Goal: Contribute content: Contribute content

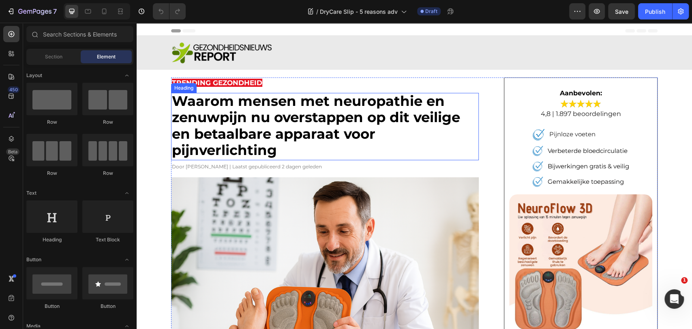
click at [224, 129] on strong "Waarom mensen met neuropathie en zenuwpijn nu overstappen op dit veilige en bet…" at bounding box center [316, 125] width 288 height 67
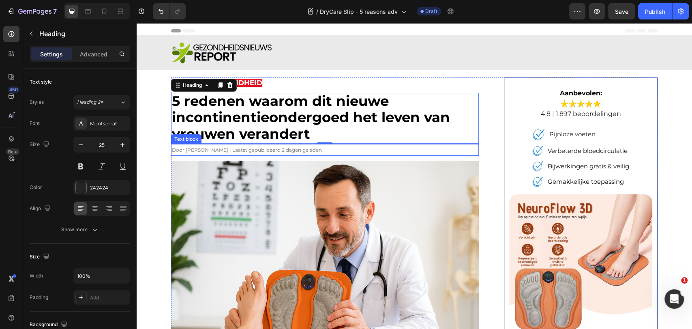
click at [241, 152] on span "Door Larissa Lainer | Laatst gepubliceerd 2 dagen geleden" at bounding box center [247, 150] width 150 height 6
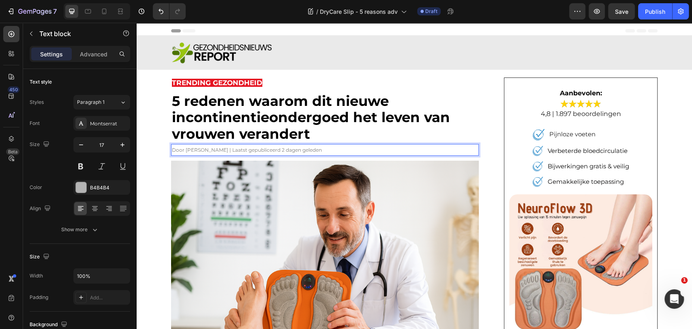
click at [241, 152] on span "Door Larissa Lainer | Laatst gepubliceerd 2 dagen geleden" at bounding box center [247, 150] width 150 height 6
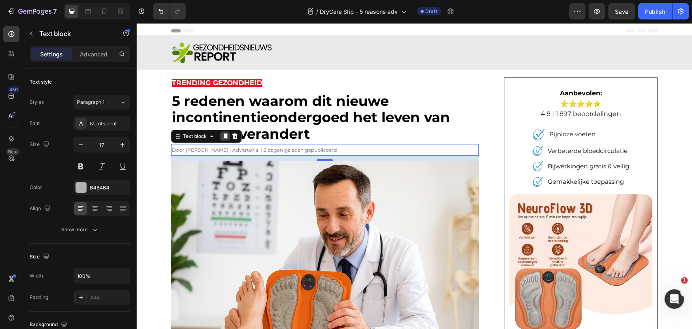
click at [220, 138] on div at bounding box center [225, 136] width 10 height 10
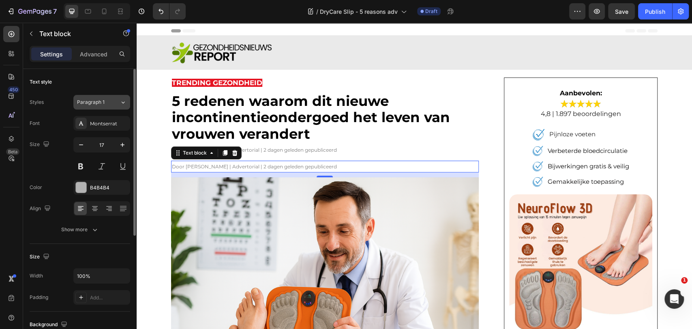
click at [105, 101] on div "Paragraph 1" at bounding box center [93, 102] width 33 height 7
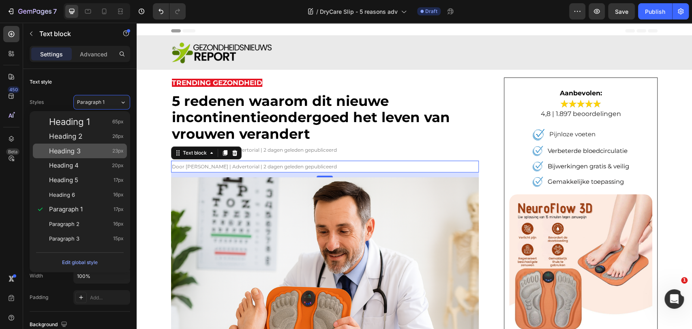
click at [85, 146] on div "Heading 3 23px" at bounding box center [80, 151] width 94 height 15
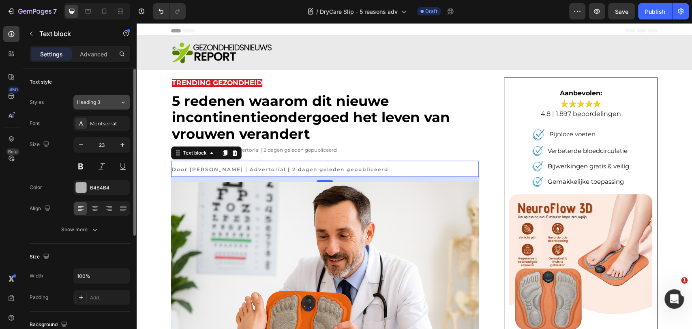
click at [94, 104] on span "Heading 3" at bounding box center [88, 102] width 23 height 7
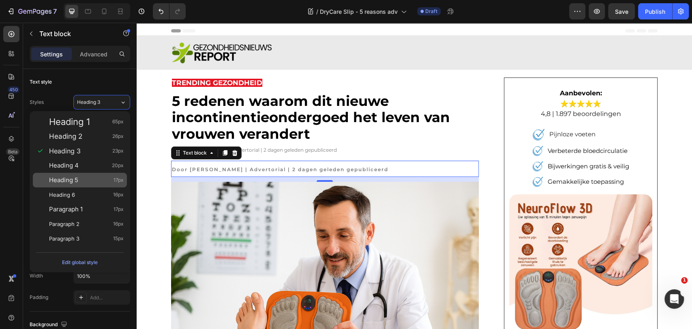
click at [82, 180] on div "Heading 5 17px" at bounding box center [86, 180] width 75 height 8
type input "17"
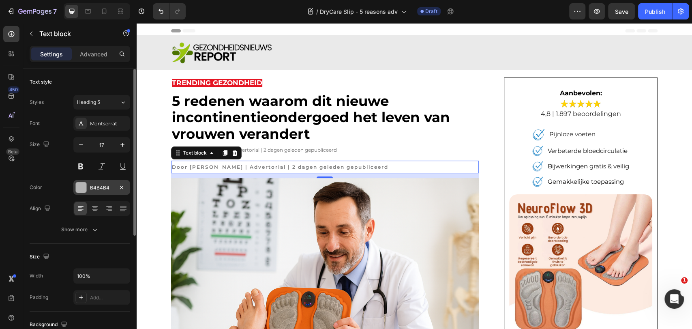
click at [87, 187] on div "B4B4B4" at bounding box center [101, 187] width 57 height 15
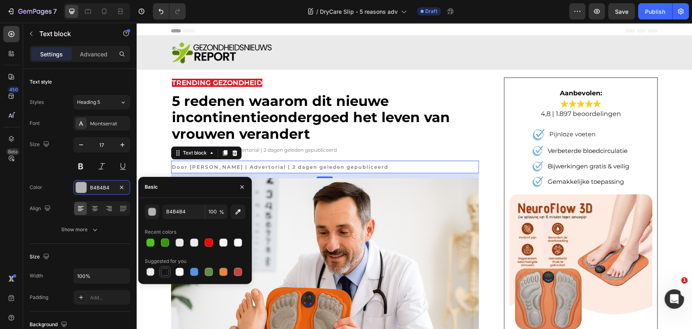
click at [160, 273] on div at bounding box center [165, 272] width 10 height 10
type input "151515"
click at [300, 161] on div "Door Dr. Laura Heiden | Advertorial | 2 dagen geleden gepubliceerd" at bounding box center [325, 167] width 308 height 13
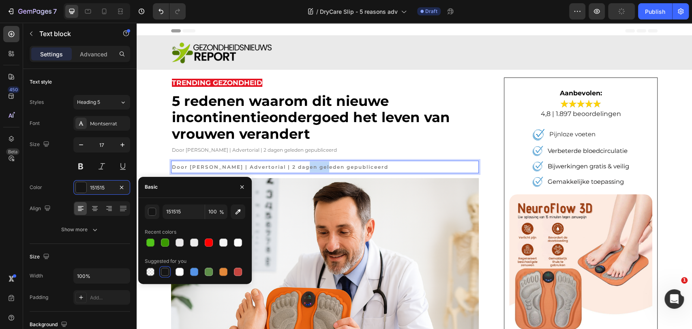
click at [300, 161] on div "Door Dr. Laura Heiden | Advertorial | 2 dagen geleden gepubliceerd" at bounding box center [325, 167] width 308 height 13
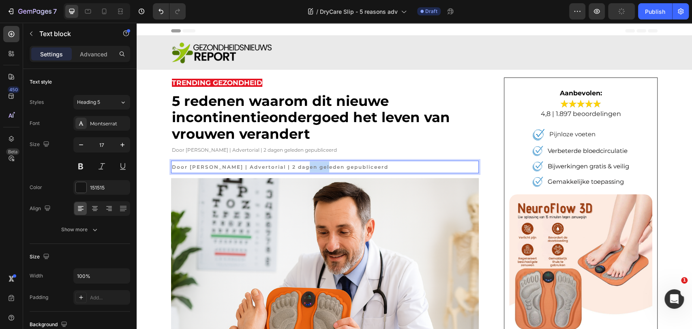
click at [297, 165] on span "Door Dr. Laura Heiden | Advertorial | 2 dagen geleden gepubliceerd" at bounding box center [280, 167] width 217 height 6
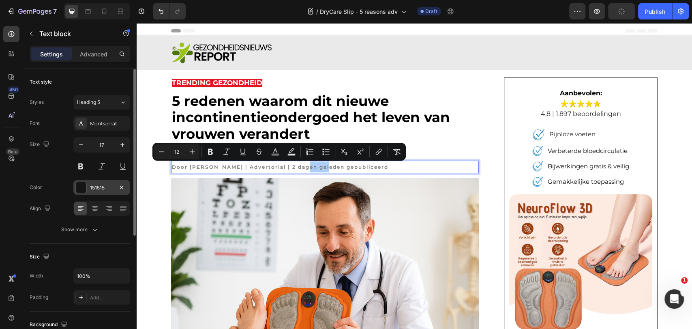
click at [79, 187] on div at bounding box center [81, 187] width 11 height 11
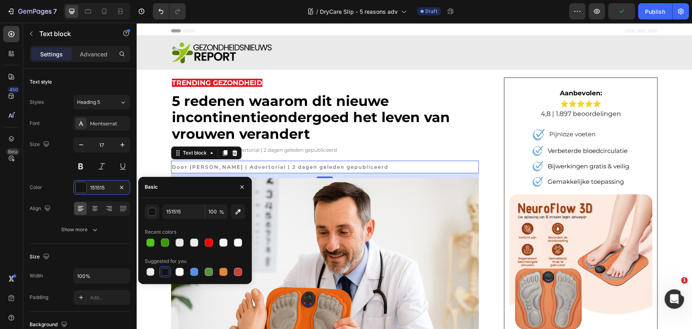
click at [167, 270] on div at bounding box center [165, 272] width 8 height 8
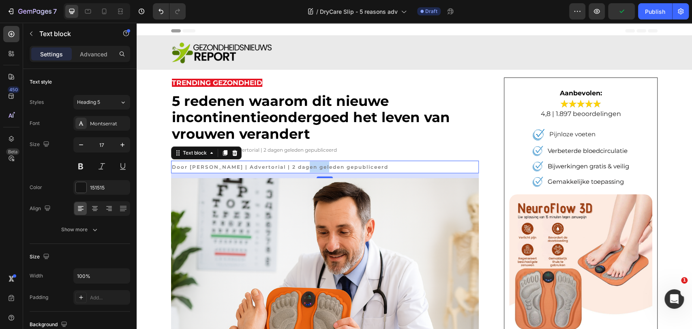
click at [303, 166] on span "Door Dr. Laura Heiden | Advertorial | 2 dagen geleden gepubliceerd" at bounding box center [280, 167] width 217 height 6
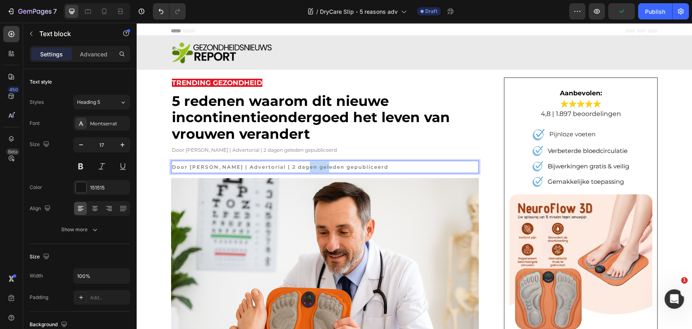
click at [303, 166] on span "Door Dr. Laura Heiden | Advertorial | 2 dagen geleden gepubliceerd" at bounding box center [280, 167] width 217 height 6
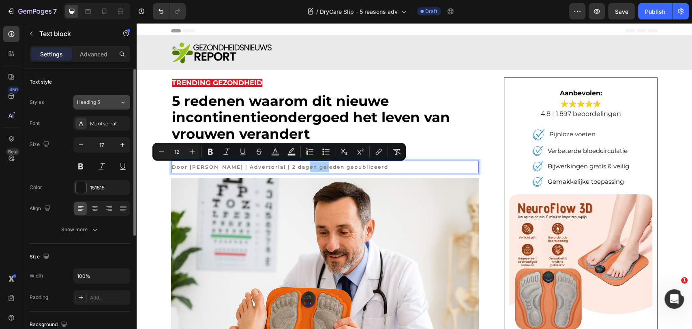
click at [112, 102] on div "Heading 5" at bounding box center [98, 102] width 43 height 7
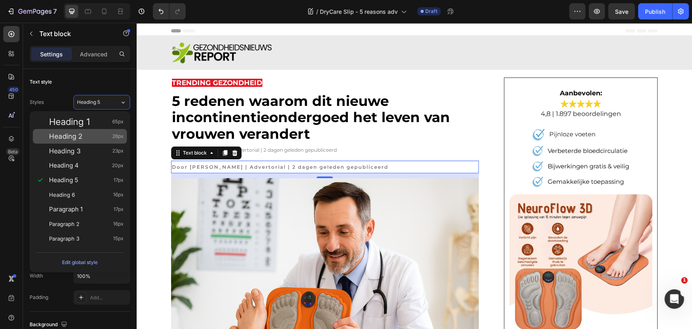
click at [103, 139] on div "Heading 2 26px" at bounding box center [86, 136] width 75 height 8
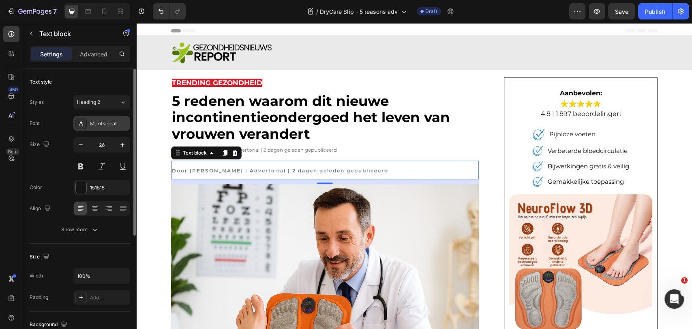
click at [117, 120] on div "Montserrat" at bounding box center [109, 123] width 38 height 7
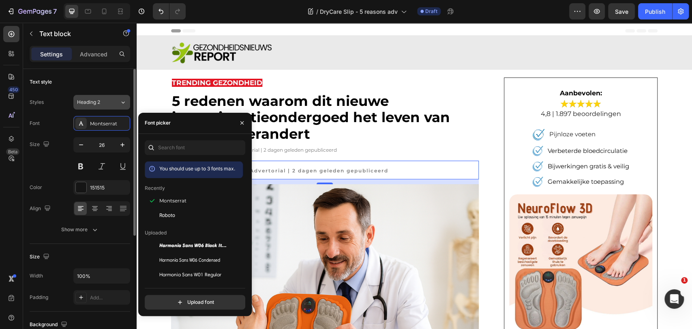
click at [118, 102] on div "Heading 2" at bounding box center [98, 102] width 43 height 7
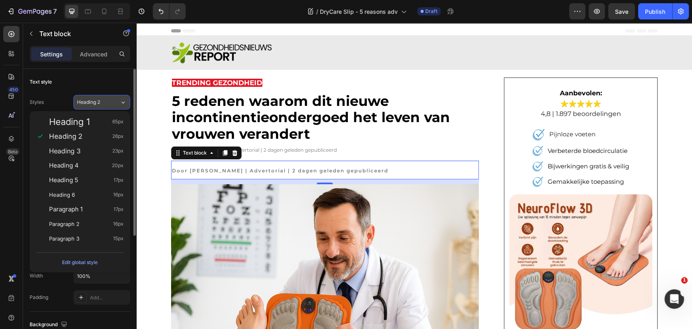
click at [118, 102] on div "Heading 2" at bounding box center [98, 102] width 43 height 7
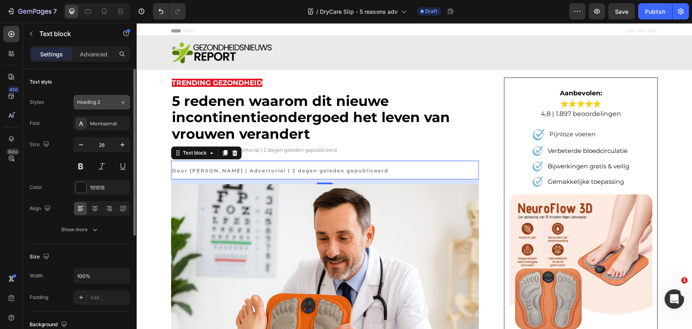
click at [118, 102] on div "Heading 2" at bounding box center [98, 102] width 43 height 7
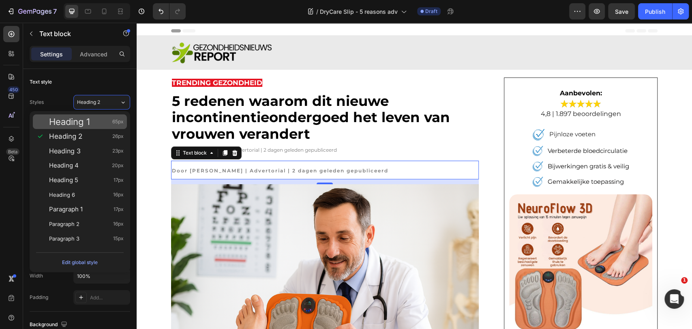
click at [101, 120] on div "Heading 1 65px" at bounding box center [86, 122] width 75 height 8
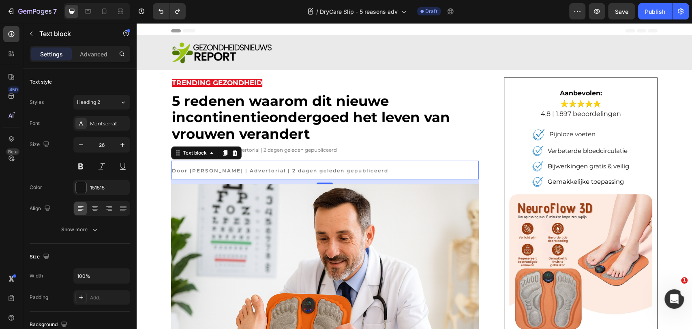
type input "17"
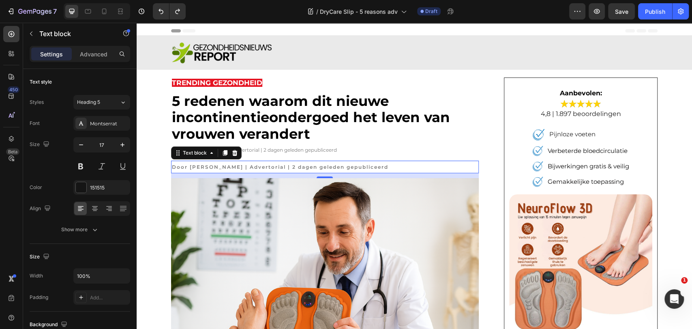
click at [236, 153] on div "Text block" at bounding box center [206, 152] width 71 height 13
click at [232, 152] on icon at bounding box center [234, 153] width 5 height 6
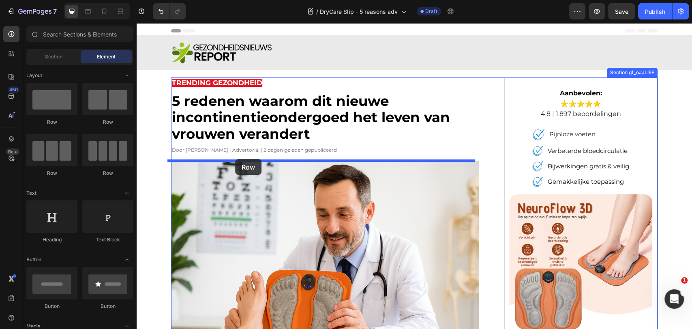
drag, startPoint x: 193, startPoint y: 123, endPoint x: 235, endPoint y: 159, distance: 54.9
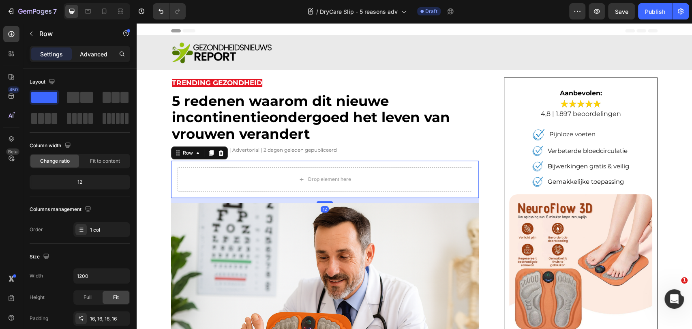
click at [88, 51] on p "Advanced" at bounding box center [94, 54] width 28 height 9
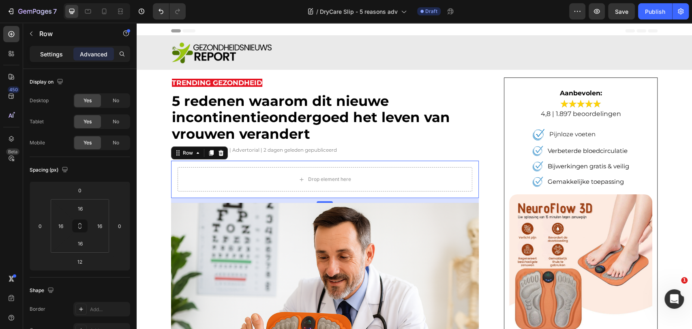
click at [49, 49] on div "Settings" at bounding box center [51, 53] width 41 height 13
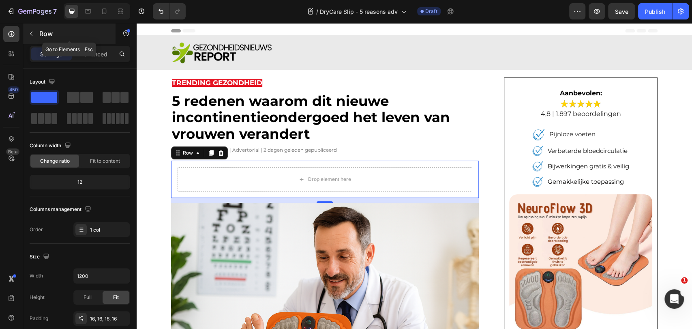
click at [29, 33] on icon "button" at bounding box center [31, 33] width 6 height 6
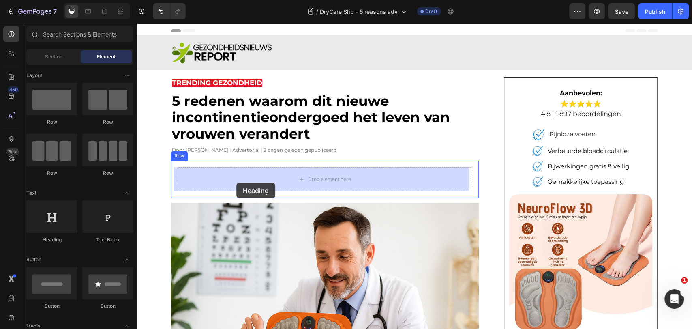
drag, startPoint x: 199, startPoint y: 247, endPoint x: 236, endPoint y: 181, distance: 75.4
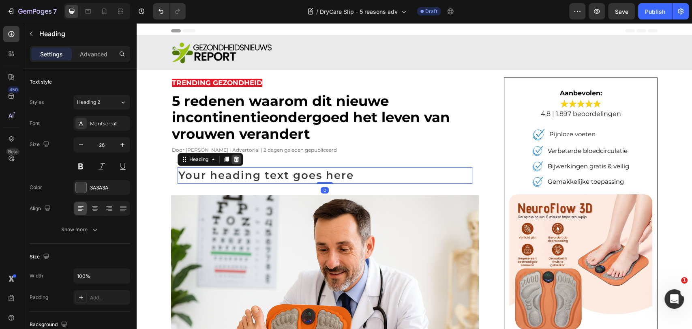
click at [233, 157] on icon at bounding box center [236, 159] width 6 height 6
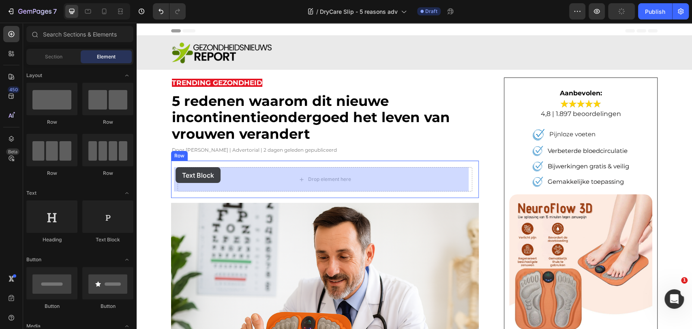
drag, startPoint x: 273, startPoint y: 244, endPoint x: 219, endPoint y: 189, distance: 77.7
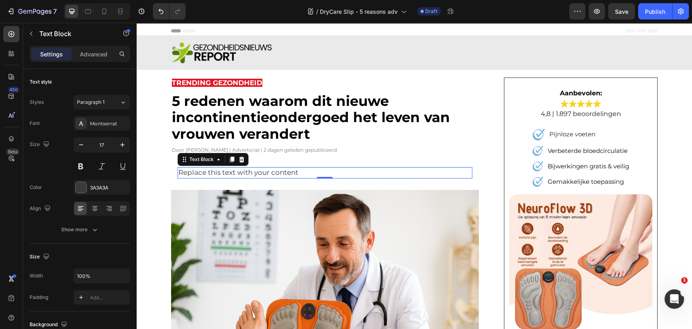
click at [276, 163] on div "Replace this text with your content Text Block 0 Row" at bounding box center [325, 173] width 308 height 24
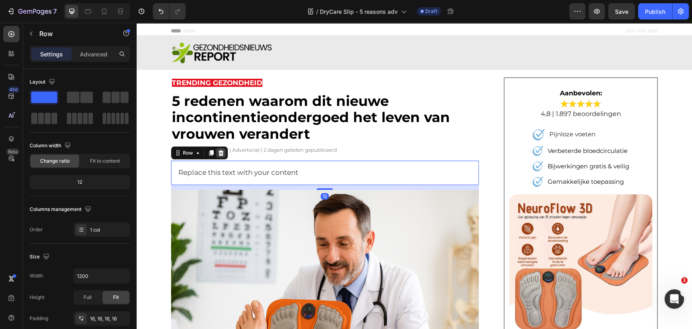
click at [220, 150] on icon at bounding box center [221, 153] width 6 height 6
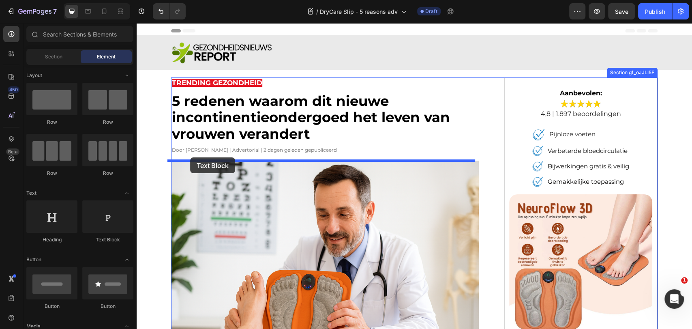
drag, startPoint x: 229, startPoint y: 249, endPoint x: 190, endPoint y: 157, distance: 99.9
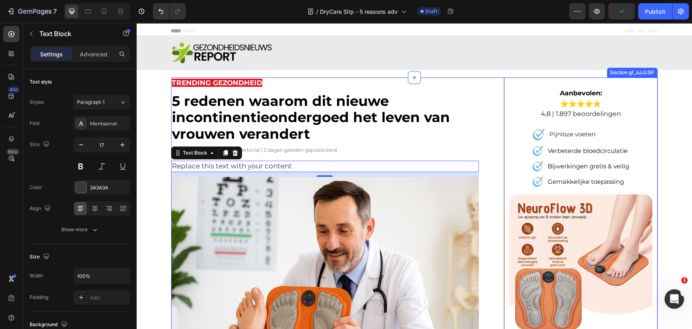
click at [384, 164] on div "Replace this text with your content" at bounding box center [325, 166] width 308 height 11
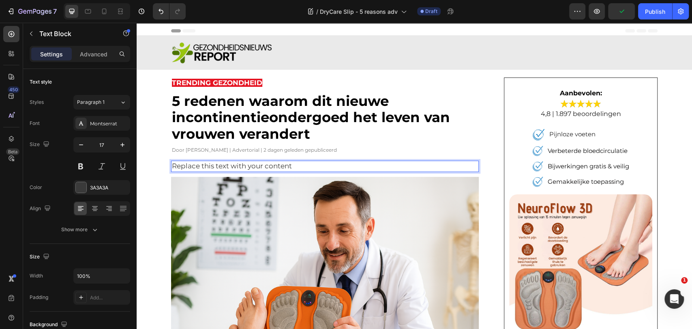
click at [384, 164] on p "Replace this text with your content" at bounding box center [325, 166] width 306 height 10
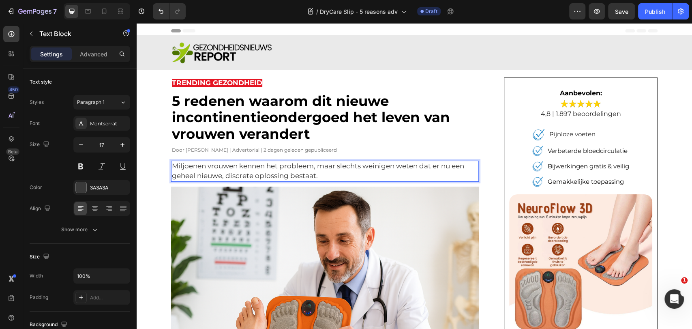
click at [298, 163] on p "Miljoenen vrouwen kennen het probleem, maar slechts weinigen weten dat er nu ee…" at bounding box center [325, 170] width 306 height 19
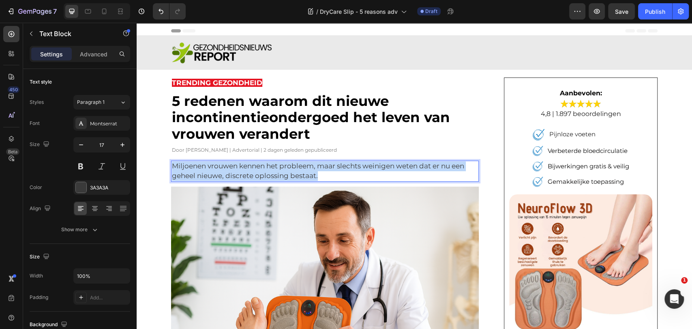
click at [298, 163] on p "Miljoenen vrouwen kennen het probleem, maar slechts weinigen weten dat er nu ee…" at bounding box center [325, 170] width 306 height 19
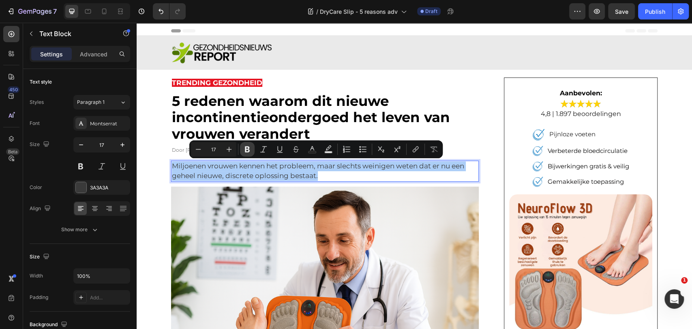
click at [250, 146] on icon "Editor contextual toolbar" at bounding box center [247, 149] width 8 height 8
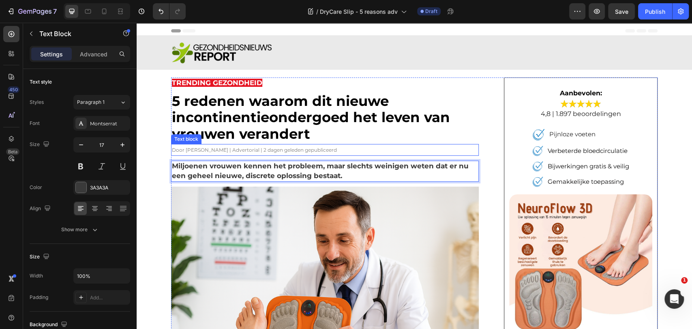
click at [344, 210] on img at bounding box center [325, 289] width 308 height 205
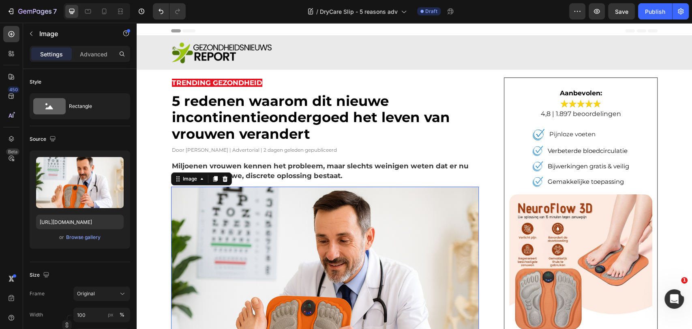
click at [266, 174] on strong "Miljoenen vrouwen kennen het probleem, maar slechts weinigen weten dat er nu ee…" at bounding box center [320, 171] width 297 height 18
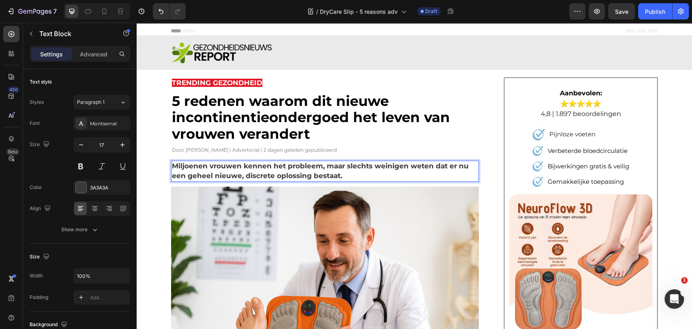
click at [266, 174] on strong "Miljoenen vrouwen kennen het probleem, maar slechts weinigen weten dat er nu ee…" at bounding box center [320, 171] width 297 height 18
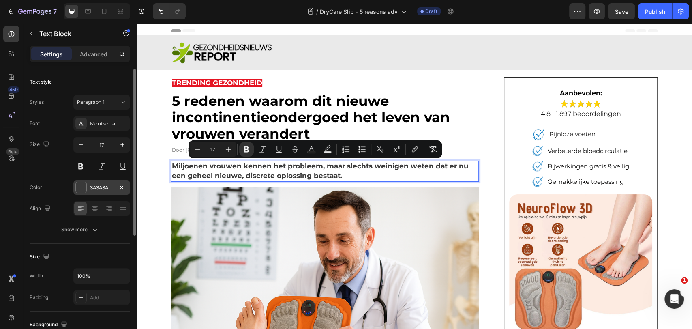
click at [108, 186] on div "3A3A3A" at bounding box center [102, 187] width 24 height 7
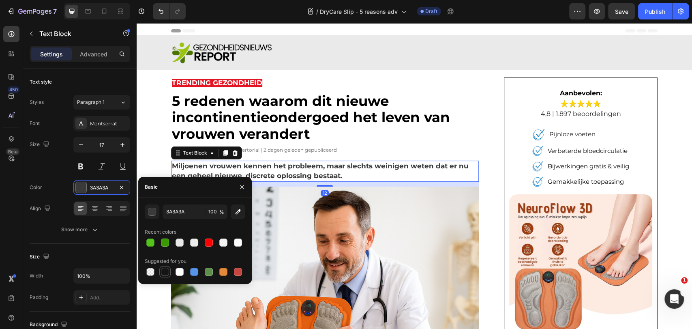
click at [165, 271] on div at bounding box center [165, 272] width 8 height 8
type input "151515"
click at [413, 196] on img at bounding box center [325, 289] width 308 height 205
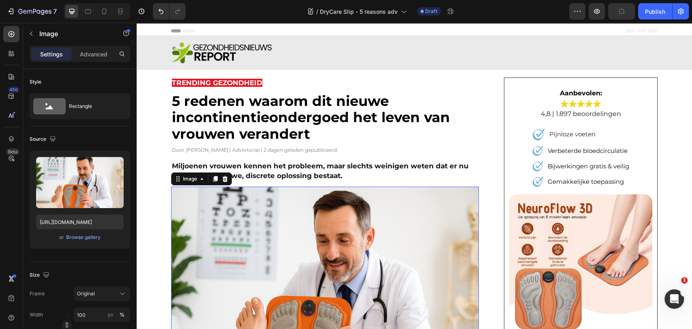
click at [331, 232] on img at bounding box center [325, 289] width 308 height 205
click at [67, 220] on input "https://bergxperten.de/cdn/shop/files/gempages_502062612230439904-b0135f2e-a5a8…" at bounding box center [80, 222] width 88 height 15
paste input "ucarecdn.com/49e577d4-70cf-4afb-804b-cba519cad7c6/-/format/auto/-/preview/1500x…"
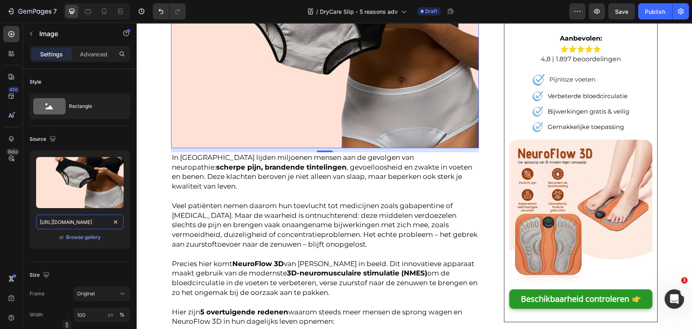
scroll to position [225, 0]
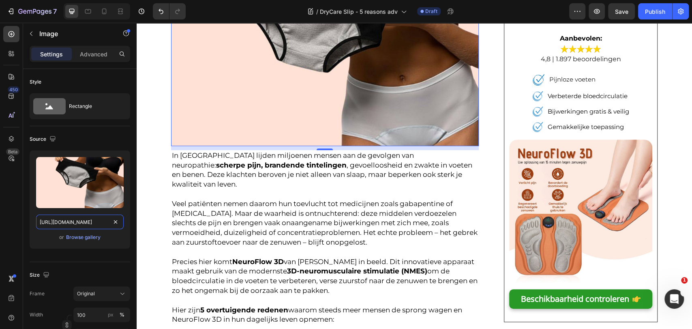
type input "https://ucarecdn.com/49e577d4-70cf-4afb-804b-cba519cad7c6/-/format/auto/-/previ…"
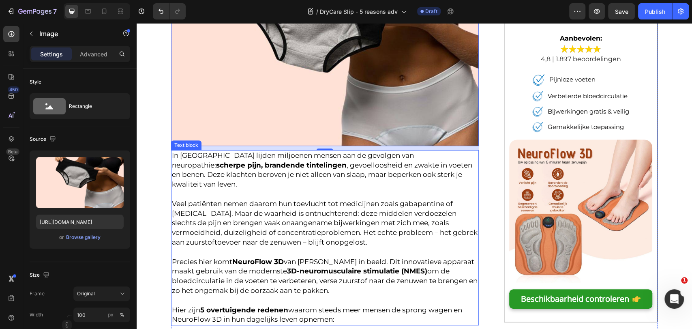
click at [366, 291] on p "Precies hier komt NeuroFlow 3D van Bergexperts in beeld. Dit innovatieve appara…" at bounding box center [325, 281] width 306 height 48
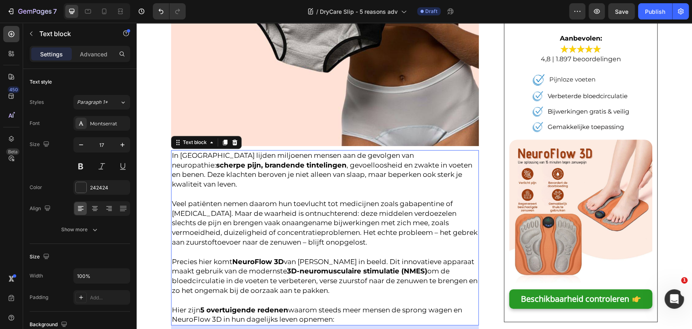
click at [366, 292] on p "Precies hier komt NeuroFlow 3D van Bergexperts in beeld. Dit innovatieve appara…" at bounding box center [325, 281] width 306 height 48
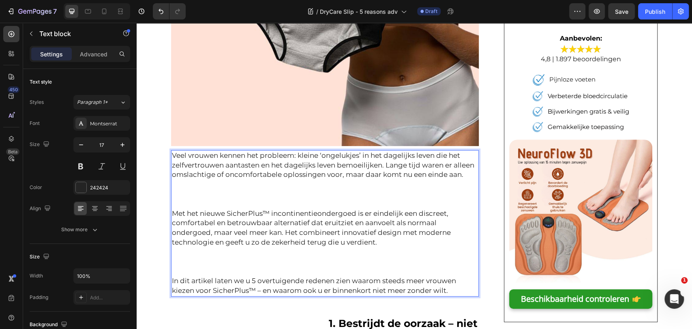
click at [252, 192] on p "Rich Text Editor. Editing area: main" at bounding box center [325, 194] width 306 height 10
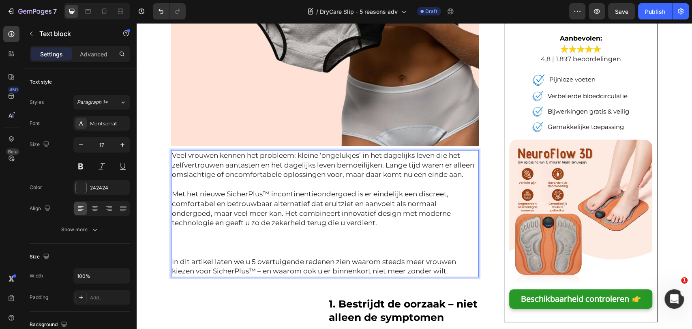
click at [191, 234] on p "Rich Text Editor. Editing area: main" at bounding box center [325, 233] width 306 height 10
click at [267, 238] on p "Rich Text Editor. Editing area: main" at bounding box center [325, 243] width 306 height 10
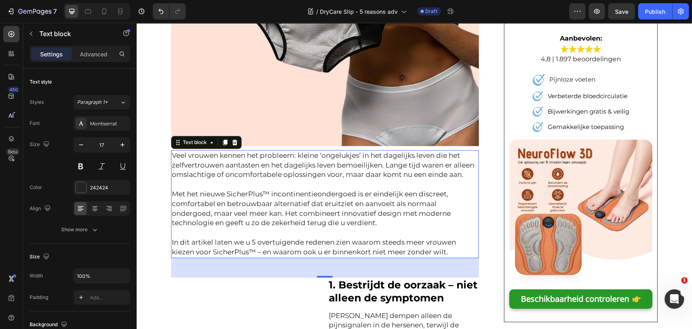
click at [250, 197] on p "Met het nieuwe SicherPlus™ incontinentieondergoed is er eindelijk een discreet,…" at bounding box center [325, 208] width 306 height 39
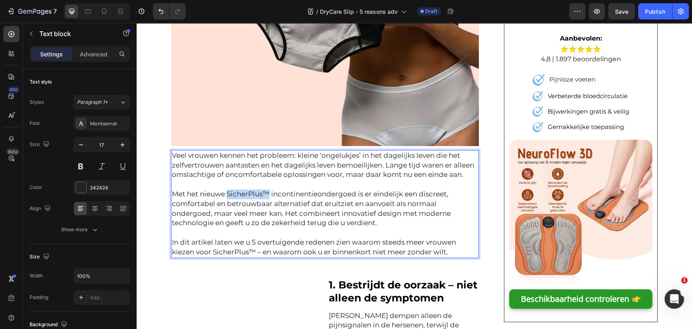
drag, startPoint x: 226, startPoint y: 195, endPoint x: 266, endPoint y: 196, distance: 40.2
click at [266, 196] on p "Met het nieuwe SicherPlus™ incontinentieondergoed is er eindelijk een discreet,…" at bounding box center [325, 208] width 306 height 39
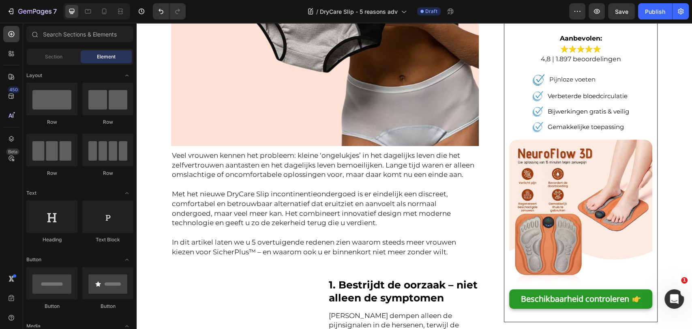
click at [194, 170] on p "Veel vrouwen kennen het probleem: kleine ‘ongelukjes’ in het dagelijks leven di…" at bounding box center [325, 165] width 306 height 29
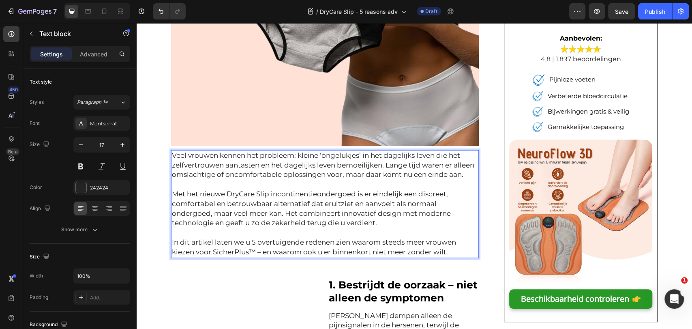
click at [277, 165] on p "Veel vrouwen kennen het probleem: kleine ‘ongelukjes’ in het dagelijks leven di…" at bounding box center [325, 165] width 306 height 29
drag, startPoint x: 296, startPoint y: 154, endPoint x: 170, endPoint y: 155, distance: 126.5
click at [172, 155] on p "Veel vrouwen kennen het probleem: kleine ‘ongelukjes’ in het dagelijks leven di…" at bounding box center [325, 165] width 306 height 29
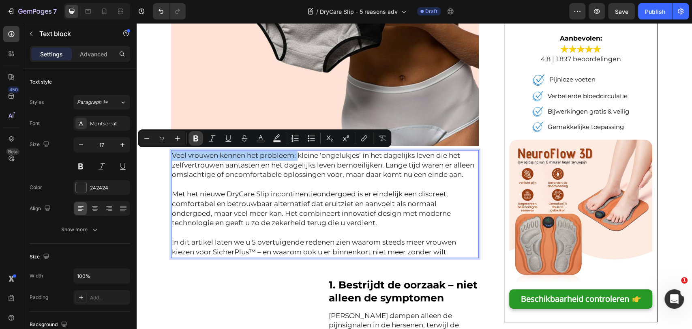
click at [190, 136] on button "Bold" at bounding box center [196, 138] width 15 height 15
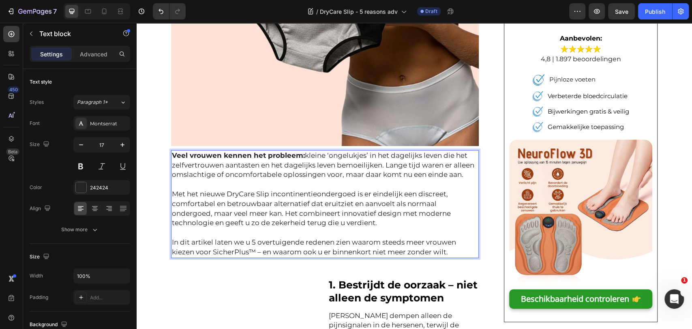
click at [236, 195] on p "Met het nieuwe DryCare Slip incontinentieondergoed is er eindelijk een discreet…" at bounding box center [325, 208] width 306 height 39
drag, startPoint x: 225, startPoint y: 193, endPoint x: 354, endPoint y: 195, distance: 129.0
click at [354, 195] on p "Met het nieuwe DryCare Slip incontinentieondergoed is er eindelijk een discreet…" at bounding box center [325, 208] width 306 height 39
click at [251, 192] on p "Met het nieuwe DryCare Slip incontinentieondergoed is er eindelijk een discreet…" at bounding box center [325, 208] width 306 height 39
drag, startPoint x: 224, startPoint y: 194, endPoint x: 352, endPoint y: 193, distance: 128.6
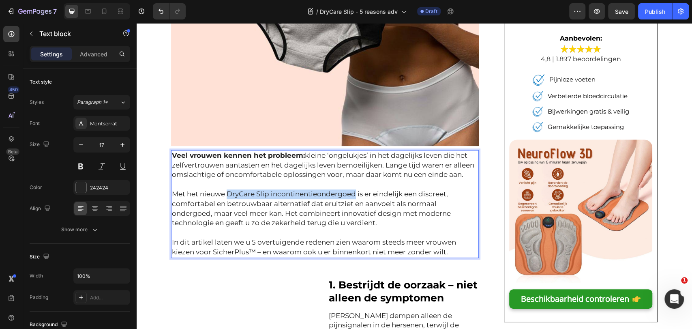
click at [352, 193] on p "Met het nieuwe DryCare Slip incontinentieondergoed is er eindelijk een discreet…" at bounding box center [325, 208] width 306 height 39
drag, startPoint x: 340, startPoint y: 193, endPoint x: 322, endPoint y: 193, distance: 18.7
click at [322, 193] on p "Met het nieuwe DryCare Slip incontinentieondergoed is er eindelijk een discreet…" at bounding box center [325, 208] width 306 height 39
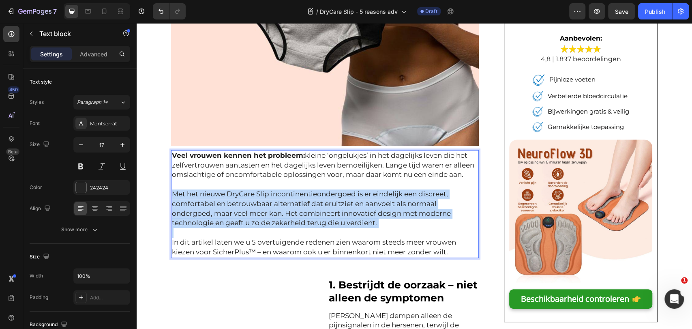
click at [322, 193] on p "Met het nieuwe DryCare Slip incontinentieondergoed is er eindelijk een discreet…" at bounding box center [325, 208] width 306 height 39
click at [256, 195] on p "Met het nieuwe DryCare Slip incontinentieondergoed is er eindelijk een discreet…" at bounding box center [325, 208] width 306 height 39
click at [225, 192] on p "Met het nieuwe DryCare Slip incontinentieondergoed is er eindelijk een discreet…" at bounding box center [325, 208] width 306 height 39
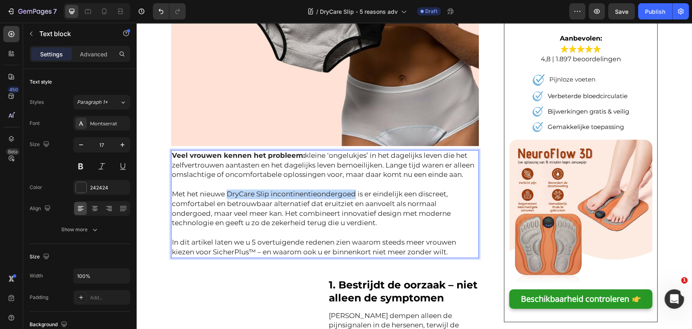
drag, startPoint x: 225, startPoint y: 192, endPoint x: 349, endPoint y: 194, distance: 123.7
click at [349, 194] on p "Met het nieuwe DryCare Slip incontinentieondergoed is er eindelijk een discreet…" at bounding box center [325, 208] width 306 height 39
click at [89, 168] on div at bounding box center [101, 166] width 57 height 15
click at [236, 196] on p "Met het nieuwe DryCare Slip incontinentieondergoed is er eindelijk een discreet…" at bounding box center [325, 208] width 306 height 39
click at [223, 193] on p "Met het nieuwe DryCare Slip incontinentieondergoed is er eindelijk een discreet…" at bounding box center [325, 208] width 306 height 39
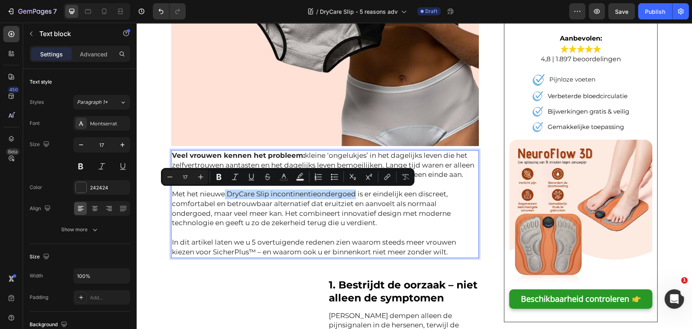
drag, startPoint x: 224, startPoint y: 193, endPoint x: 331, endPoint y: 194, distance: 107.5
click at [331, 194] on p "Met het nieuwe DryCare Slip incontinentieondergoed is er eindelijk een discreet…" at bounding box center [325, 208] width 306 height 39
click at [217, 177] on icon "Editor contextual toolbar" at bounding box center [219, 177] width 5 height 6
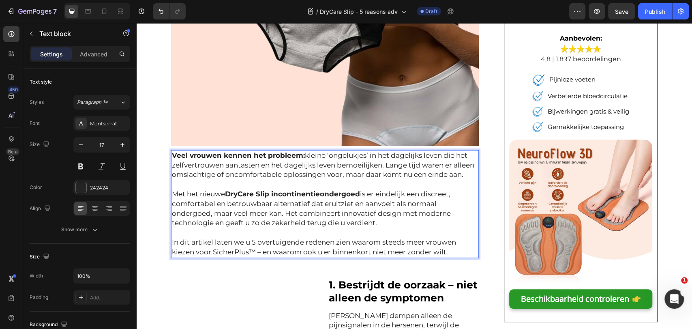
click at [270, 226] on p "Met het nieuwe DryCare Slip incontinentieondergoed is er eindelijk een discreet…" at bounding box center [325, 208] width 306 height 39
click at [289, 243] on p "In dit artikel laten we u 5 overtuigende redenen zien waarom steeds meer vrouwe…" at bounding box center [325, 247] width 306 height 19
drag, startPoint x: 249, startPoint y: 242, endPoint x: 331, endPoint y: 241, distance: 82.3
click at [331, 241] on p "In dit artikel laten we u 5 overtuigende redenen zien waarom steeds meer vrouwe…" at bounding box center [325, 247] width 306 height 19
click at [245, 238] on p "In dit artikel laten we u 5 overtuigende redenen zien waarom steeds meer vrouwe…" at bounding box center [325, 247] width 306 height 19
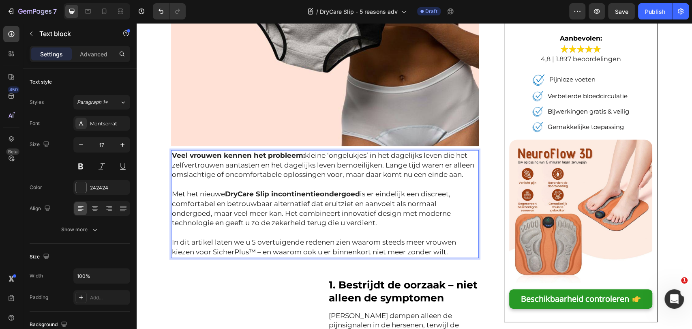
click at [251, 253] on p "In dit artikel laten we u 5 overtuigende redenen zien waarom steeds meer vrouwe…" at bounding box center [325, 247] width 306 height 19
drag, startPoint x: 253, startPoint y: 252, endPoint x: 211, endPoint y: 250, distance: 41.4
click at [211, 250] on p "In dit artikel laten we u 5 overtuigende redenen zien waarom steeds meer vrouwe…" at bounding box center [325, 247] width 306 height 19
click at [234, 251] on p "In dit artikel laten we u 5 overtuigende redenen zien waarom steeds meer vrouwe…" at bounding box center [325, 247] width 306 height 19
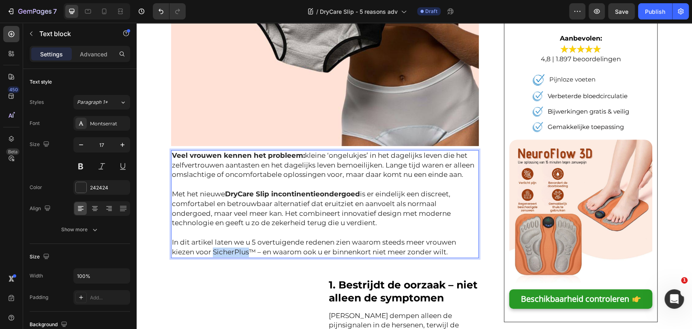
click at [246, 251] on p "In dit artikel laten we u 5 overtuigende redenen zien waarom steeds meer vrouwe…" at bounding box center [325, 247] width 306 height 19
drag, startPoint x: 250, startPoint y: 253, endPoint x: 209, endPoint y: 253, distance: 40.6
click at [209, 253] on p "In dit artikel laten we u 5 overtuigende redenen zien waarom steeds meer vrouwe…" at bounding box center [325, 247] width 306 height 19
click at [215, 252] on p "In dit artikel laten we u 5 overtuigende redenen zien waarom steeds meer vrouwe…" at bounding box center [325, 247] width 306 height 19
click at [215, 252] on p "yIn dit artikel laten we u 5 overtuigende redenen zien waarom steeds meer vrouw…" at bounding box center [325, 247] width 306 height 19
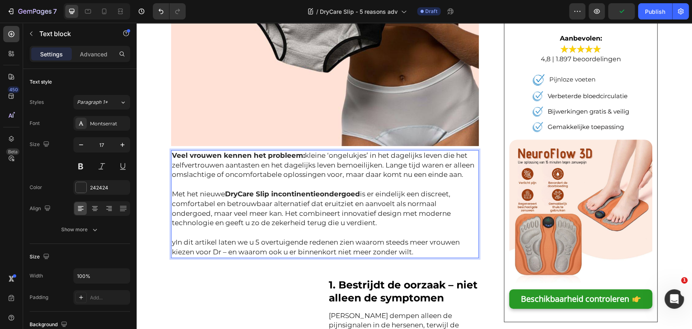
click at [219, 254] on p "yIn dit artikel laten we u 5 overtuigende redenen zien waarom steeds meer vrouw…" at bounding box center [325, 247] width 306 height 19
click at [223, 253] on p "yIn dit artikel laten we u 5 overtuigende redenen zien waarom steeds meer vrouw…" at bounding box center [325, 247] width 306 height 19
click at [227, 253] on p "yIn dit artikel laten we u 5 overtuigende redenen zien waarom steeds meer vrouw…" at bounding box center [325, 247] width 306 height 19
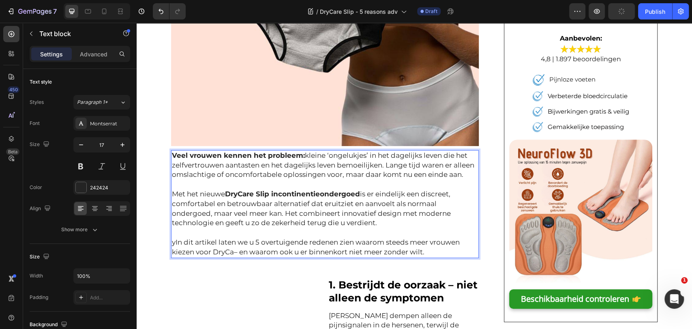
click at [231, 252] on p "yIn dit artikel laten we u 5 overtuigende redenen zien waarom steeds meer vrouw…" at bounding box center [325, 247] width 306 height 19
click at [232, 252] on p "yIn dit artikel laten we u 5 overtuigende redenen zien waarom steeds meer vrouw…" at bounding box center [325, 247] width 306 height 19
click at [237, 252] on p "yIn dit artikel laten we u 5 overtuigende redenen zien waarom steeds meer vrouw…" at bounding box center [325, 247] width 306 height 19
click at [238, 253] on p "yIn dit artikel laten we u 5 overtuigende redenen zien waarom steeds meer vrouw…" at bounding box center [325, 247] width 306 height 19
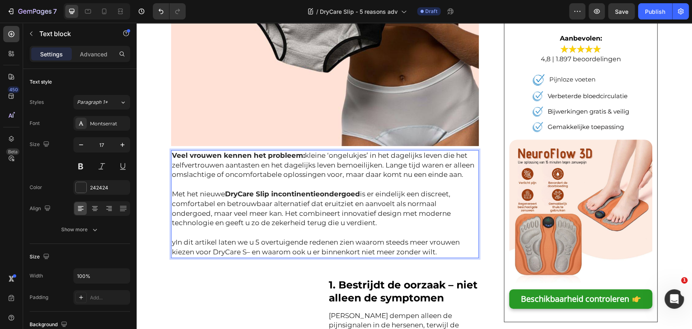
click at [245, 253] on p "yIn dit artikel laten we u 5 overtuigende redenen zien waarom steeds meer vrouw…" at bounding box center [325, 247] width 306 height 19
click at [247, 253] on p "yIn dit artikel laten we u 5 overtuigende redenen zien waarom steeds meer vrouw…" at bounding box center [325, 247] width 306 height 19
click at [253, 253] on p "yIn dit artikel laten we u 5 overtuigende redenen zien waarom steeds meer vrouw…" at bounding box center [325, 247] width 306 height 19
drag, startPoint x: 254, startPoint y: 240, endPoint x: 306, endPoint y: 245, distance: 52.5
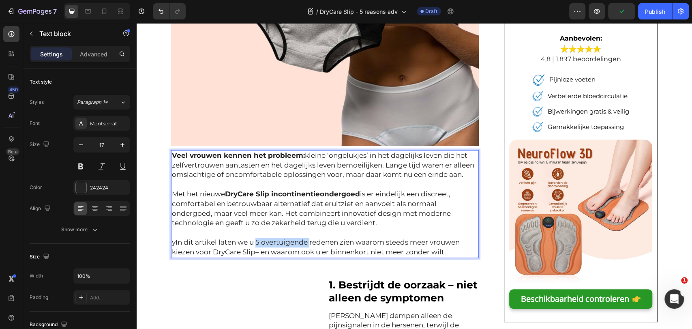
click at [306, 245] on p "yIn dit artikel laten we u 5 overtuigende redenen zien waarom steeds meer vrouw…" at bounding box center [325, 247] width 306 height 19
click at [305, 245] on p "yIn dit artikel laten we u 5 overtuigende redenen zien waarom steeds meer vrouw…" at bounding box center [325, 247] width 306 height 19
click at [251, 237] on p "Rich Text Editor. Editing area: main" at bounding box center [325, 233] width 306 height 10
drag, startPoint x: 253, startPoint y: 241, endPoint x: 305, endPoint y: 241, distance: 51.9
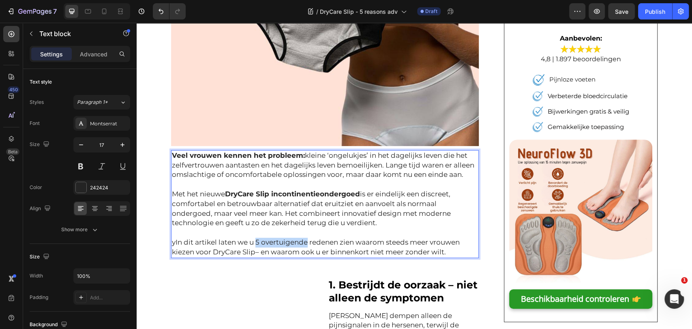
click at [305, 241] on p "yIn dit artikel laten we u 5 overtuigende redenen zien waarom steeds meer vrouw…" at bounding box center [325, 247] width 306 height 19
drag, startPoint x: 253, startPoint y: 243, endPoint x: 305, endPoint y: 242, distance: 52.3
click at [305, 242] on p "yIn dit artikel laten we u 5 overtuigende redenen zien waarom steeds meer vrouw…" at bounding box center [325, 247] width 306 height 19
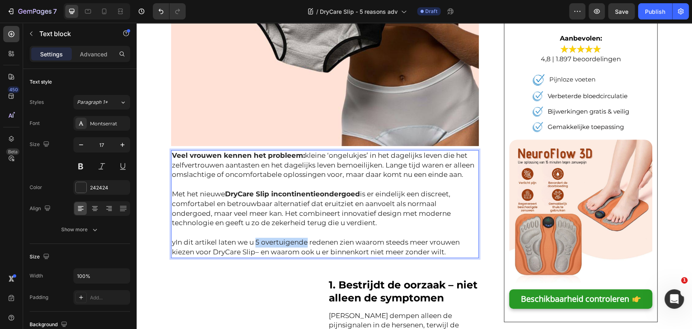
drag, startPoint x: 287, startPoint y: 242, endPoint x: 279, endPoint y: 242, distance: 7.7
click at [279, 242] on p "yIn dit artikel laten we u 5 overtuigende redenen zien waarom steeds meer vrouw…" at bounding box center [325, 247] width 306 height 19
click at [249, 242] on p "yIn dit artikel laten we u 5 overtuigende redenen zien waarom steeds meer vrouw…" at bounding box center [325, 247] width 306 height 19
drag, startPoint x: 254, startPoint y: 242, endPoint x: 305, endPoint y: 243, distance: 51.5
click at [305, 243] on p "yIn dit artikel laten we u 5 overtuigende redenen zien waarom steeds meer vrouw…" at bounding box center [325, 247] width 306 height 19
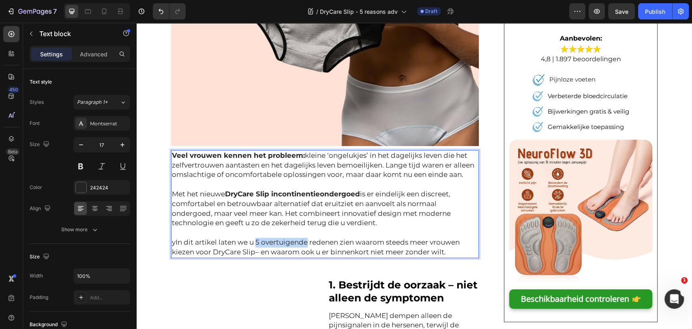
click at [305, 243] on p "yIn dit artikel laten we u 5 overtuigende redenen zien waarom steeds meer vrouw…" at bounding box center [325, 247] width 306 height 19
drag, startPoint x: 251, startPoint y: 243, endPoint x: 305, endPoint y: 245, distance: 54.4
click at [305, 245] on p "yIn dit artikel laten we u 5 overtuigende redenen zien waarom steeds meer vrouw…" at bounding box center [325, 247] width 306 height 19
drag, startPoint x: 305, startPoint y: 243, endPoint x: 253, endPoint y: 241, distance: 52.4
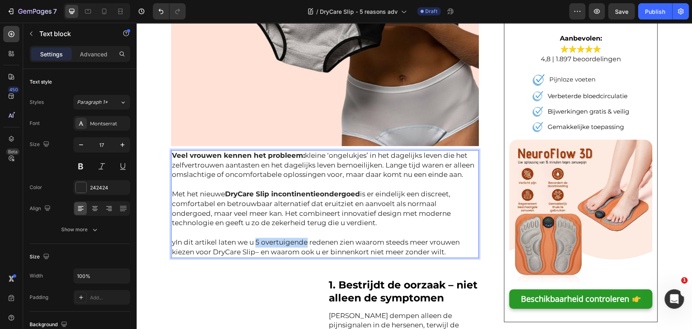
click at [253, 241] on p "yIn dit artikel laten we u 5 overtuigende redenen zien waarom steeds meer vrouw…" at bounding box center [325, 247] width 306 height 19
click at [82, 166] on button at bounding box center [80, 166] width 15 height 15
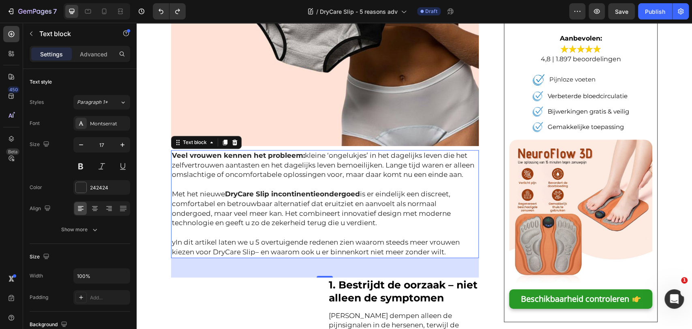
click at [220, 257] on div "Veel vrouwen kennen het probleem: kleine ‘ongelukjes’ in het dagelijks leven di…" at bounding box center [325, 204] width 308 height 108
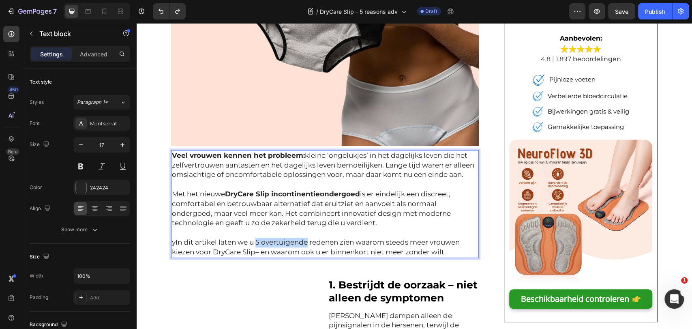
drag, startPoint x: 253, startPoint y: 240, endPoint x: 305, endPoint y: 242, distance: 51.1
click at [305, 242] on p "yIn dit artikel laten we u 5 overtuigende redenen zien waarom steeds meer vrouw…" at bounding box center [325, 247] width 306 height 19
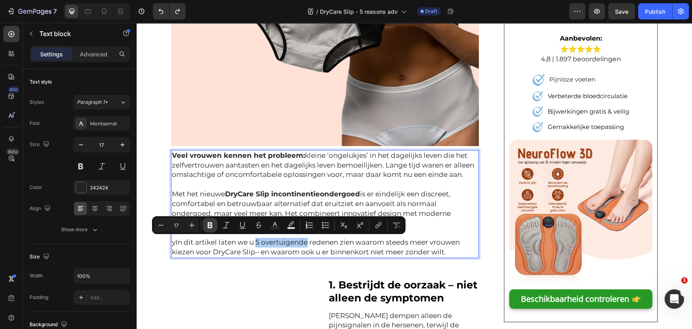
click at [212, 225] on icon "Editor contextual toolbar" at bounding box center [210, 225] width 8 height 8
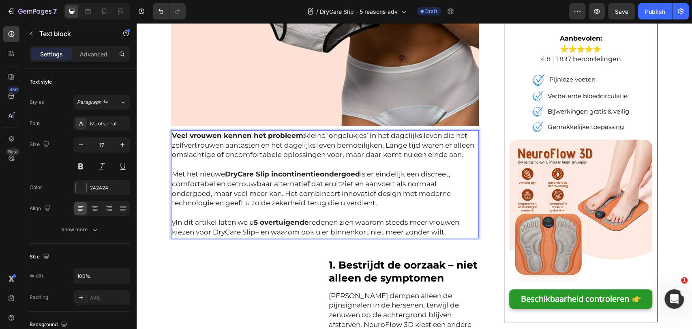
scroll to position [270, 0]
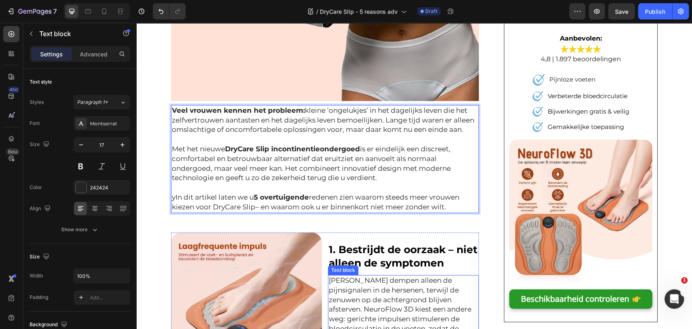
click at [396, 267] on strong "1. Bestrijdt de oorzaak – niet alleen de symptomen" at bounding box center [403, 256] width 149 height 26
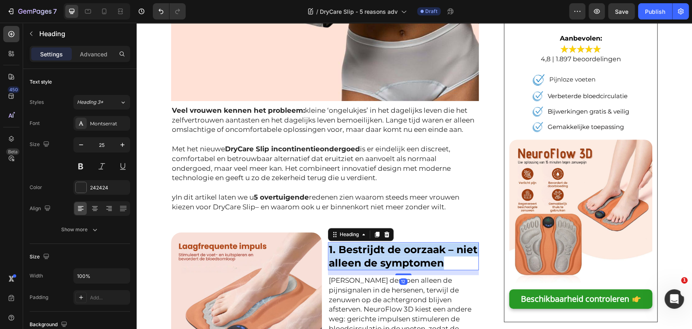
click at [396, 267] on strong "1. Bestrijdt de oorzaak – niet alleen de symptomen" at bounding box center [403, 256] width 149 height 26
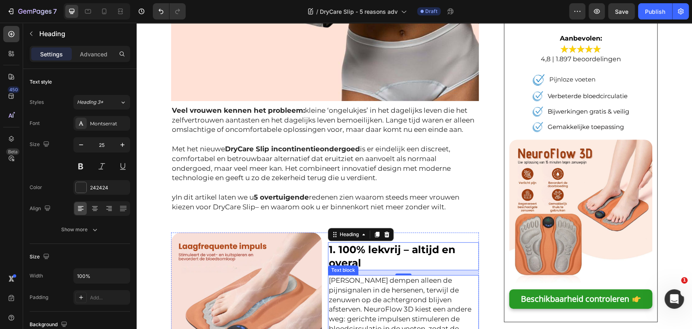
scroll to position [406, 0]
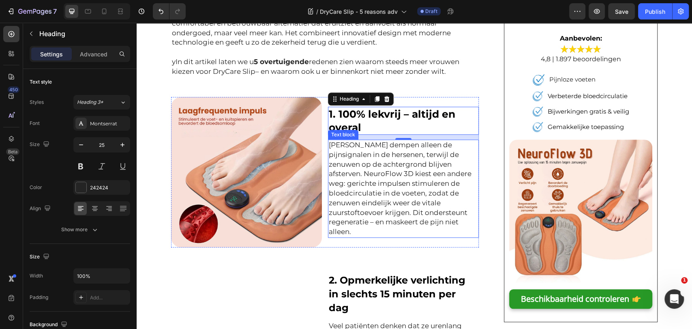
click at [429, 178] on p "Medicijnen dempen alleen de pijnsignalen in de hersenen, terwijl de zenuwen op …" at bounding box center [403, 188] width 149 height 97
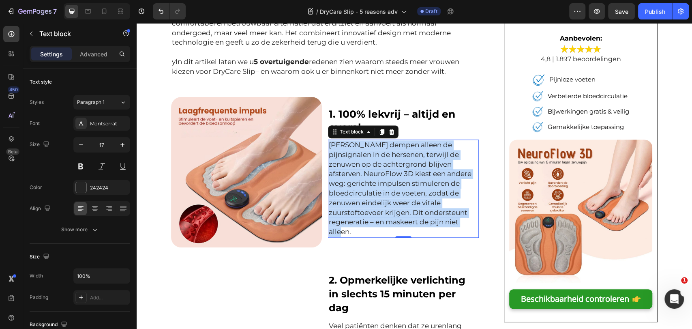
click at [429, 178] on p "Medicijnen dempen alleen de pijnsignalen in de hersenen, terwijl de zenuwen op …" at bounding box center [403, 188] width 149 height 97
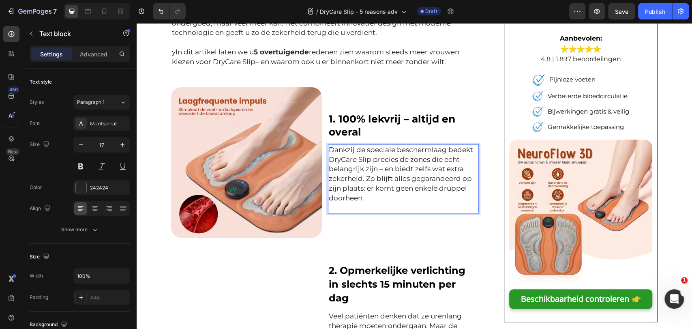
scroll to position [420, 0]
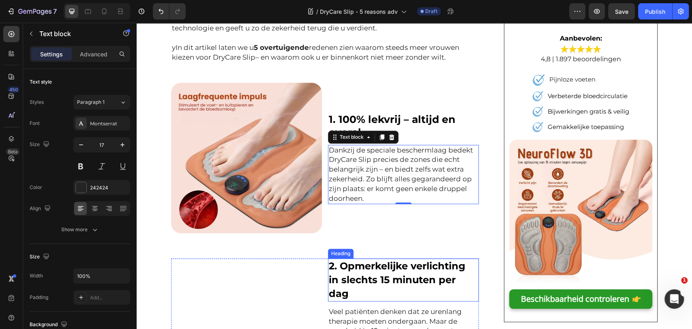
click at [396, 273] on h2 "2. Opmerkelijke verlichting in slechts 15 minuten per dag" at bounding box center [403, 279] width 151 height 43
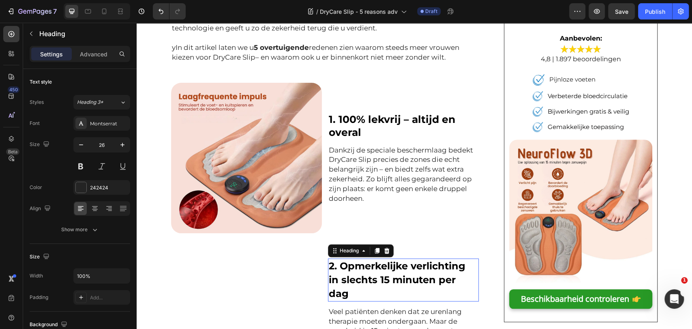
click at [396, 273] on h2 "2. Opmerkelijke verlichting in slechts 15 minuten per dag" at bounding box center [403, 279] width 151 height 43
click at [396, 273] on p "2. Opmerkelijke verlichting in slechts 15 minuten per dag" at bounding box center [403, 279] width 149 height 41
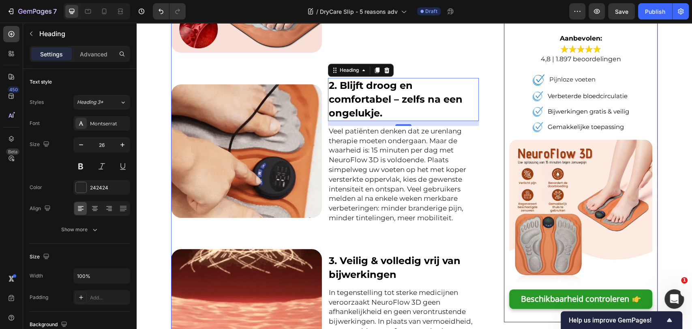
click at [399, 165] on p "Veel patiënten denken dat ze urenlang therapie moeten ondergaan. Maar de waarhe…" at bounding box center [403, 175] width 149 height 97
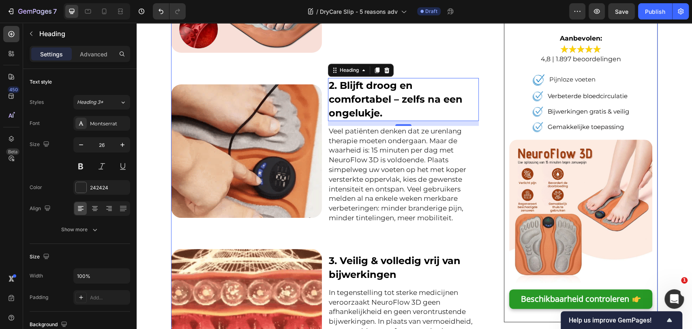
click at [399, 165] on p "Veel patiënten denken dat ze urenlang therapie moeten ondergaan. Maar de waarhe…" at bounding box center [403, 175] width 149 height 97
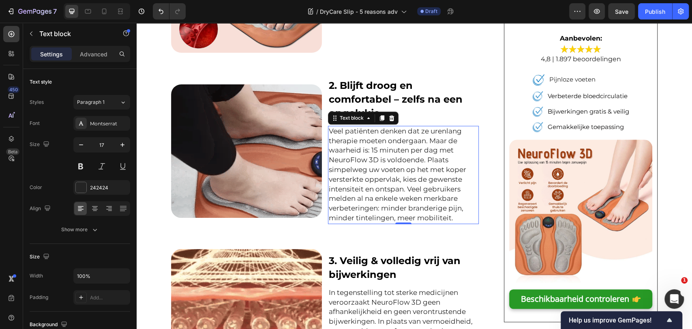
click at [399, 165] on p "Veel patiënten denken dat ze urenlang therapie moeten ondergaan. Maar de waarhe…" at bounding box center [403, 175] width 149 height 97
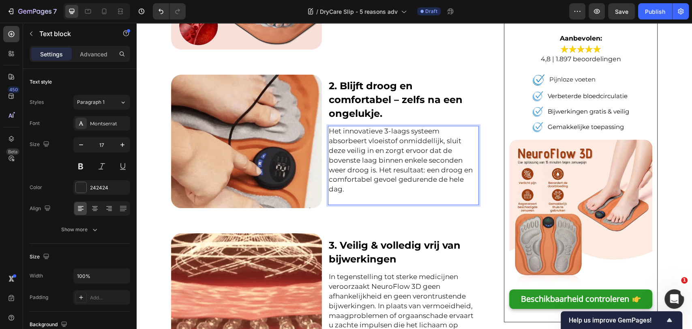
scroll to position [608, 0]
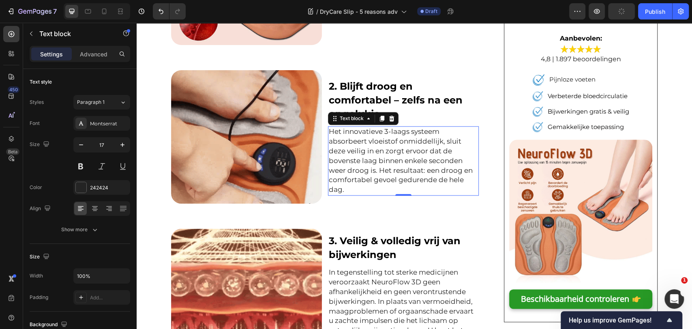
click at [266, 105] on img at bounding box center [246, 136] width 151 height 133
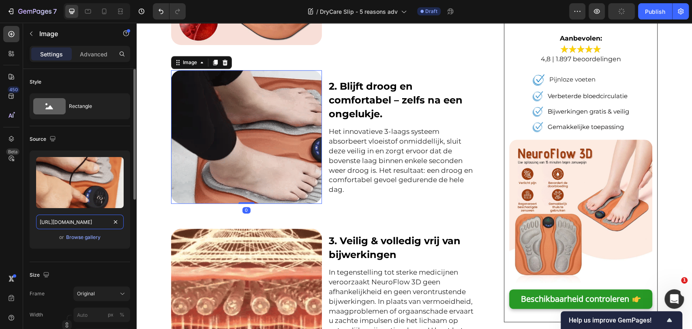
click at [88, 219] on input "https://cdn.shopify.com/s/files/1/0668/6172/8052/files/juy9rj-h264-hd-ezgif.com…" at bounding box center [80, 222] width 88 height 15
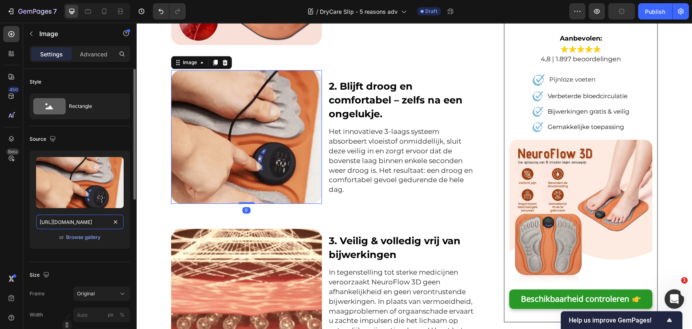
paste input "gcau0vuzia8nkmug-66861728052.shopifypreview.com/cdn/shop/files/4_097975d2-8bf2-…"
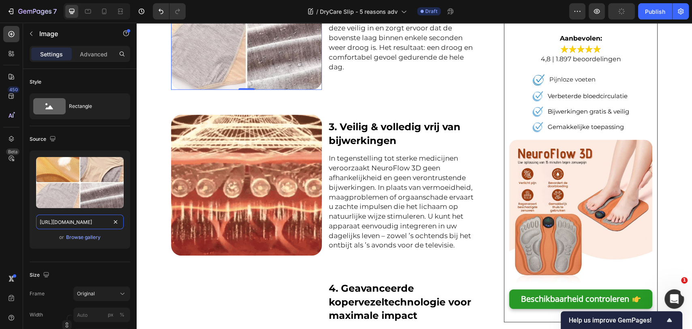
scroll to position [743, 0]
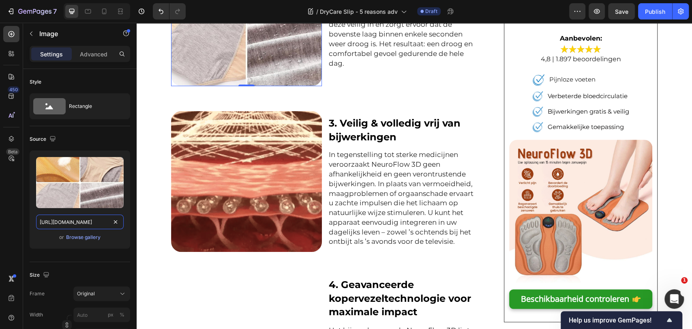
type input "https://gcau0vuzia8nkmug-66861728052.shopifypreview.com/cdn/shop/files/4_097975…"
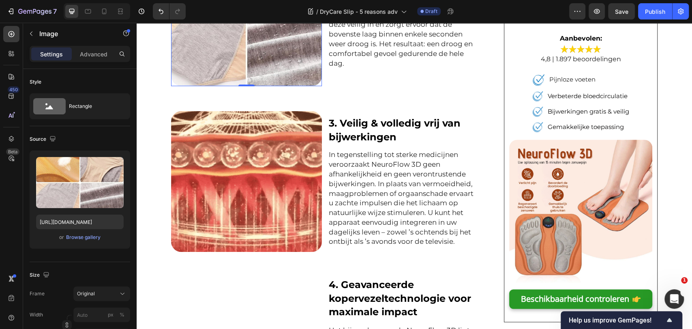
scroll to position [0, 0]
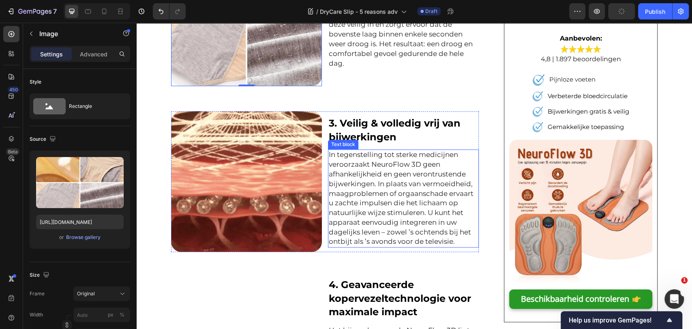
click at [270, 160] on img at bounding box center [246, 181] width 151 height 140
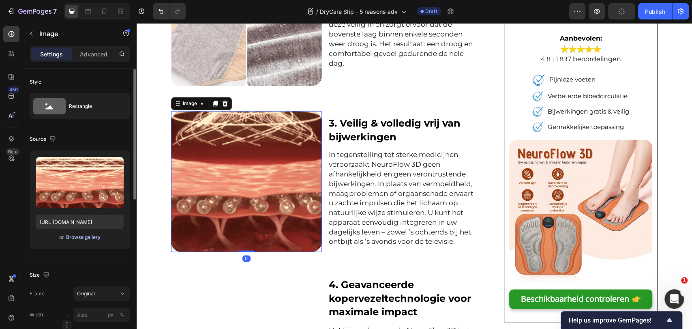
click at [82, 237] on div "Browse gallery" at bounding box center [83, 237] width 34 height 7
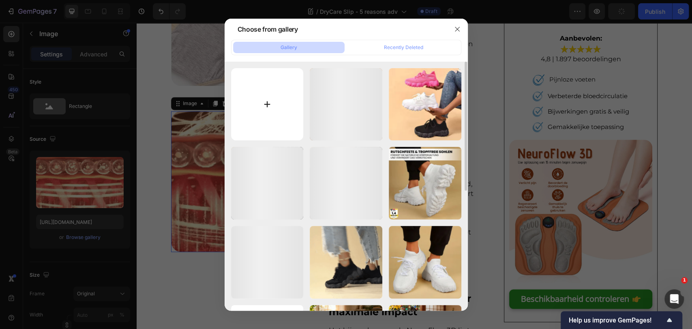
click at [269, 98] on input "file" at bounding box center [267, 104] width 73 height 73
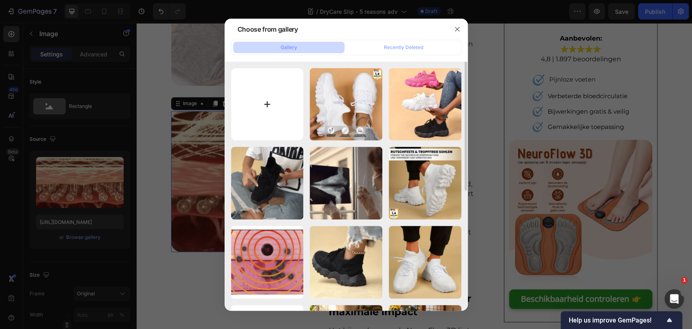
type input "C:\fakepath\3.jpg"
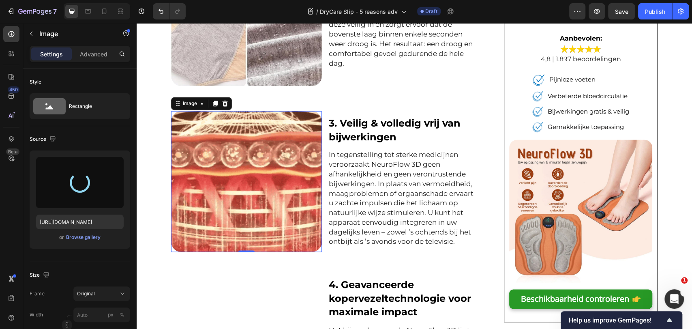
type input "https://cdn.shopify.com/s/files/1/0688/4084/9728/files/gempages_473937888170476…"
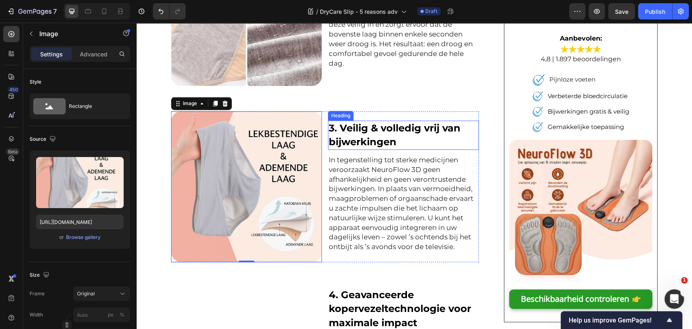
click at [382, 136] on span "3. Veilig & volledig vrij van bijwerkingen" at bounding box center [395, 135] width 132 height 26
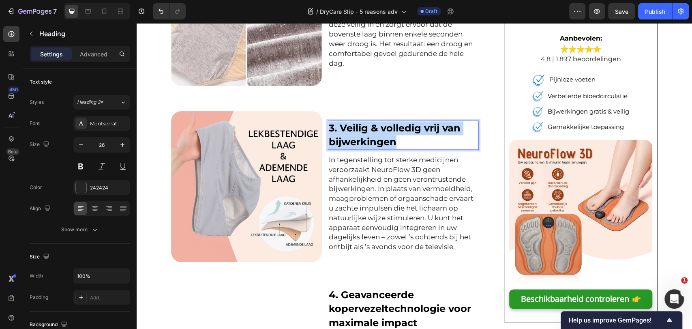
click at [382, 136] on span "3. Veilig & volledig vrij van bijwerkingen" at bounding box center [395, 135] width 132 height 26
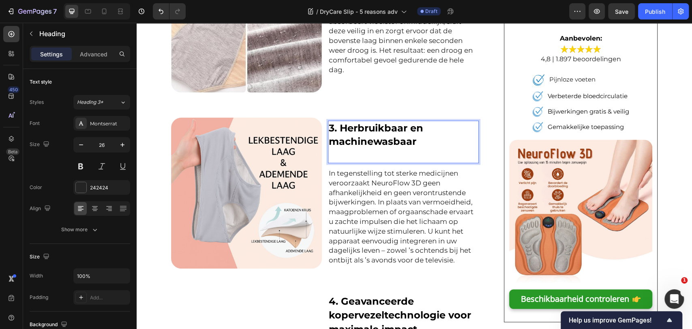
scroll to position [743, 0]
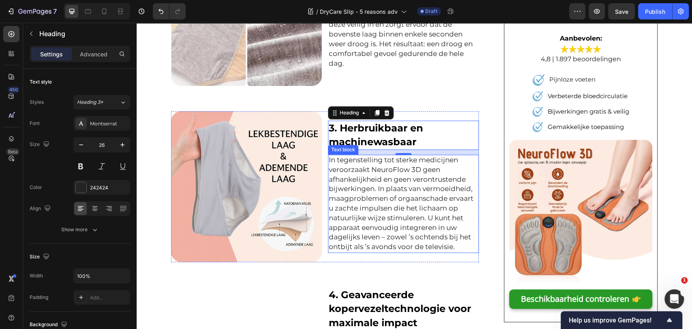
click at [373, 203] on p "In tegenstelling tot sterke medicijnen veroorzaakt NeuroFlow 3D geen afhankelij…" at bounding box center [403, 203] width 149 height 97
click at [375, 203] on p "In tegenstelling tot sterke medicijnen veroorzaakt NeuroFlow 3D geen afhankelij…" at bounding box center [403, 203] width 149 height 97
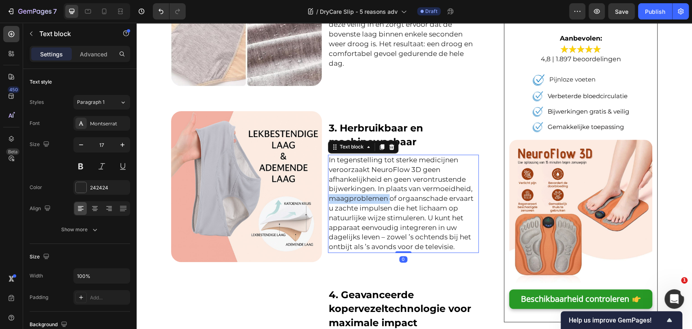
click at [375, 203] on p "In tegenstelling tot sterke medicijnen veroorzaakt NeuroFlow 3D geen afhankelij…" at bounding box center [403, 203] width 149 height 97
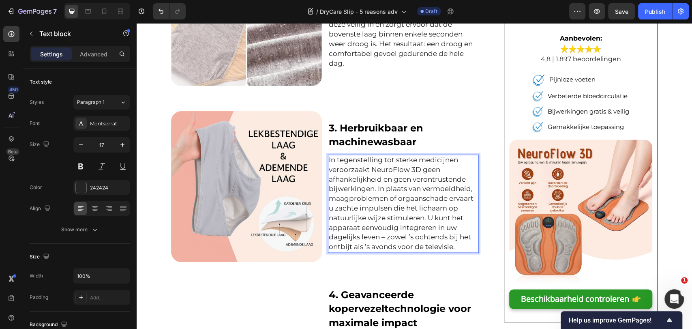
scroll to position [734, 0]
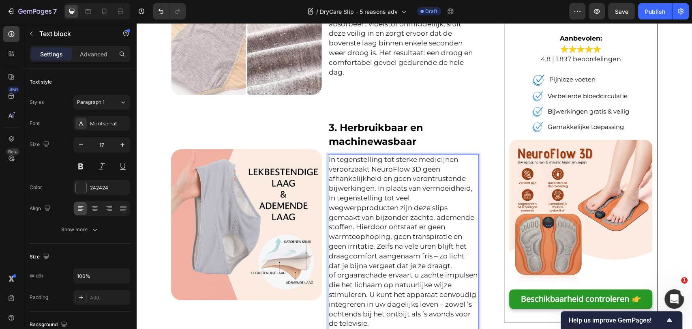
click at [375, 203] on p "In tegenstelling tot sterke medicijnen veroorzaakt NeuroFlow 3D geen afhankelij…" at bounding box center [403, 242] width 149 height 174
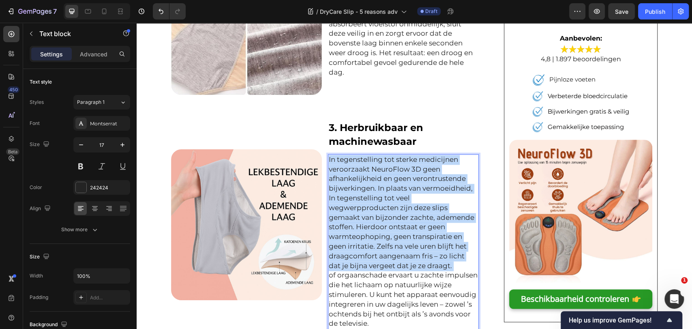
click at [375, 203] on p "In tegenstelling tot sterke medicijnen veroorzaakt NeuroFlow 3D geen afhankelij…" at bounding box center [403, 242] width 149 height 174
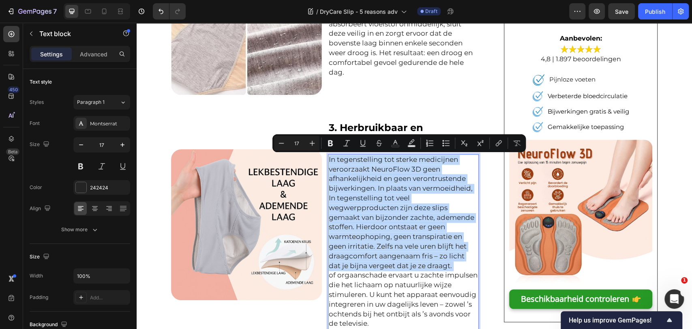
click at [375, 203] on p "In tegenstelling tot sterke medicijnen veroorzaakt NeuroFlow 3D geen afhankelij…" at bounding box center [403, 242] width 149 height 174
click at [399, 256] on p "In tegenstelling tot sterke medicijnen veroorzaakt NeuroFlow 3D geen afhankelij…" at bounding box center [403, 242] width 149 height 174
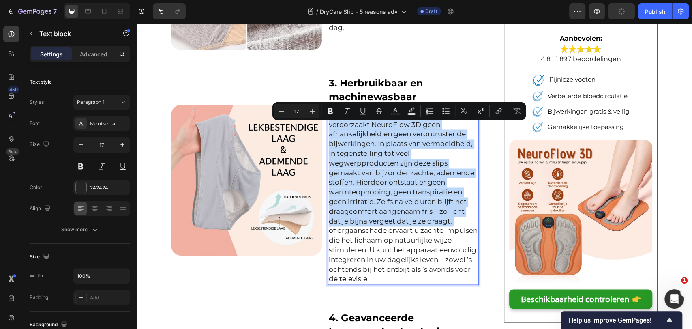
scroll to position [779, 0]
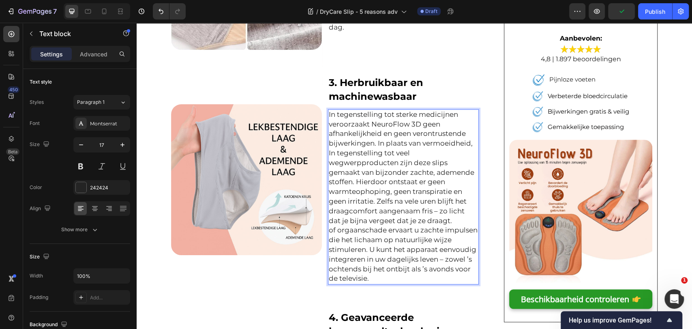
click at [410, 270] on p "In tegenstelling tot sterke medicijnen veroorzaakt NeuroFlow 3D geen afhankelij…" at bounding box center [403, 197] width 149 height 174
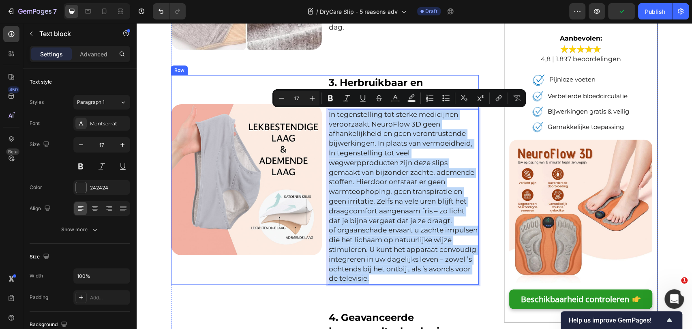
drag, startPoint x: 419, startPoint y: 276, endPoint x: 323, endPoint y: 116, distance: 186.6
click at [323, 116] on div "Image ⁠⁠⁠⁠⁠⁠⁠ 3. Herbruikbaar en machinewasbaar Heading In tegenstelling tot st…" at bounding box center [325, 179] width 308 height 209
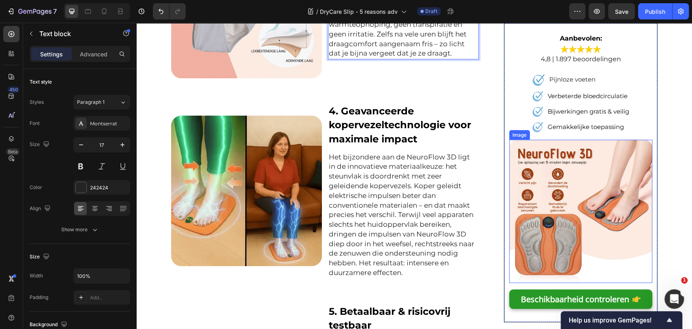
scroll to position [933, 0]
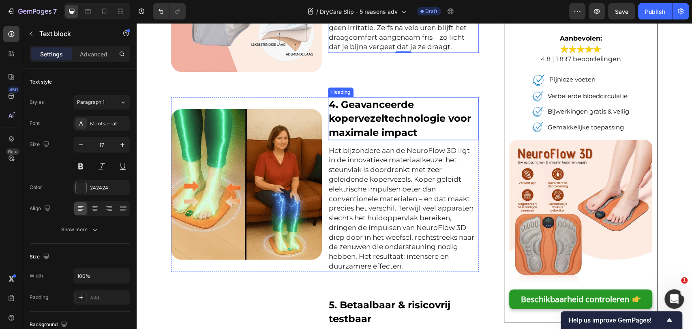
click at [381, 116] on span "4. Geavanceerde kopervezeltechnologie voor maximale impact" at bounding box center [400, 118] width 142 height 39
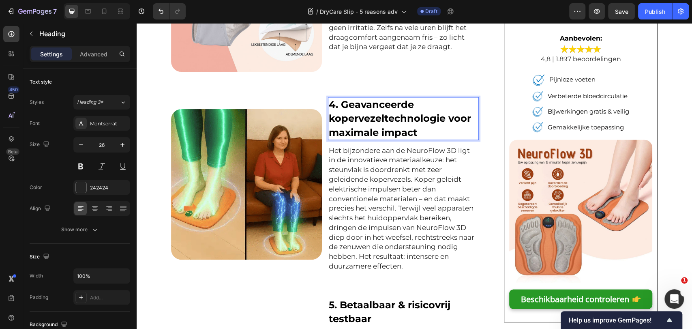
click at [381, 116] on span "4. Geavanceerde kopervezeltechnologie voor maximale impact" at bounding box center [400, 118] width 142 height 39
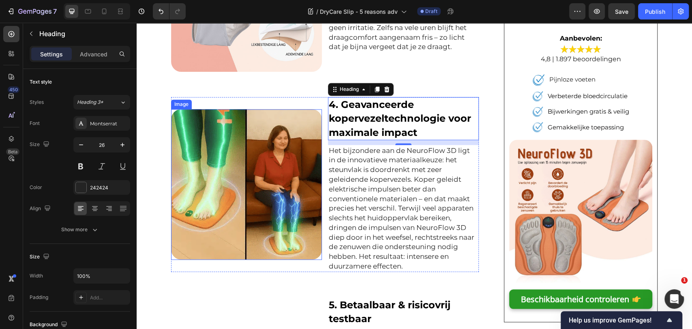
drag, startPoint x: 243, startPoint y: 190, endPoint x: 195, endPoint y: 196, distance: 48.2
click at [243, 190] on img at bounding box center [246, 184] width 151 height 151
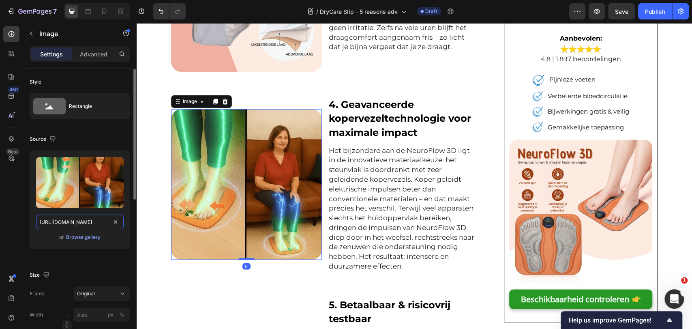
click at [67, 225] on input "https://cdn.shopify.com/s/files/1/0668/6172/8052/files/798a4104-2e7d-4bf0-bb9b-…" at bounding box center [80, 222] width 88 height 15
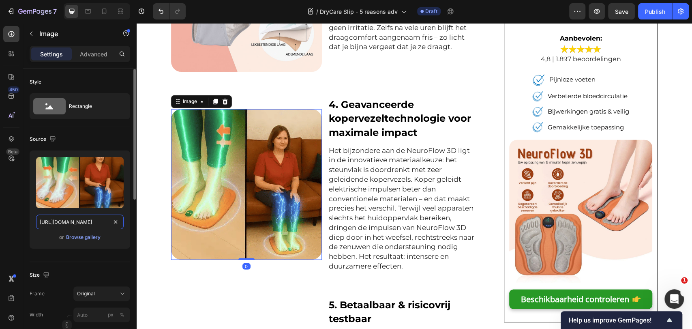
paste input "EtvzwJrkP3KMVKP1EFO_305125515884_mp4_265_hd-ezgif.com-optiwebp_600x600.webp?v=1…"
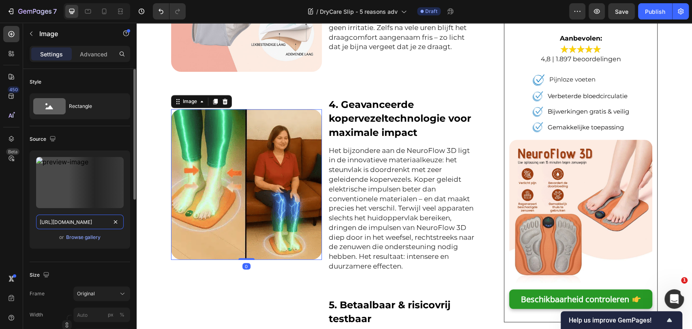
scroll to position [0, 306]
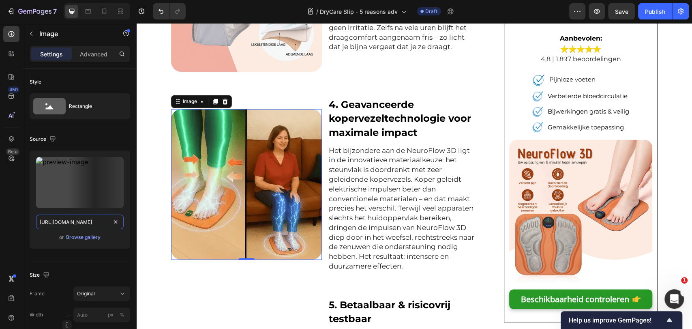
type input "https://cdn.shopify.com/s/files/1/0668/6172/8052/files/EtvzwJrkP3KMVKP1EFO_3051…"
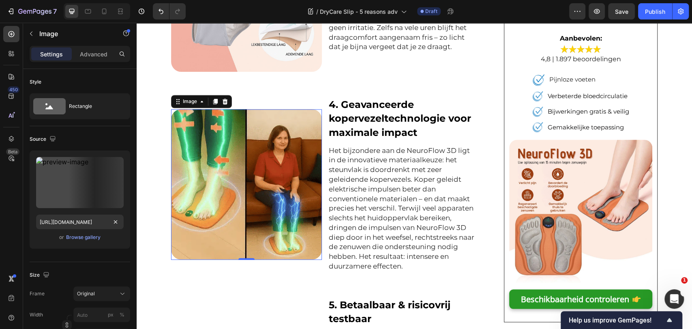
scroll to position [0, 0]
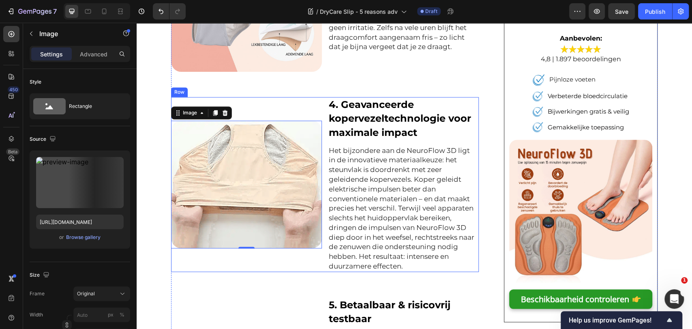
click at [360, 131] on span "4. Geavanceerde kopervezeltechnologie voor maximale impact" at bounding box center [400, 118] width 142 height 39
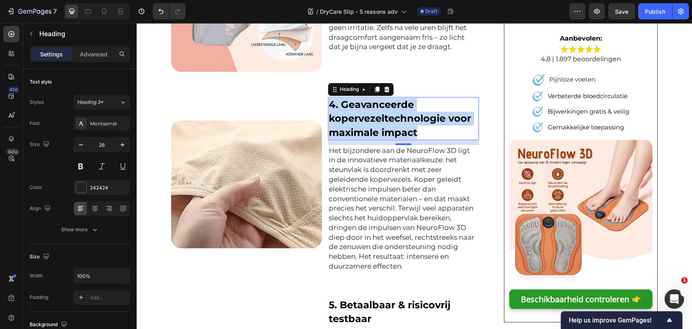
click at [360, 131] on span "4. Geavanceerde kopervezeltechnologie voor maximale impact" at bounding box center [400, 118] width 142 height 39
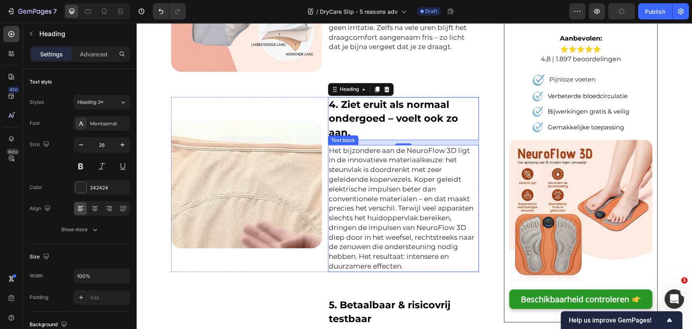
click at [367, 201] on p "Het bijzondere aan de NeuroFlow 3D ligt in de innovatieve materiaalkeuze: het s…" at bounding box center [403, 208] width 149 height 125
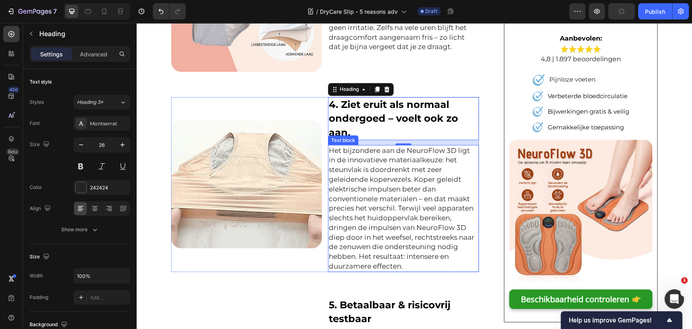
click at [367, 201] on p "Het bijzondere aan de NeuroFlow 3D ligt in de innovatieve materiaalkeuze: het s…" at bounding box center [403, 208] width 149 height 125
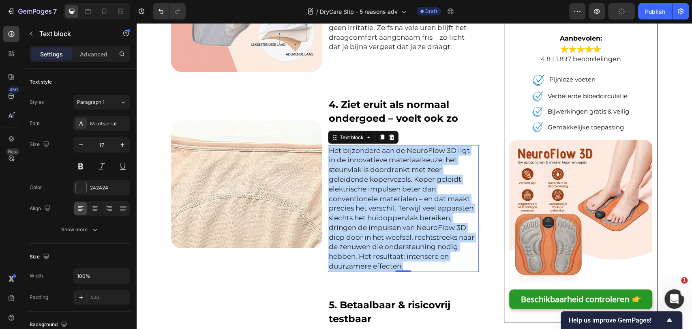
click at [367, 201] on p "Het bijzondere aan de NeuroFlow 3D ligt in de innovatieve materiaalkeuze: het s…" at bounding box center [403, 208] width 149 height 125
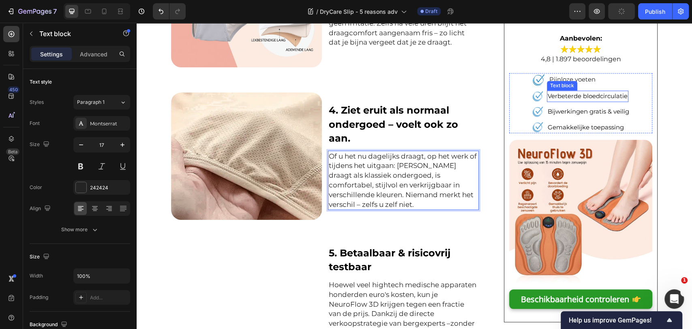
scroll to position [942, 0]
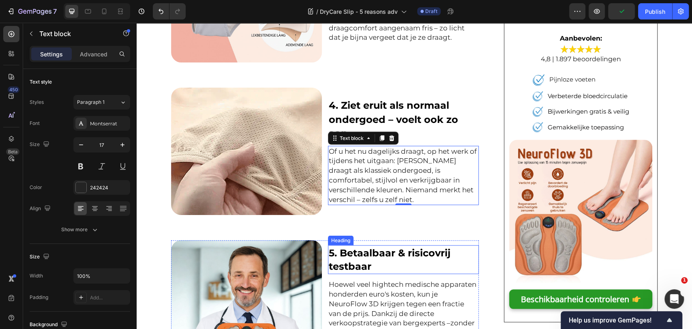
click at [380, 262] on h2 "5. Betaalbaar & risicovrij testbaar" at bounding box center [403, 259] width 151 height 29
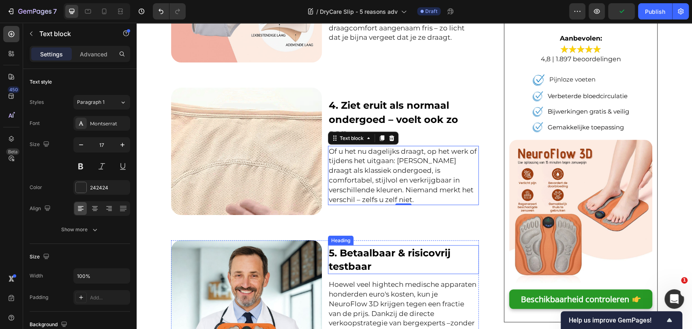
click at [380, 262] on h2 "5. Betaalbaar & risicovrij testbaar" at bounding box center [403, 259] width 151 height 29
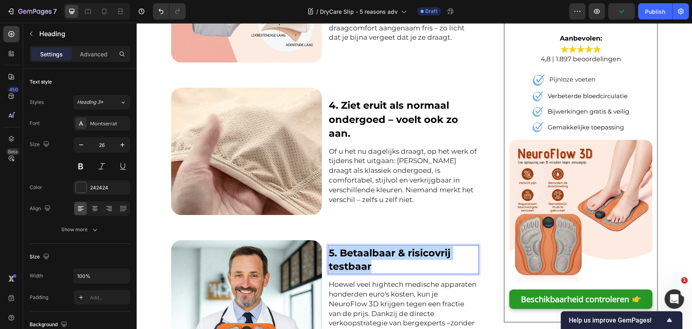
click at [380, 262] on p "5. Betaalbaar & risicovrij testbaar" at bounding box center [403, 260] width 149 height 28
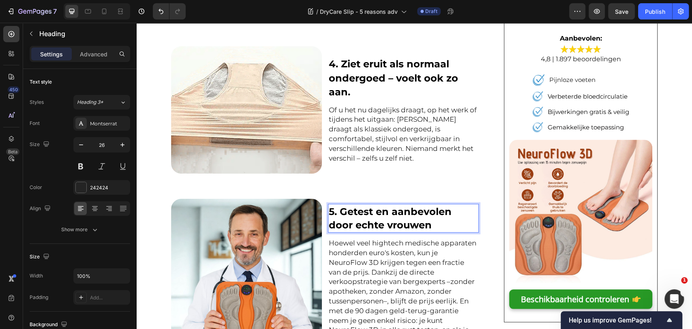
scroll to position [987, 0]
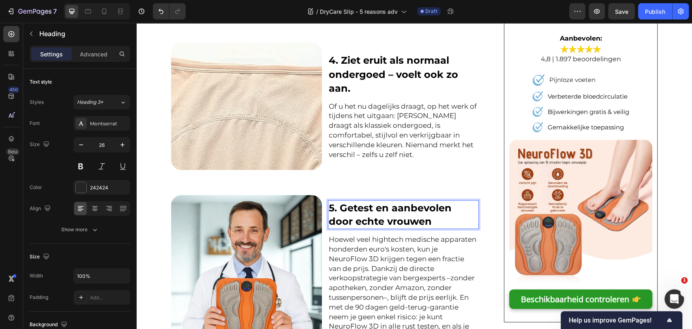
click at [364, 258] on p "Hoewel veel hightech medische apparaten honderden euro's kosten, kun je NeuroFl…" at bounding box center [403, 287] width 149 height 106
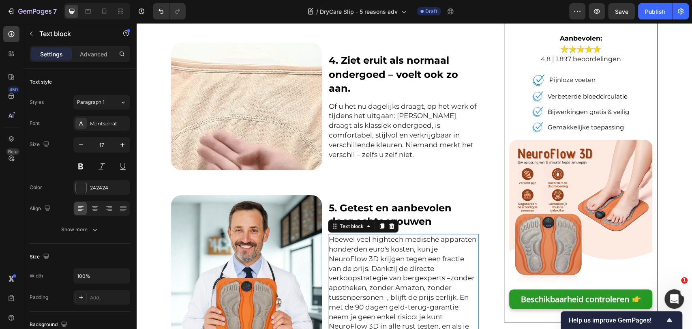
click at [410, 273] on p "Hoewel veel hightech medische apparaten honderden euro's kosten, kun je NeuroFl…" at bounding box center [403, 287] width 149 height 106
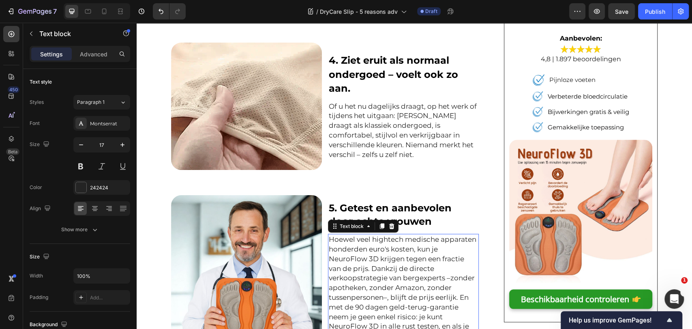
click at [410, 273] on p "Hoewel veel hightech medische apparaten honderden euro's kosten, kun je NeuroFl…" at bounding box center [403, 287] width 149 height 106
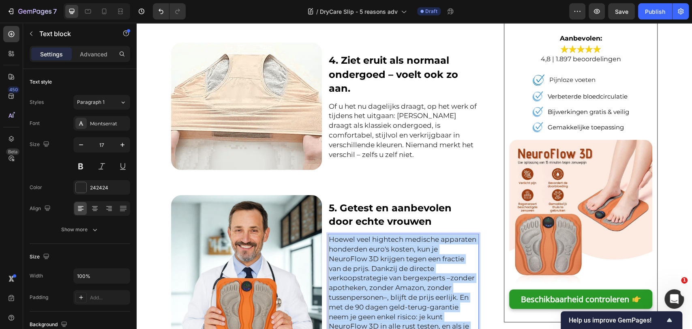
click at [410, 273] on p "Hoewel veel hightech medische apparaten honderden euro's kosten, kun je NeuroFl…" at bounding box center [403, 287] width 149 height 106
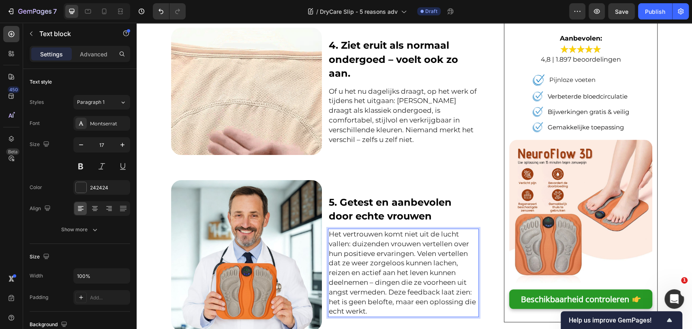
scroll to position [1007, 0]
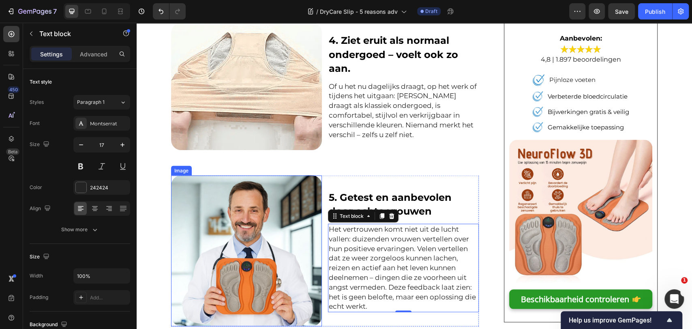
drag, startPoint x: 249, startPoint y: 242, endPoint x: 187, endPoint y: 234, distance: 62.2
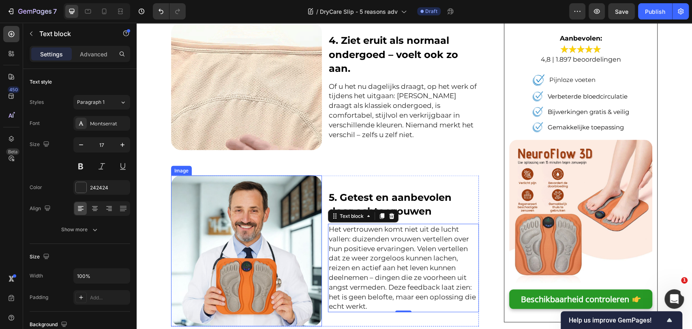
click at [249, 242] on img at bounding box center [246, 250] width 151 height 151
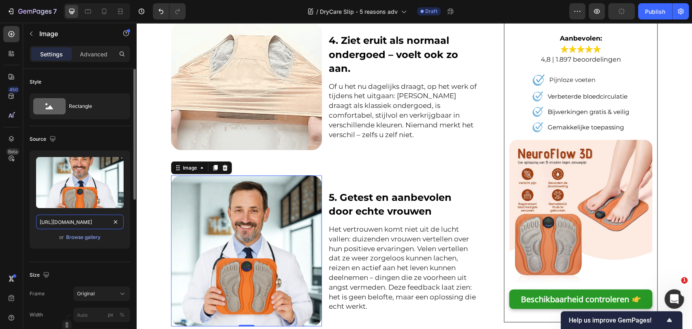
click at [88, 225] on input "https://hike-care.nl/cdn/shop/files/10_c5003be3-069a-49bb-80f6-ffa75e410a2e_129…" at bounding box center [80, 222] width 88 height 15
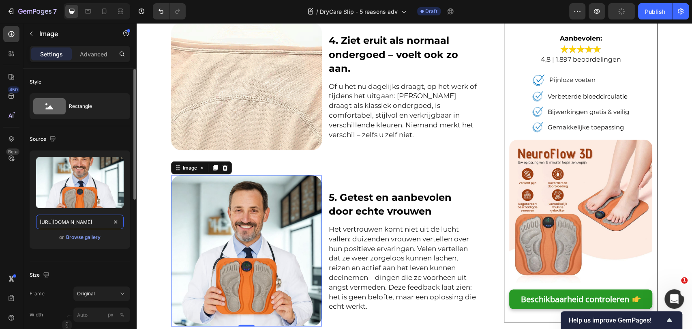
paste input "cdn.shopify.com/s/files/1/0668/6172/8052/files/BERGXPERTEN_PART_3_24_600x600.jp…"
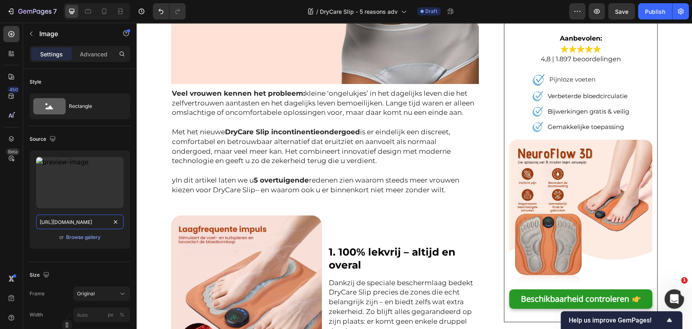
scroll to position [286, 0]
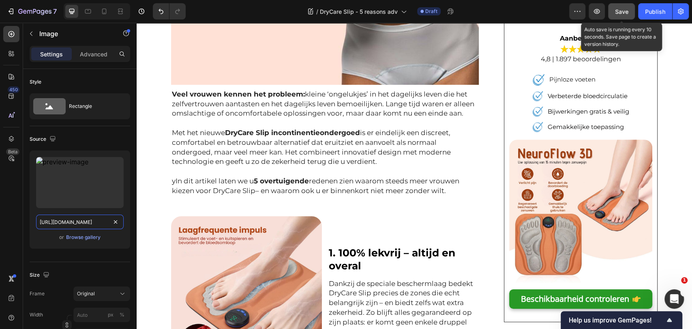
type input "https://cdn.shopify.com/s/files/1/0668/6172/8052/files/BERGXPERTEN_PART_3_24_60…"
click at [609, 12] on button "Save" at bounding box center [621, 11] width 27 height 16
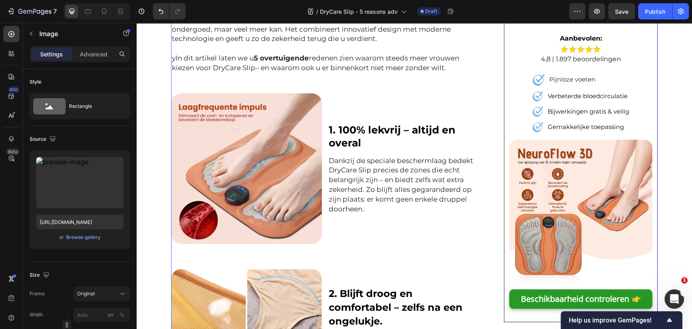
scroll to position [422, 0]
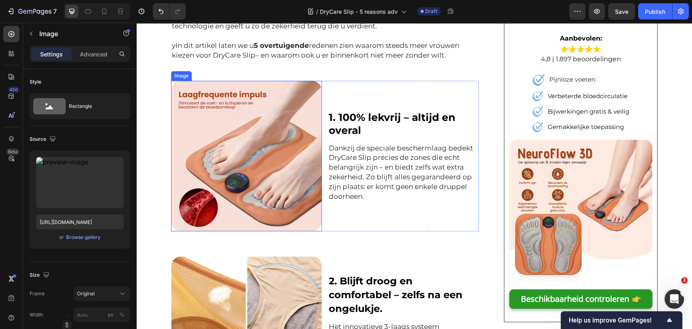
click at [242, 166] on img at bounding box center [246, 156] width 151 height 151
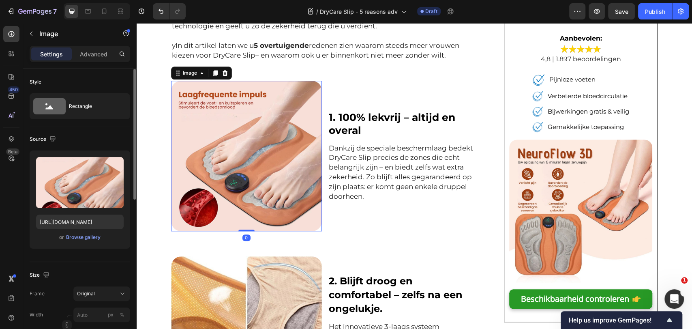
click at [91, 243] on div "Upload Image https://hike-care.nl/cdn/shop/files/3_2828f71d-087d-46b8-b440-2ed6…" at bounding box center [80, 199] width 101 height 98
click at [92, 237] on div "Browse gallery" at bounding box center [83, 237] width 34 height 7
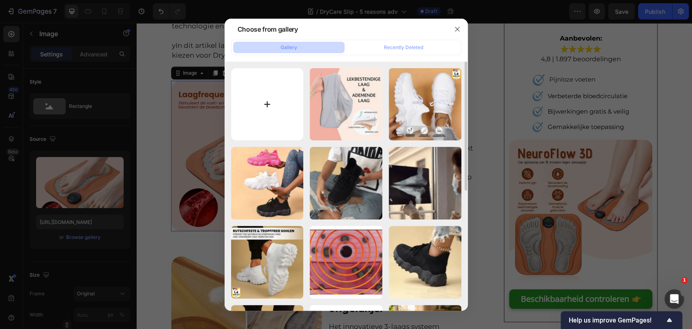
click at [285, 95] on input "file" at bounding box center [267, 104] width 73 height 73
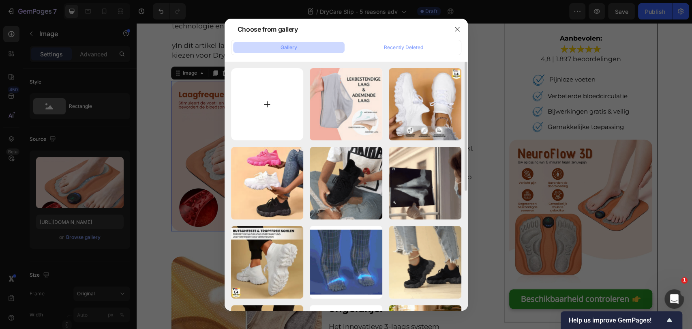
type input "C:\fakepath\Gemini_Generated_Image_cc98nucc98nucc98.png"
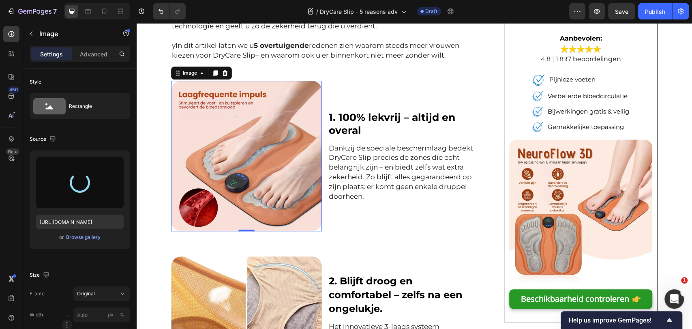
type input "https://cdn.shopify.com/s/files/1/0688/4084/9728/files/gempages_473937888170476…"
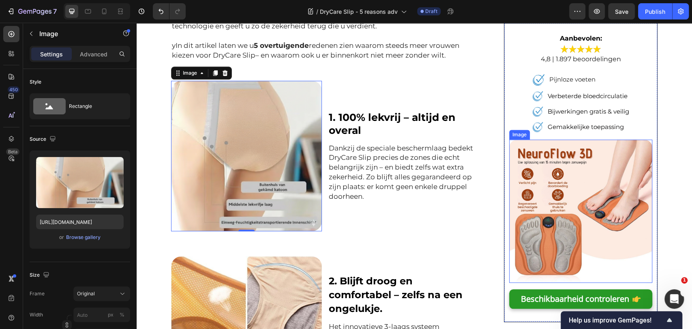
click at [526, 172] on img at bounding box center [580, 211] width 143 height 143
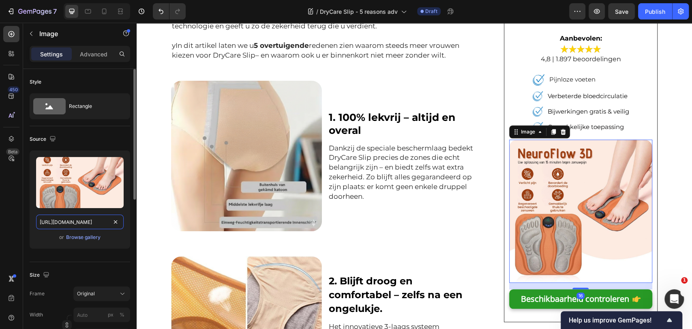
click at [58, 221] on input "https://hike-care.nl/cdn/shop/files/1_b22a318d-0613-46d9-b8fb-b9d7c125e1a0_1080…" at bounding box center [80, 222] width 88 height 15
paste input "gcau0vuzia8nkmug-66861728052.shopifypreview.com/cdn/shop/files/5_a8f81848-7536-…"
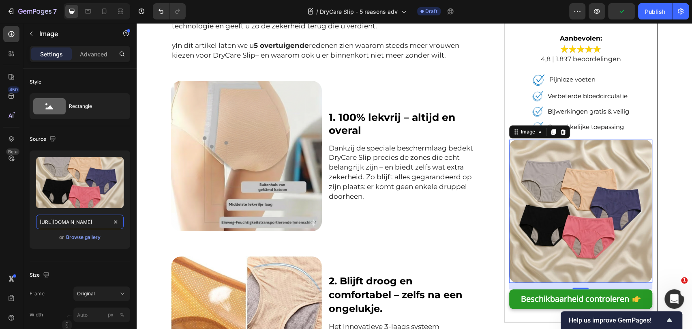
type input "https://gcau0vuzia8nkmug-66861728052.shopifypreview.com/cdn/shop/files/5_a8f818…"
click at [568, 83] on span "Pijnloze voeten" at bounding box center [572, 79] width 46 height 8
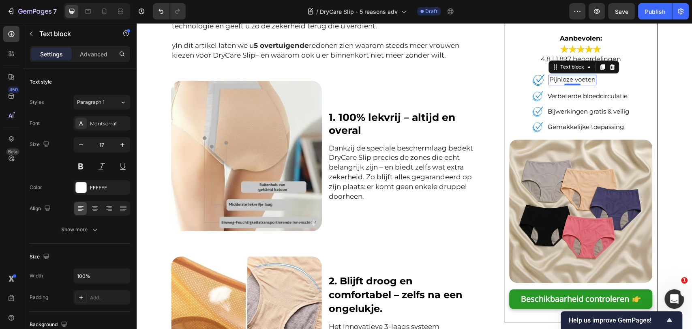
click at [568, 81] on span "Pijnloze voeten" at bounding box center [572, 79] width 46 height 8
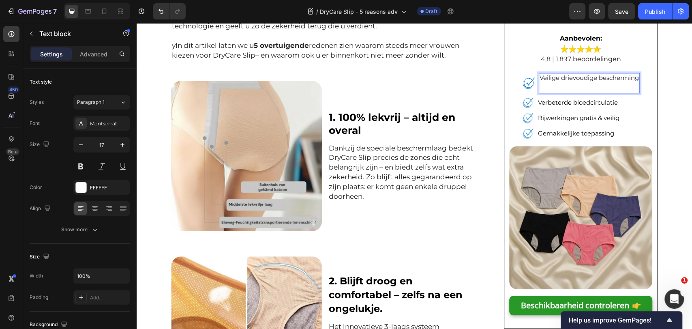
click at [565, 89] on p "Veilige drievoudige bescherming" at bounding box center [589, 82] width 99 height 19
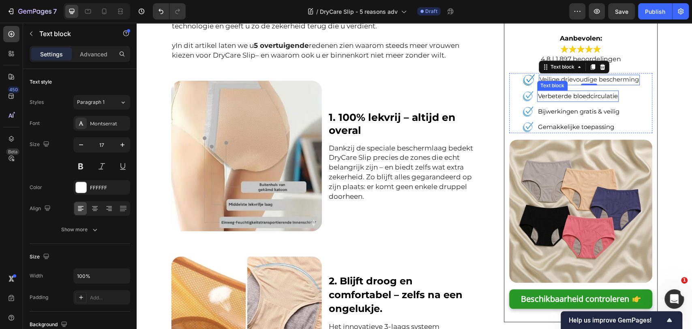
click at [596, 100] on span "Verbeterde bloedcirculatie" at bounding box center [578, 96] width 80 height 8
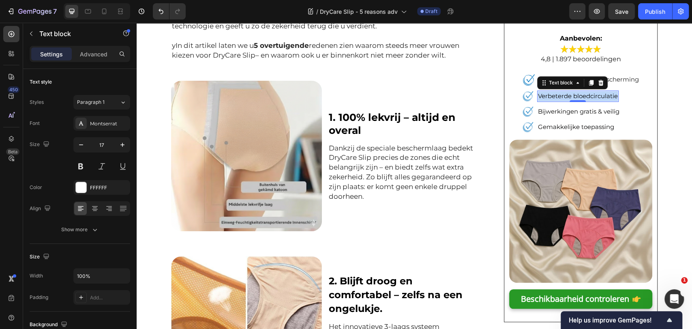
click at [596, 100] on span "Verbeterde bloedcirculatie" at bounding box center [578, 96] width 80 height 8
click at [571, 110] on span "Bijwerkingen gratis & veilig" at bounding box center [579, 111] width 82 height 8
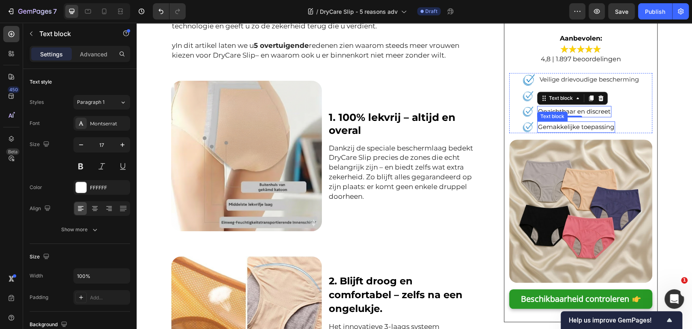
click at [558, 129] on span "Gemakkelijke toepassing" at bounding box center [576, 127] width 76 height 8
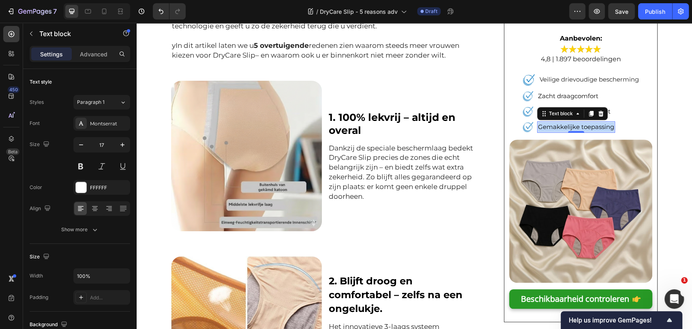
click at [558, 129] on span "Gemakkelijke toepassing" at bounding box center [576, 127] width 76 height 8
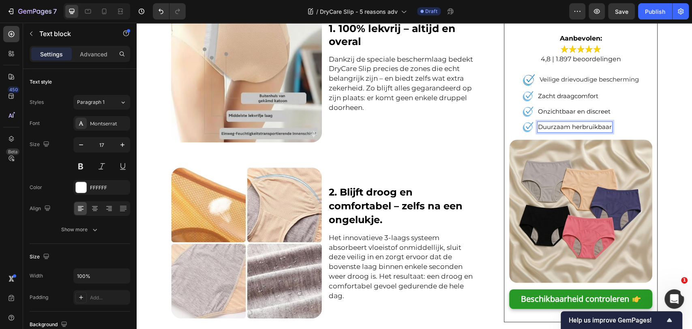
scroll to position [512, 0]
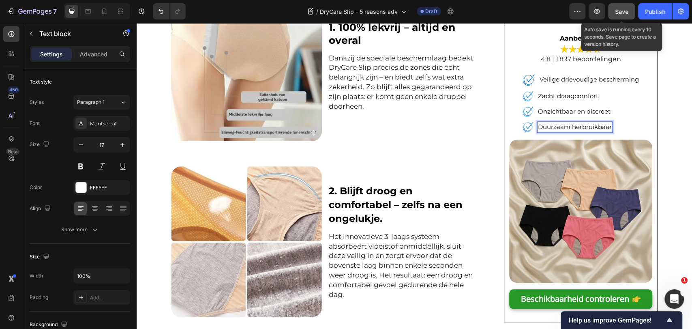
click at [628, 12] on span "Save" at bounding box center [621, 11] width 13 height 7
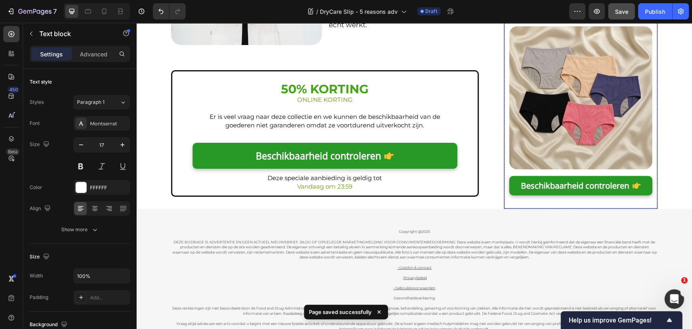
scroll to position [1278, 0]
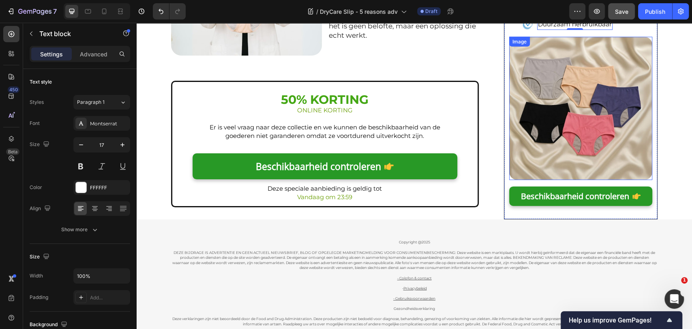
click at [607, 204] on link "Beschikbaarheid controleren" at bounding box center [580, 196] width 143 height 19
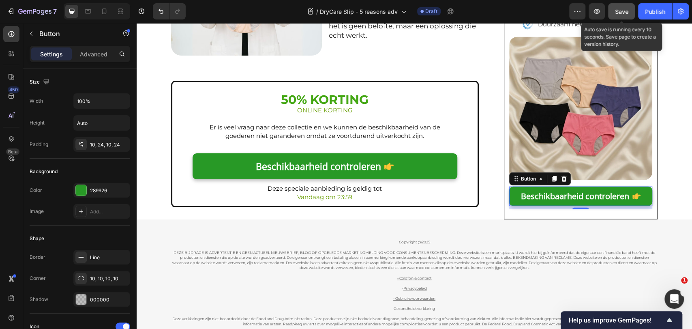
click at [620, 11] on span "Save" at bounding box center [621, 11] width 13 height 7
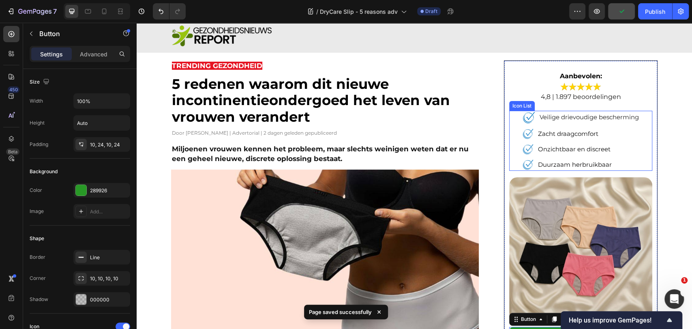
scroll to position [0, 0]
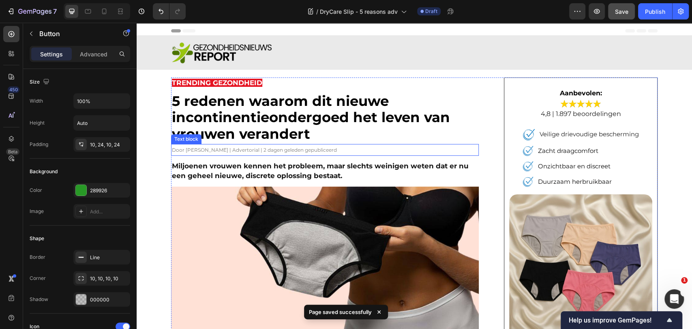
click at [245, 146] on p "Door Dr. Laura Heiden | Advertorial | 2 dagen geleden gepubliceerd" at bounding box center [325, 150] width 306 height 10
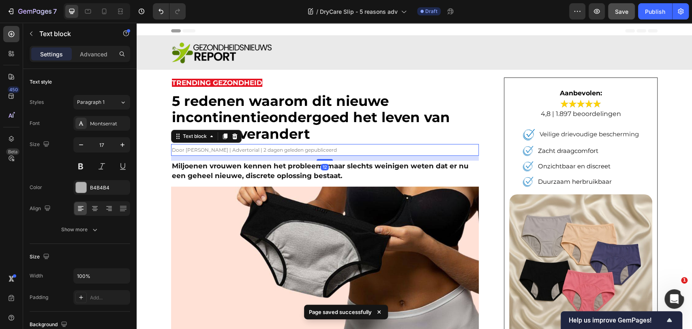
click at [247, 158] on div "12" at bounding box center [325, 158] width 308 height 5
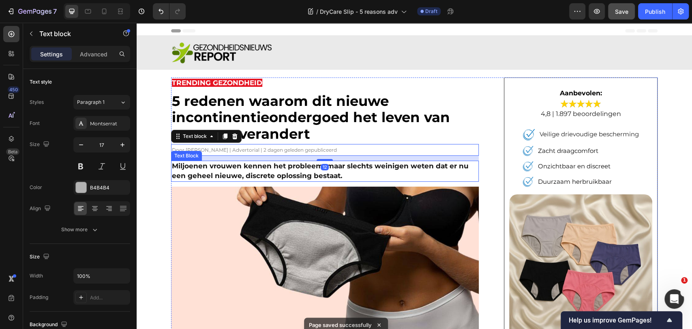
click at [318, 162] on strong "Miljoenen vrouwen kennen het probleem, maar slechts weinigen weten dat er nu ee…" at bounding box center [320, 171] width 297 height 18
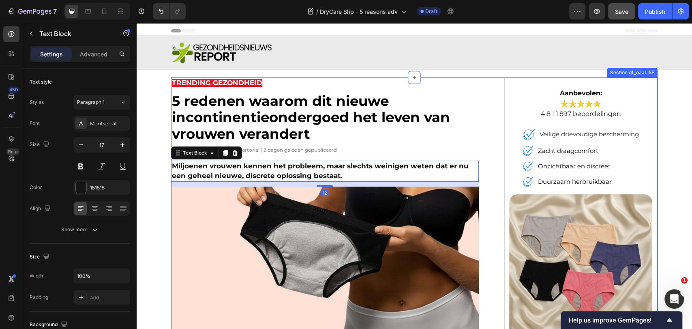
click at [320, 150] on span "Door Dr. Laura Heiden | Advertorial | 2 dagen geleden gepubliceerd" at bounding box center [254, 150] width 165 height 6
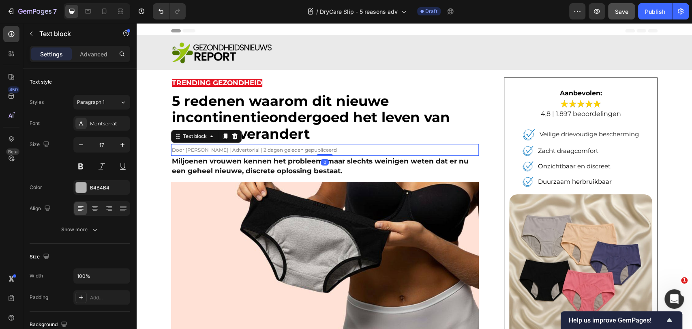
drag, startPoint x: 320, startPoint y: 159, endPoint x: 322, endPoint y: 144, distance: 15.5
click at [322, 144] on div "Door Dr. Laura Heiden | Advertorial | 2 dagen geleden gepubliceerd Text block 0" at bounding box center [325, 150] width 308 height 12
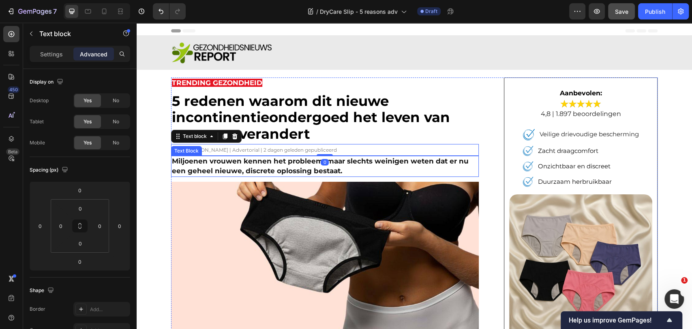
click at [369, 166] on p "Miljoenen vrouwen kennen het probleem, maar slechts weinigen weten dat er nu ee…" at bounding box center [325, 166] width 306 height 19
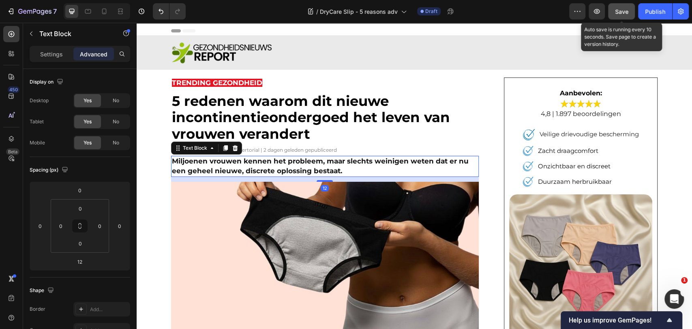
click at [616, 10] on span "Save" at bounding box center [621, 11] width 13 height 7
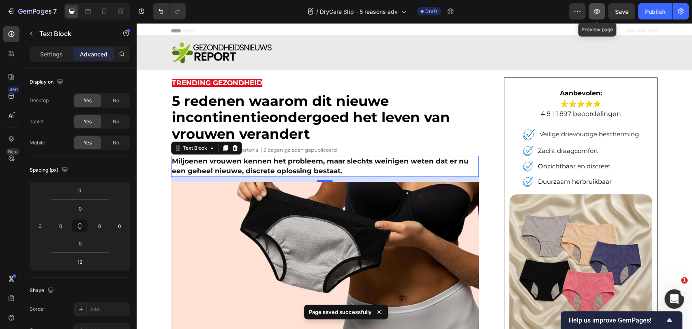
click at [597, 15] on icon "button" at bounding box center [597, 11] width 8 height 8
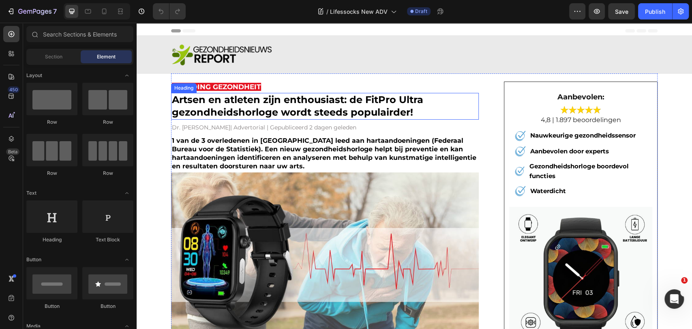
click at [312, 101] on strong "Artsen en atleten zijn enthousiast: de FitPro Ultra gezondheidshorloge wordt st…" at bounding box center [297, 106] width 251 height 24
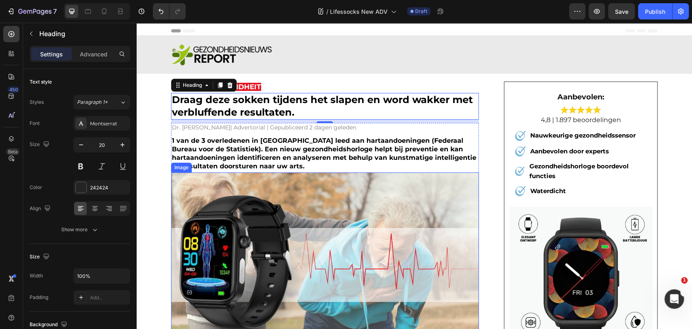
click at [321, 233] on img at bounding box center [325, 264] width 308 height 185
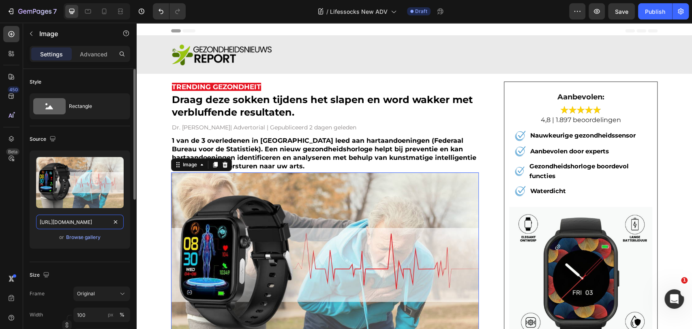
click at [90, 215] on input "https://ucarecdn.com/2fa3ebda-a7d6-4771-8296-106ed2e72dca/-/format/auto/-/previ…" at bounding box center [80, 222] width 88 height 15
paste input "img.funnelish.com/15346/889202/1754605745-1754303108-gempages_49088492801622102…"
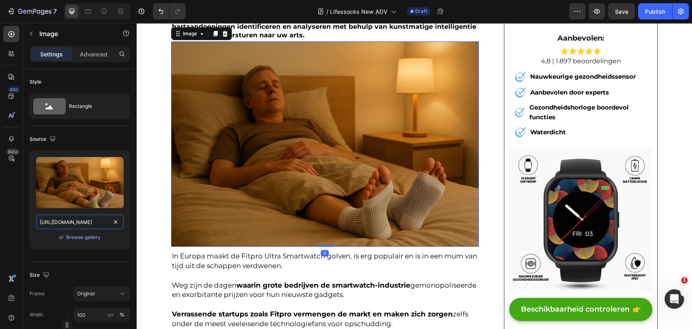
scroll to position [135, 0]
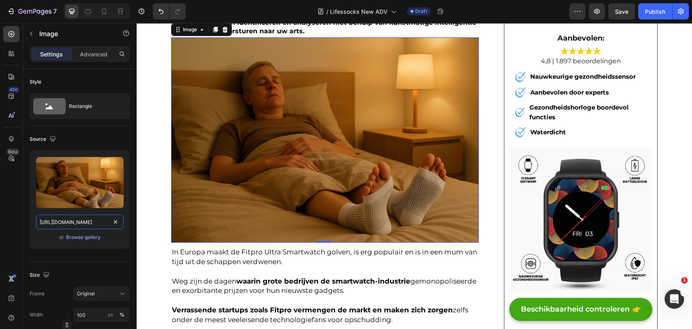
type input "https://img.funnelish.com/15346/889202/1754605745-1754303108-gempages_490884928…"
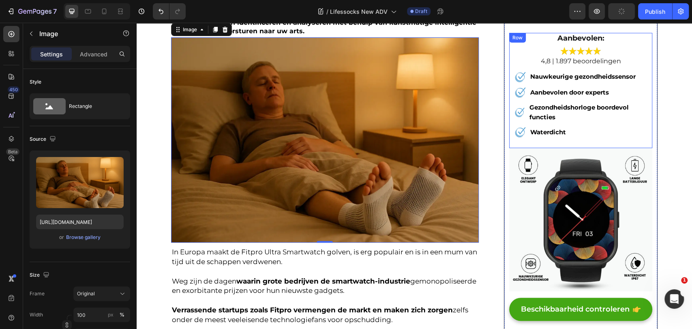
click at [610, 136] on li "Image Waterdicht Text block" at bounding box center [580, 132] width 133 height 12
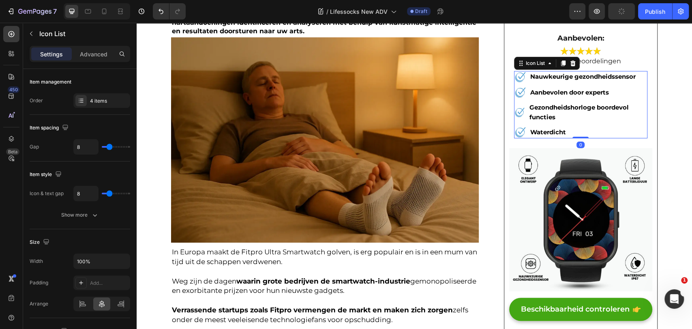
click at [581, 133] on li "Image Waterdicht Text block" at bounding box center [580, 132] width 133 height 12
click at [561, 130] on strong "Waterdicht" at bounding box center [548, 132] width 36 height 8
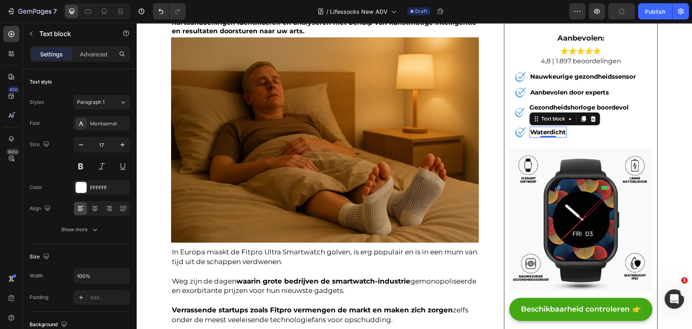
click at [558, 129] on strong "Waterdicht" at bounding box center [548, 132] width 36 height 8
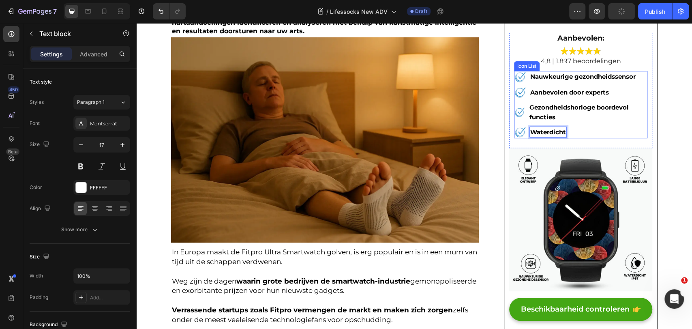
click at [605, 131] on li "Image Waterdicht Text block 0" at bounding box center [580, 132] width 133 height 12
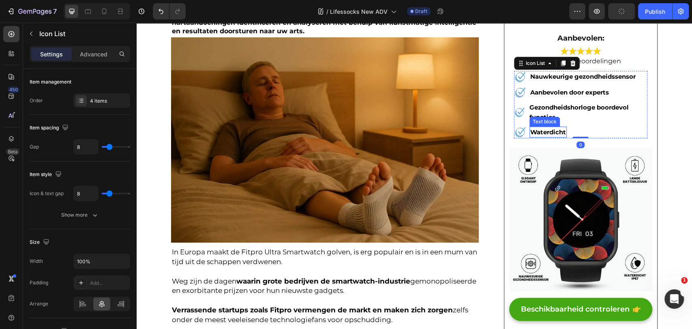
click at [562, 131] on strong "Waterdicht" at bounding box center [548, 132] width 36 height 8
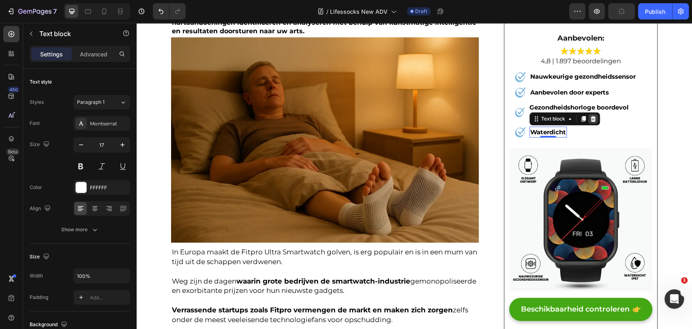
click at [591, 121] on icon at bounding box center [592, 119] width 5 height 6
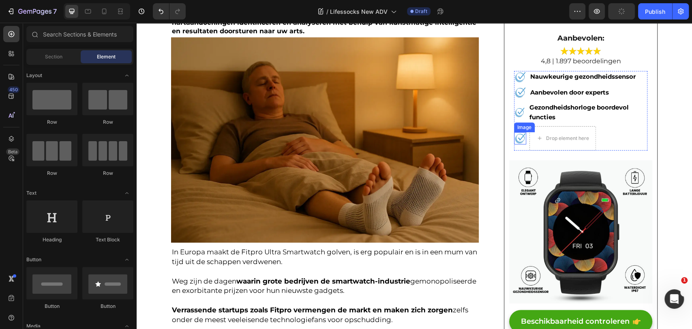
click at [530, 140] on div "Drop element here" at bounding box center [563, 138] width 67 height 24
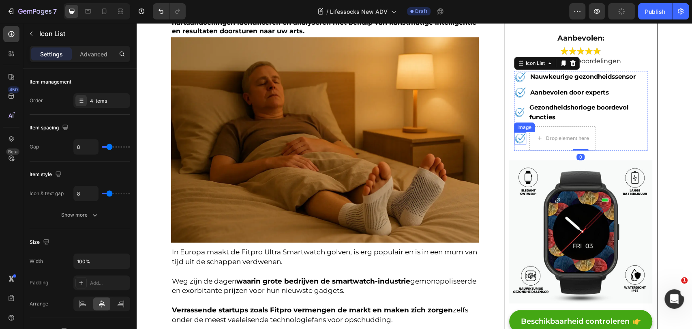
click at [516, 139] on img at bounding box center [520, 138] width 12 height 12
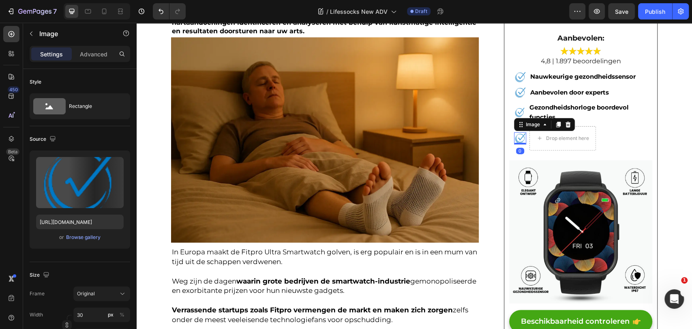
click at [569, 122] on div at bounding box center [568, 125] width 10 height 10
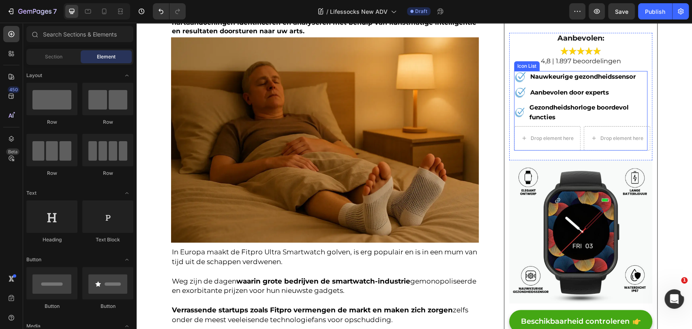
click at [578, 130] on li "Drop element here Drop element here" at bounding box center [580, 138] width 133 height 24
click at [574, 135] on div "Drop element here" at bounding box center [548, 138] width 66 height 13
click at [556, 128] on div "Drop element here" at bounding box center [547, 138] width 67 height 24
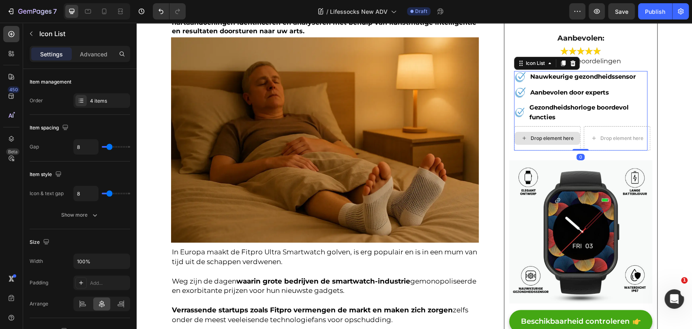
drag, startPoint x: 575, startPoint y: 150, endPoint x: 577, endPoint y: 131, distance: 19.2
click at [577, 131] on div "Image Nauwkeurige gezondheidssensor Text block Image Aanbevolen door experts Te…" at bounding box center [580, 110] width 133 height 79
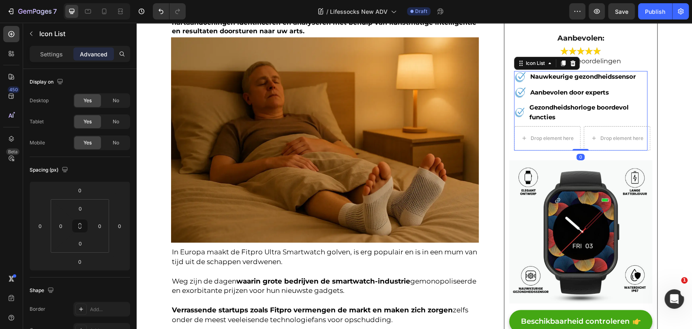
click at [577, 132] on div "Drop element here" at bounding box center [547, 138] width 67 height 24
click at [551, 134] on div "Drop element here" at bounding box center [548, 138] width 66 height 13
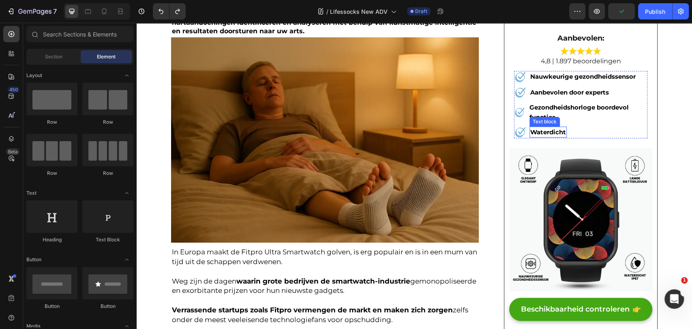
click at [557, 131] on strong "Waterdicht" at bounding box center [548, 132] width 36 height 8
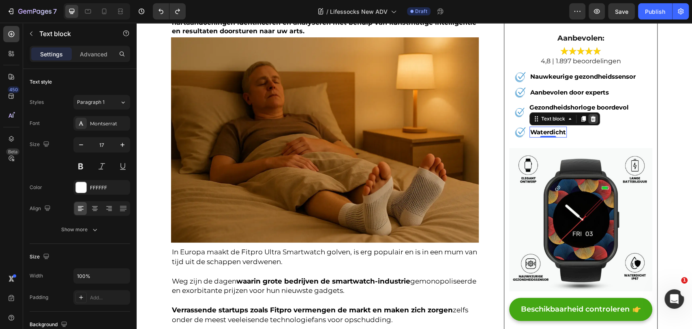
click at [590, 122] on icon at bounding box center [593, 119] width 6 height 6
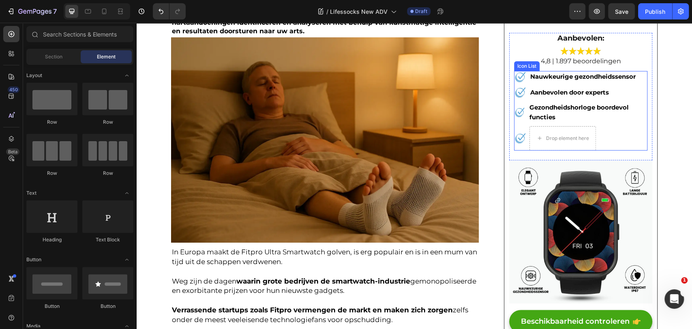
click at [601, 135] on li "Image Drop element here" at bounding box center [580, 138] width 133 height 24
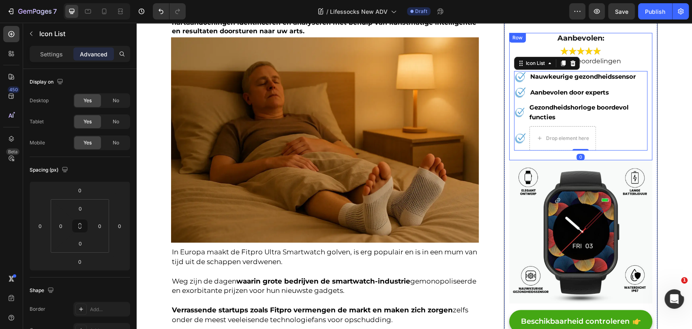
click at [509, 138] on div "Aanbevolen: Text block Image 4,8 | 1.897 beoordelingen Text block Image Nauwkeu…" at bounding box center [580, 96] width 143 height 127
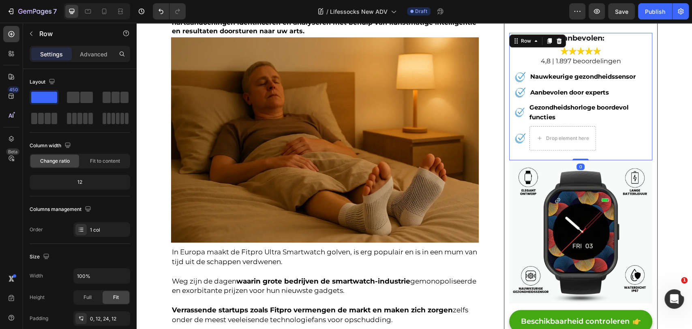
click at [519, 137] on img at bounding box center [520, 138] width 12 height 12
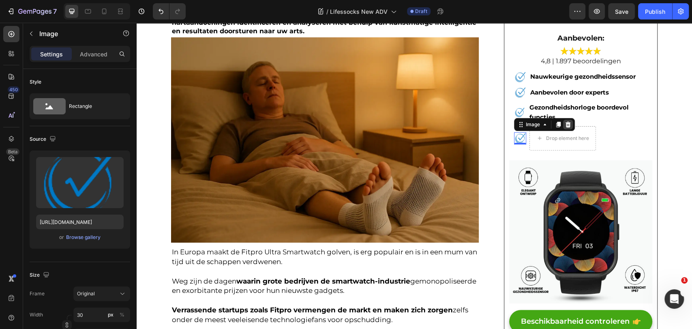
click at [564, 129] on div at bounding box center [568, 125] width 10 height 10
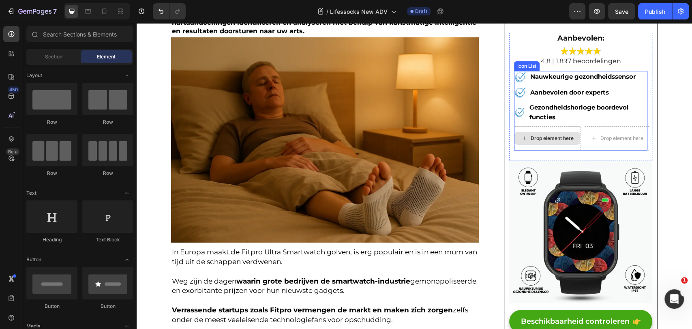
click at [564, 140] on div "Drop element here" at bounding box center [552, 138] width 43 height 6
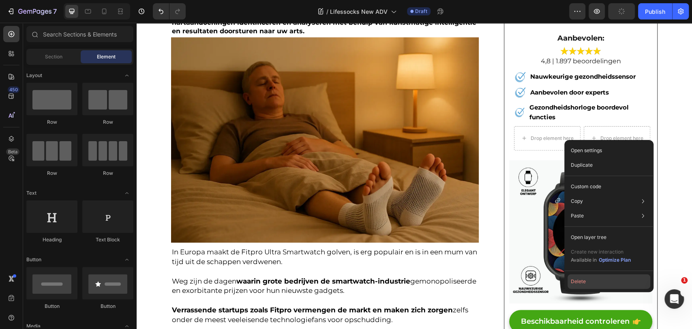
click at [587, 283] on button "Delete" at bounding box center [609, 281] width 83 height 15
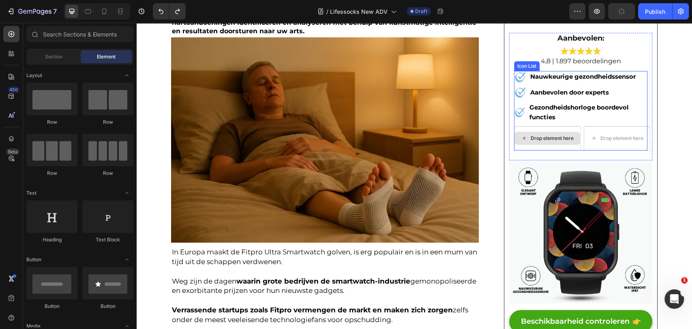
click at [553, 142] on div "Drop element here" at bounding box center [552, 138] width 43 height 6
click at [553, 140] on div "Drop element here" at bounding box center [552, 138] width 43 height 6
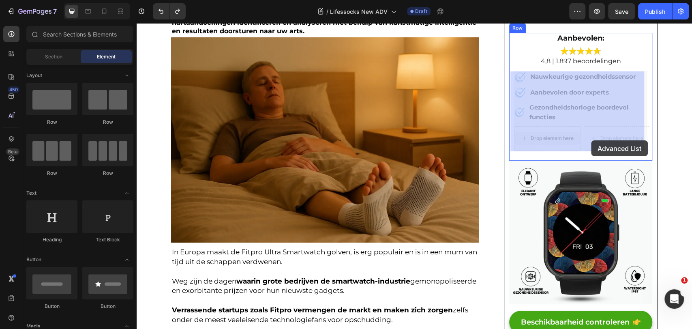
drag, startPoint x: 553, startPoint y: 140, endPoint x: 591, endPoint y: 140, distance: 38.5
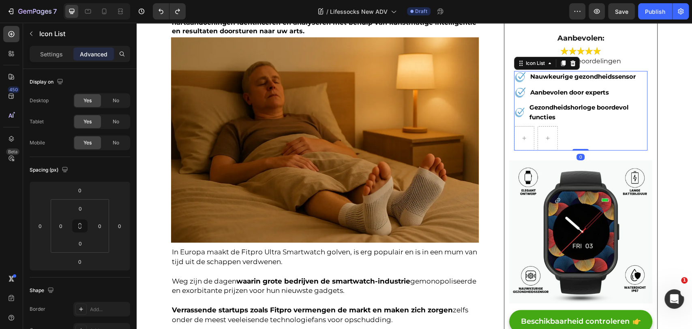
click at [591, 140] on li at bounding box center [580, 138] width 133 height 24
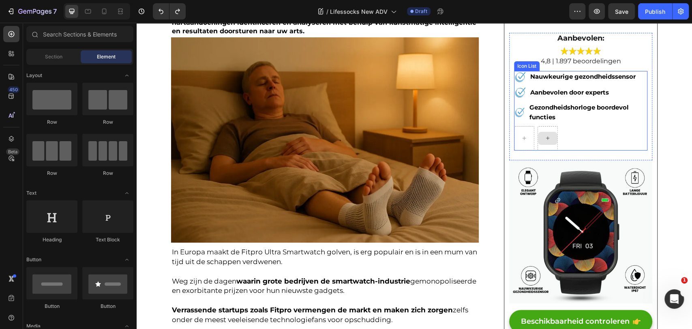
click at [538, 137] on div at bounding box center [547, 138] width 19 height 13
click at [556, 137] on li at bounding box center [580, 138] width 133 height 24
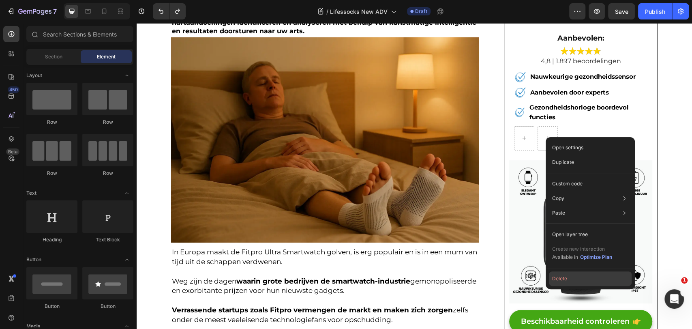
click at [560, 282] on button "Delete" at bounding box center [590, 278] width 83 height 15
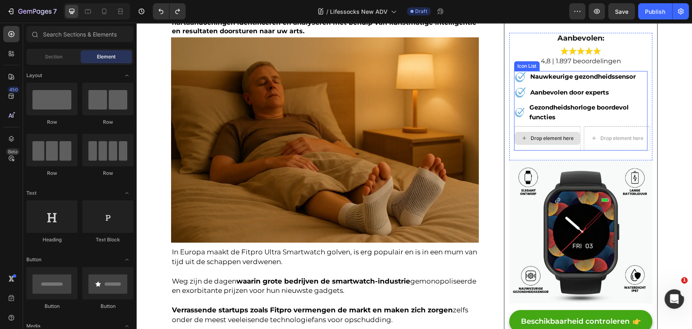
click at [577, 141] on div "Drop element here" at bounding box center [547, 138] width 67 height 24
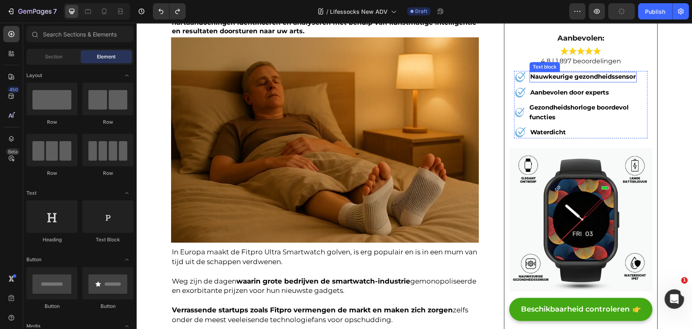
click at [578, 72] on p "Nauwkeurige gezondheidssensor" at bounding box center [582, 77] width 105 height 10
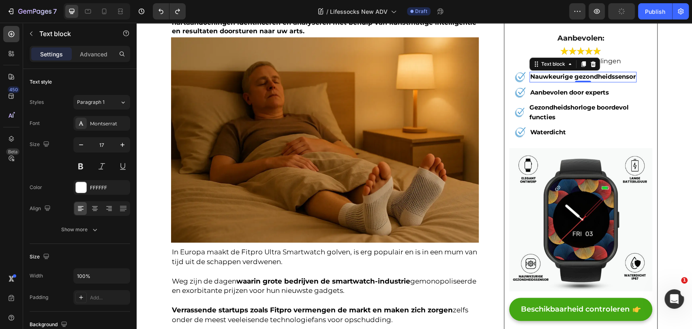
click at [578, 72] on p "Nauwkeurige gezondheidssensor" at bounding box center [582, 77] width 105 height 10
click at [565, 91] on strong "Aanbevolen door experts" at bounding box center [569, 92] width 79 height 8
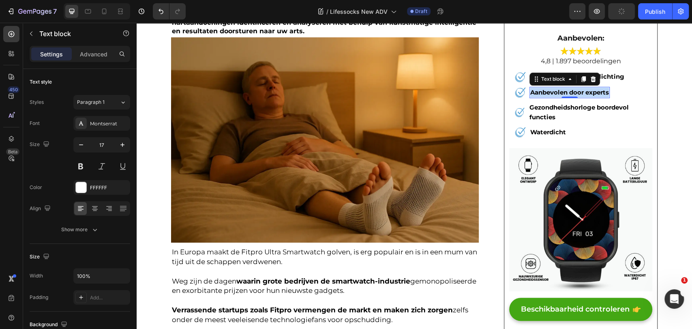
click at [565, 91] on strong "Aanbevolen door experts" at bounding box center [569, 92] width 79 height 8
click at [549, 111] on strong "Gezondheidshorloge boordevol functies" at bounding box center [578, 111] width 99 height 17
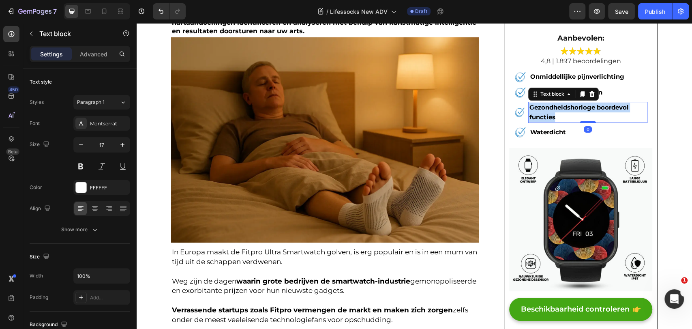
click at [549, 111] on strong "Gezondheidshorloge boordevol functies" at bounding box center [578, 111] width 99 height 17
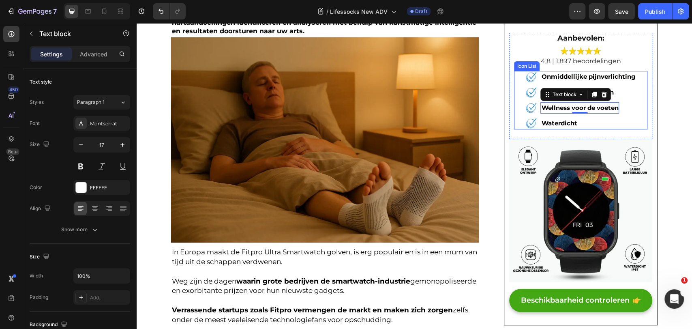
click at [573, 122] on strong "Waterdicht" at bounding box center [559, 123] width 36 height 8
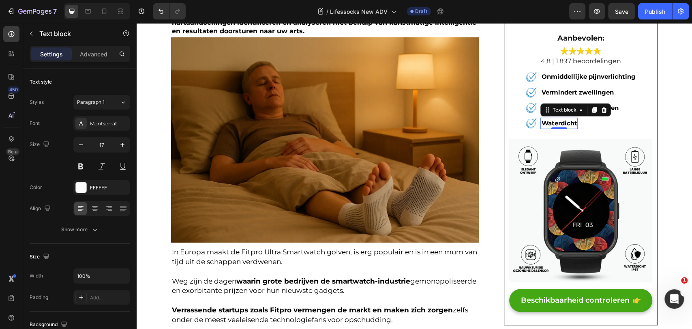
click at [573, 122] on strong "Waterdicht" at bounding box center [559, 123] width 36 height 8
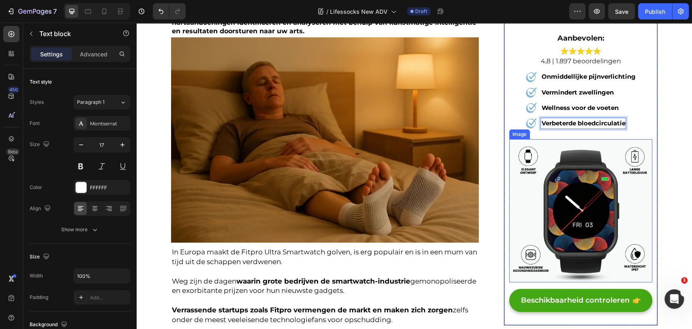
click at [562, 182] on img at bounding box center [580, 210] width 143 height 143
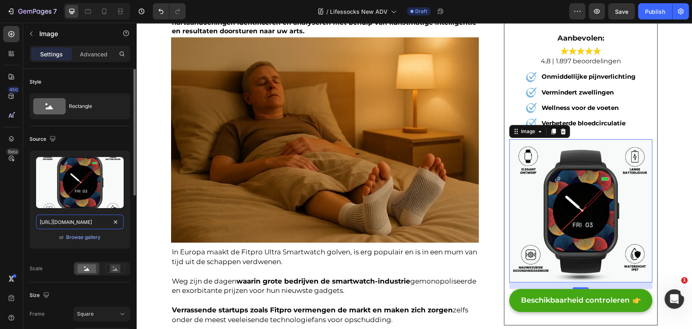
click at [76, 226] on input "https://hike-care.nl/cdn/shop/files/149_540x.jpg?v=1738662125" at bounding box center [80, 222] width 88 height 15
paste input "img.funnelish.com/15346/889202/1754605757-1754308546-gempages_49088492801622102…"
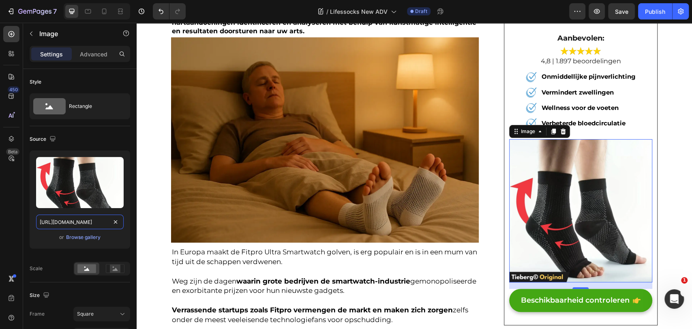
type input "https://img.funnelish.com/15346/889202/1754605757-1754308546-gempages_490884928…"
click at [76, 234] on div "Browse gallery" at bounding box center [83, 237] width 34 height 7
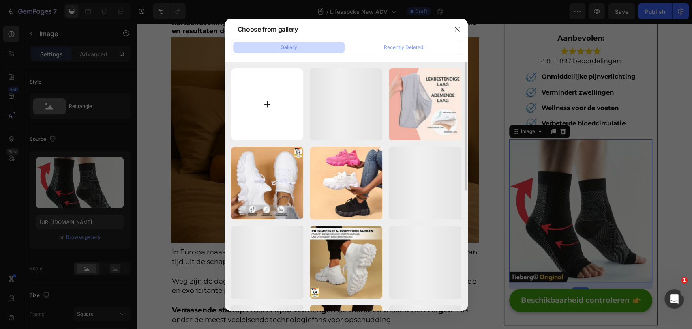
click at [279, 88] on input "file" at bounding box center [267, 104] width 73 height 73
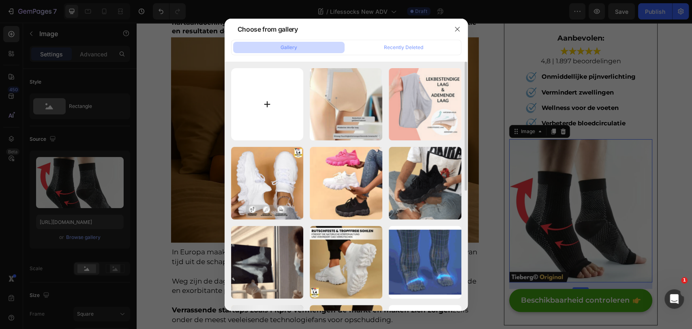
type input "C:\fakepath\hikecarenl.png"
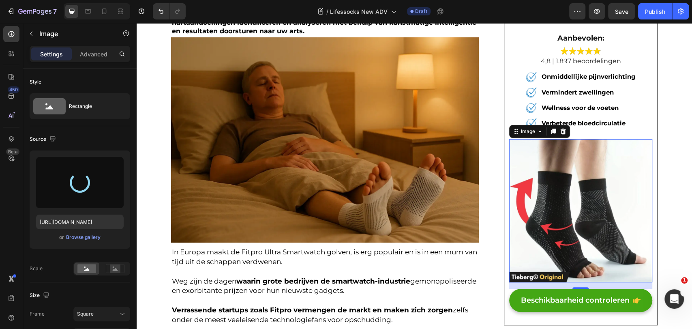
type input "[URL][DOMAIN_NAME]"
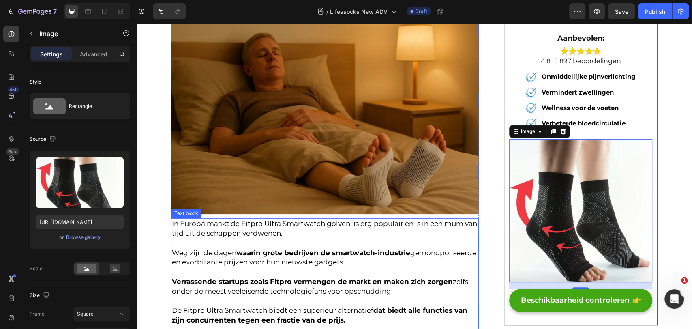
scroll to position [270, 0]
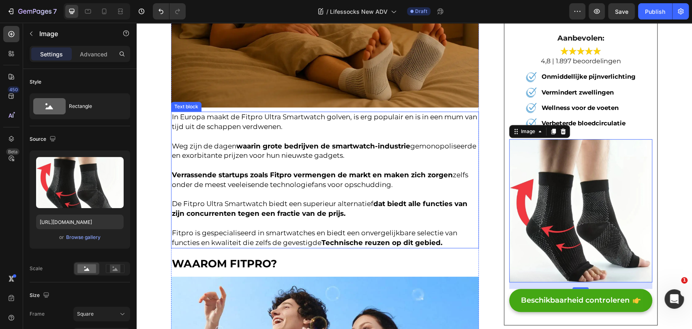
click at [390, 207] on strong "dat biedt alle functies van zijn concurrenten tegen een fractie van de prijs." at bounding box center [320, 209] width 296 height 18
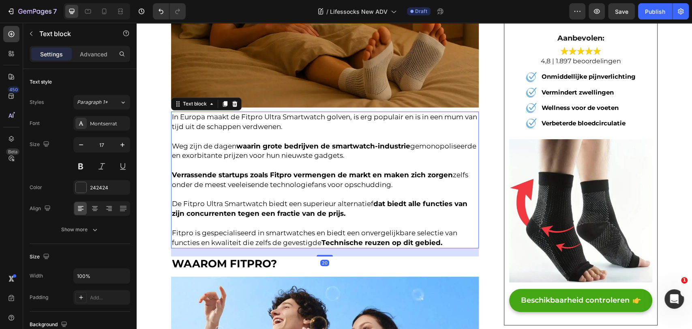
click at [420, 225] on p at bounding box center [325, 224] width 306 height 10
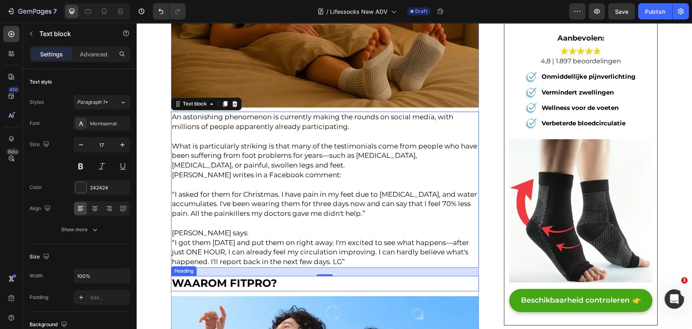
click at [236, 289] on span "WAAROM FITPRO?" at bounding box center [224, 283] width 105 height 13
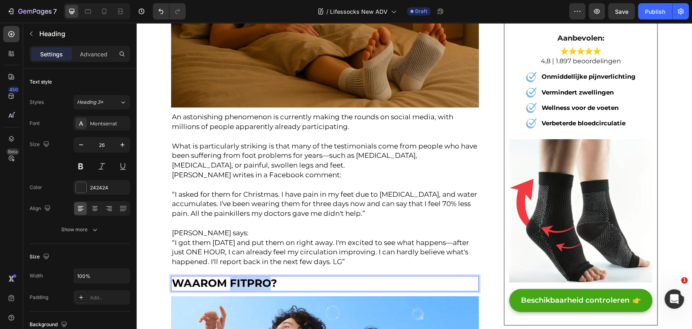
click at [237, 283] on span "WAAROM FITPRO?" at bounding box center [224, 283] width 105 height 13
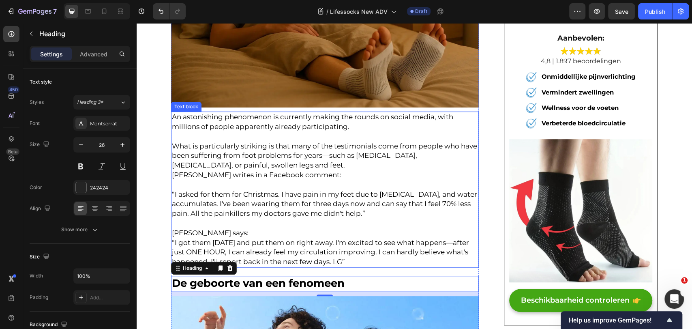
scroll to position [496, 0]
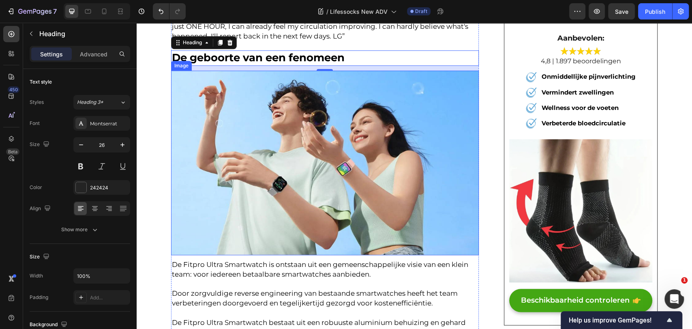
click at [299, 111] on img at bounding box center [325, 163] width 308 height 185
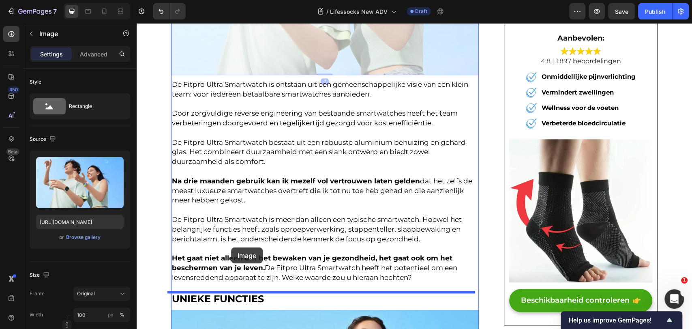
drag, startPoint x: 180, startPoint y: 69, endPoint x: 233, endPoint y: 257, distance: 195.5
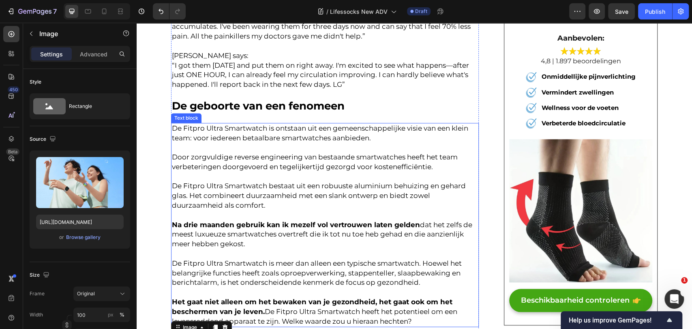
scroll to position [446, 0]
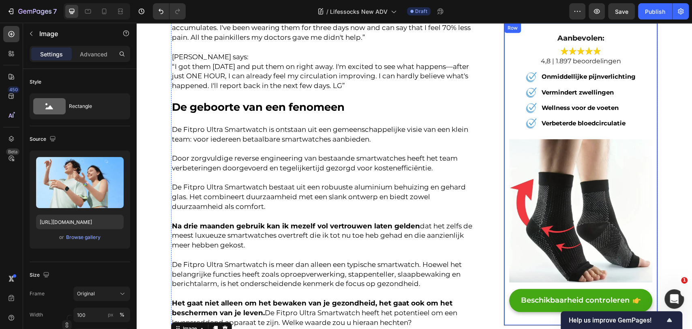
click at [410, 212] on p "De Fitpro Ultra Smartwatch bestaat uit een robuuste aluminium behuizing en geha…" at bounding box center [325, 201] width 306 height 39
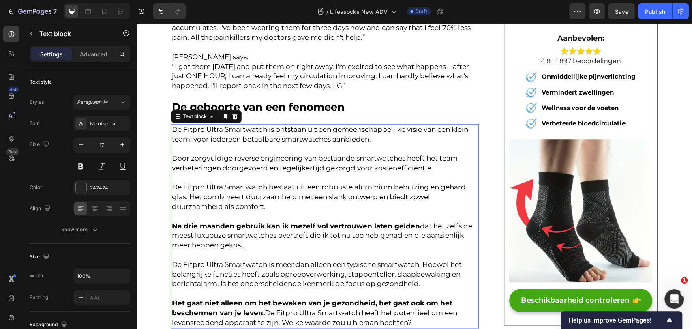
click at [410, 208] on p "De Fitpro Ultra Smartwatch bestaat uit een robuuste aluminium behuizing en geha…" at bounding box center [325, 201] width 306 height 39
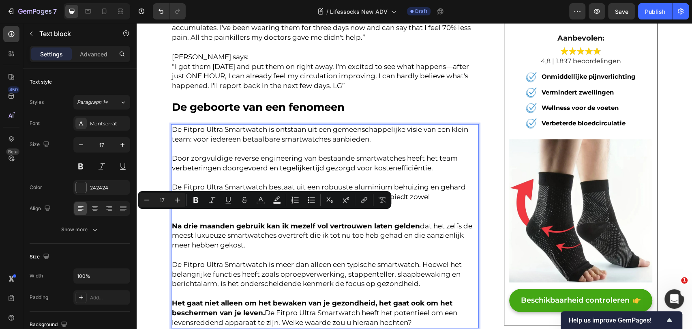
click at [409, 189] on span "De Fitpro Ultra Smartwatch bestaat uit een robuuste aluminium behuizing en geha…" at bounding box center [319, 197] width 294 height 28
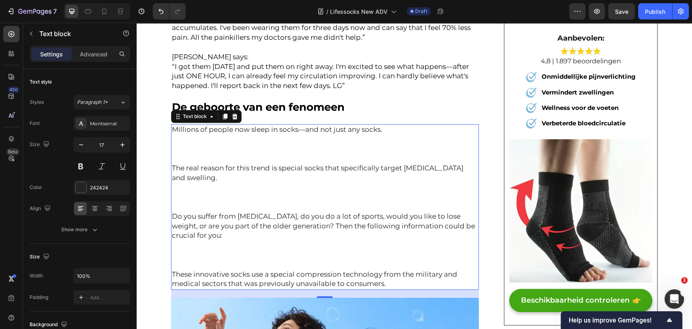
click at [394, 276] on p "These innovative socks use a special compression technology from the military a…" at bounding box center [325, 279] width 306 height 19
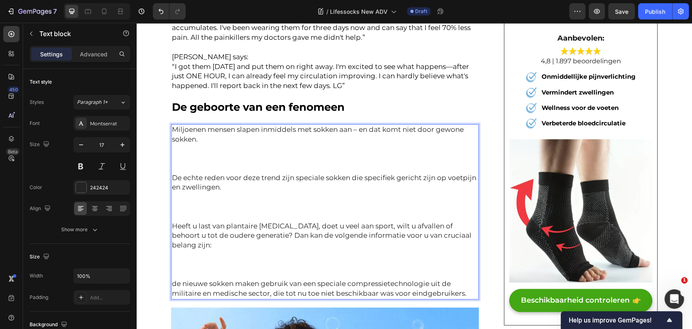
click at [208, 161] on p "Rich Text Editor. Editing area: main" at bounding box center [325, 159] width 306 height 10
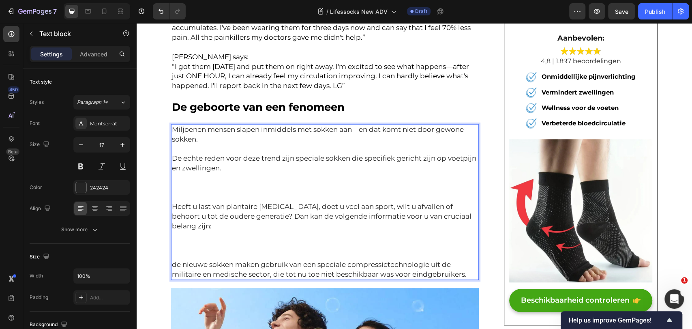
click at [204, 181] on div "Miljoenen mensen slapen inmiddels met sokken aan – en dat komt niet door gewone…" at bounding box center [325, 202] width 308 height 156
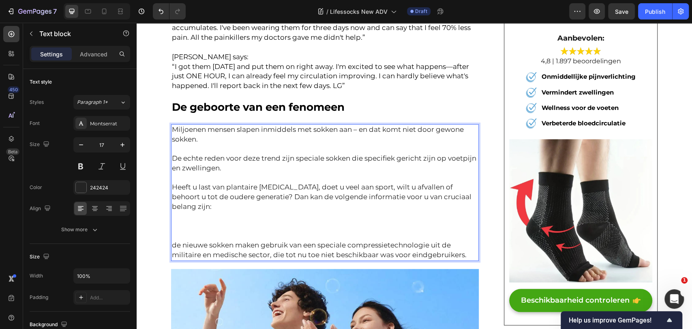
click at [192, 221] on p "Rich Text Editor. Editing area: main" at bounding box center [325, 226] width 306 height 10
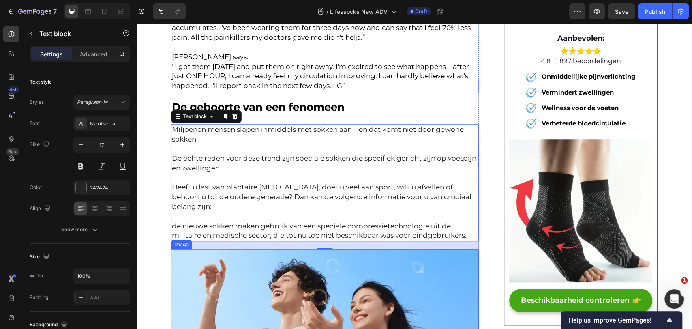
drag, startPoint x: 425, startPoint y: 264, endPoint x: 423, endPoint y: 254, distance: 10.0
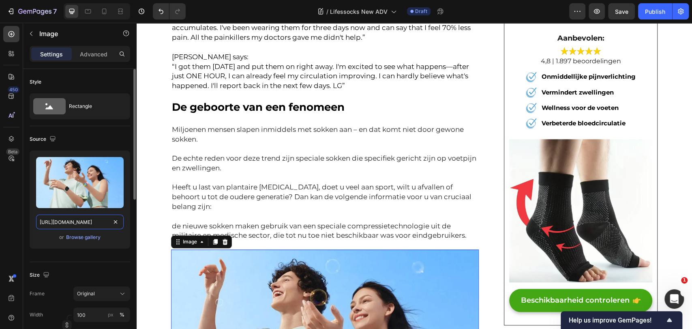
click at [71, 225] on input "https://ucarecdn.com/a208b712-cb41-48dd-8001-2fa8b1bf2eaa/-/format/auto/-/previ…" at bounding box center [80, 222] width 88 height 15
paste input "img.funnelish.com/15346/889202/1754605765-1754303542-gempages_49088492801622102…"
type input "https://img.funnelish.com/15346/889202/1754605765-1754303542-gempages_490884928…"
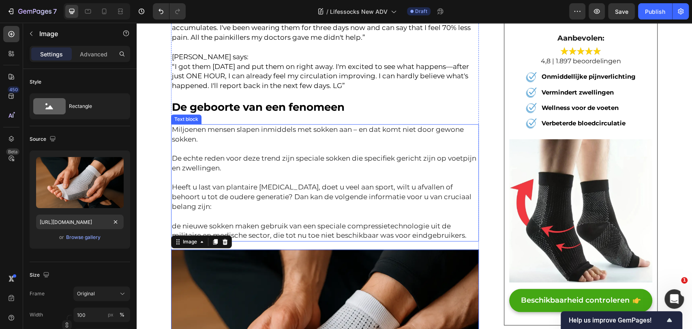
click at [397, 167] on p "De echte reden voor deze trend zijn speciale sokken die specifiek gericht zijn …" at bounding box center [325, 163] width 306 height 19
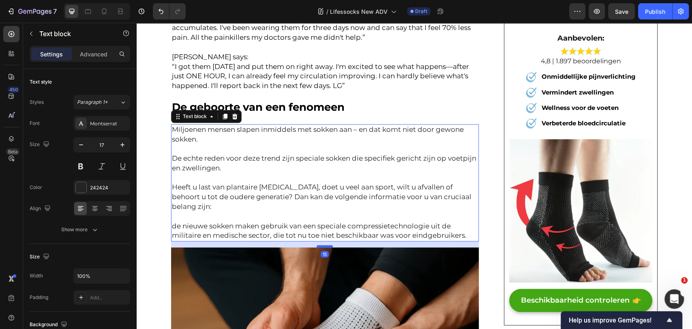
click at [317, 245] on div at bounding box center [325, 246] width 16 height 2
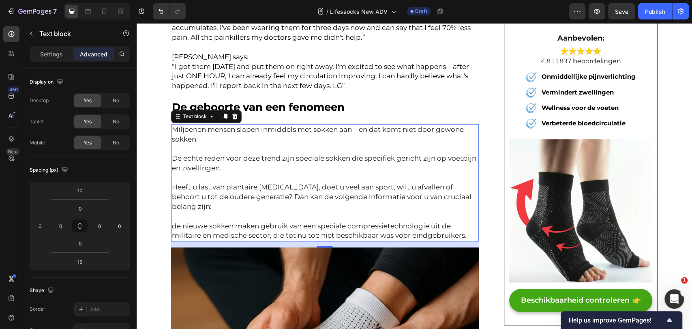
click at [393, 111] on p "⁠⁠⁠⁠⁠⁠⁠ De geboorte van een fenomeen" at bounding box center [325, 108] width 306 height 14
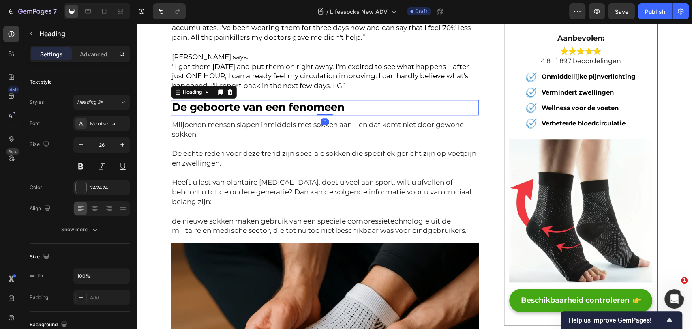
drag, startPoint x: 328, startPoint y: 120, endPoint x: 407, endPoint y: 125, distance: 79.7
click at [331, 111] on div "⁠⁠⁠⁠⁠⁠⁠ De geboorte van een fenomeen Heading 0" at bounding box center [325, 107] width 308 height 15
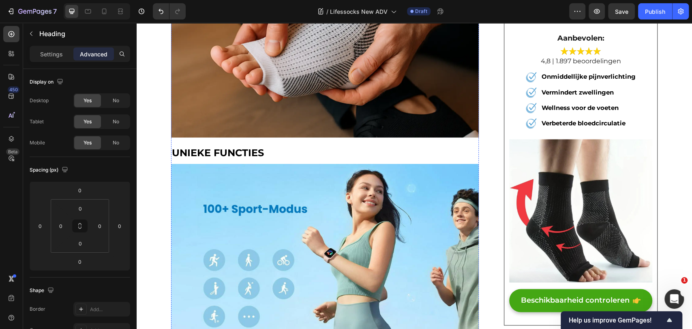
scroll to position [762, 0]
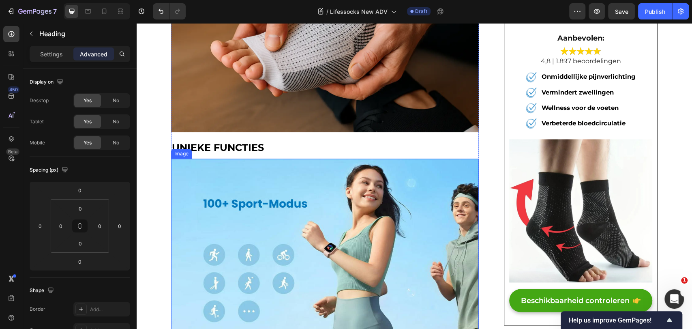
click at [285, 176] on img at bounding box center [325, 251] width 308 height 185
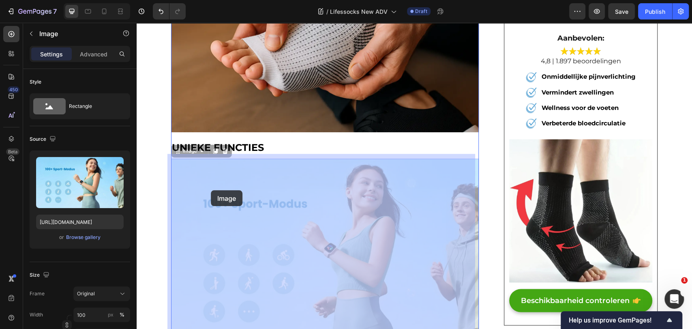
scroll to position [1032, 0]
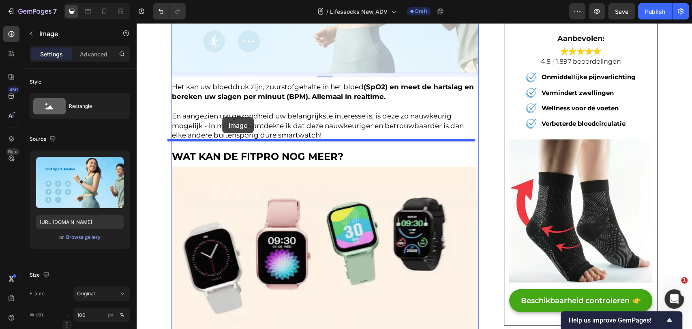
drag, startPoint x: 185, startPoint y: 144, endPoint x: 222, endPoint y: 117, distance: 45.9
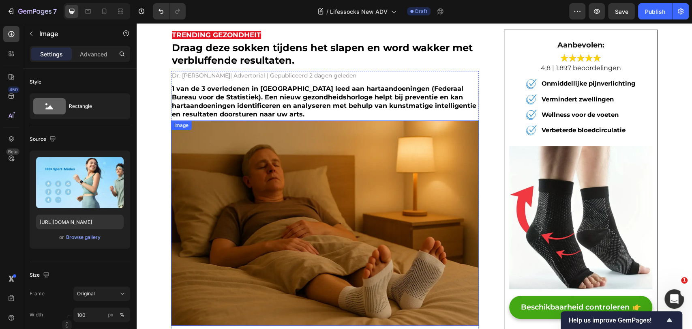
scroll to position [28, 0]
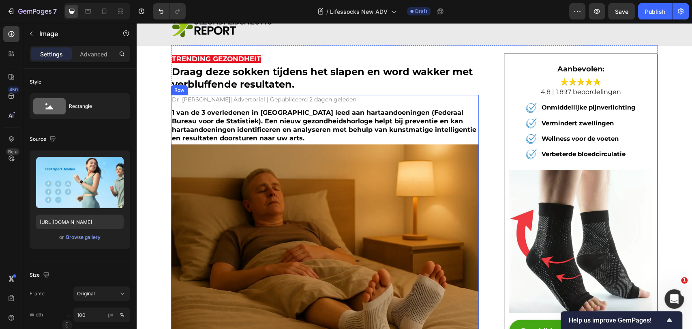
click at [278, 123] on strong "1 van de 3 overledenen in Europa leed aan hartaandoeningen (Federaal Bureau voo…" at bounding box center [324, 125] width 305 height 33
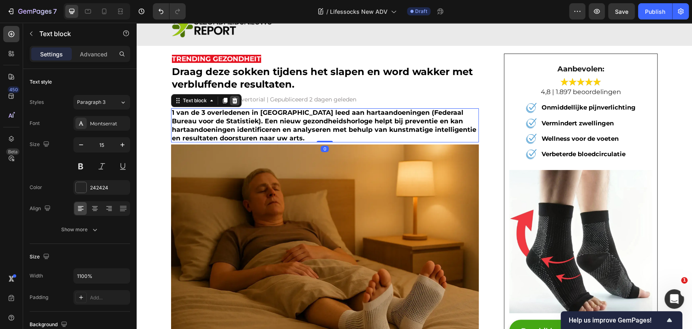
click at [232, 102] on icon at bounding box center [235, 100] width 6 height 6
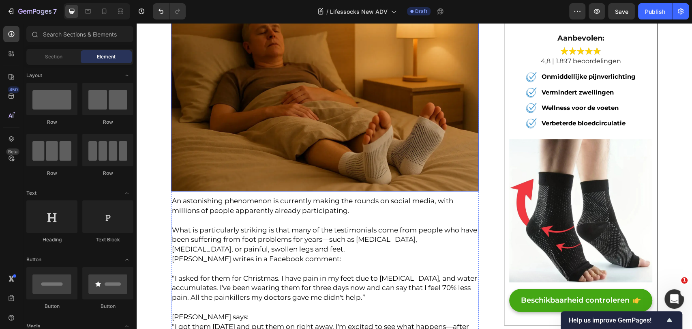
scroll to position [163, 0]
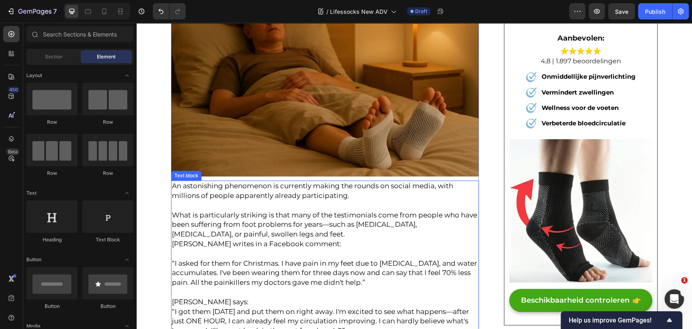
click at [275, 228] on span "What is particularly striking is that many of the testimonials come from people…" at bounding box center [324, 225] width 305 height 28
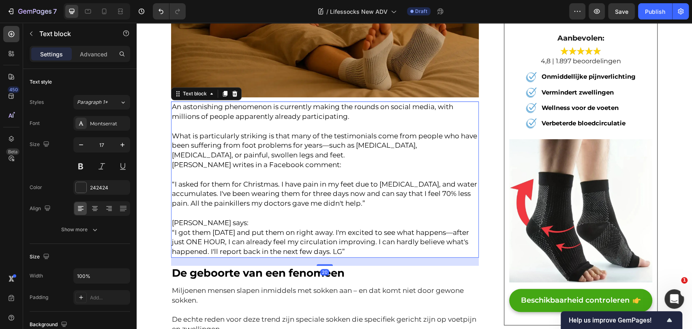
scroll to position [298, 0]
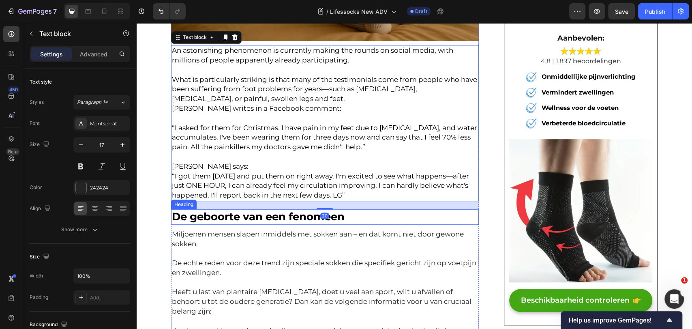
click at [282, 215] on span "De geboorte van een fenomeen" at bounding box center [258, 216] width 173 height 13
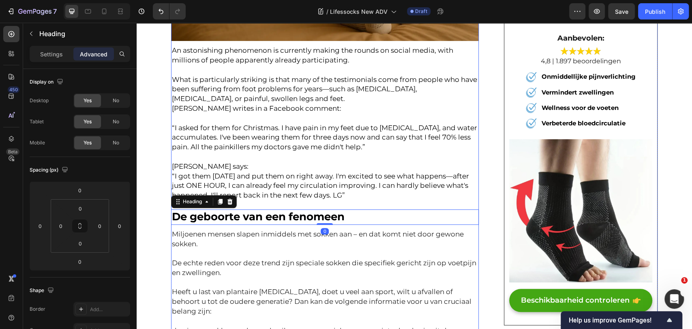
click at [281, 189] on span "“I got them today and put them on right away. I'm excited to see what happens—a…" at bounding box center [320, 186] width 297 height 28
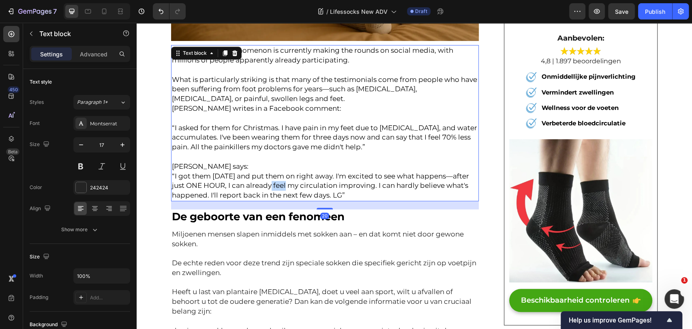
click at [281, 189] on span "“I got them today and put them on right away. I'm excited to see what happens—a…" at bounding box center [320, 186] width 297 height 28
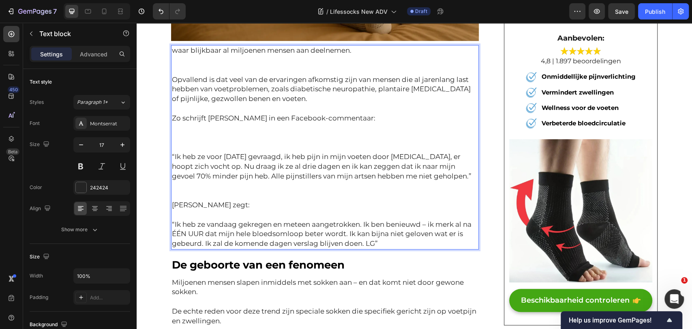
click at [230, 67] on p "Rich Text Editor. Editing area: main" at bounding box center [325, 70] width 306 height 10
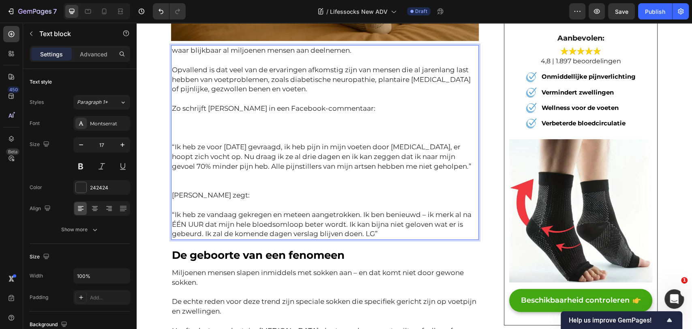
click at [197, 126] on p "Rich Text Editor. Editing area: main" at bounding box center [325, 128] width 306 height 10
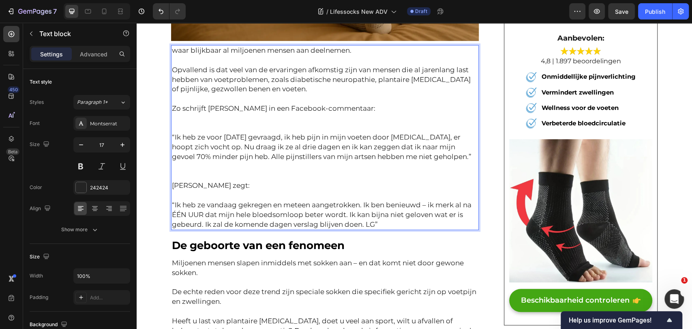
click at [191, 180] on p "Rich Text Editor. Editing area: main" at bounding box center [325, 177] width 306 height 10
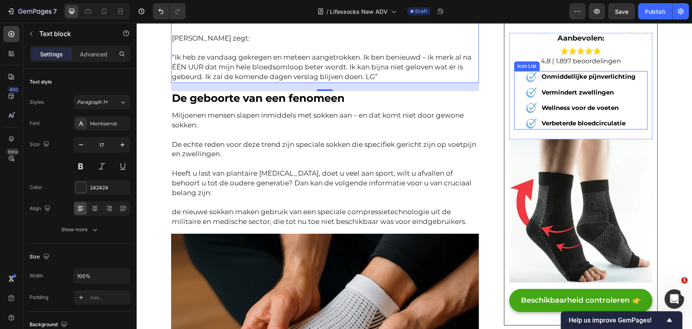
scroll to position [434, 0]
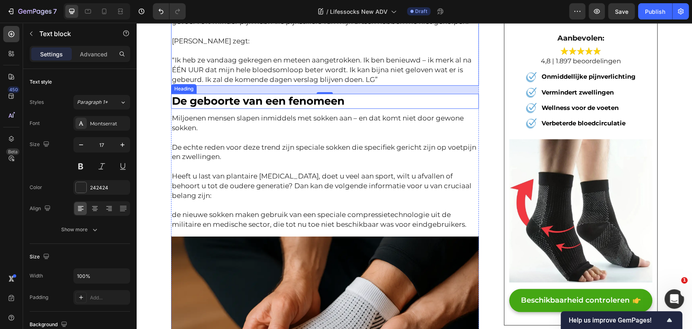
click at [243, 105] on span "De geboorte van een fenomeen" at bounding box center [258, 100] width 173 height 13
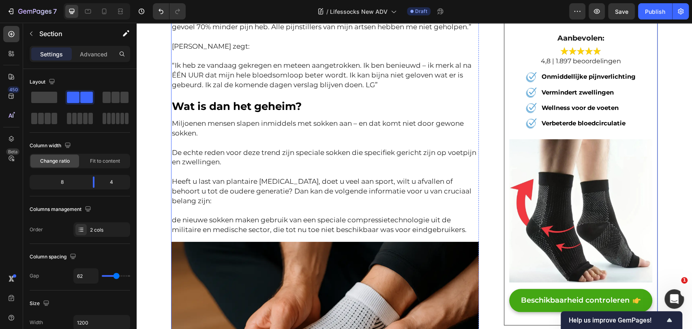
scroll to position [388, 0]
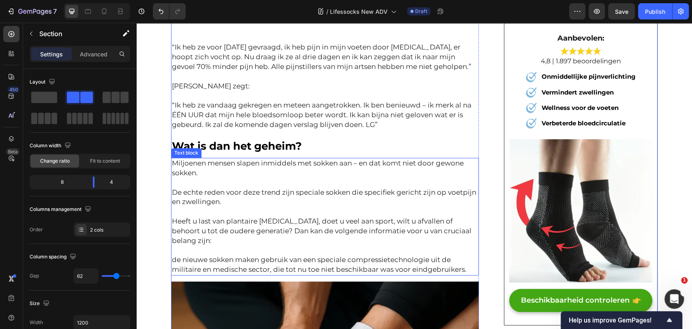
click at [338, 227] on p "Heeft u last van plantaire [MEDICAL_DATA], doet u veel aan sport, wilt u afvall…" at bounding box center [325, 231] width 306 height 29
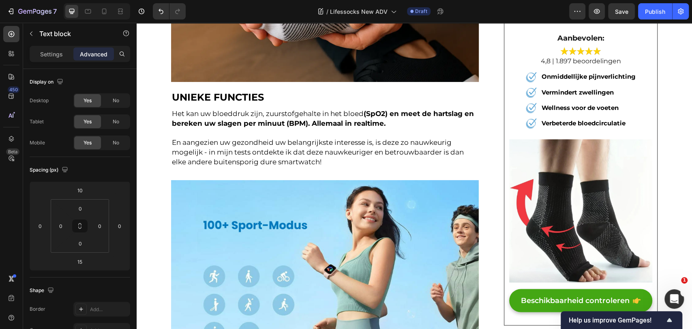
scroll to position [794, 0]
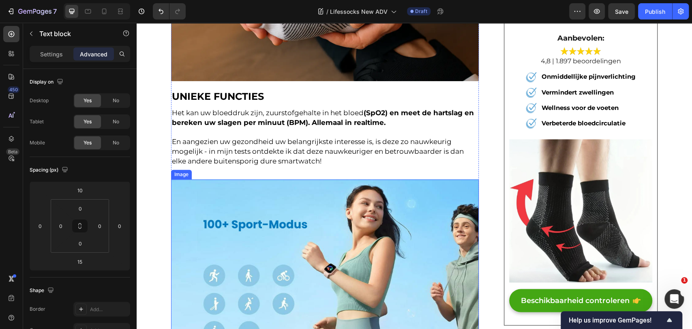
click at [290, 152] on span "En aangezien uw gezondheid uw belangrijkste interesse is, is deze zo nauwkeurig…" at bounding box center [318, 151] width 292 height 28
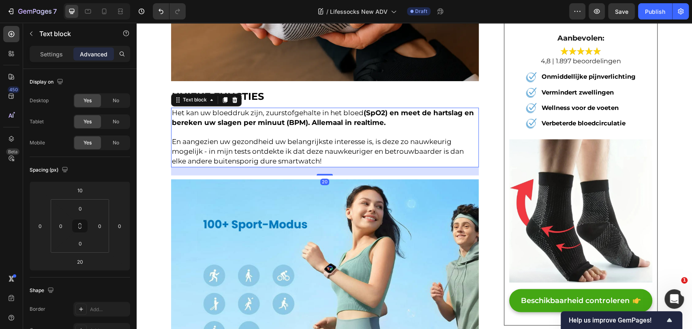
click at [290, 147] on p "En aangezien uw gezondheid uw belangrijkste interesse is, is deze zo nauwkeurig…" at bounding box center [325, 151] width 306 height 29
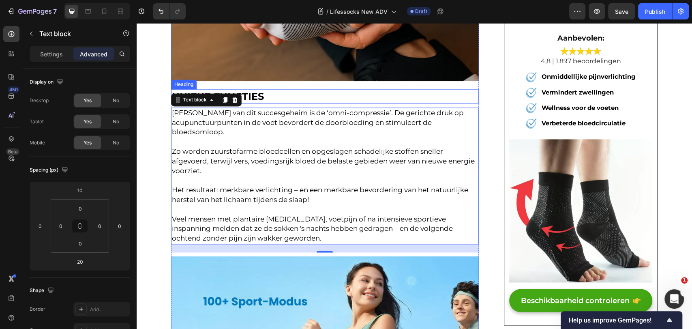
click at [334, 89] on h2 "UNIEKE FUNCTIES" at bounding box center [325, 96] width 308 height 14
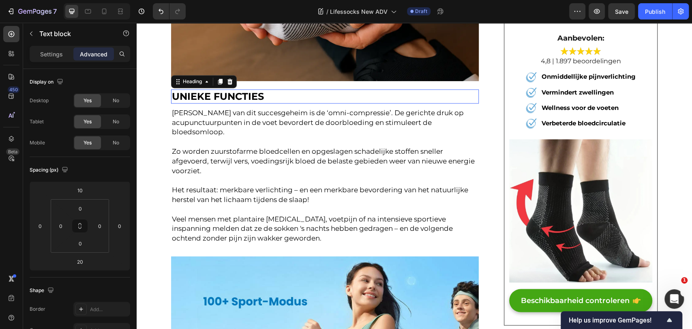
click at [334, 90] on p "UNIEKE FUNCTIES" at bounding box center [325, 96] width 306 height 13
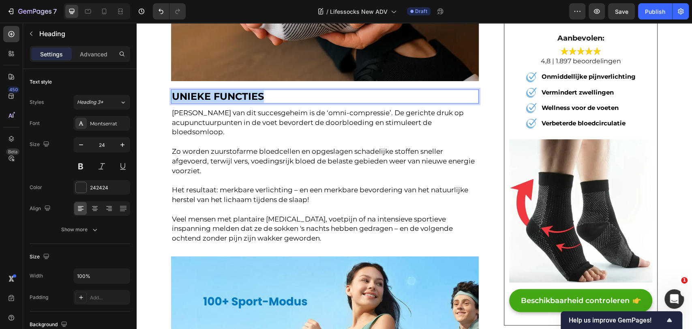
click at [334, 90] on p "UNIEKE FUNCTIES" at bounding box center [325, 96] width 306 height 13
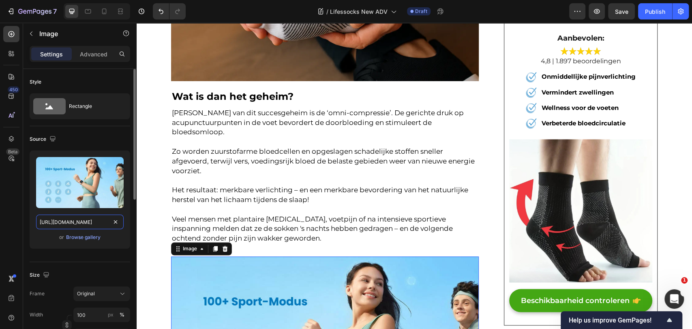
click at [60, 226] on input "https://ucarecdn.com/302dae30-84e9-465f-9cd4-c4fbc5f43441/-/format/auto/-/previ…" at bounding box center [80, 222] width 88 height 15
paste input "img.funnelish.com/15346/889202/1754605776-1754303705-gempages_49088492801622102…"
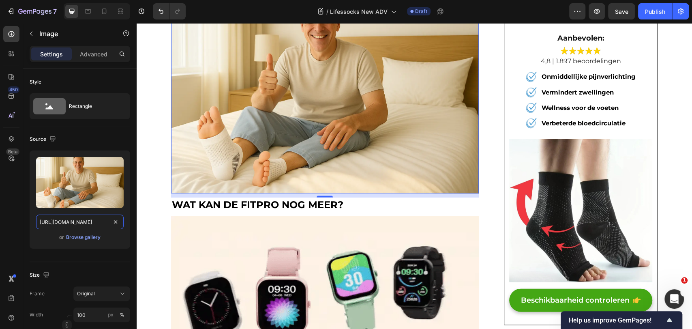
scroll to position [1064, 0]
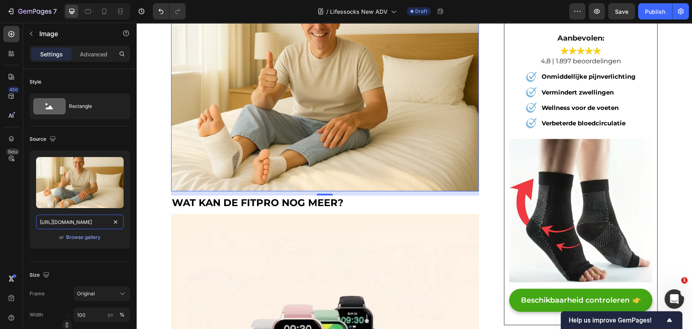
type input "https://img.funnelish.com/15346/889202/1754605776-1754303705-gempages_490884928…"
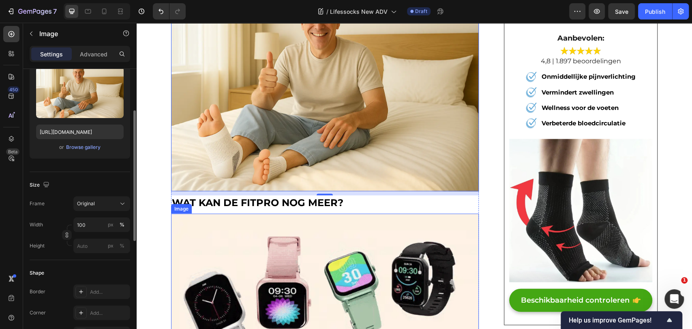
scroll to position [1200, 0]
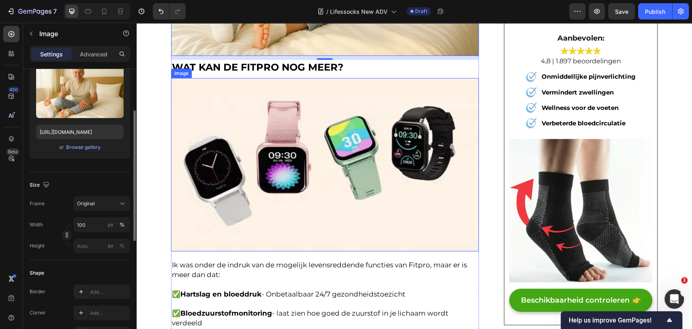
click at [314, 137] on img at bounding box center [325, 164] width 308 height 173
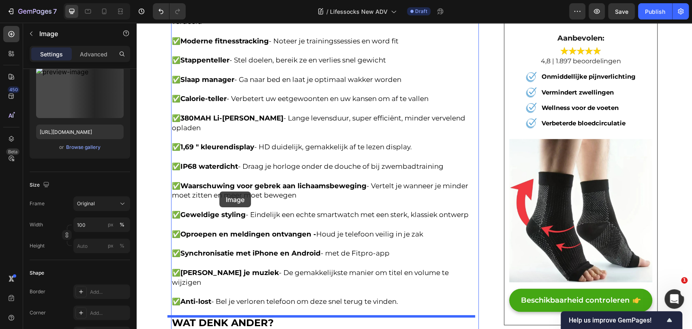
scroll to position [1650, 0]
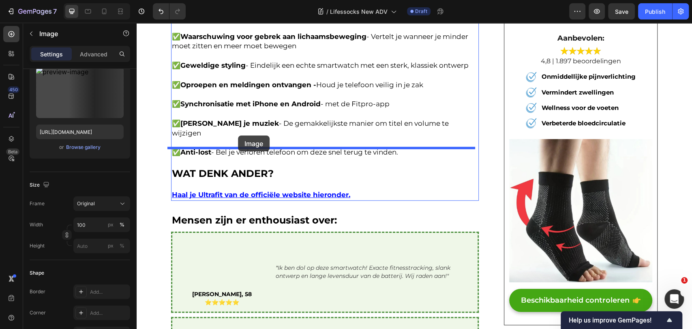
drag, startPoint x: 189, startPoint y: 64, endPoint x: 238, endPoint y: 135, distance: 86.7
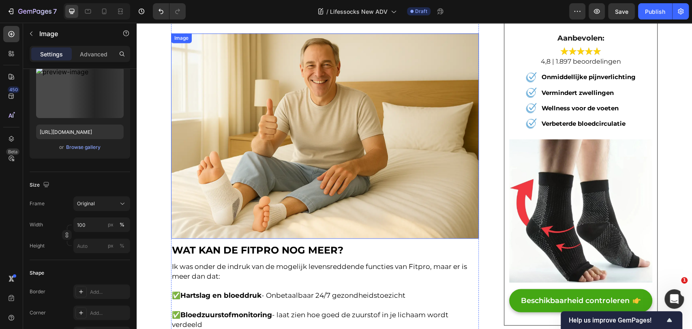
scroll to position [973, 0]
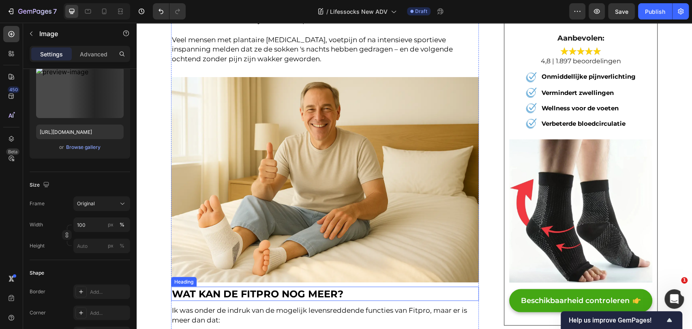
click at [313, 288] on strong "WAT KAN DE FITPRO NOG MEER?" at bounding box center [258, 294] width 172 height 12
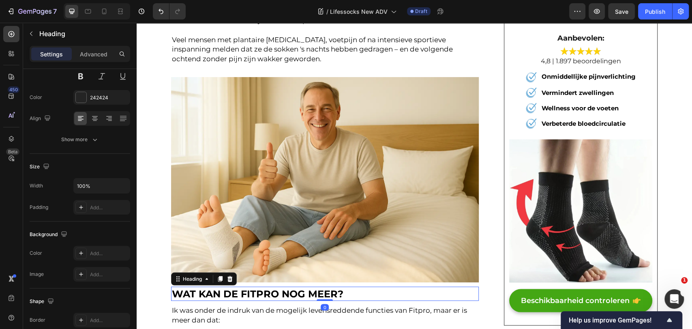
click at [313, 288] on strong "WAT KAN DE FITPRO NOG MEER?" at bounding box center [258, 294] width 172 height 12
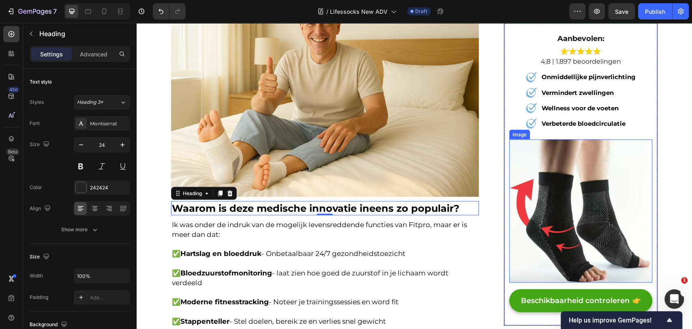
scroll to position [1063, 0]
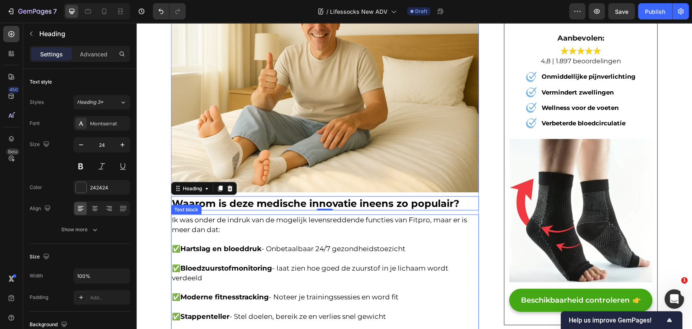
click at [357, 227] on p "Ik was onder de indruk van de mogelijk levensreddende functies van Fitpro, maar…" at bounding box center [325, 229] width 306 height 29
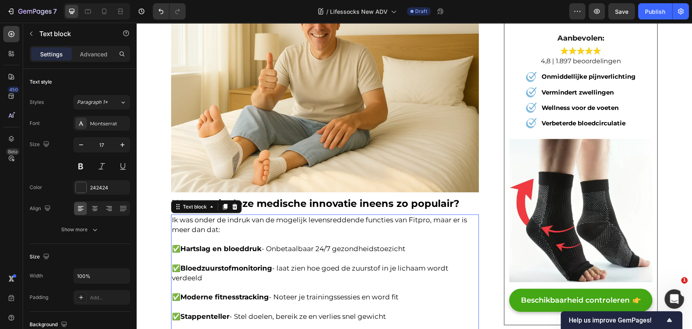
click at [356, 219] on p "Ik was onder de indruk van de mogelijk levensreddende functies van Fitpro, maar…" at bounding box center [325, 229] width 306 height 29
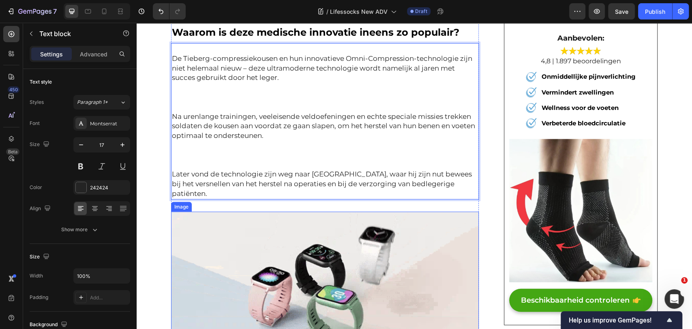
scroll to position [1138, 0]
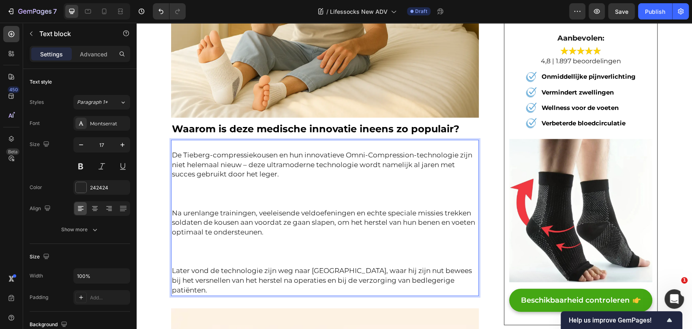
click at [180, 141] on p "Rich Text Editor. Editing area: main" at bounding box center [325, 146] width 306 height 10
click at [172, 150] on p "De Tieberg-compressiekousen en hun innovatieve Omni-Compression-technologie zij…" at bounding box center [325, 164] width 306 height 29
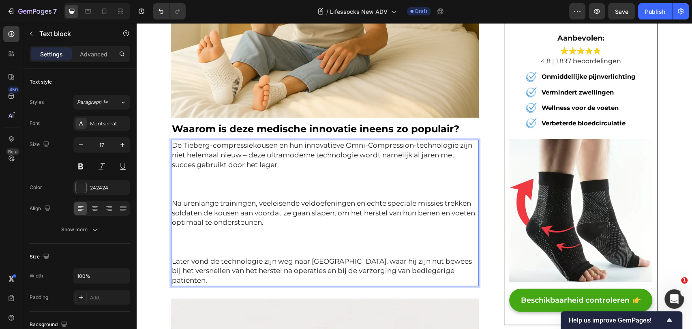
click at [185, 170] on p "Rich Text Editor. Editing area: main" at bounding box center [325, 175] width 306 height 10
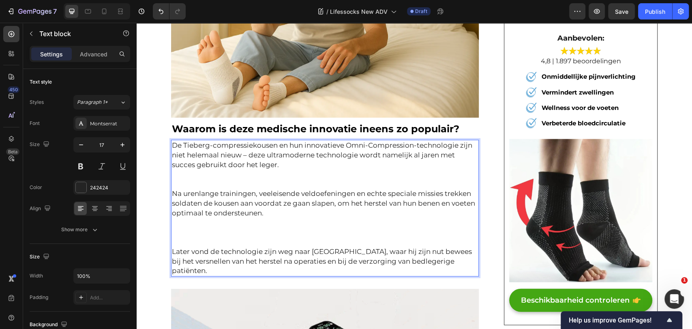
click at [181, 170] on p "Rich Text Editor. Editing area: main" at bounding box center [325, 175] width 306 height 10
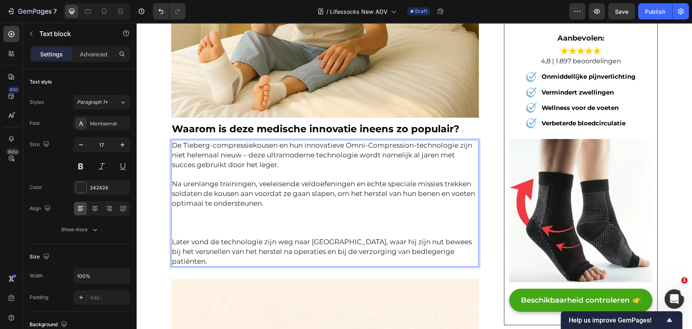
click at [184, 208] on p "Rich Text Editor. Editing area: main" at bounding box center [325, 213] width 306 height 10
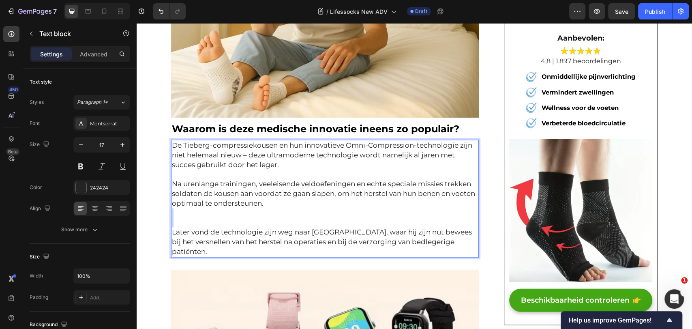
click at [184, 208] on p "Rich Text Editor. Editing area: main" at bounding box center [325, 213] width 306 height 10
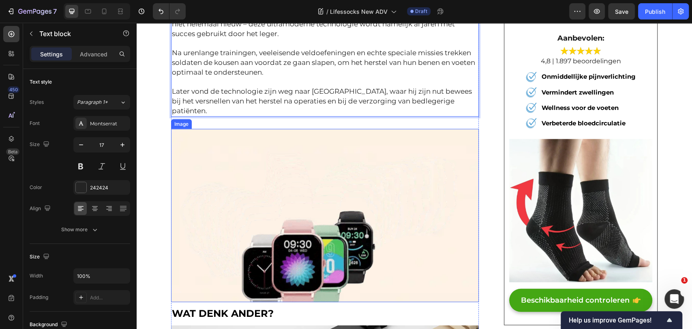
scroll to position [1273, 0]
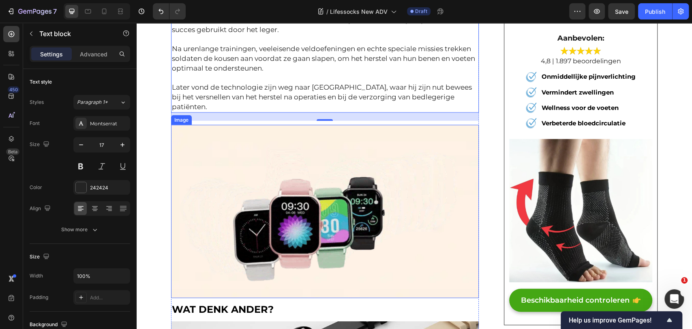
click at [382, 215] on img at bounding box center [325, 211] width 308 height 173
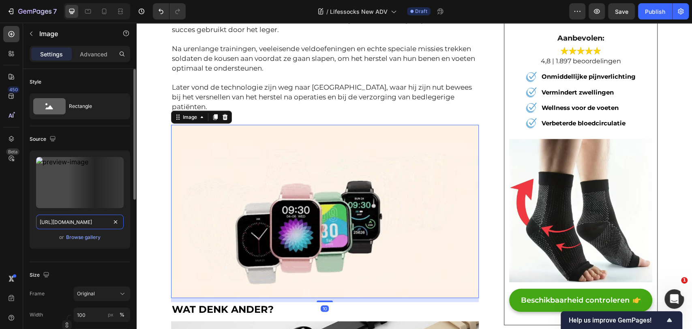
click at [48, 225] on input "https://cdn.shopify.com/s/files/1/0668/6172/8052/files/175e5946976a4004.mp4_110…" at bounding box center [80, 222] width 88 height 15
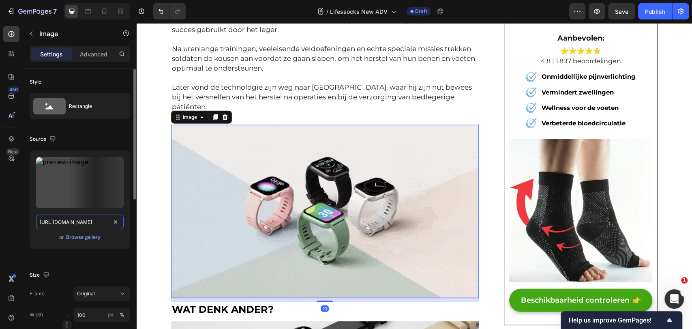
paste input "img.funnelish.com/15346/889202/1754605786-1754303869-gempages_49088492801622102…"
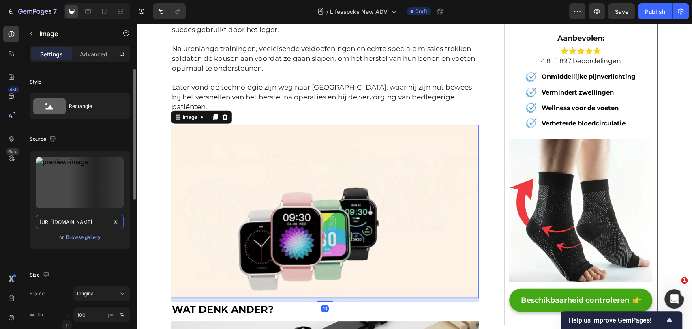
type input "https://img.funnelish.com/15346/889202/1754605786-1754303869-gempages_490884928…"
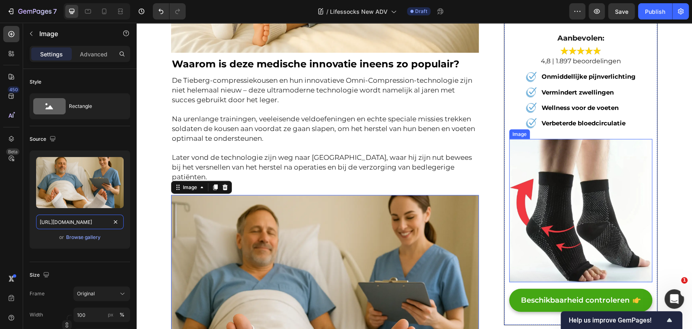
scroll to position [1183, 0]
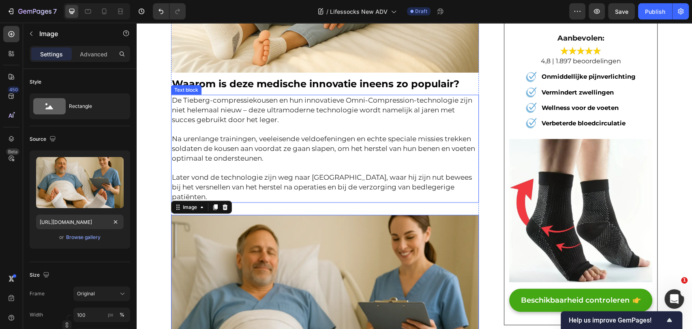
click at [328, 149] on p "Na urenlange trainingen, veeleisende veldoefeningen en echte speciale missies t…" at bounding box center [325, 148] width 306 height 29
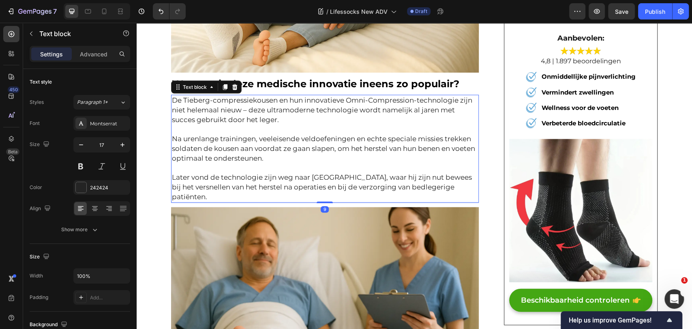
drag, startPoint x: 325, startPoint y: 191, endPoint x: 238, endPoint y: 173, distance: 89.1
click at [325, 174] on div "De Tieberg-compressiekousen en hun innovatieve Omni-Compression-technologie zij…" at bounding box center [325, 149] width 308 height 108
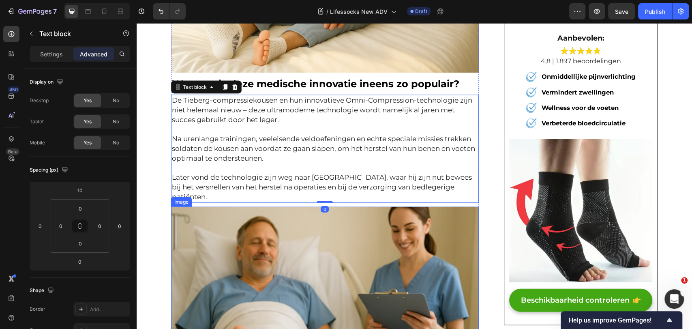
click at [225, 207] on img at bounding box center [325, 309] width 308 height 205
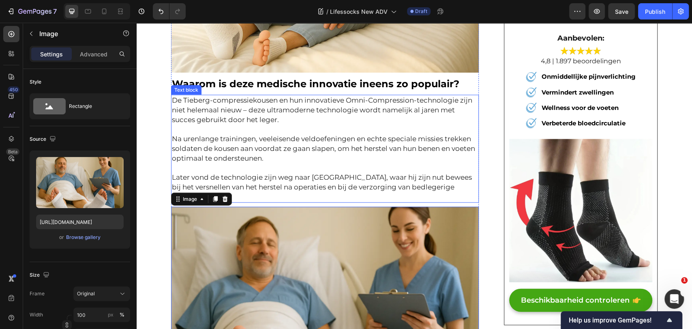
click at [205, 101] on p "De Tieberg-compressiekousen en hun innovatieve Omni-Compression-technologie zij…" at bounding box center [325, 110] width 306 height 29
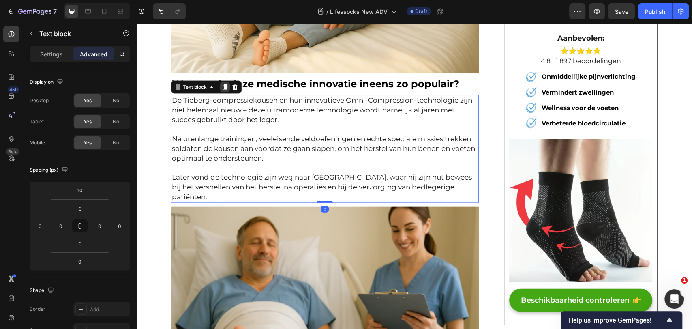
click at [223, 84] on icon at bounding box center [225, 87] width 4 height 6
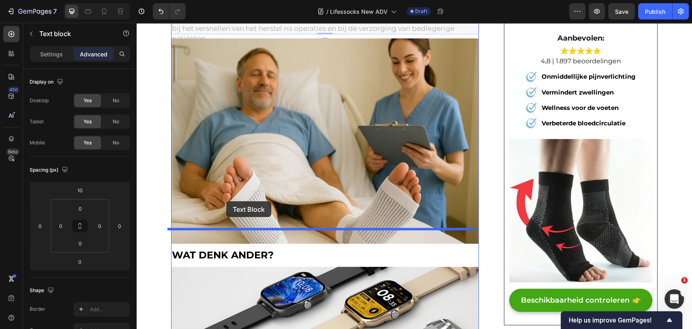
drag, startPoint x: 185, startPoint y: 176, endPoint x: 226, endPoint y: 201, distance: 48.8
type input "10"
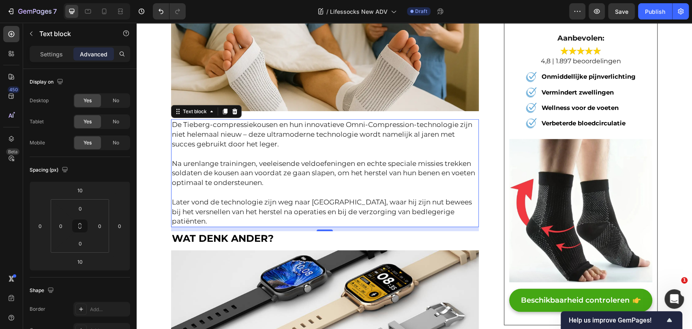
scroll to position [1486, 0]
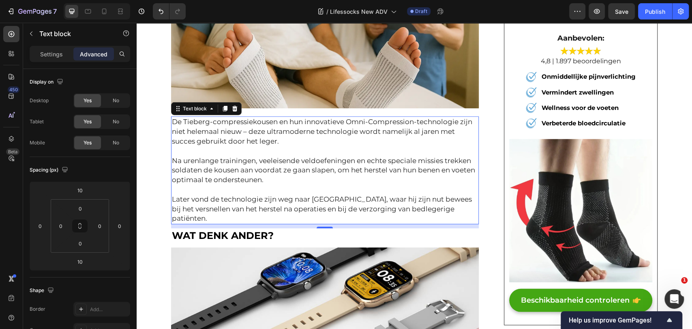
click at [293, 146] on p at bounding box center [325, 151] width 306 height 10
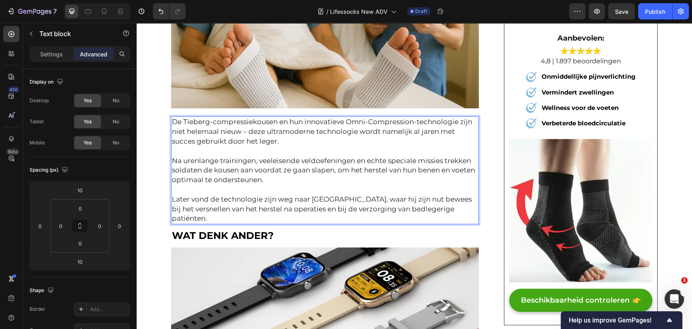
click at [285, 156] on p "Na urenlange trainingen, veeleisende veldoefeningen en echte speciale missies t…" at bounding box center [325, 170] width 306 height 29
click at [272, 156] on p "Na urenlange trainingen, veeleisende veldoefeningen en echte speciale missies t…" at bounding box center [325, 170] width 306 height 29
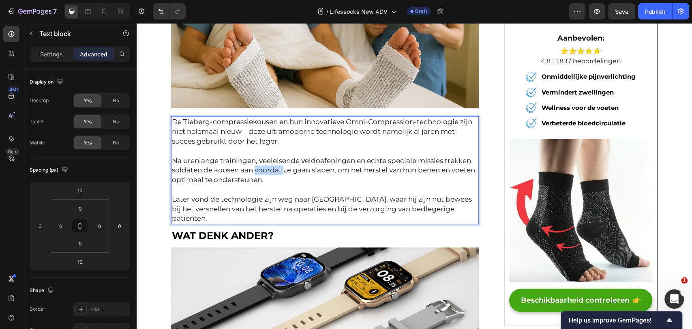
click at [272, 156] on p "Na urenlange trainingen, veeleisende veldoefeningen en echte speciale missies t…" at bounding box center [325, 170] width 306 height 29
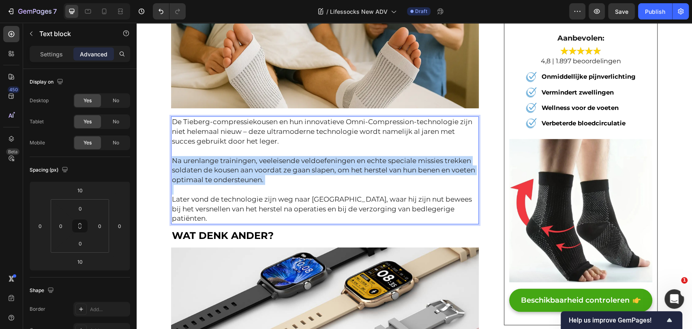
click at [272, 156] on p "Na urenlange trainingen, veeleisende veldoefeningen en echte speciale missies t…" at bounding box center [325, 170] width 306 height 29
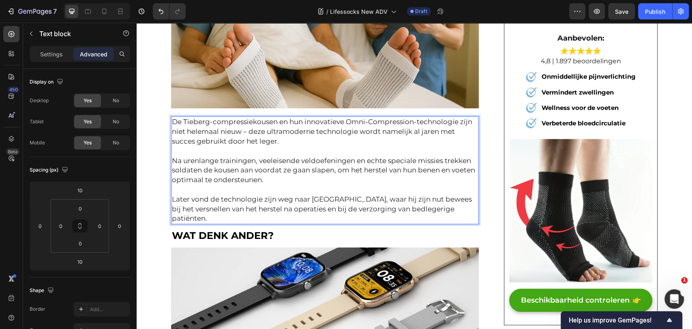
click at [359, 165] on p "Na urenlange trainingen, veeleisende veldoefeningen en echte speciale missies t…" at bounding box center [325, 170] width 306 height 29
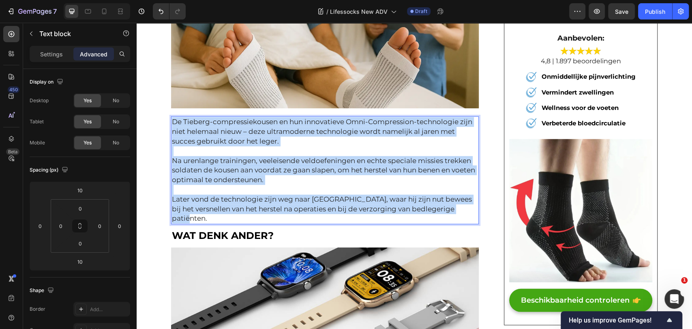
drag, startPoint x: 442, startPoint y: 181, endPoint x: 164, endPoint y: 105, distance: 287.6
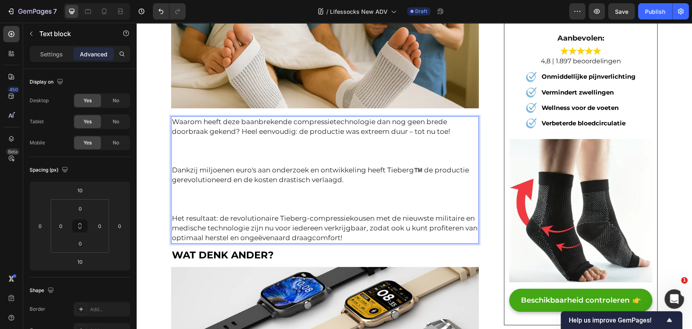
click at [172, 146] on p "Rich Text Editor. Editing area: main" at bounding box center [325, 151] width 306 height 10
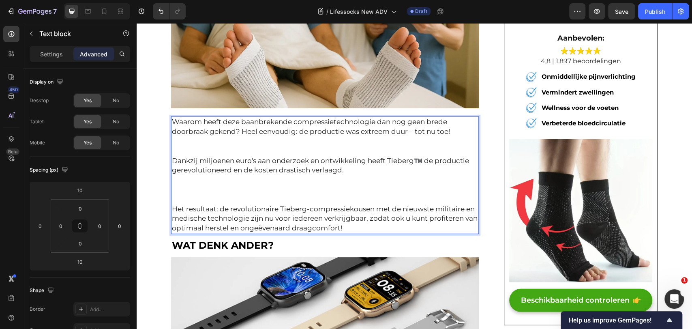
click at [202, 137] on p "Rich Text Editor. Editing area: main" at bounding box center [325, 142] width 306 height 10
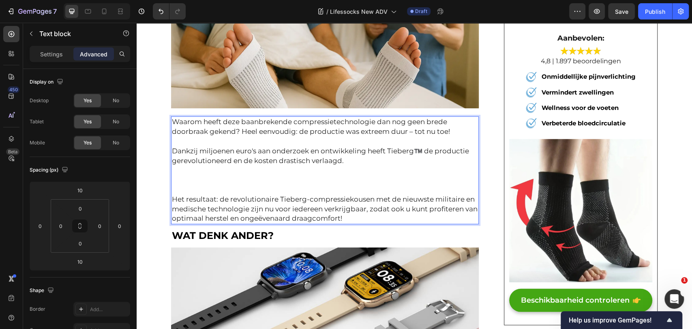
click at [208, 185] on p "Rich Text Editor. Editing area: main" at bounding box center [325, 190] width 306 height 10
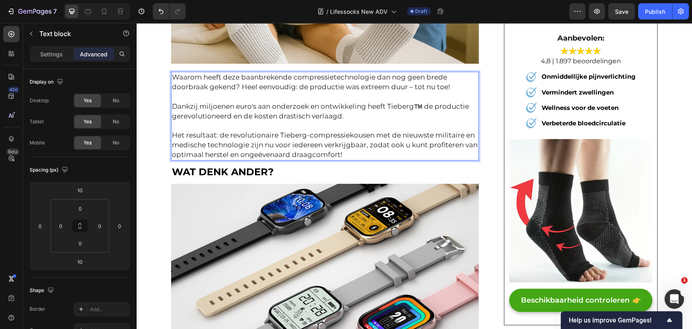
scroll to position [1531, 0]
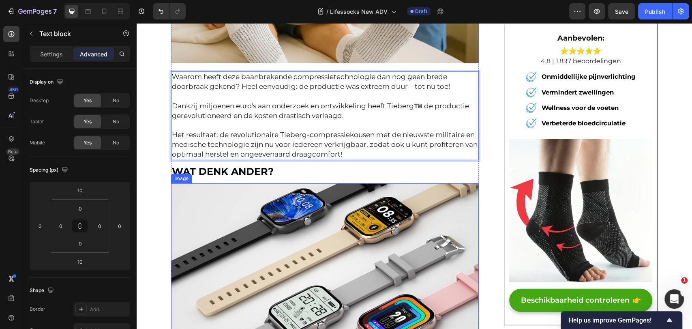
click at [197, 165] on span "WAT DENK ANDER?" at bounding box center [223, 171] width 102 height 12
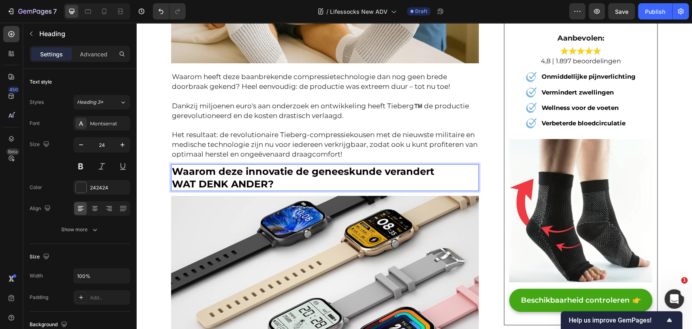
click at [197, 165] on span "Waarom deze innovatie de geneeskunde verandert" at bounding box center [303, 171] width 262 height 12
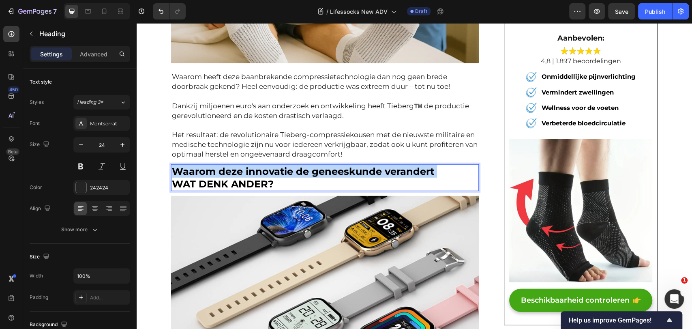
click at [197, 165] on span "Waarom deze innovatie de geneeskunde verandert" at bounding box center [303, 171] width 262 height 12
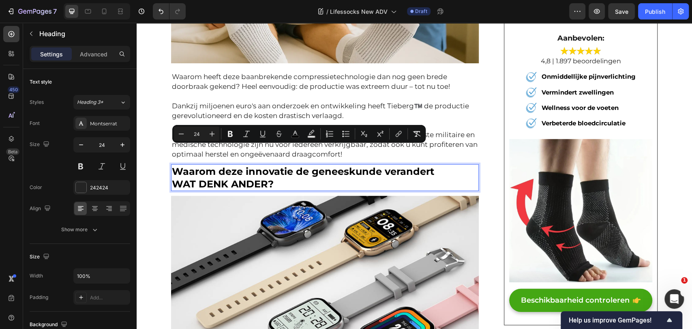
click at [330, 165] on p "Waarom deze innovatie de geneeskunde verandert WAT DENK ANDER?" at bounding box center [325, 177] width 306 height 25
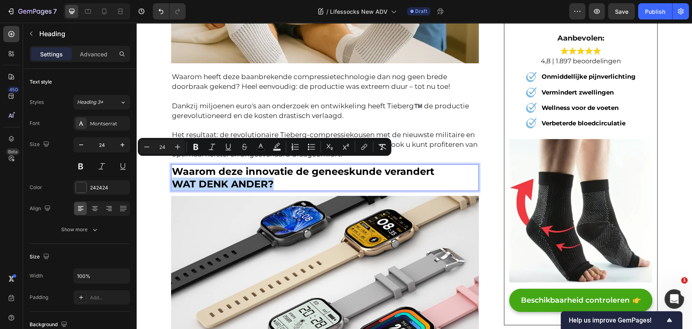
drag, startPoint x: 330, startPoint y: 165, endPoint x: 160, endPoint y: 161, distance: 169.5
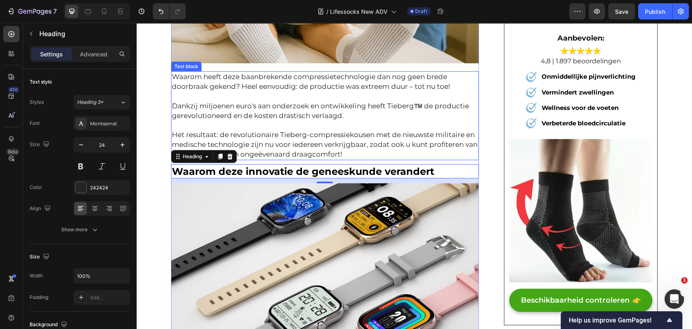
drag, startPoint x: 351, startPoint y: 60, endPoint x: 357, endPoint y: 54, distance: 8.6
click at [351, 72] on p "Waarom heeft deze baanbrekende compressietechnologie dan nog geen brede doorbra…" at bounding box center [325, 81] width 306 height 19
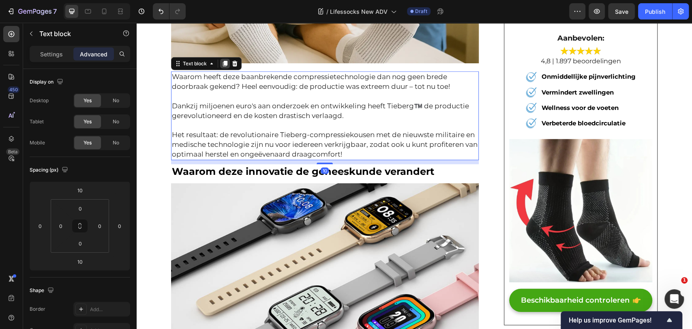
click at [220, 59] on div at bounding box center [225, 64] width 10 height 10
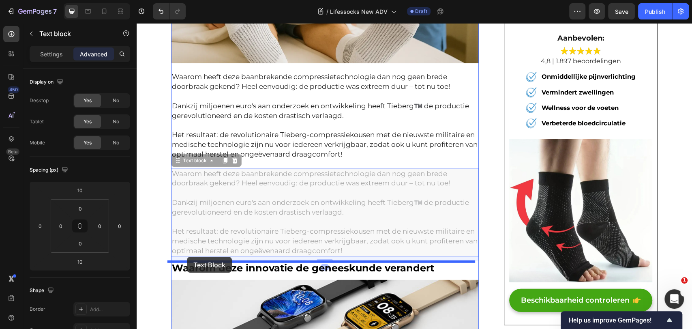
drag, startPoint x: 180, startPoint y: 140, endPoint x: 187, endPoint y: 257, distance: 117.4
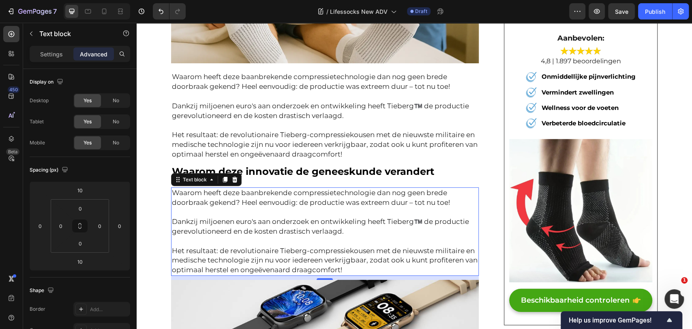
click at [382, 246] on p "Het resultaat: de revolutionaire Tieberg-compressiekousen met de nieuwste milit…" at bounding box center [325, 260] width 306 height 29
click at [370, 248] on p "Het resultaat: de revolutionaire Tieberg-compressiekousen met de nieuwste milit…" at bounding box center [325, 260] width 306 height 29
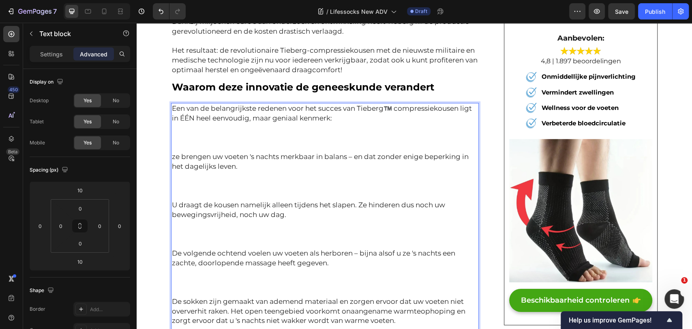
scroll to position [1621, 0]
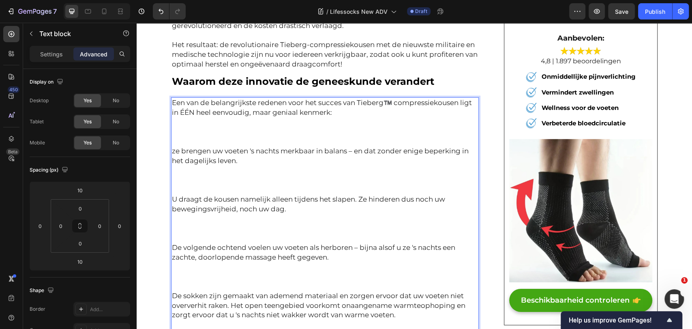
click at [247, 127] on p "Rich Text Editor. Editing area: main" at bounding box center [325, 132] width 306 height 10
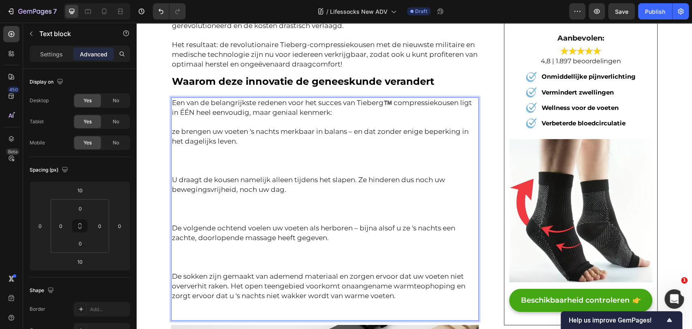
click at [198, 156] on p "Rich Text Editor. Editing area: main" at bounding box center [325, 161] width 306 height 10
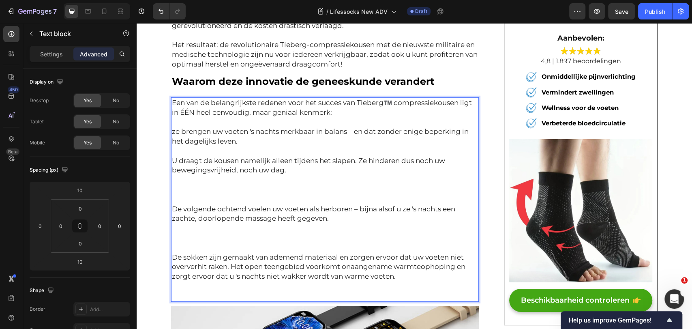
click at [188, 157] on p "U draagt de kousen namelijk alleen tijdens het slapen. Ze hinderen dus noch uw …" at bounding box center [325, 165] width 306 height 19
click at [190, 185] on p "Rich Text Editor. Editing area: main" at bounding box center [325, 190] width 306 height 10
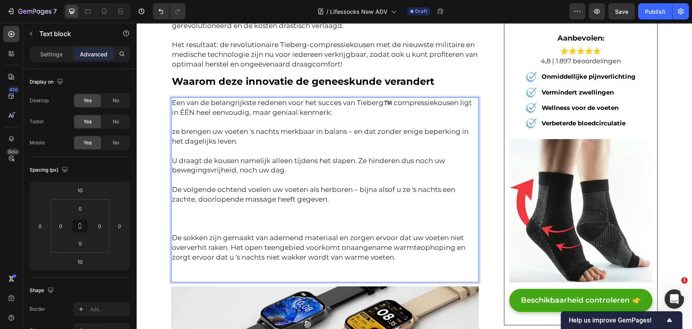
click at [188, 204] on p "Rich Text Editor. Editing area: main" at bounding box center [325, 209] width 306 height 10
click at [192, 214] on p "Rich Text Editor. Editing area: main" at bounding box center [325, 219] width 306 height 10
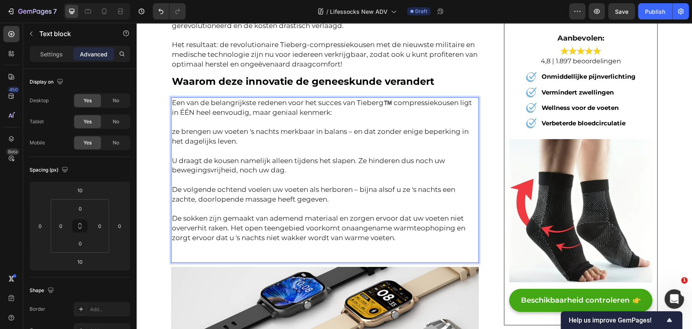
click at [190, 243] on p "Rich Text Editor. Editing area: main" at bounding box center [325, 248] width 306 height 10
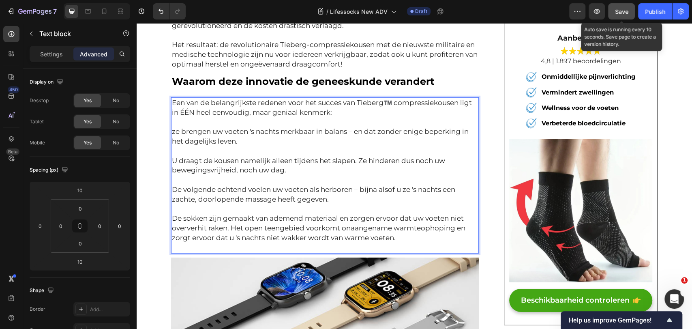
click at [628, 8] on span "Save" at bounding box center [621, 11] width 13 height 7
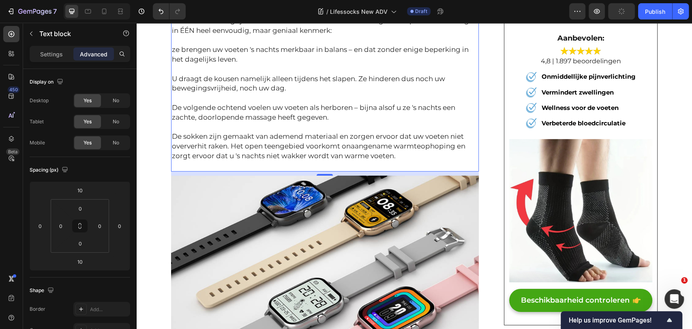
scroll to position [1711, 0]
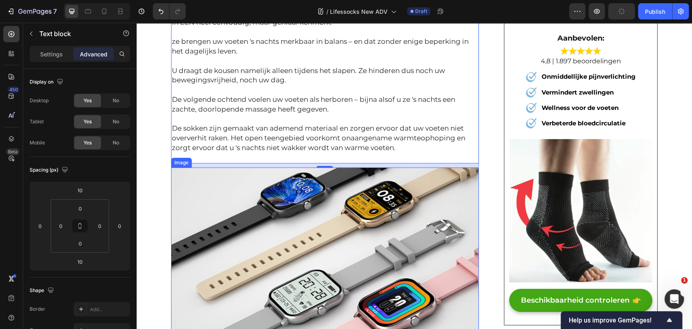
click at [323, 267] on img at bounding box center [325, 259] width 308 height 185
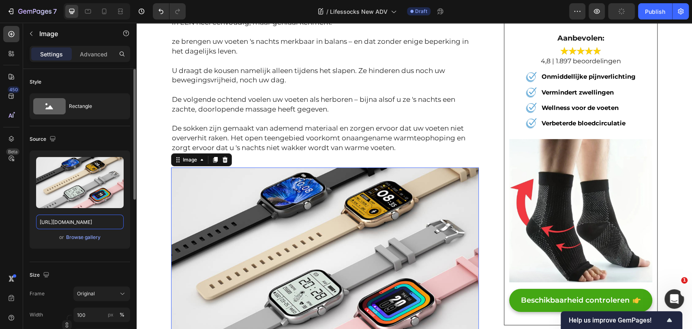
click at [91, 222] on input "https://ucarecdn.com/7f43bc3a-5bae-4ee0-a86e-fec43ad933f2/-/format/auto/-/previ…" at bounding box center [80, 222] width 88 height 15
paste input "img.funnelish.com/15346/889202/1754605795-1754304120-gempages_49088492801622102…"
type input "https://img.funnelish.com/15346/889202/1754605795-1754304120-gempages_490884928…"
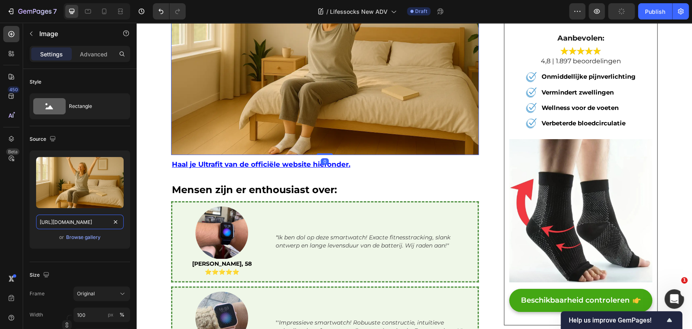
scroll to position [1937, 0]
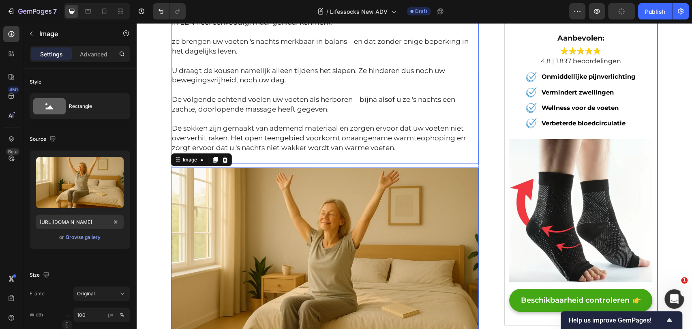
click at [347, 114] on p "Rich Text Editor. Editing area: main" at bounding box center [325, 119] width 306 height 10
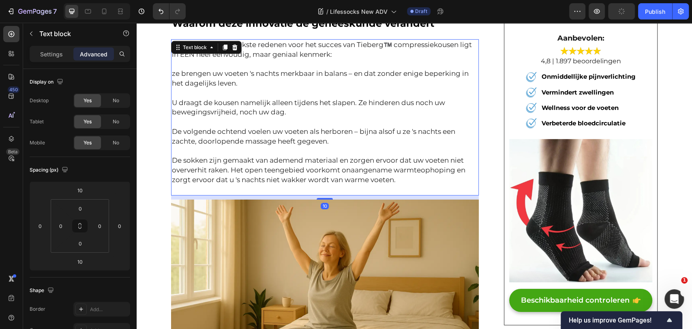
scroll to position [1621, 0]
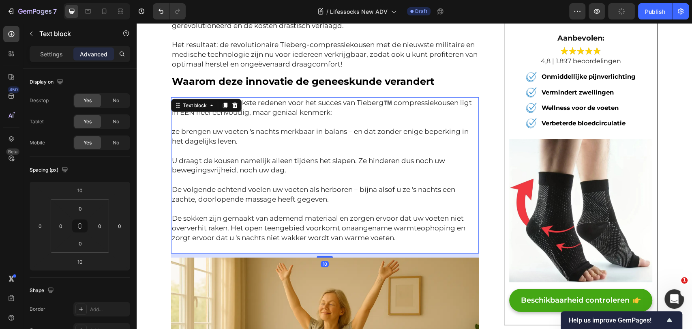
drag, startPoint x: 320, startPoint y: 238, endPoint x: 320, endPoint y: 218, distance: 19.5
click at [320, 221] on div "Een van de belangrijkste redenen voor het succes van Tieberg™️ compressiekousen…" at bounding box center [325, 175] width 308 height 156
type input "0"
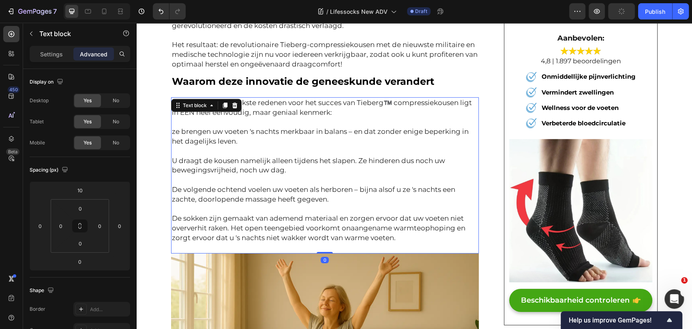
click at [220, 99] on div "Text block" at bounding box center [206, 105] width 71 height 13
click at [222, 102] on icon at bounding box center [225, 105] width 6 height 6
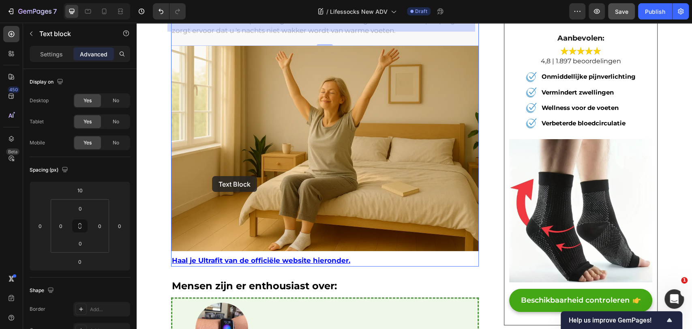
scroll to position [1989, 0]
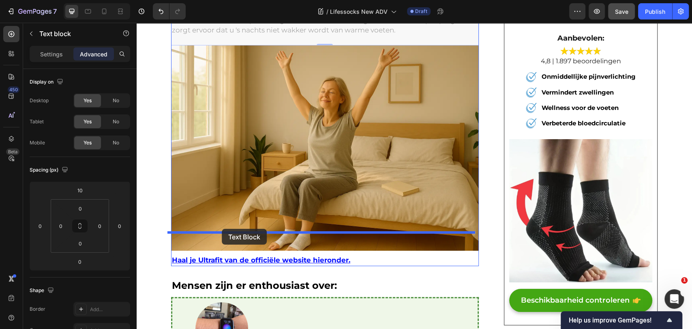
drag, startPoint x: 170, startPoint y: 47, endPoint x: 222, endPoint y: 229, distance: 188.8
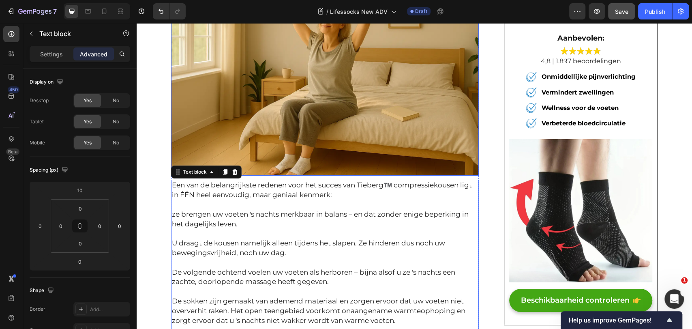
scroll to position [1919, 0]
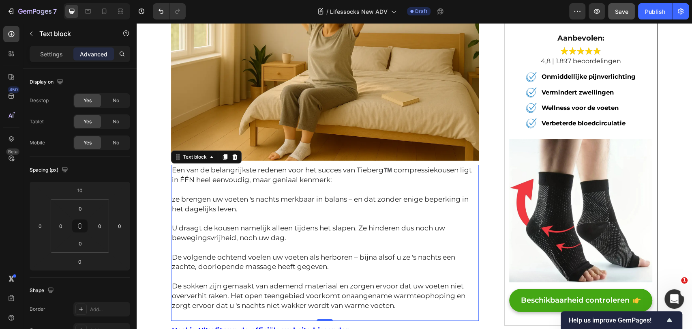
click at [347, 281] on p "De sokken zijn gemaakt van ademend materiaal en zorgen ervoor dat uw voeten nie…" at bounding box center [325, 295] width 306 height 29
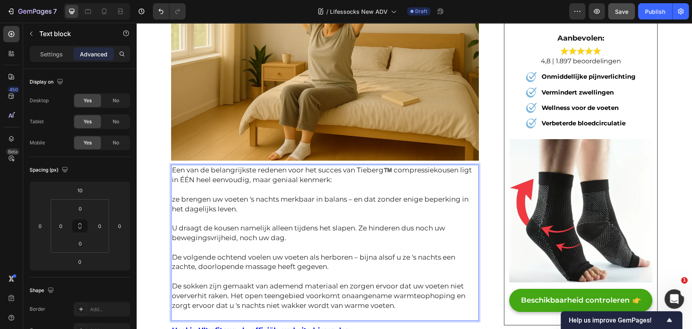
click at [391, 284] on p "De sokken zijn gemaakt van ademend materiaal en zorgen ervoor dat uw voeten nie…" at bounding box center [325, 295] width 306 height 29
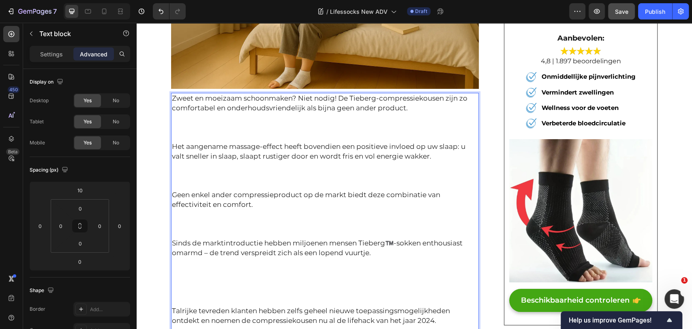
scroll to position [1996, 0]
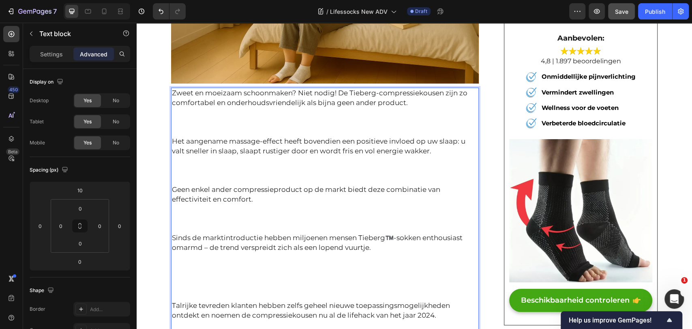
click at [176, 118] on p "Rich Text Editor. Editing area: main" at bounding box center [325, 123] width 306 height 10
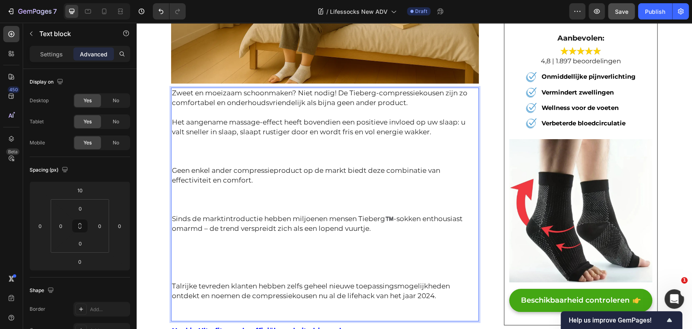
click at [176, 146] on p "Rich Text Editor. Editing area: main" at bounding box center [325, 151] width 306 height 10
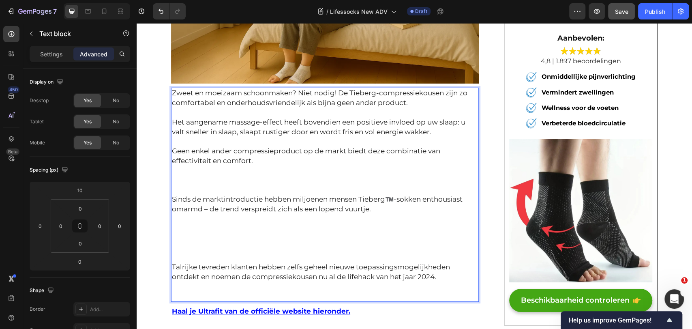
click at [183, 176] on p "Rich Text Editor. Editing area: main" at bounding box center [325, 181] width 306 height 10
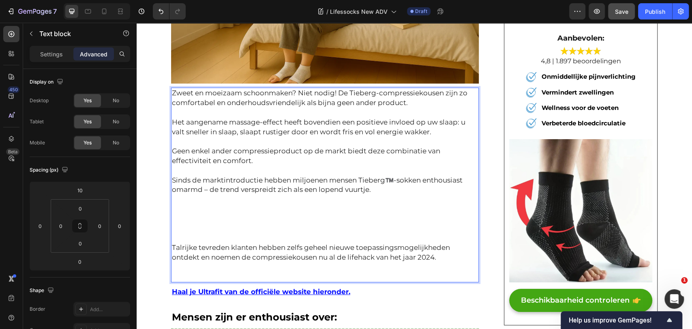
click at [179, 214] on p "Rich Text Editor. Editing area: main" at bounding box center [325, 219] width 306 height 10
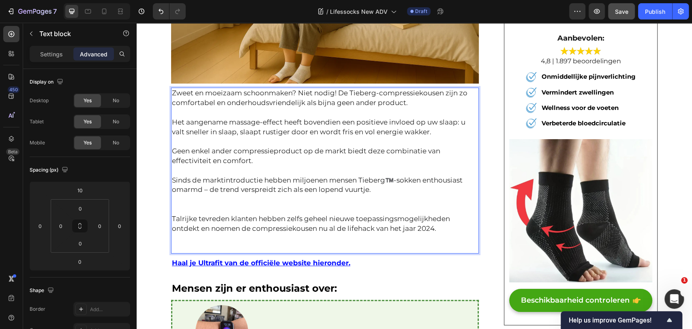
click at [180, 204] on p "Rich Text Editor. Editing area: main" at bounding box center [325, 209] width 306 height 10
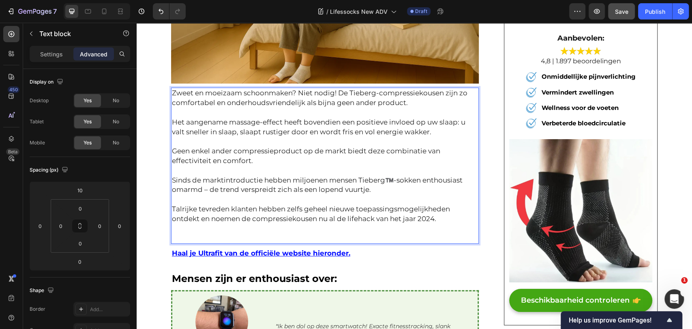
click at [184, 233] on p "Rich Text Editor. Editing area: main" at bounding box center [325, 238] width 306 height 10
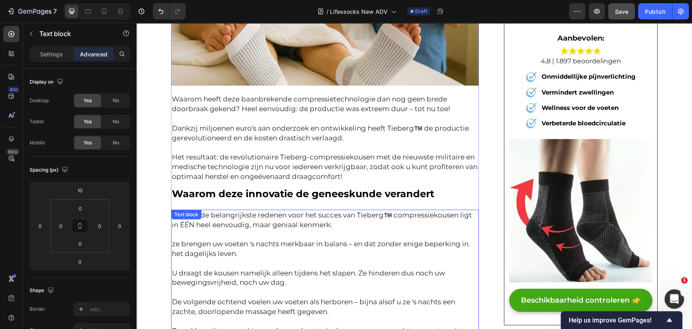
scroll to position [1500, 0]
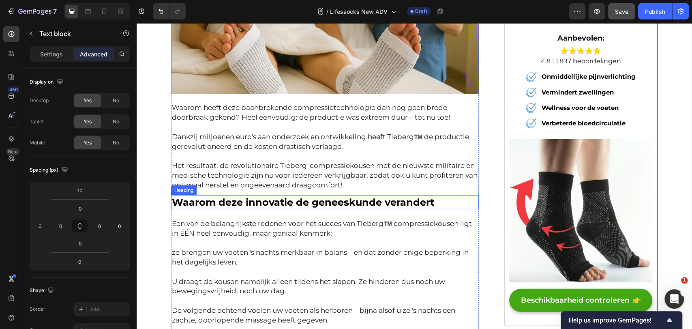
click at [263, 196] on span "Waarom deze innovatie de geneeskunde verandert" at bounding box center [303, 202] width 262 height 12
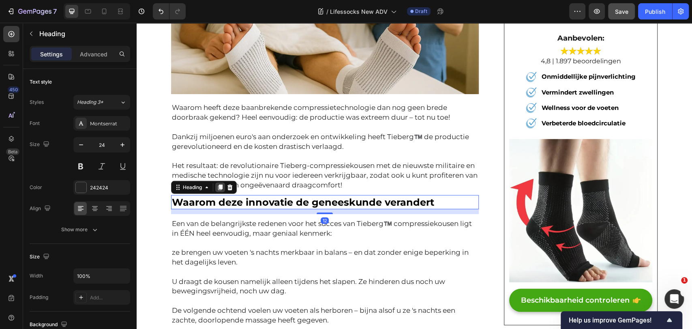
click at [217, 184] on icon at bounding box center [220, 187] width 6 height 6
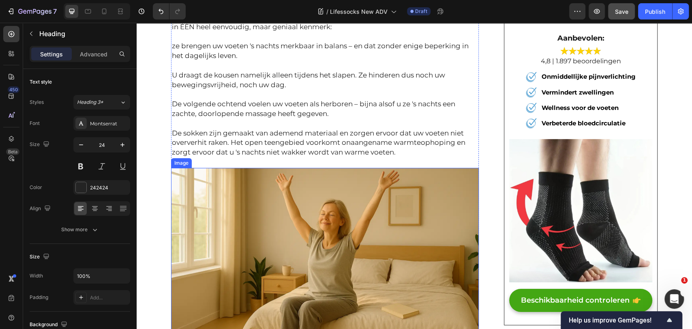
drag, startPoint x: 216, startPoint y: 187, endPoint x: 231, endPoint y: 217, distance: 33.7
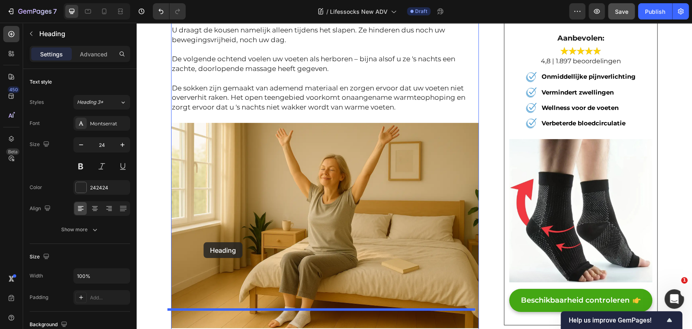
scroll to position [1996, 0]
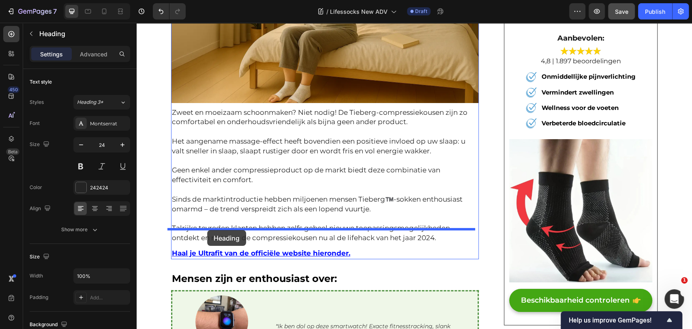
drag, startPoint x: 185, startPoint y: 144, endPoint x: 207, endPoint y: 230, distance: 88.3
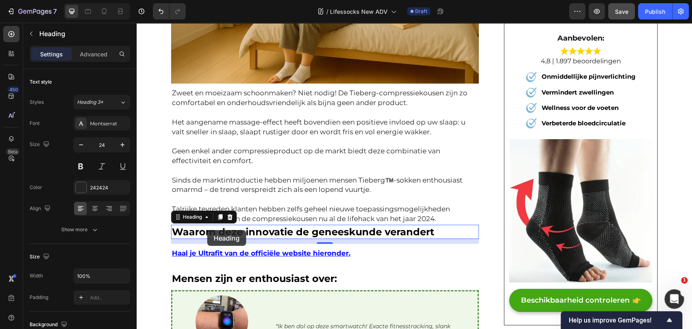
scroll to position [1977, 0]
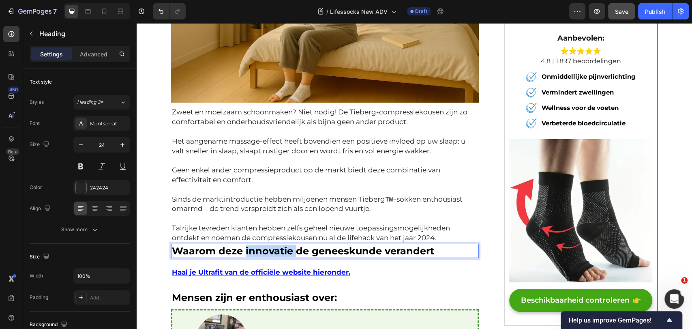
click at [266, 245] on span "Waarom deze innovatie de geneeskunde verandert" at bounding box center [303, 251] width 262 height 12
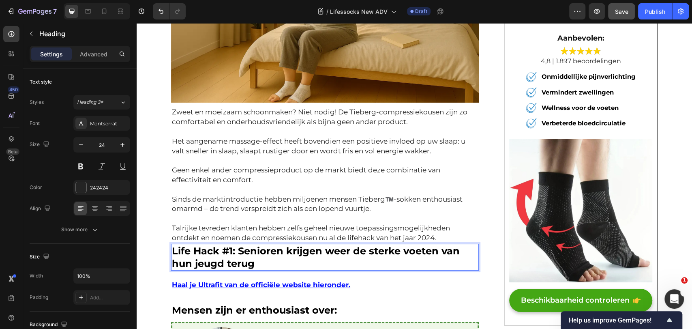
click at [314, 214] on p "Rich Text Editor. Editing area: main" at bounding box center [325, 219] width 306 height 10
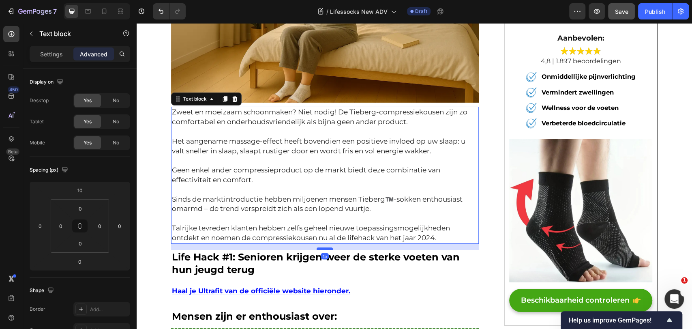
drag, startPoint x: 324, startPoint y: 223, endPoint x: 325, endPoint y: 230, distance: 6.5
click at [325, 247] on div at bounding box center [325, 248] width 16 height 2
type input "15"
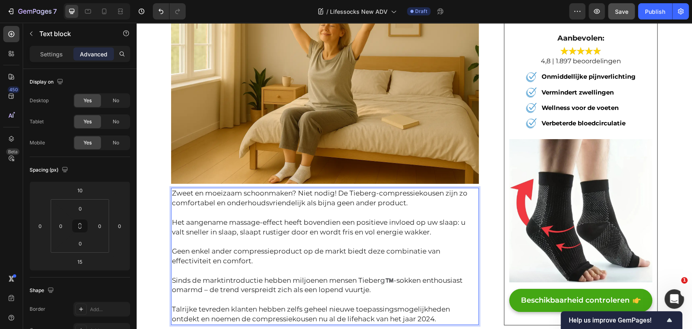
scroll to position [1887, 0]
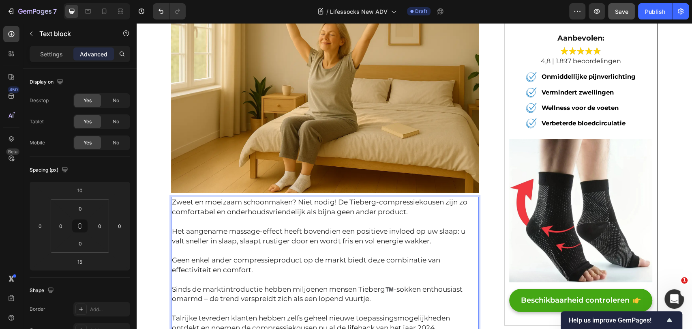
click at [291, 133] on img at bounding box center [325, 90] width 308 height 205
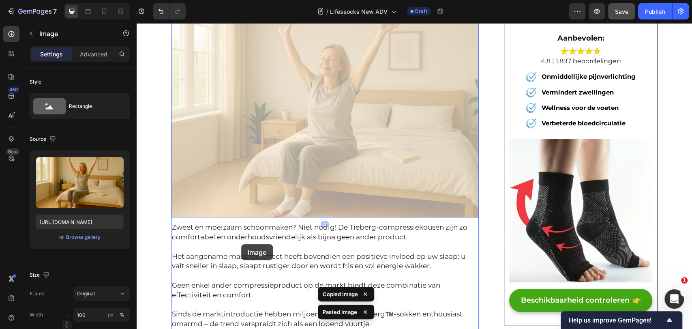
scroll to position [2247, 0]
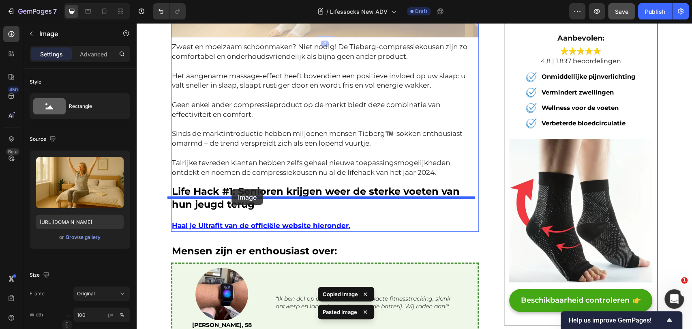
drag, startPoint x: 186, startPoint y: 167, endPoint x: 232, endPoint y: 189, distance: 50.6
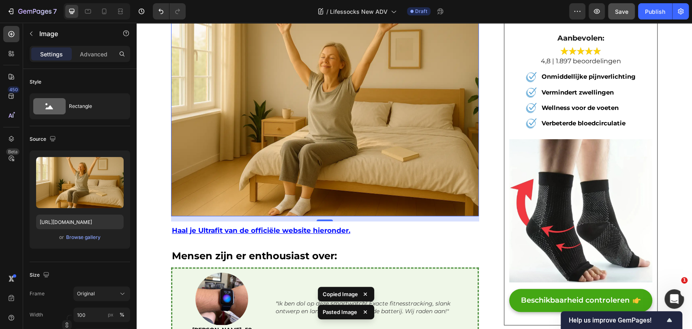
scroll to position [2042, 0]
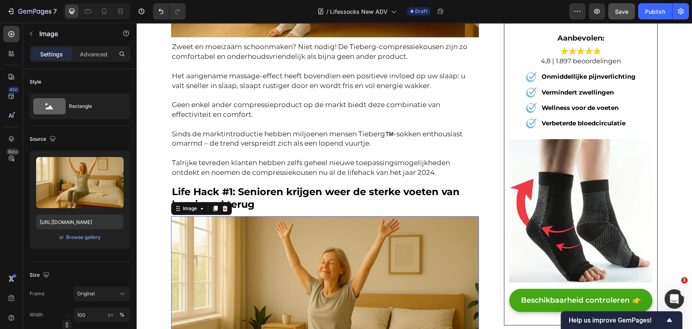
click at [300, 216] on img at bounding box center [325, 318] width 308 height 205
click at [297, 186] on p "⁠⁠⁠⁠⁠⁠⁠ Life Hack #1: Senioren krijgen weer de sterke voeten van hun jeugd terug" at bounding box center [325, 197] width 306 height 25
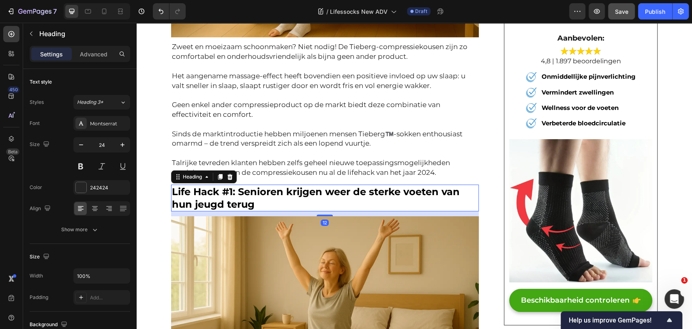
click at [322, 211] on div "12" at bounding box center [325, 213] width 308 height 5
drag, startPoint x: 322, startPoint y: 197, endPoint x: 260, endPoint y: 225, distance: 68.2
click at [324, 185] on div "⁠⁠⁠⁠⁠⁠⁠ Life Hack #1: Senioren krijgen weer de sterke voeten van hun jeugd teru…" at bounding box center [325, 198] width 308 height 27
click at [261, 227] on img at bounding box center [325, 318] width 308 height 205
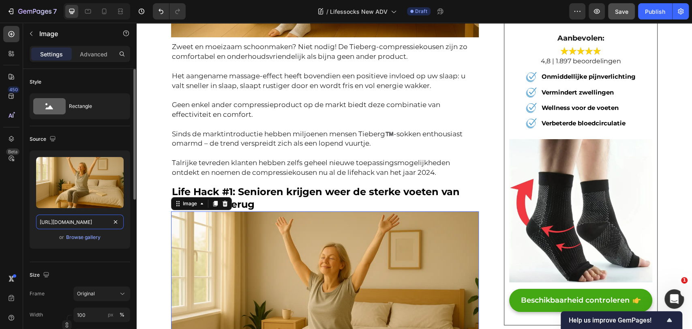
click at [56, 223] on input "https://img.funnelish.com/15346/889202/1754605795-1754304120-gempages_490884928…" at bounding box center [80, 222] width 88 height 15
paste input "804-1754304428-gempages_490884928016221026-d07d3978-1ae3-42a3-9945-e7f11eca9320"
type input "https://img.funnelish.com/15346/889202/1754605804-1754304428-gempages_490884928…"
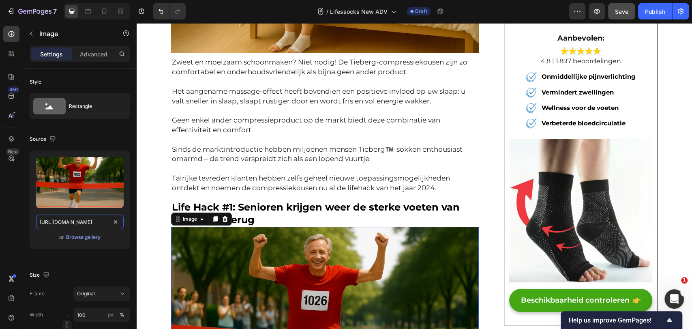
scroll to position [1997, 0]
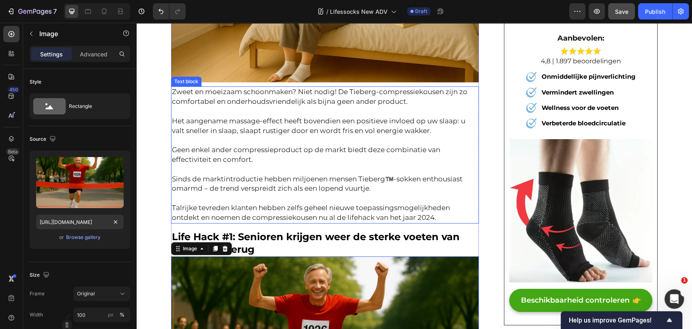
click at [333, 145] on p "Geen enkel ander compressieproduct op de markt biedt deze combinatie van effect…" at bounding box center [325, 154] width 306 height 19
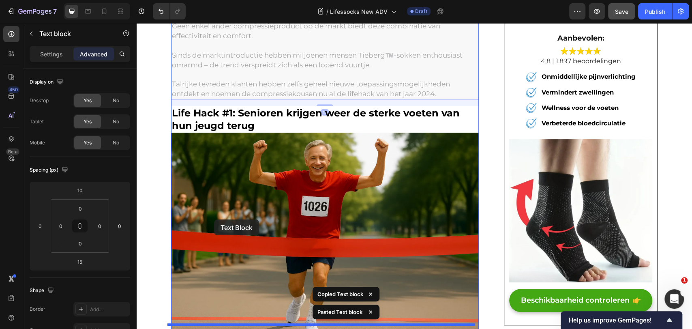
scroll to position [2448, 0]
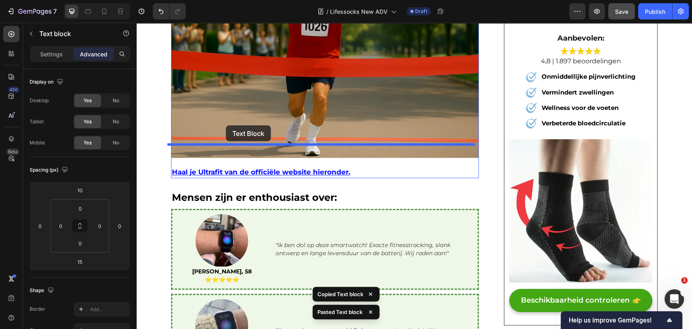
drag, startPoint x: 189, startPoint y: 205, endPoint x: 226, endPoint y: 125, distance: 87.8
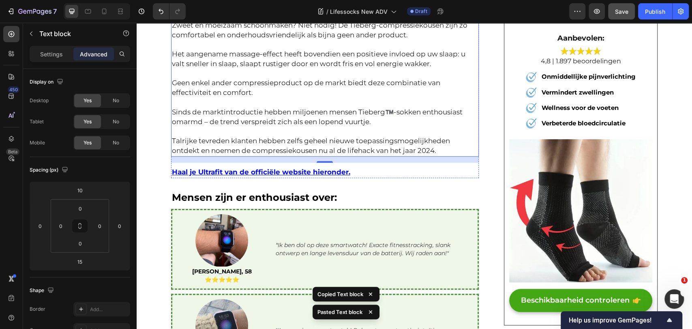
scroll to position [2301, 0]
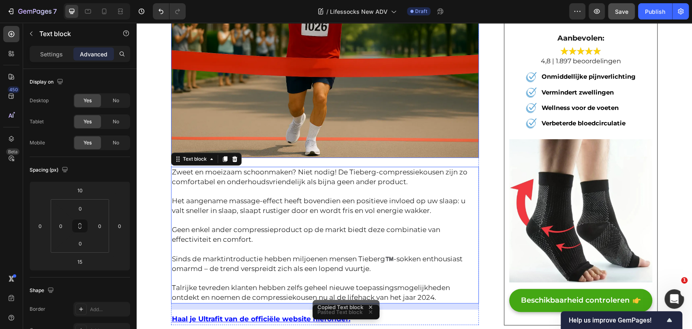
click at [336, 127] on img at bounding box center [325, 55] width 308 height 205
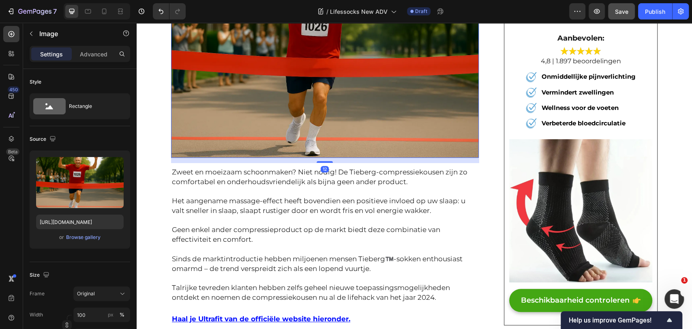
drag, startPoint x: 328, startPoint y: 142, endPoint x: 325, endPoint y: 120, distance: 22.2
click at [335, 122] on div "Image 12" at bounding box center [325, 55] width 308 height 205
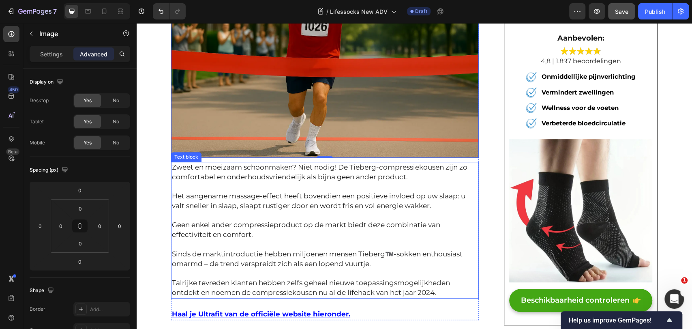
click at [189, 220] on p "Geen enkel ander compressieproduct op de markt biedt deze combinatie van effect…" at bounding box center [325, 229] width 306 height 19
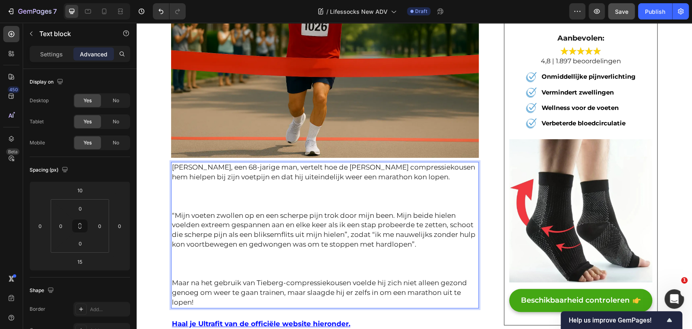
click at [183, 259] on p "Rich Text Editor. Editing area: main" at bounding box center [325, 264] width 306 height 10
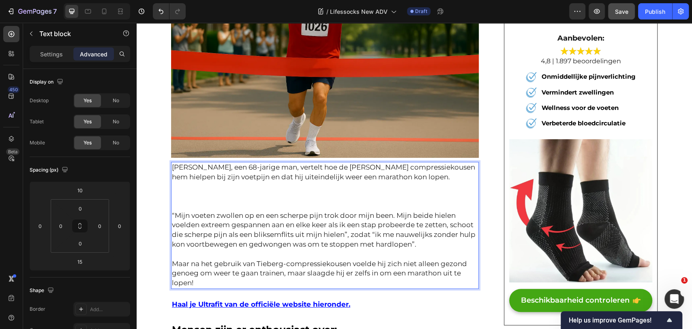
click at [196, 191] on p "Rich Text Editor. Editing area: main" at bounding box center [325, 196] width 306 height 10
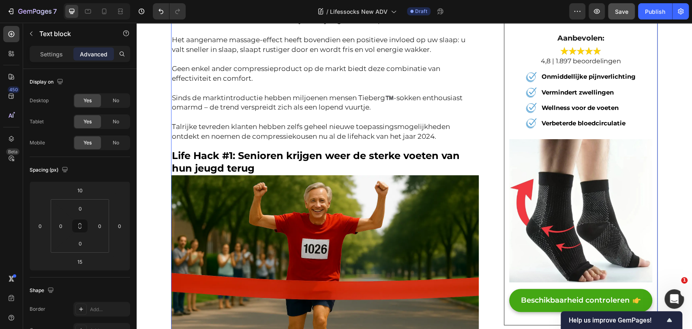
scroll to position [2031, 0]
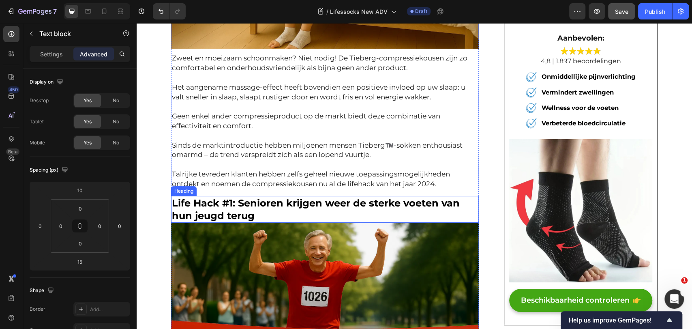
click at [229, 197] on span "Life Hack #1: Senioren krijgen weer de sterke voeten van hun jeugd terug" at bounding box center [316, 209] width 288 height 24
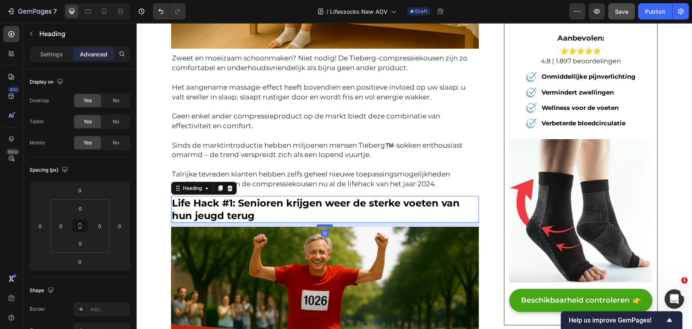
drag, startPoint x: 319, startPoint y: 203, endPoint x: 320, endPoint y: 207, distance: 4.1
click at [320, 224] on div at bounding box center [325, 225] width 16 height 2
type input "10"
click at [261, 227] on img at bounding box center [325, 329] width 308 height 205
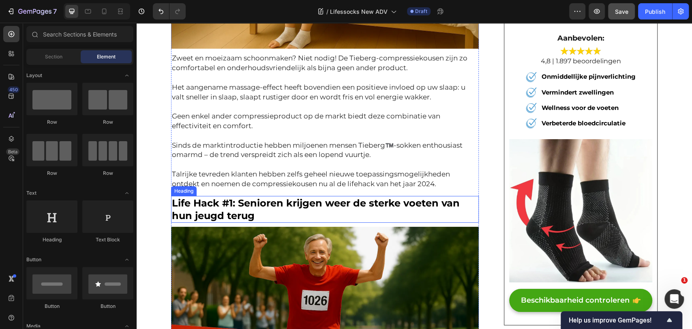
click at [274, 197] on span "Life Hack #1: Senioren krijgen weer de sterke voeten van hun jeugd terug" at bounding box center [316, 209] width 288 height 24
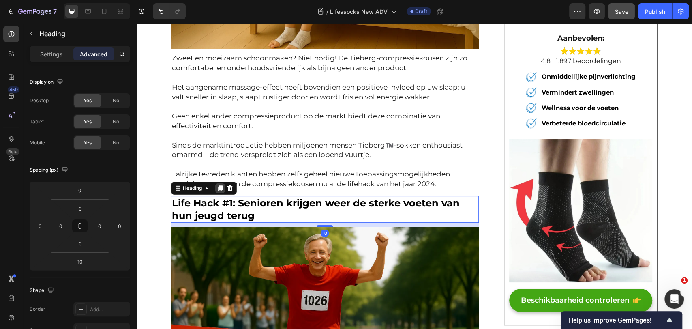
click at [217, 185] on icon at bounding box center [220, 188] width 6 height 6
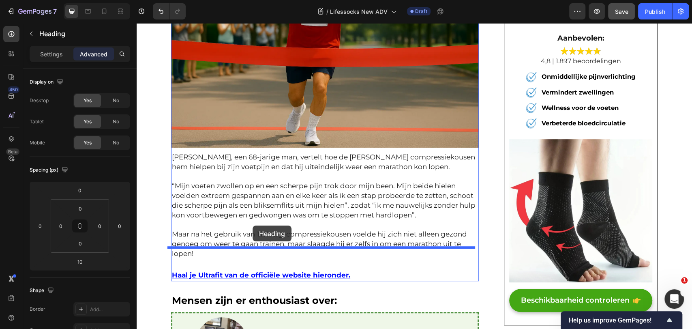
drag, startPoint x: 187, startPoint y: 204, endPoint x: 253, endPoint y: 225, distance: 69.6
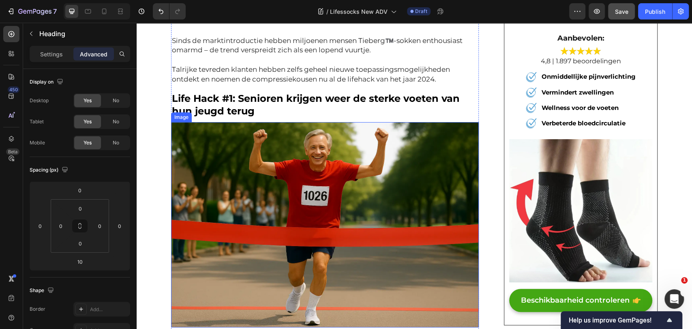
scroll to position [2135, 0]
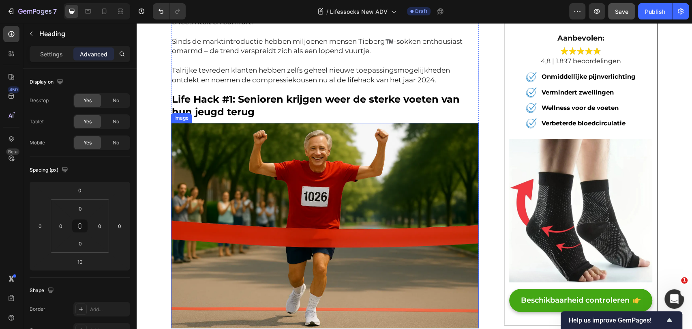
click at [264, 180] on img at bounding box center [325, 225] width 308 height 205
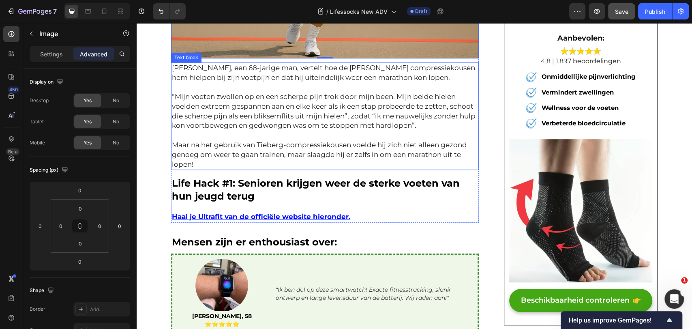
scroll to position [2405, 0]
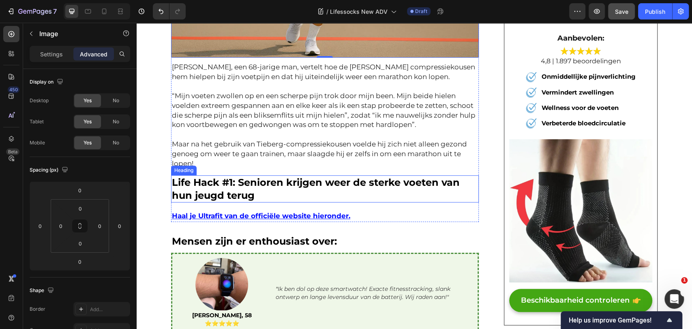
click at [242, 176] on span "Life Hack #1: Senioren krijgen weer de sterke voeten van hun jeugd terug" at bounding box center [316, 188] width 288 height 24
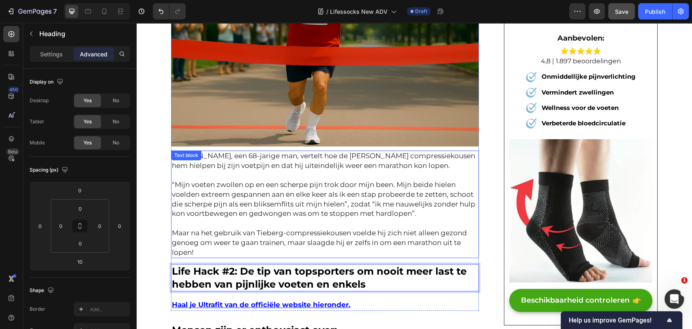
scroll to position [2315, 0]
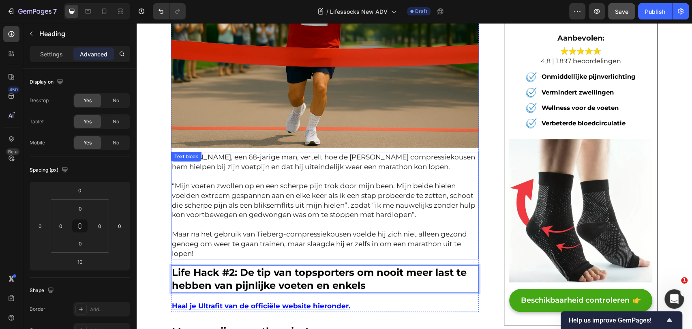
click at [298, 220] on p "Rich Text Editor. Editing area: main" at bounding box center [325, 225] width 306 height 10
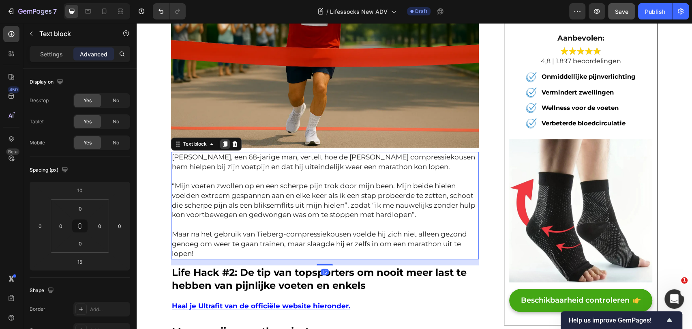
click at [222, 141] on icon at bounding box center [225, 144] width 6 height 6
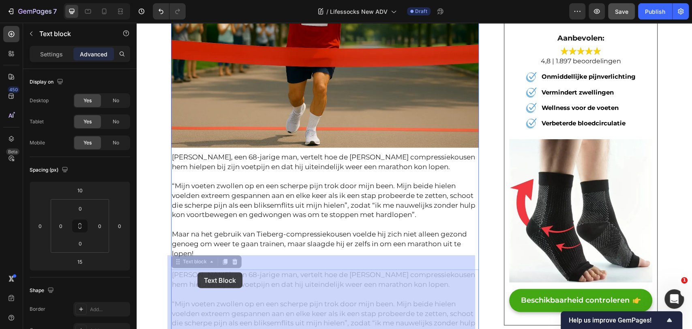
scroll to position [2450, 0]
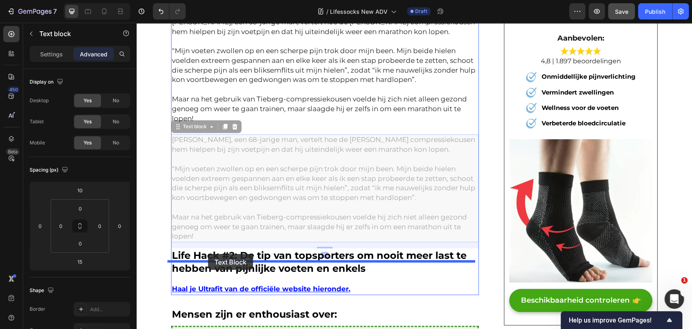
drag, startPoint x: 186, startPoint y: 243, endPoint x: 208, endPoint y: 254, distance: 25.0
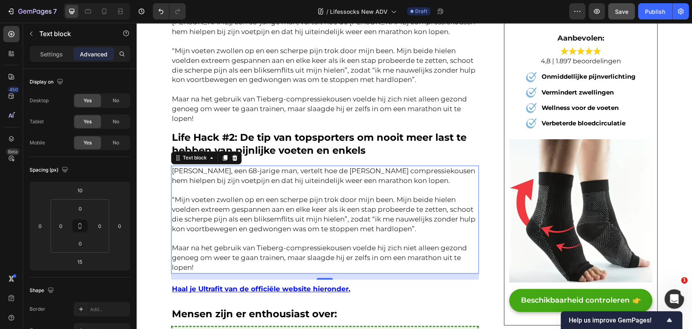
click at [355, 185] on p at bounding box center [325, 190] width 306 height 10
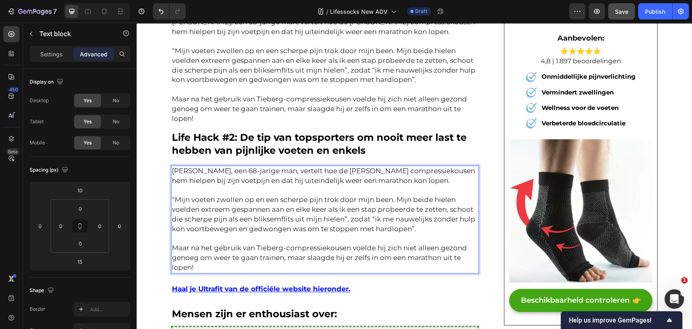
click at [352, 195] on p "“Mijn voeten zwollen op en een scherpe pijn trok door mijn been. Mijn beide hie…" at bounding box center [325, 214] width 306 height 39
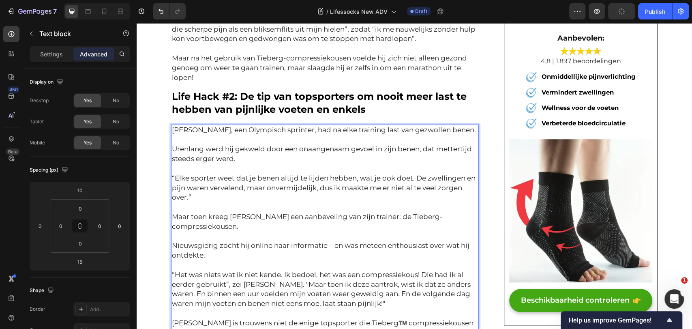
scroll to position [2498, 0]
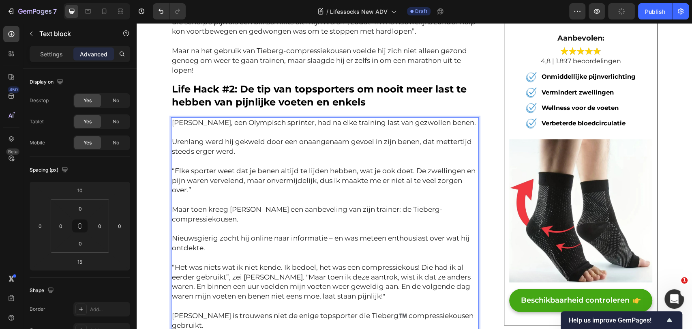
click at [193, 128] on p "Rich Text Editor. Editing area: main" at bounding box center [325, 133] width 306 height 10
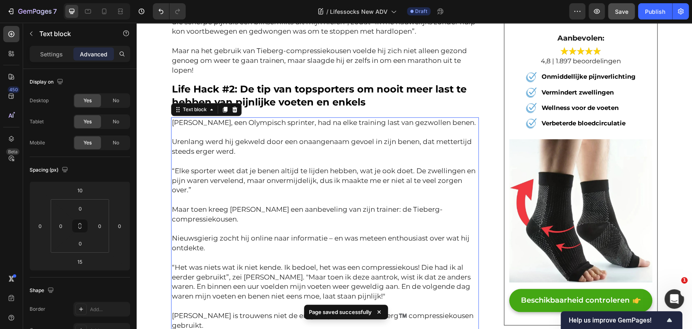
click at [324, 85] on span "Life Hack #2: De tip van topsporters om nooit meer last te hebben van pijnlijke…" at bounding box center [319, 95] width 295 height 24
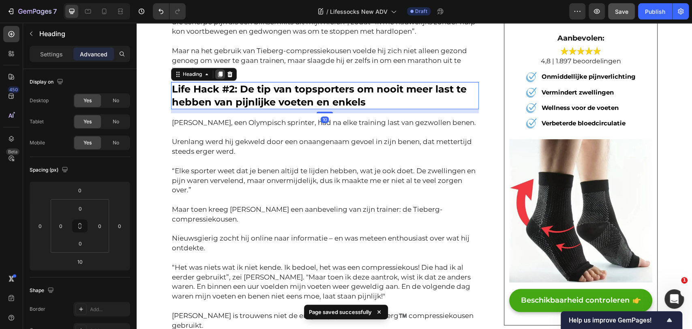
click at [218, 72] on icon at bounding box center [220, 75] width 4 height 6
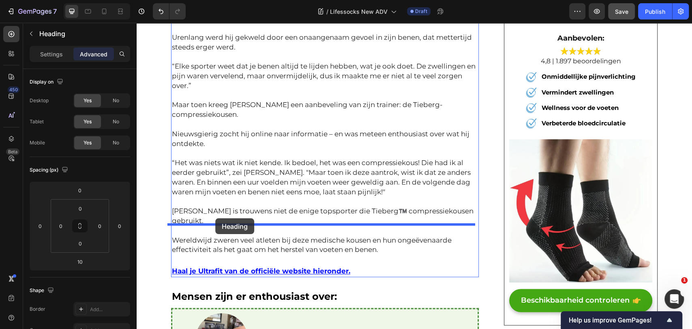
drag, startPoint x: 180, startPoint y: 88, endPoint x: 215, endPoint y: 218, distance: 134.5
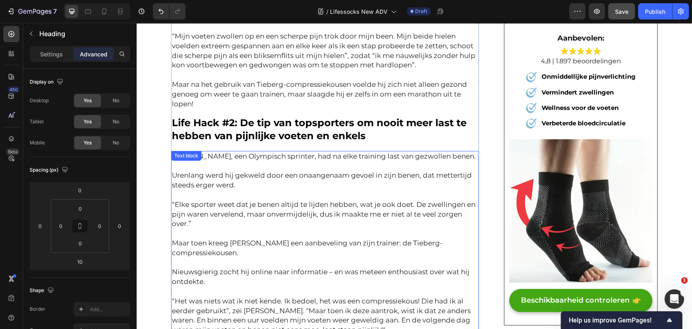
scroll to position [2468, 0]
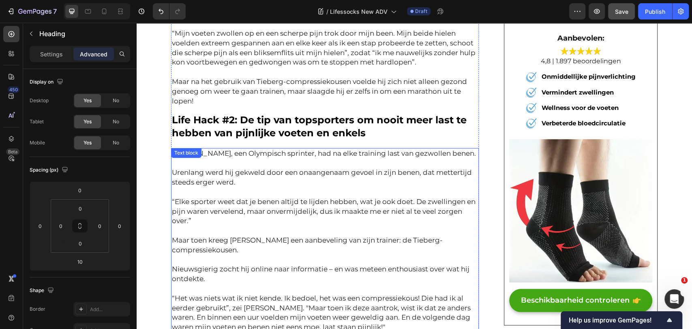
click at [354, 187] on p "Rich Text Editor. Editing area: main" at bounding box center [325, 192] width 306 height 10
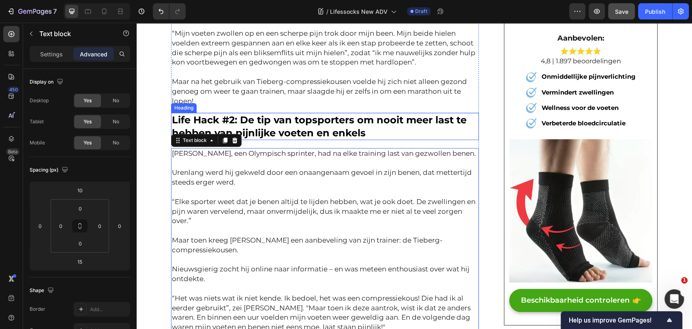
click at [345, 114] on span "Life Hack #2: De tip van topsporters om nooit meer last te hebben van pijnlijke…" at bounding box center [319, 126] width 295 height 24
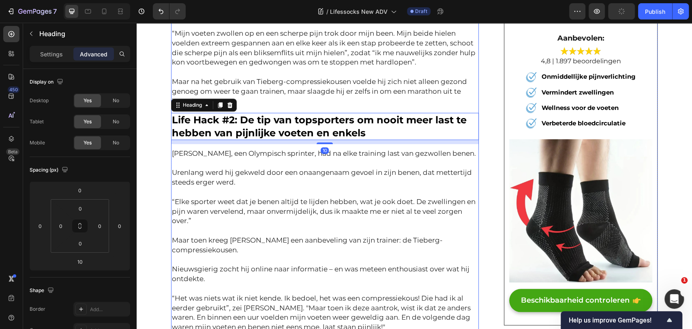
click at [211, 99] on div "Heading" at bounding box center [204, 105] width 66 height 13
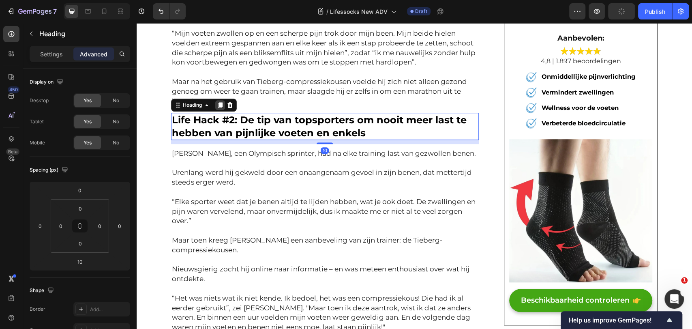
click at [215, 100] on div at bounding box center [220, 105] width 10 height 10
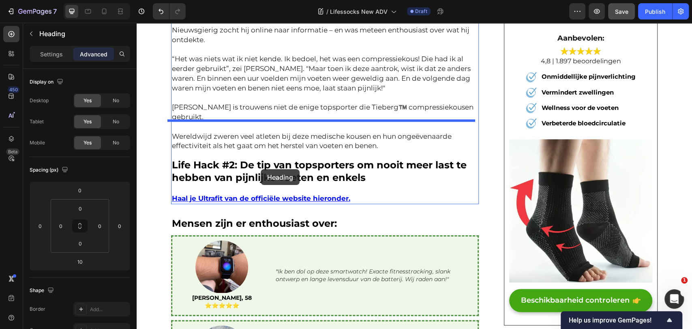
scroll to position [2738, 0]
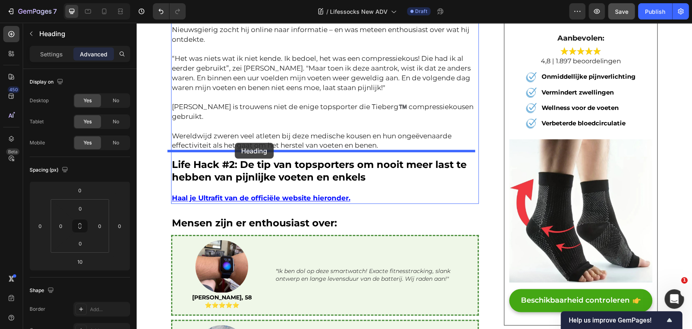
drag, startPoint x: 186, startPoint y: 120, endPoint x: 238, endPoint y: 134, distance: 53.6
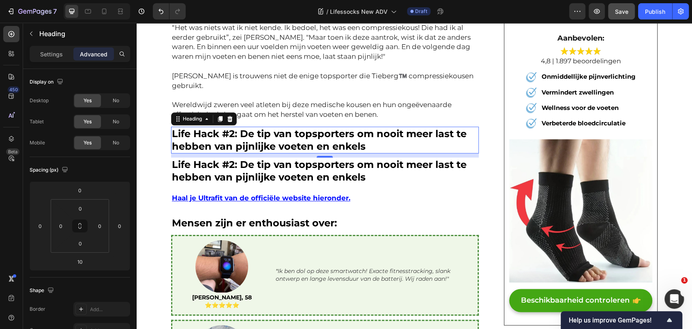
scroll to position [2707, 0]
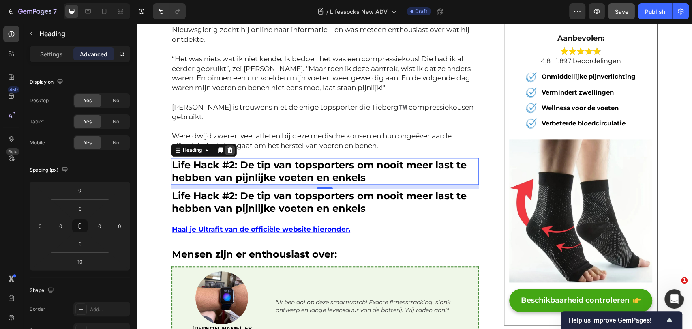
click at [227, 147] on icon at bounding box center [230, 150] width 6 height 6
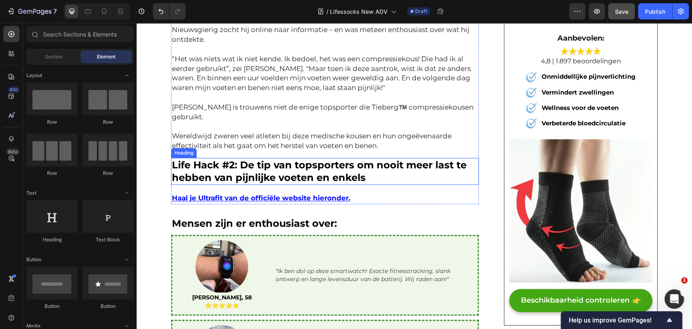
click at [224, 159] on span "Life Hack #2: De tip van topsporters om nooit meer last te hebben van pijnlijke…" at bounding box center [319, 171] width 295 height 24
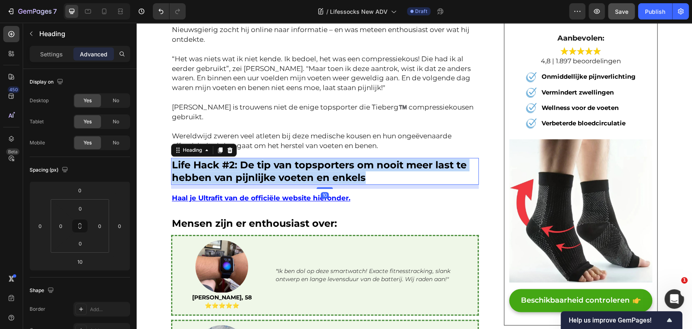
click at [224, 159] on span "Life Hack #2: De tip van topsporters om nooit meer last te hebben van pijnlijke…" at bounding box center [319, 171] width 295 height 24
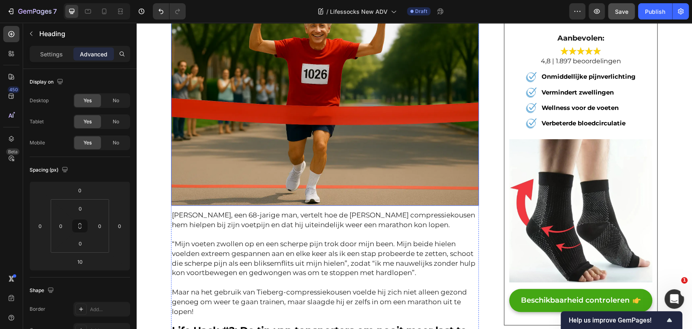
drag, startPoint x: 393, startPoint y: 129, endPoint x: 343, endPoint y: 114, distance: 52.2
click at [393, 129] on img at bounding box center [325, 102] width 308 height 205
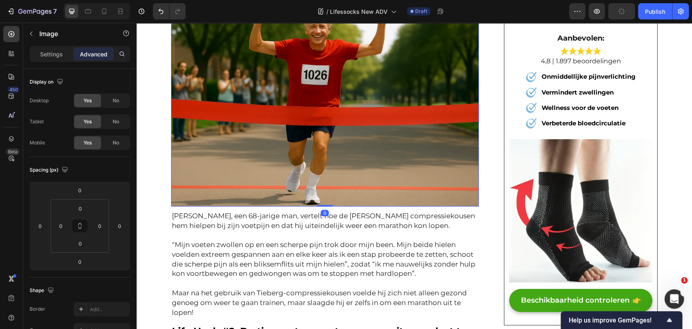
click at [219, 112] on img at bounding box center [325, 103] width 308 height 205
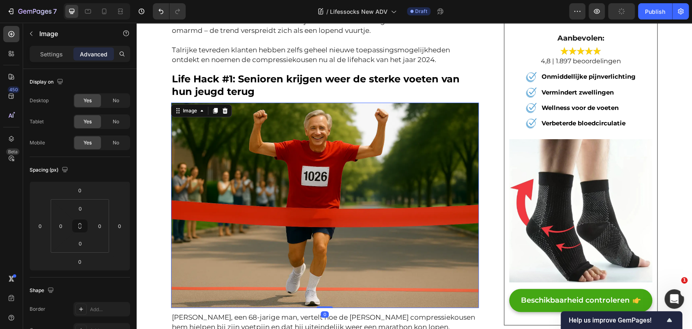
scroll to position [2121, 0]
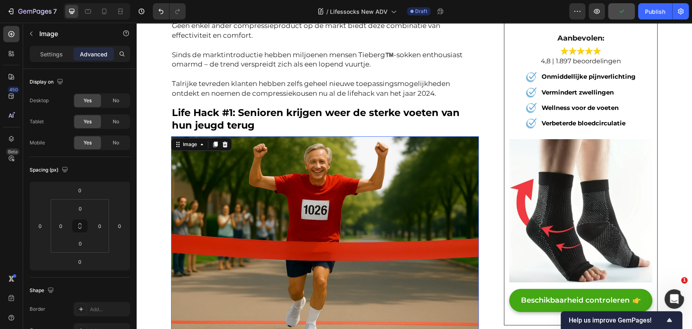
click at [214, 142] on icon at bounding box center [215, 145] width 4 height 6
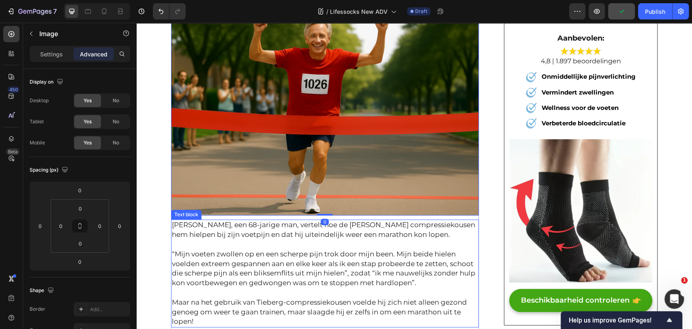
scroll to position [2393, 0]
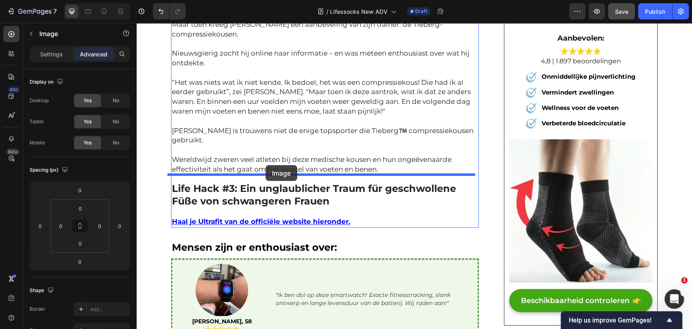
drag, startPoint x: 189, startPoint y: 45, endPoint x: 266, endPoint y: 165, distance: 142.1
type input "10"
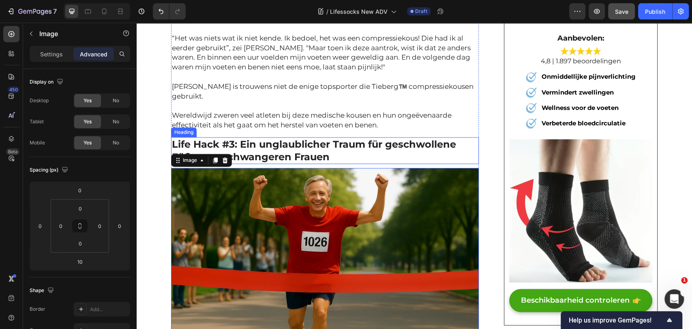
scroll to position [2728, 0]
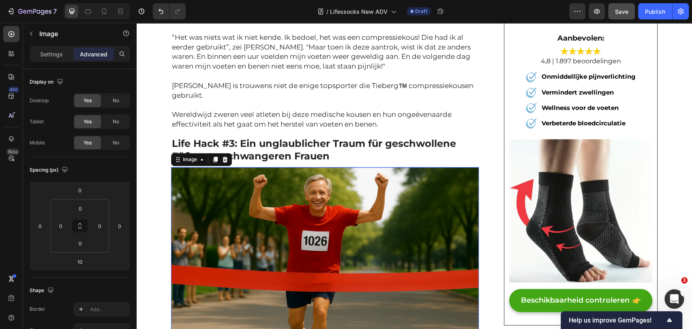
drag, startPoint x: 334, startPoint y: 189, endPoint x: 283, endPoint y: 189, distance: 50.7
click at [333, 189] on img at bounding box center [325, 269] width 308 height 205
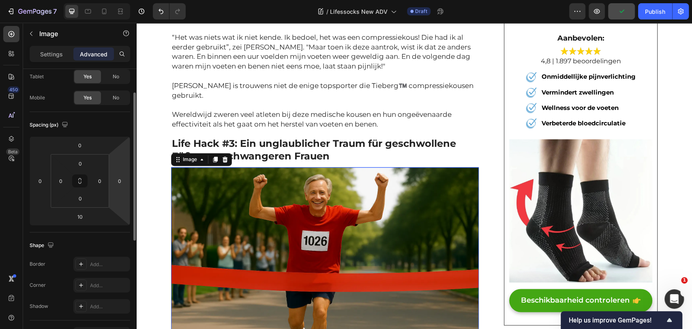
scroll to position [0, 0]
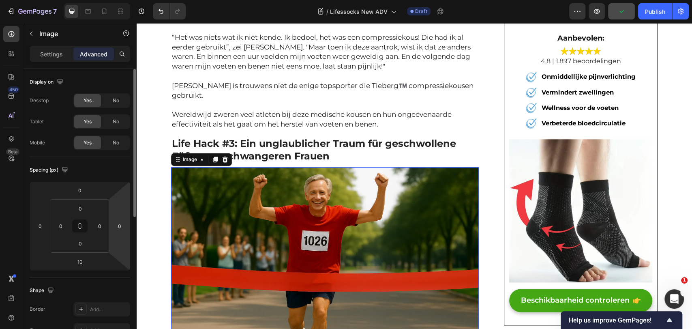
drag, startPoint x: 286, startPoint y: 212, endPoint x: 209, endPoint y: 198, distance: 78.3
click at [287, 212] on img at bounding box center [325, 269] width 308 height 205
click at [40, 39] on div "Image" at bounding box center [69, 33] width 92 height 21
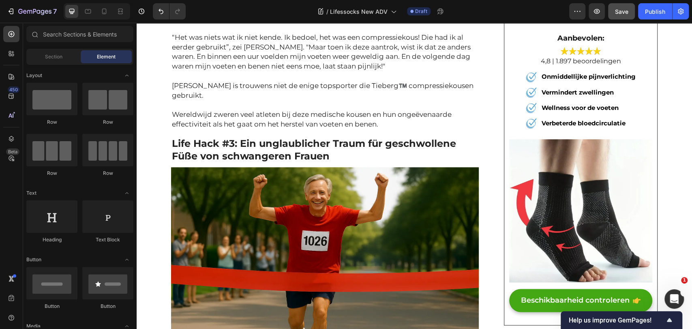
click at [292, 202] on img at bounding box center [325, 269] width 308 height 205
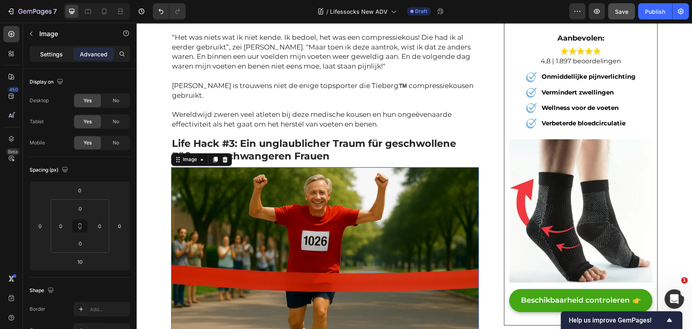
click at [49, 55] on p "Settings" at bounding box center [51, 54] width 23 height 9
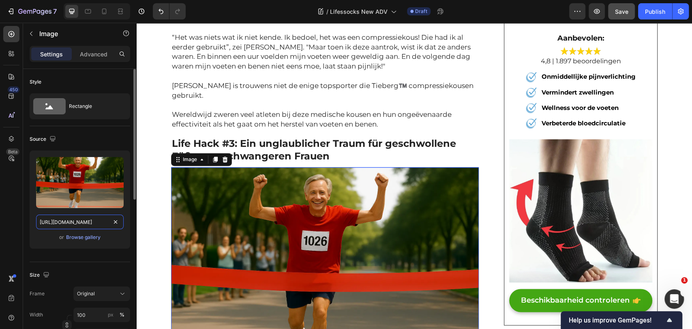
click at [54, 221] on input "https://img.funnelish.com/15346/889202/1754605804-1754304428-gempages_490884928…" at bounding box center [80, 222] width 88 height 15
paste input "13-1754304893-gempages_490884928016221026-96164b6b-40f1-42cd-a693-b37528806db5"
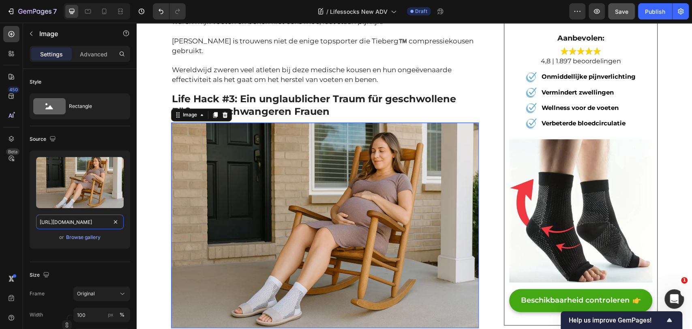
scroll to position [2774, 0]
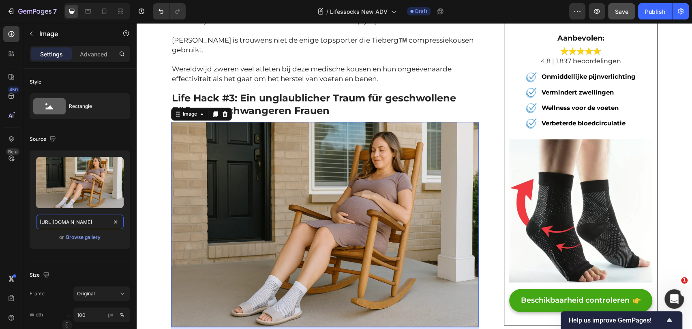
type input "[URL][DOMAIN_NAME]"
click at [264, 122] on img at bounding box center [325, 224] width 308 height 205
click at [269, 92] on strong "Life Hack #3: Ein unglaublicher Traum für geschwollene Füße von schwangeren Fra…" at bounding box center [314, 104] width 284 height 24
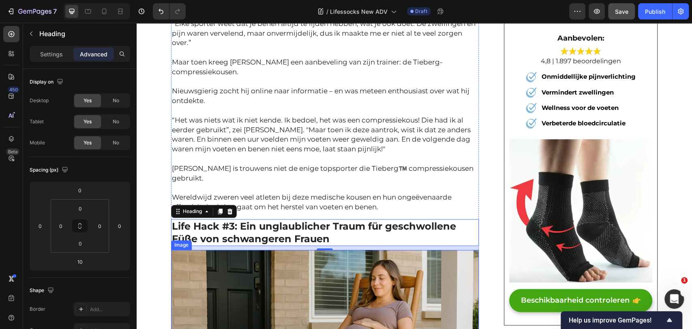
scroll to position [2638, 0]
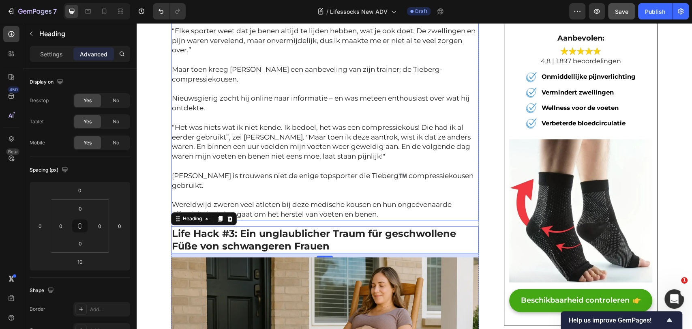
click at [234, 129] on p "“Het was niets wat ik niet kende. Ik bedoel, het was een compressiekous! Die ha…" at bounding box center [325, 142] width 306 height 39
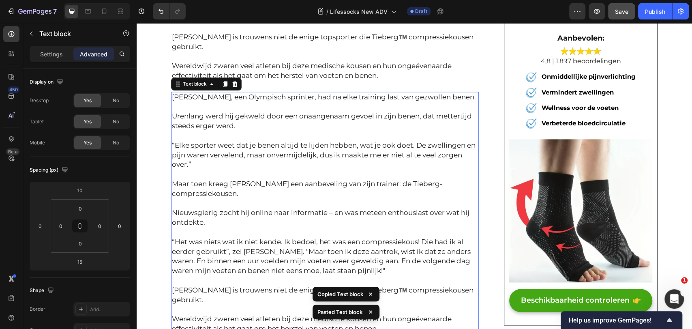
scroll to position [2780, 0]
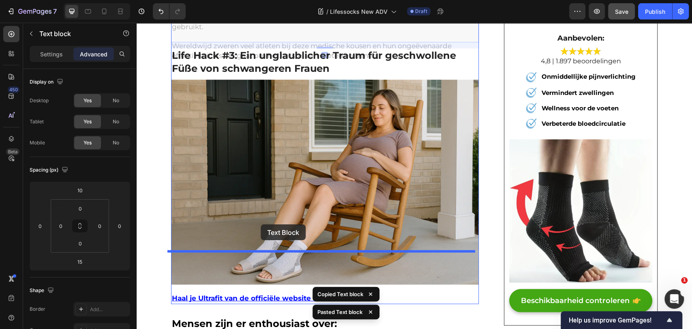
drag, startPoint x: 180, startPoint y: 46, endPoint x: 261, endPoint y: 224, distance: 195.5
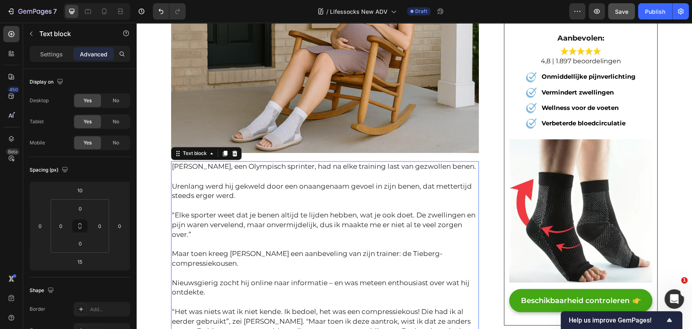
scroll to position [2952, 0]
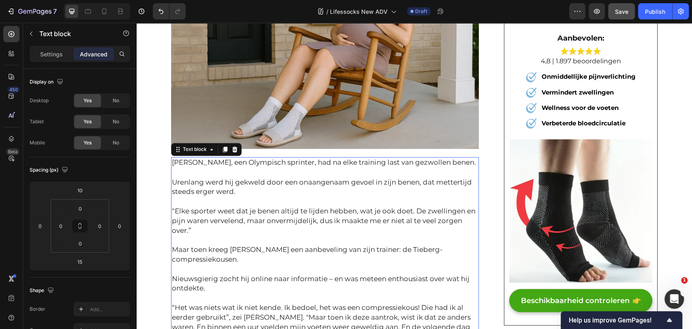
click at [245, 245] on p "Maar toen kreeg [PERSON_NAME] een aanbeveling van zijn trainer: de Tieberg-comp…" at bounding box center [325, 254] width 306 height 19
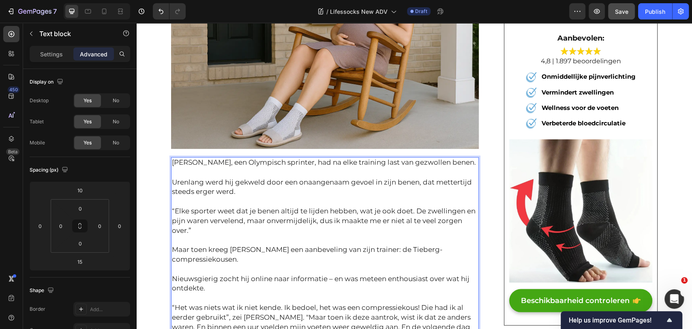
click at [240, 245] on p "Maar toen kreeg [PERSON_NAME] een aanbeveling van zijn trainer: de Tieberg-comp…" at bounding box center [325, 254] width 306 height 19
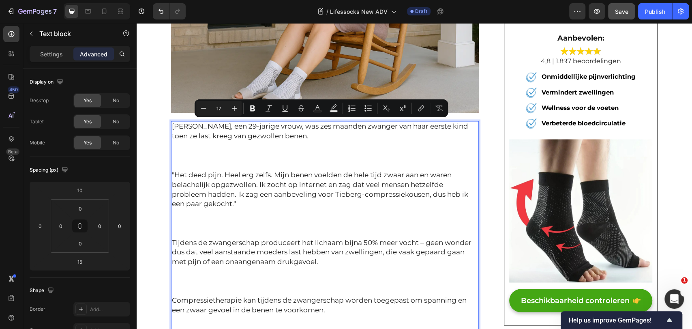
scroll to position [2992, 0]
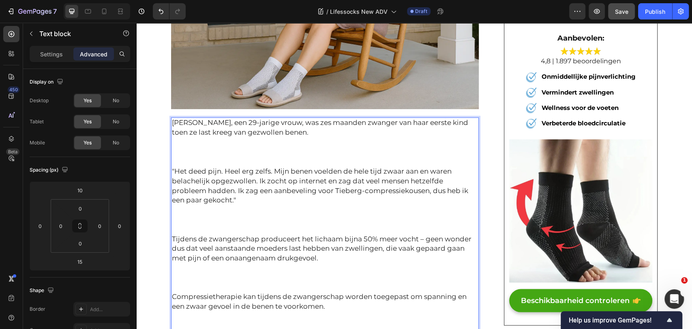
click at [178, 147] on p "Rich Text Editor. Editing area: main" at bounding box center [325, 152] width 306 height 10
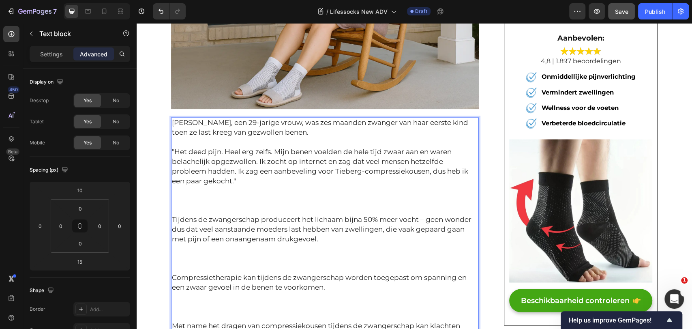
click at [179, 195] on p "Rich Text Editor. Editing area: main" at bounding box center [325, 200] width 306 height 10
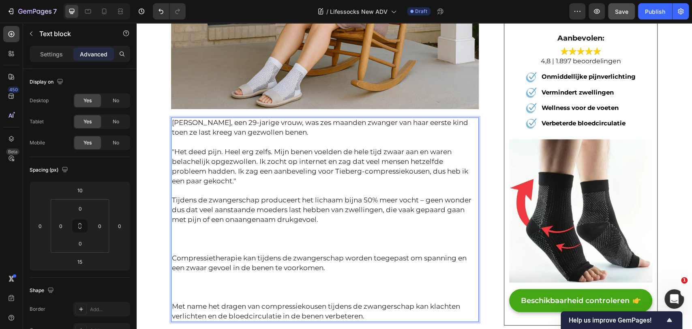
click at [185, 234] on p "Rich Text Editor. Editing area: main" at bounding box center [325, 239] width 306 height 10
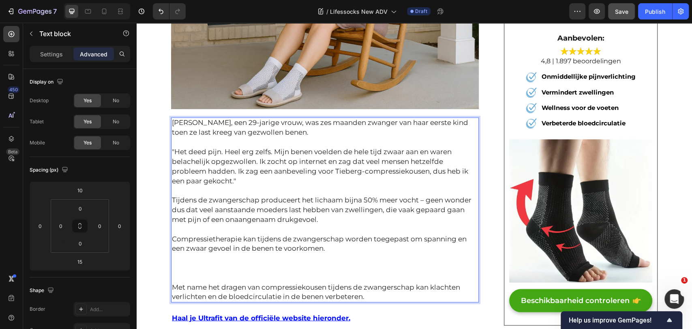
click at [181, 263] on p "Rich Text Editor. Editing area: main" at bounding box center [325, 268] width 306 height 10
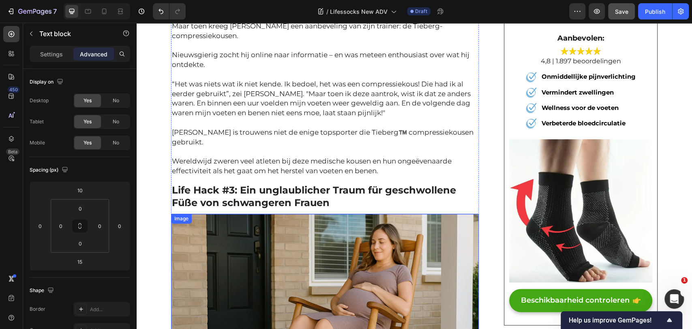
scroll to position [2676, 0]
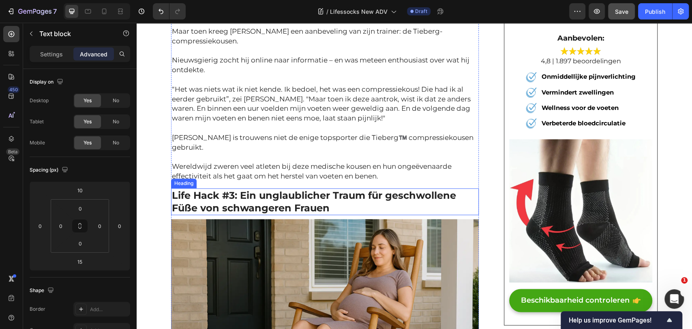
click at [213, 189] on strong "Life Hack #3: Ein unglaublicher Traum für geschwollene Füße von schwangeren Fra…" at bounding box center [314, 201] width 284 height 24
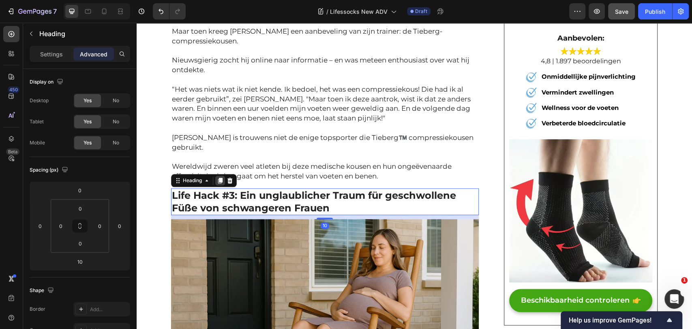
click at [218, 178] on icon at bounding box center [220, 181] width 4 height 6
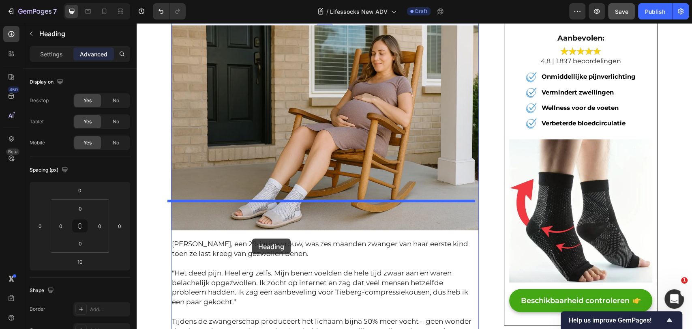
scroll to position [3082, 0]
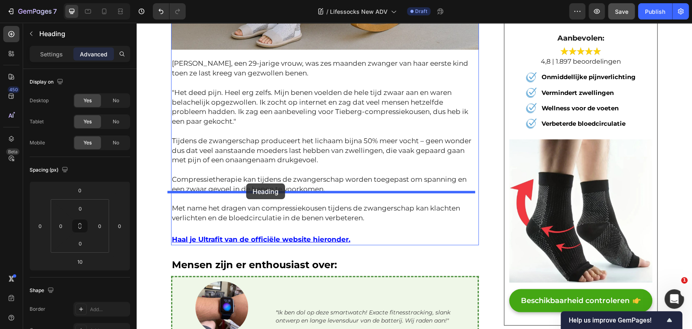
drag, startPoint x: 192, startPoint y: 178, endPoint x: 246, endPoint y: 183, distance: 54.2
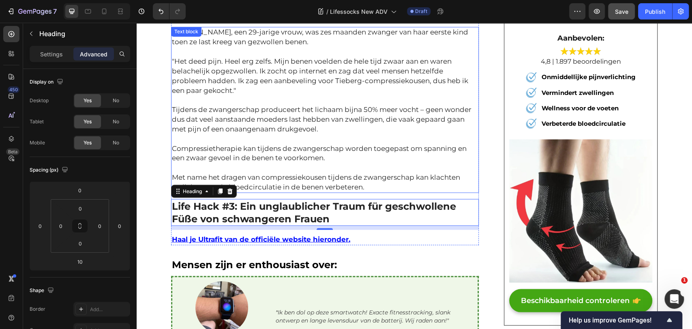
scroll to position [3051, 0]
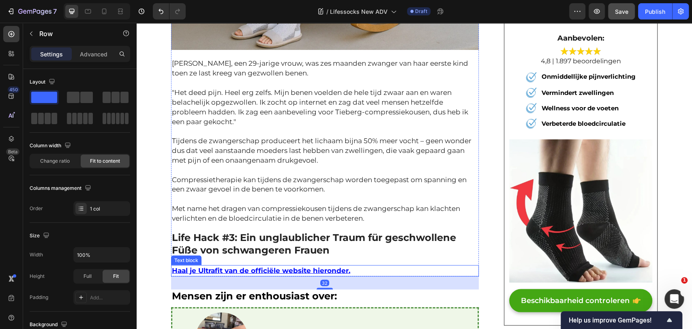
click at [335, 266] on u "Haal je Ultrafit van de officiële website hieronder." at bounding box center [261, 270] width 178 height 8
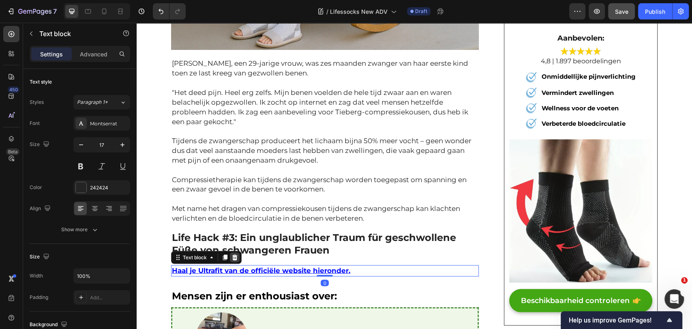
click at [232, 254] on icon at bounding box center [234, 257] width 5 height 6
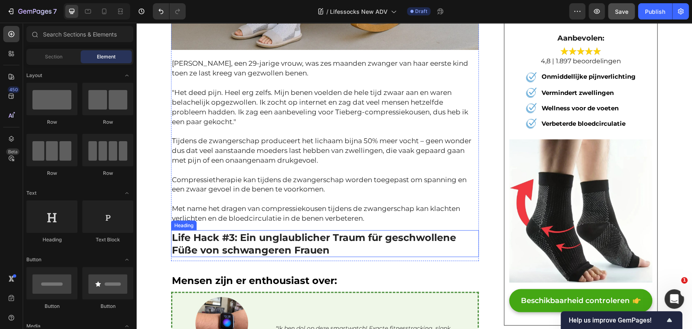
click at [253, 231] on strong "Life Hack #3: Ein unglaublicher Traum für geschwollene Füße von schwangeren Fra…" at bounding box center [314, 243] width 284 height 24
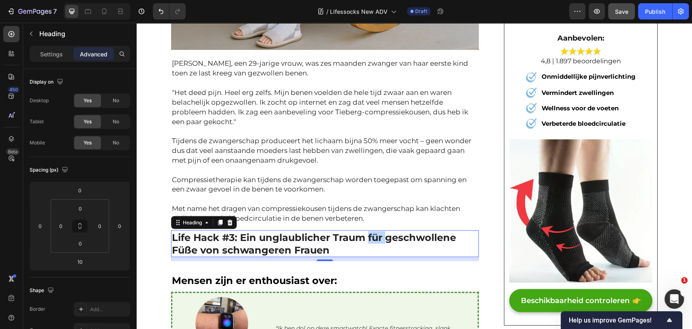
click at [368, 231] on strong "Life Hack #3: Ein unglaublicher Traum für geschwollene Füße von schwangeren Fra…" at bounding box center [314, 243] width 284 height 24
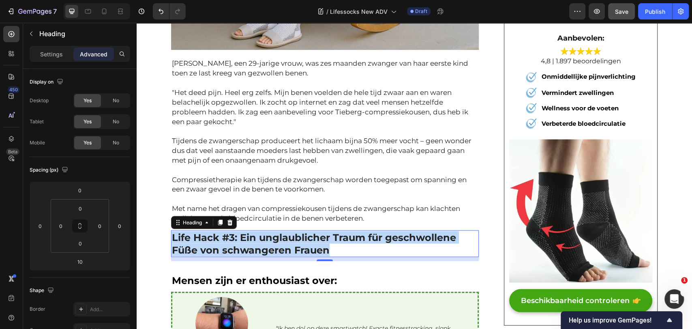
click at [368, 231] on strong "Life Hack #3: Ein unglaublicher Traum für geschwollene Füße von schwangeren Fra…" at bounding box center [314, 243] width 284 height 24
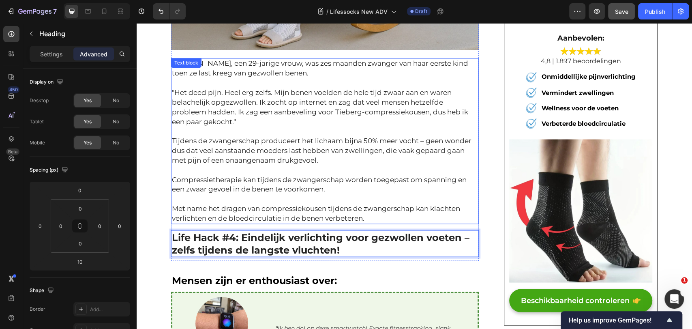
click at [381, 136] on p "Tijdens de zwangerschap produceert het lichaam bijna 50% meer vocht – geen wond…" at bounding box center [325, 150] width 306 height 29
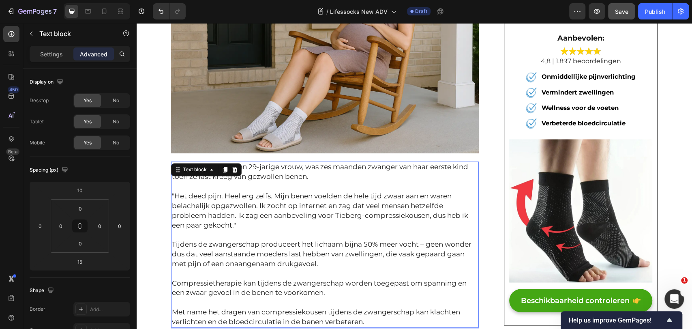
scroll to position [2916, 0]
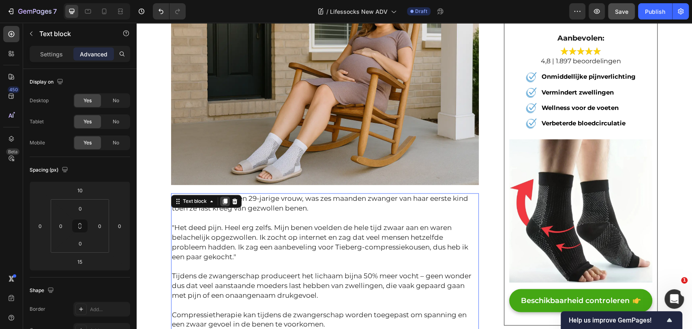
click at [224, 198] on icon at bounding box center [225, 201] width 4 height 6
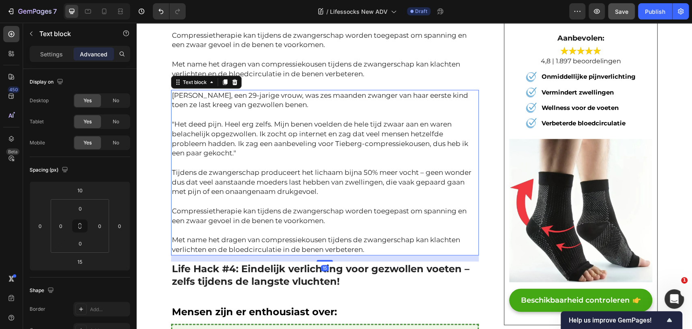
scroll to position [3196, 0]
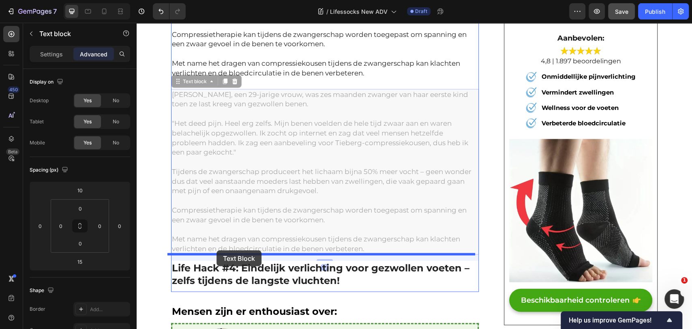
drag, startPoint x: 187, startPoint y: 45, endPoint x: 217, endPoint y: 250, distance: 207.8
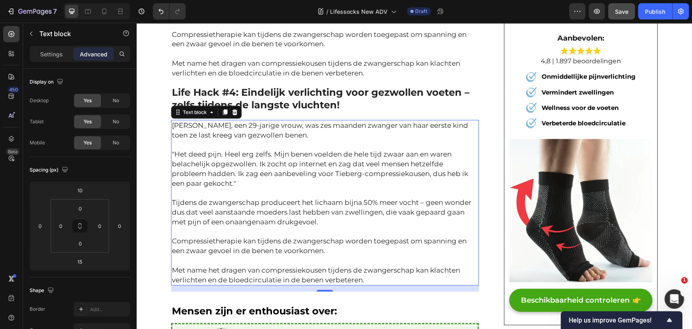
click at [418, 198] on p "Tijdens de zwangerschap produceert het lichaam bijna 50% meer vocht – geen wond…" at bounding box center [325, 212] width 306 height 29
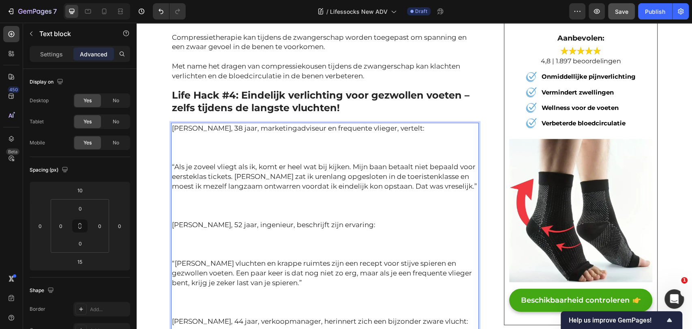
scroll to position [3086, 0]
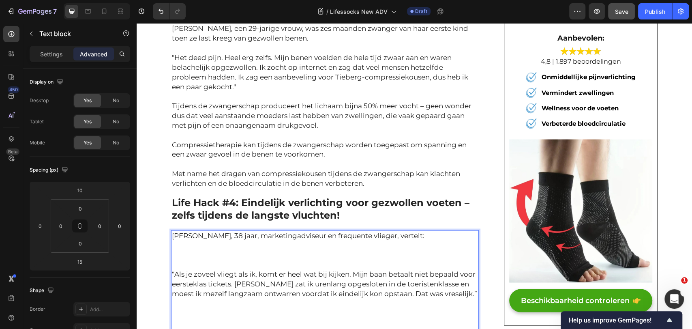
click at [208, 250] on p "Rich Text Editor. Editing area: main" at bounding box center [325, 255] width 306 height 10
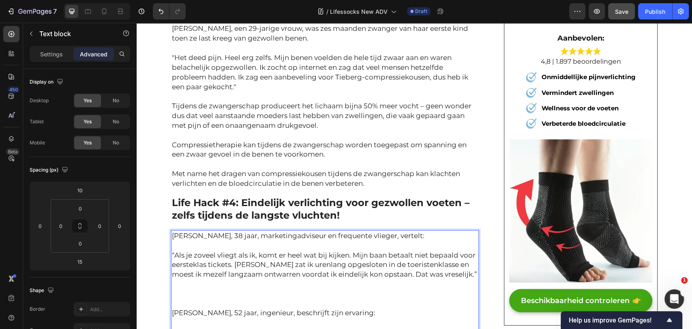
click at [202, 279] on p "Rich Text Editor. Editing area: main" at bounding box center [325, 284] width 306 height 10
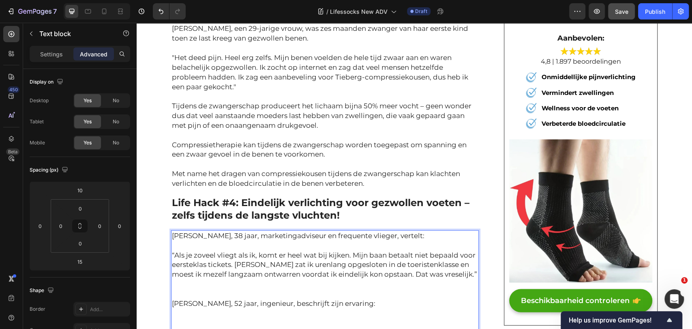
click at [194, 279] on p "Rich Text Editor. Editing area: main" at bounding box center [325, 284] width 306 height 10
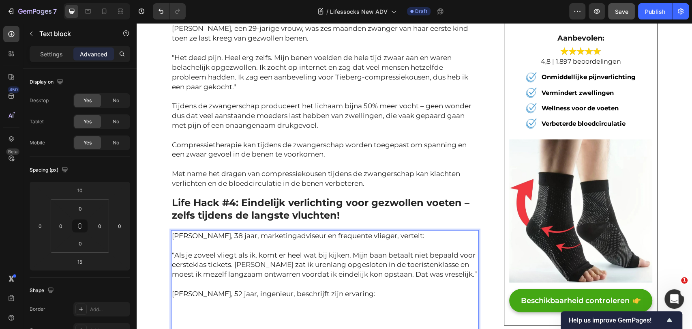
click at [190, 308] on p "Rich Text Editor. Editing area: main" at bounding box center [325, 313] width 306 height 10
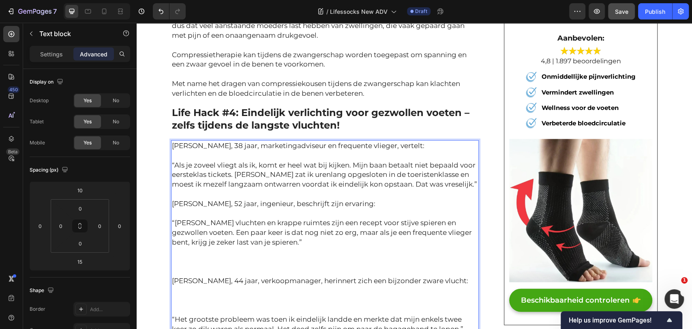
scroll to position [3176, 0]
click at [202, 266] on p "Rich Text Editor. Editing area: main" at bounding box center [325, 271] width 306 height 10
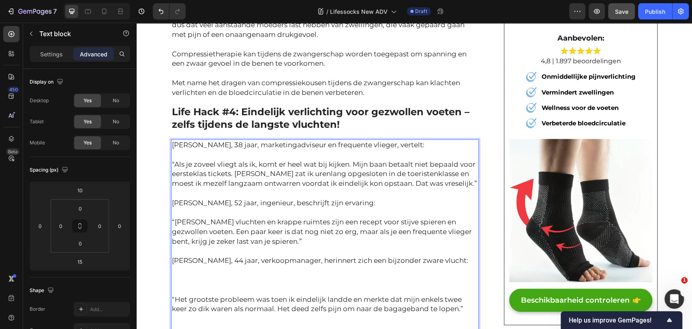
click at [200, 275] on p "Rich Text Editor. Editing area: main" at bounding box center [325, 280] width 306 height 10
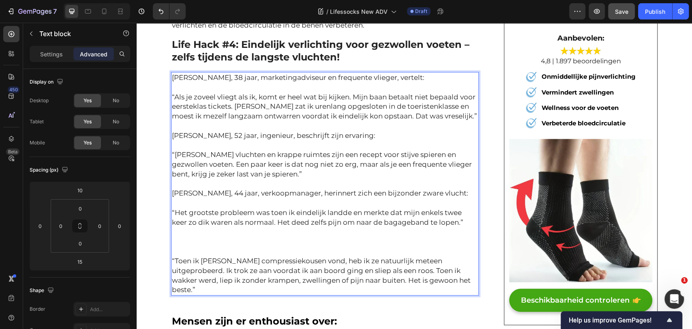
scroll to position [3266, 0]
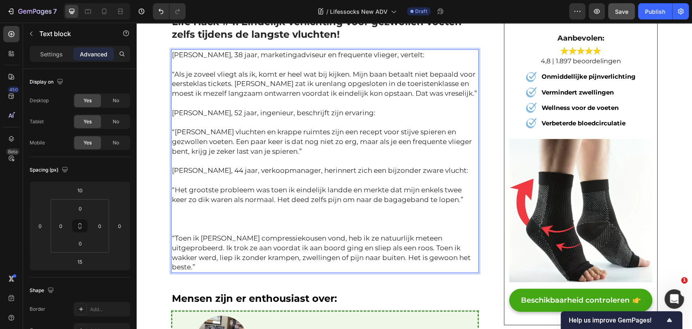
click at [200, 224] on p "Rich Text Editor. Editing area: main" at bounding box center [325, 229] width 306 height 10
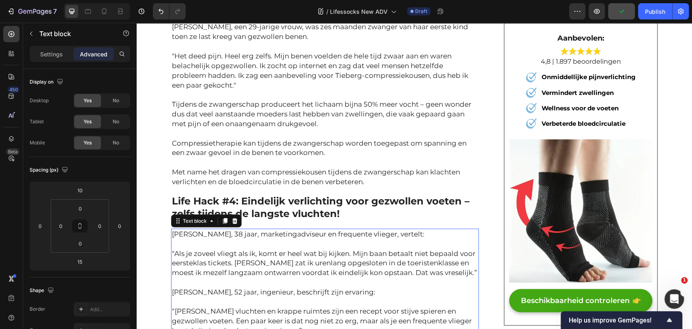
scroll to position [3086, 0]
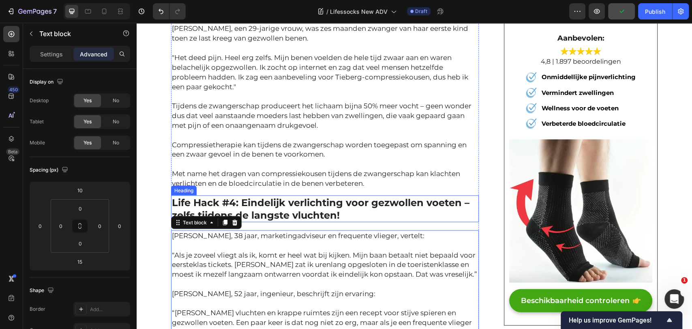
click at [292, 196] on p "⁠⁠⁠⁠⁠⁠⁠ Life Hack #4: Eindelijk verlichting voor gezwollen voeten – zelfs tijde…" at bounding box center [325, 208] width 306 height 25
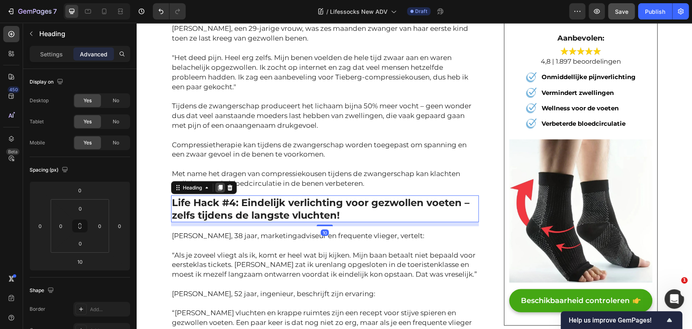
click at [218, 185] on icon at bounding box center [220, 188] width 4 height 6
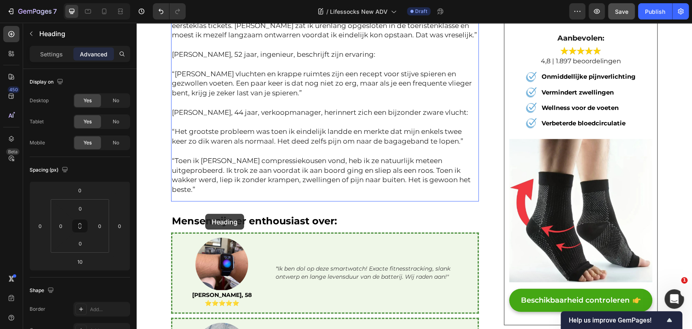
scroll to position [3356, 0]
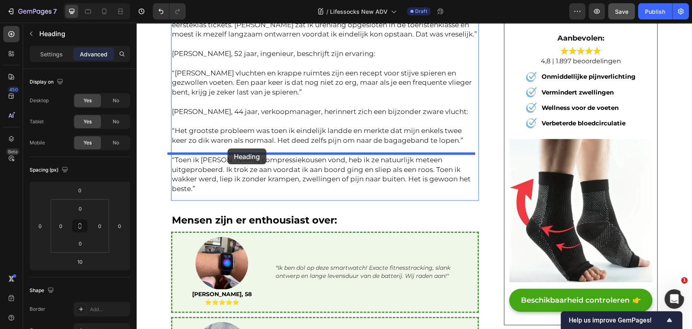
drag, startPoint x: 189, startPoint y: 182, endPoint x: 227, endPoint y: 148, distance: 51.7
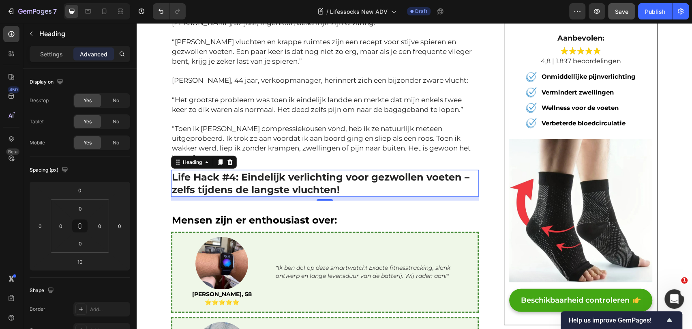
scroll to position [3325, 0]
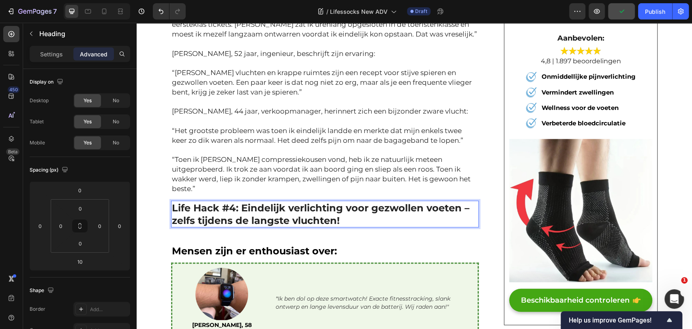
click at [204, 202] on strong "Life Hack #4: Eindelijk verlichting voor gezwollen voeten – zelfs tijdens de la…" at bounding box center [321, 214] width 298 height 24
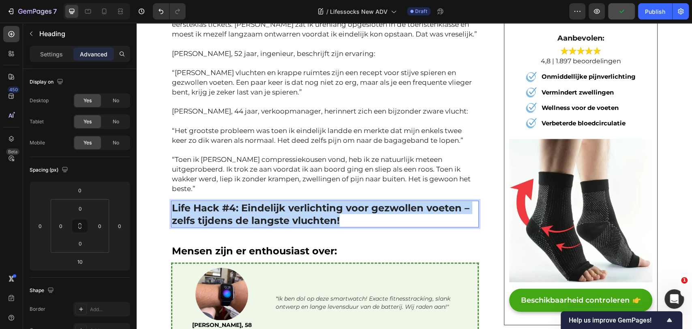
click at [204, 202] on strong "Life Hack #4: Eindelijk verlichting voor gezwollen voeten – zelfs tijdens de la…" at bounding box center [321, 214] width 298 height 24
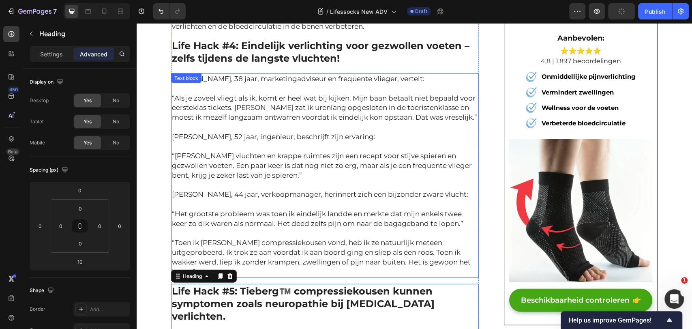
scroll to position [3235, 0]
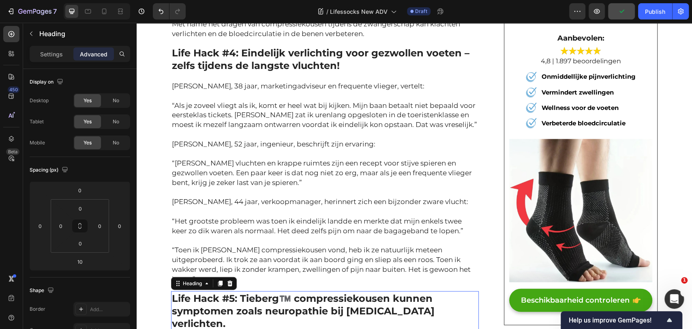
click at [327, 292] on p "Life Hack #5: Tieberg™️ compressiekousen kunnen symptomen zoals neuropathie bij…" at bounding box center [325, 317] width 306 height 51
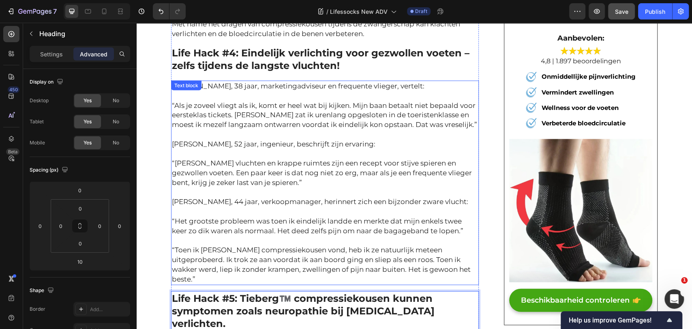
click at [322, 197] on p "[PERSON_NAME], 44 jaar, verkoopmanager, herinnert zich een bijzonder zware vluc…" at bounding box center [325, 202] width 306 height 10
click at [222, 86] on icon at bounding box center [225, 89] width 6 height 6
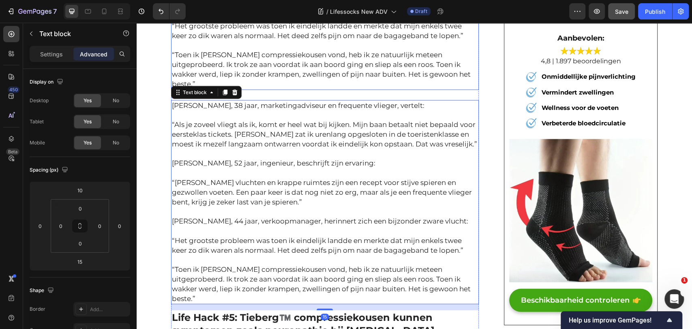
scroll to position [3432, 0]
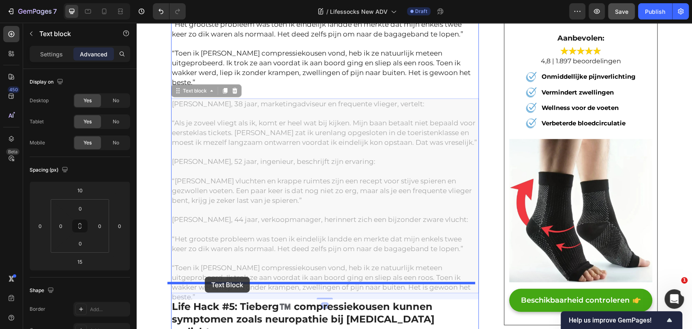
drag, startPoint x: 192, startPoint y: 43, endPoint x: 205, endPoint y: 277, distance: 233.9
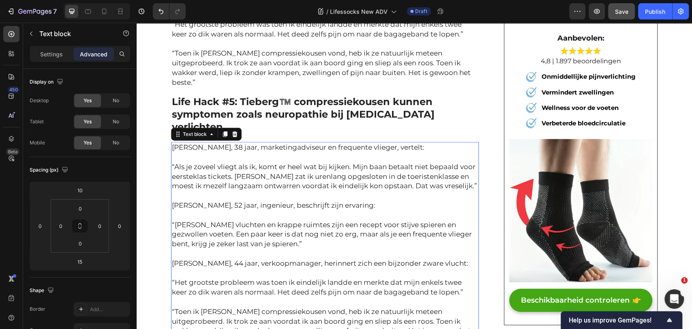
click at [419, 307] on p "“Toen ik [PERSON_NAME] compressiekousen vond, heb ik ze natuurlijk meteen uitge…" at bounding box center [325, 326] width 306 height 39
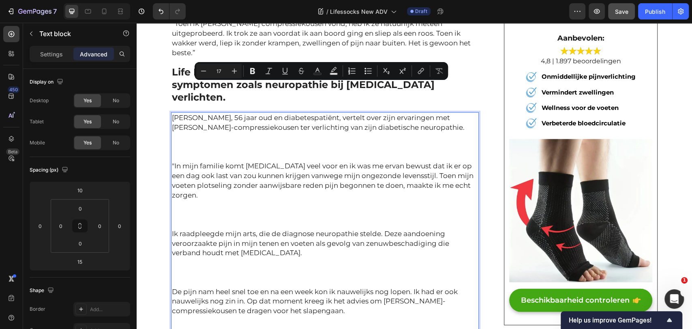
scroll to position [3464, 0]
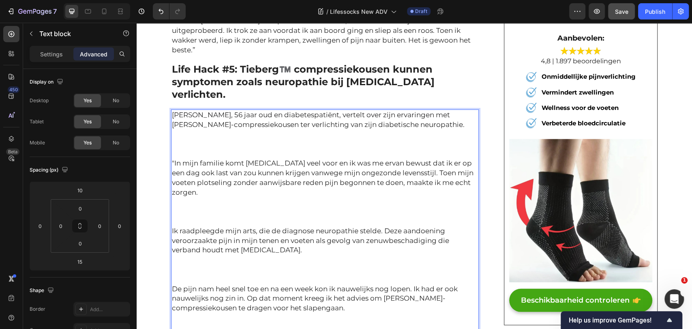
click at [292, 140] on p "Rich Text Editor. Editing area: main" at bounding box center [325, 145] width 306 height 10
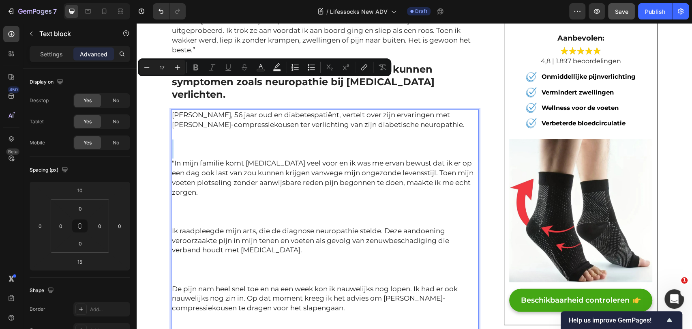
click at [292, 140] on p "Rich Text Editor. Editing area: main" at bounding box center [325, 145] width 306 height 10
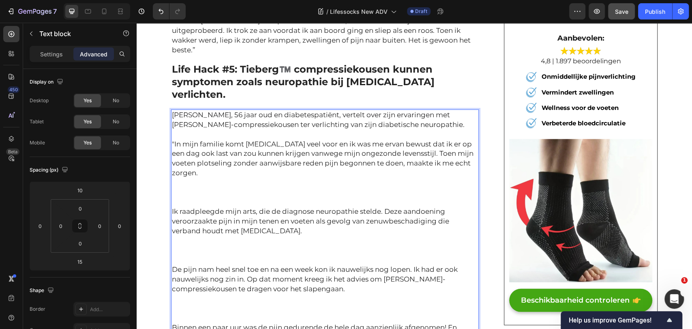
click at [257, 197] on p "Rich Text Editor. Editing area: main" at bounding box center [325, 202] width 306 height 10
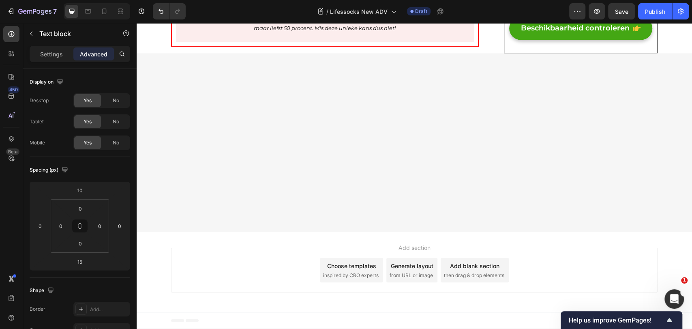
drag, startPoint x: 339, startPoint y: 135, endPoint x: 337, endPoint y: 142, distance: 7.6
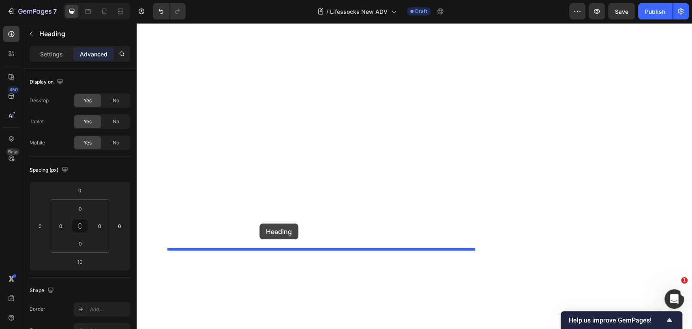
scroll to position [3509, 0]
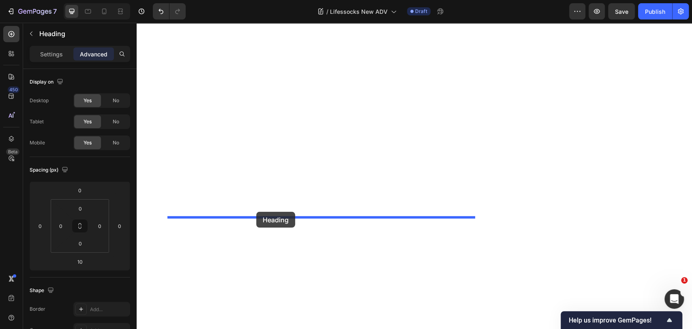
drag, startPoint x: 196, startPoint y: 173, endPoint x: 256, endPoint y: 212, distance: 71.5
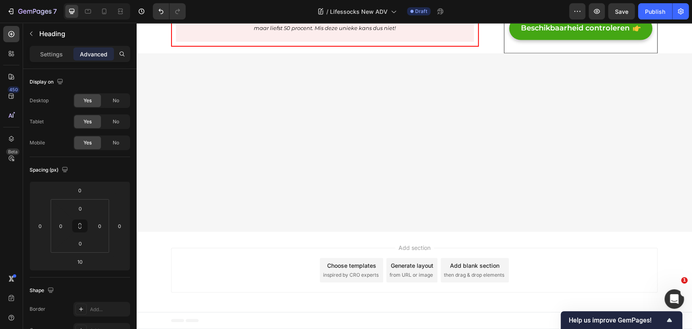
scroll to position [3478, 0]
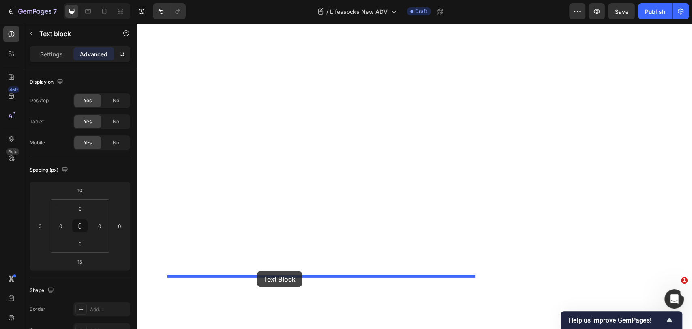
drag, startPoint x: 195, startPoint y: 45, endPoint x: 257, endPoint y: 271, distance: 234.0
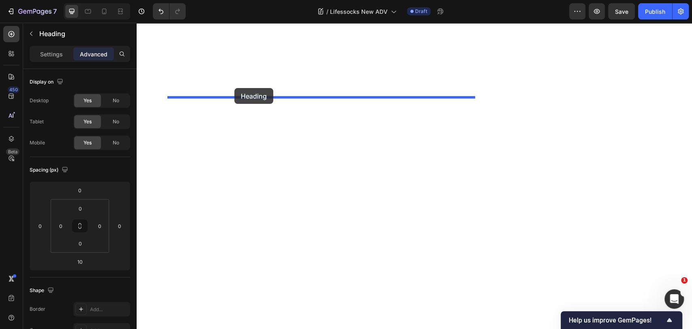
drag, startPoint x: 186, startPoint y: 88, endPoint x: 234, endPoint y: 88, distance: 48.7
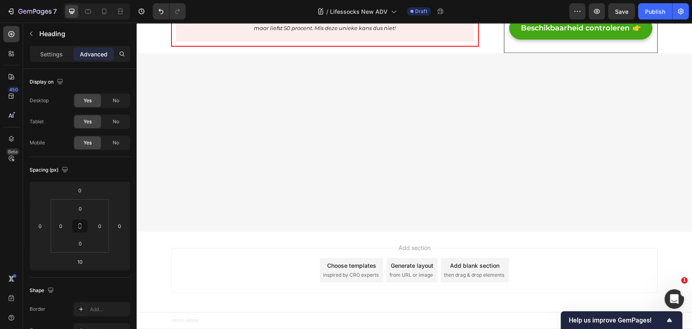
scroll to position [3818, 0]
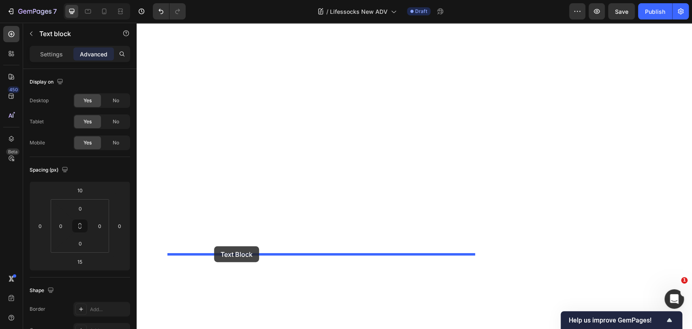
drag, startPoint x: 182, startPoint y: 48, endPoint x: 215, endPoint y: 233, distance: 188.1
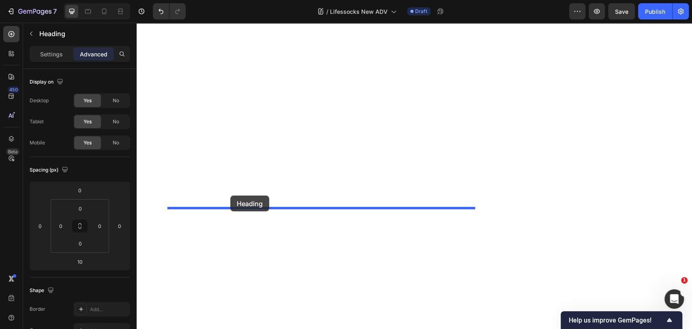
drag, startPoint x: 195, startPoint y: 72, endPoint x: 230, endPoint y: 195, distance: 128.6
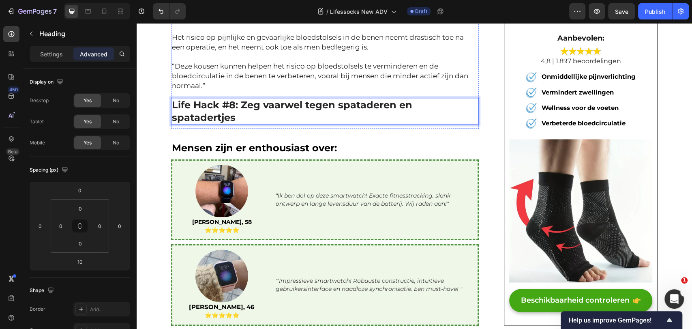
scroll to position [2786, 0]
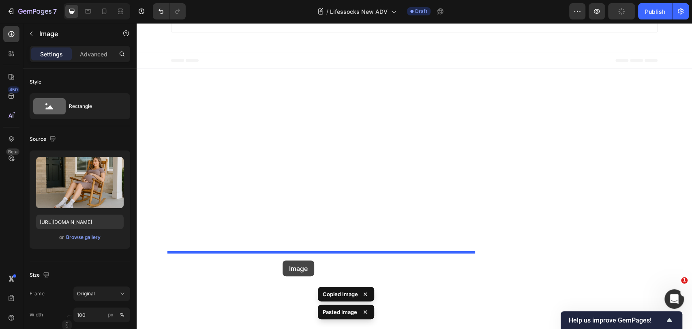
scroll to position [4097, 0]
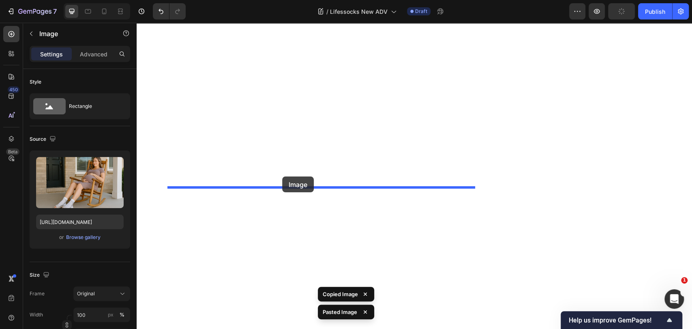
drag, startPoint x: 177, startPoint y: 47, endPoint x: 282, endPoint y: 176, distance: 166.6
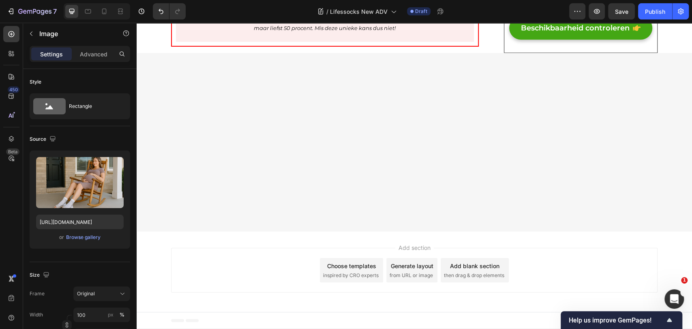
drag, startPoint x: 387, startPoint y: 257, endPoint x: 384, endPoint y: 251, distance: 6.9
click at [59, 224] on input "[URL][DOMAIN_NAME]" at bounding box center [80, 222] width 88 height 15
paste input "23-1754305421-gempages_490884928016221026-e91c2f36-a4b9-4240-b84f-ac3c5a08d86"
type input "[URL][DOMAIN_NAME]"
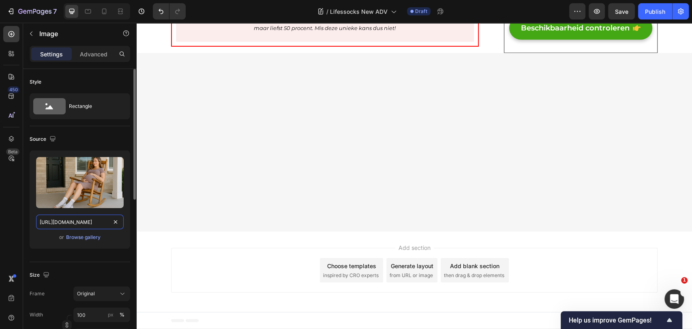
scroll to position [0, 285]
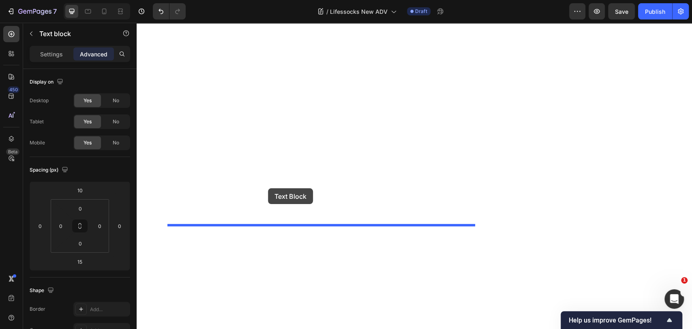
drag, startPoint x: 183, startPoint y: 153, endPoint x: 268, endPoint y: 188, distance: 91.8
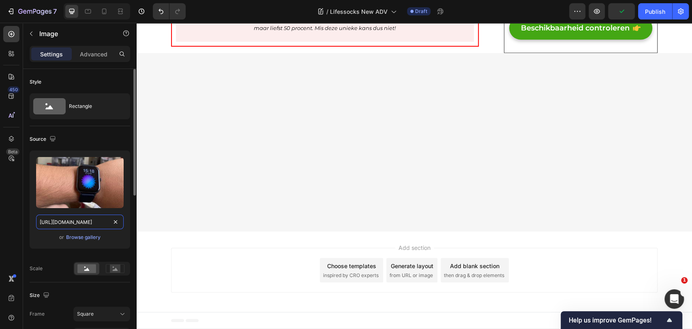
click at [71, 223] on input "[URL][DOMAIN_NAME]" at bounding box center [80, 222] width 88 height 15
paste input "text"
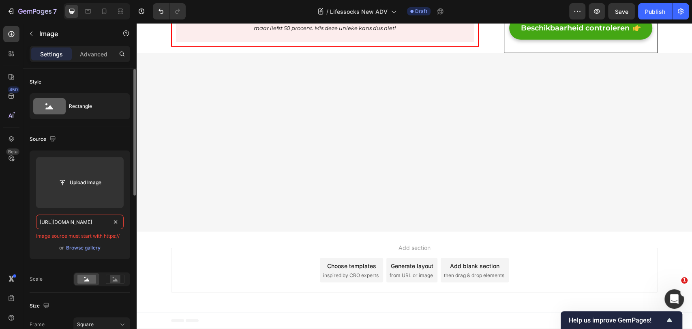
click at [85, 224] on input "[URL][DOMAIN_NAME]" at bounding box center [80, 222] width 88 height 15
paste input "c0830c9a-0ca2-4af3-8e80-1d560f4b0f1e/-/format/auto/-/preview/240x240/-/quality/…"
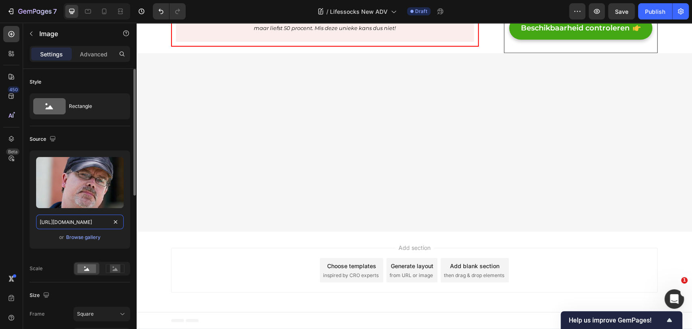
scroll to position [0, 214]
type input "[URL][DOMAIN_NAME]"
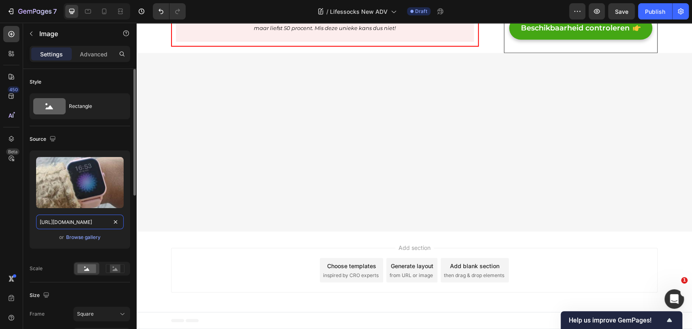
click at [70, 220] on input "[URL][DOMAIN_NAME]" at bounding box center [80, 222] width 88 height 15
paste input "9999b8b5-334a-4654-ae0a-c1b0b562d5f6/-/format/auto/-/preview/240x240/-/quality/…"
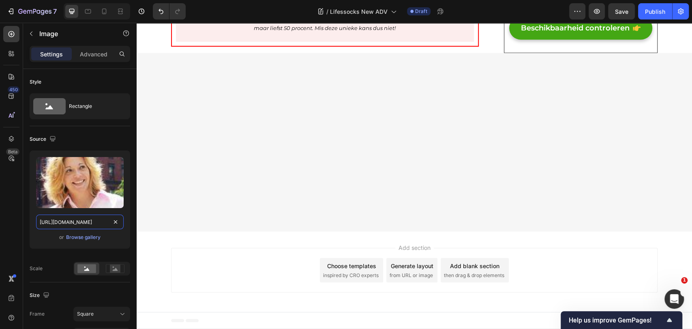
scroll to position [4505, 0]
type input "[URL][DOMAIN_NAME]"
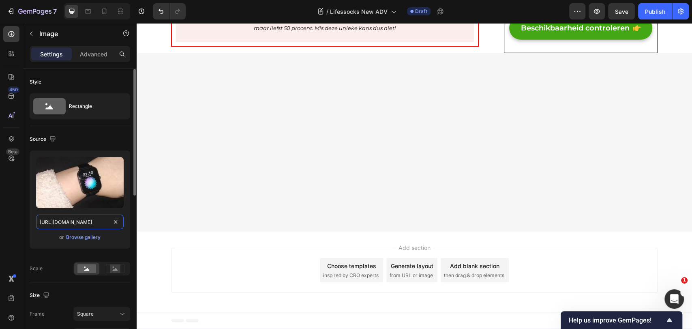
click at [75, 220] on input "[URL][DOMAIN_NAME]" at bounding box center [80, 222] width 88 height 15
paste input "3a44d10a-0ee0-4429-a9ed-543d77daa4c1/-/format/auto/-/preview/240x240/-/quality/…"
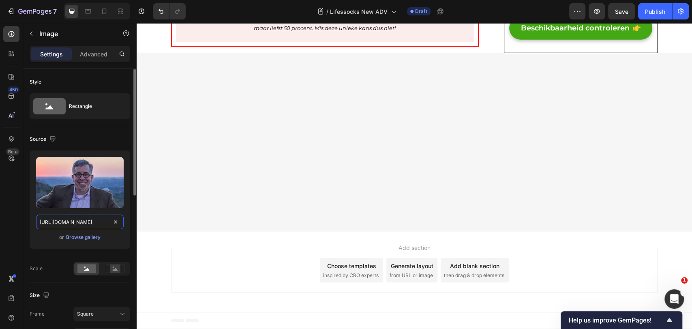
scroll to position [0, 217]
type input "[URL][DOMAIN_NAME]"
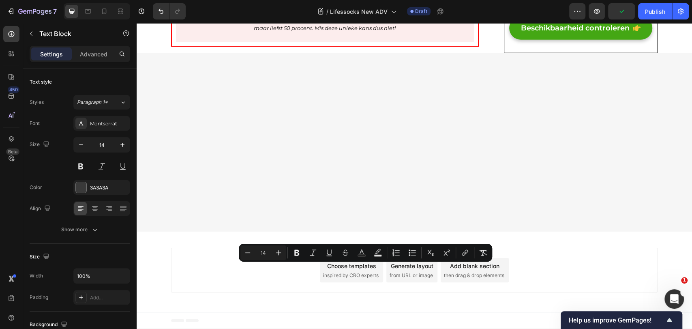
scroll to position [4354, 0]
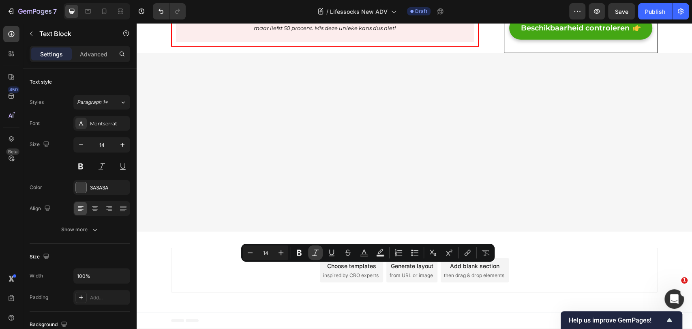
click at [317, 253] on icon "Editor contextual toolbar" at bounding box center [315, 253] width 8 height 8
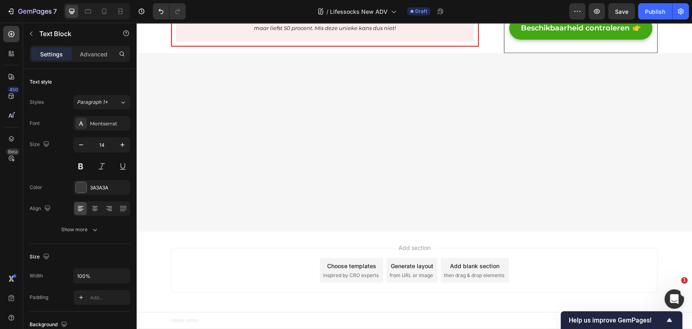
scroll to position [4535, 0]
drag, startPoint x: 282, startPoint y: 249, endPoint x: 235, endPoint y: 243, distance: 47.5
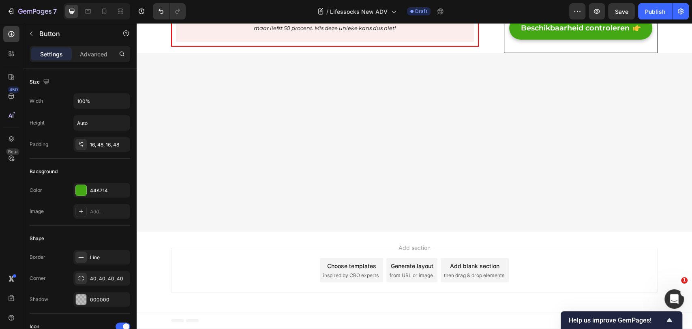
scroll to position [4625, 0]
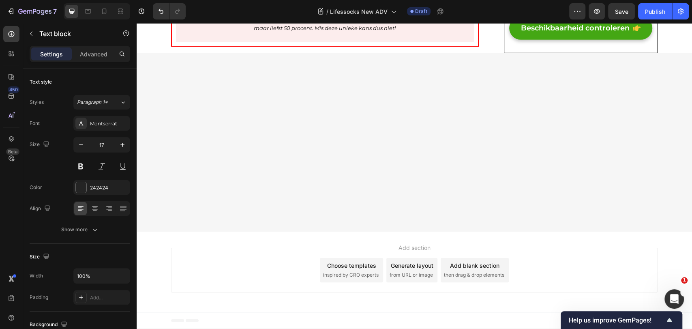
scroll to position [4803, 0]
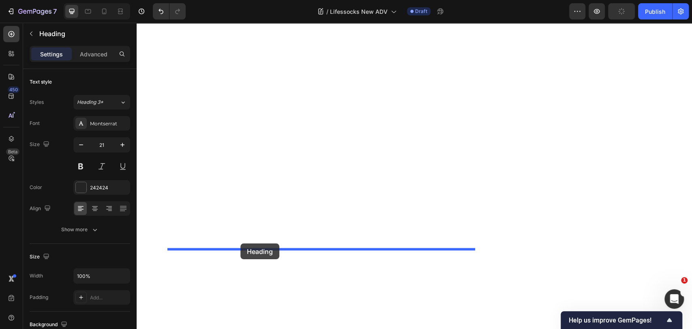
drag, startPoint x: 188, startPoint y: 166, endPoint x: 240, endPoint y: 243, distance: 93.7
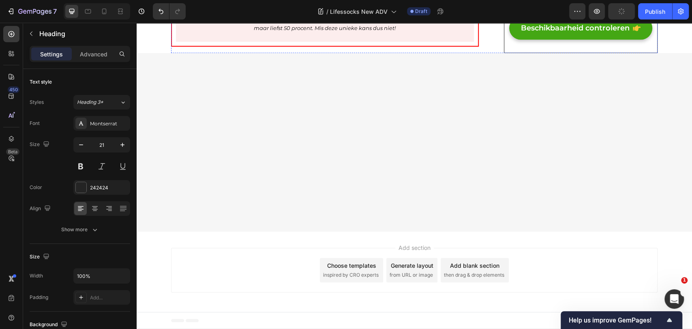
scroll to position [4863, 0]
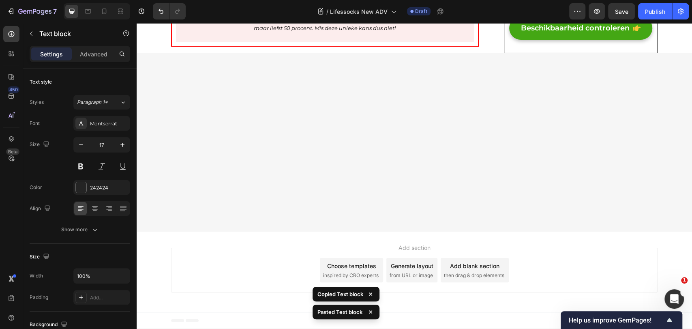
scroll to position [5064, 0]
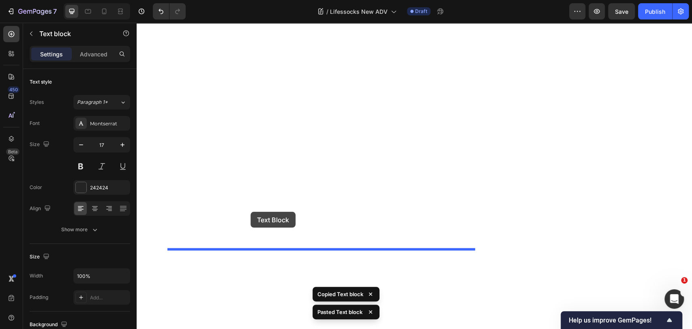
drag, startPoint x: 189, startPoint y: 43, endPoint x: 251, endPoint y: 212, distance: 179.6
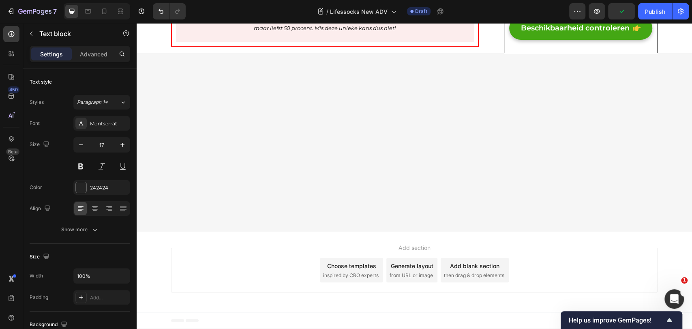
scroll to position [5060, 0]
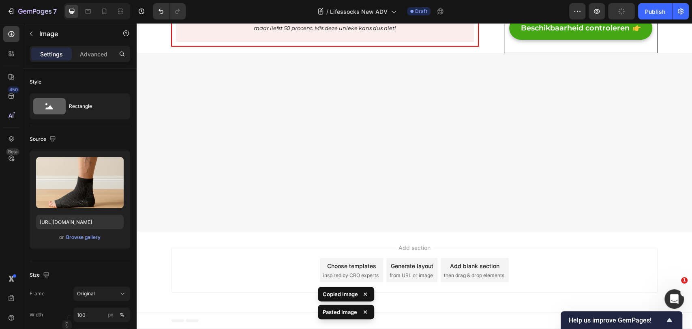
scroll to position [4233, 0]
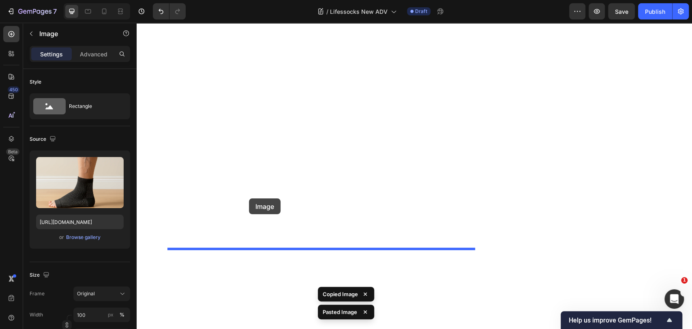
drag, startPoint x: 180, startPoint y: 44, endPoint x: 249, endPoint y: 198, distance: 169.4
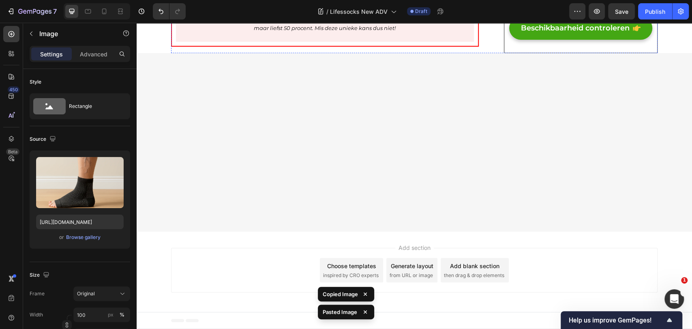
scroll to position [5105, 0]
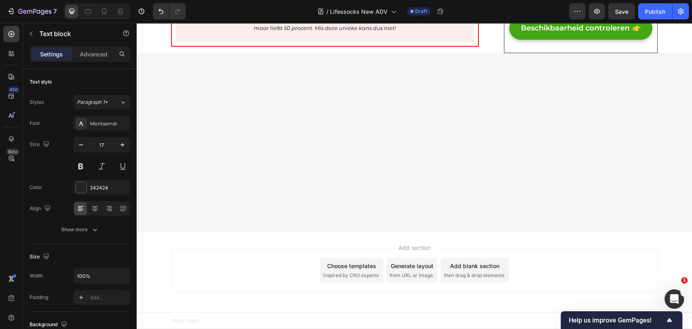
drag, startPoint x: 318, startPoint y: 221, endPoint x: 495, endPoint y: 167, distance: 184.5
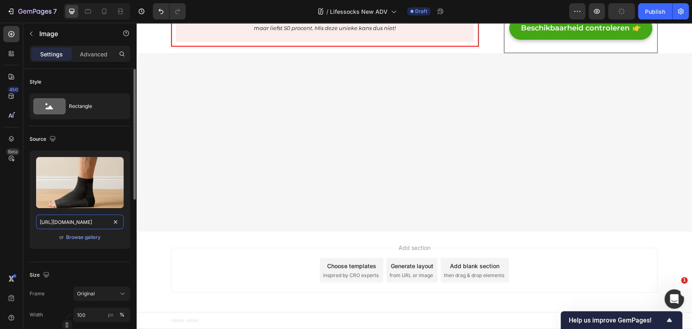
click at [70, 225] on input "[URL][DOMAIN_NAME]" at bounding box center [80, 222] width 88 height 15
paste input "34-1754306039-gempages_490884928016221026-b9b3fae7-272a-4864-85b3-8f352726655"
type input "[URL][DOMAIN_NAME]"
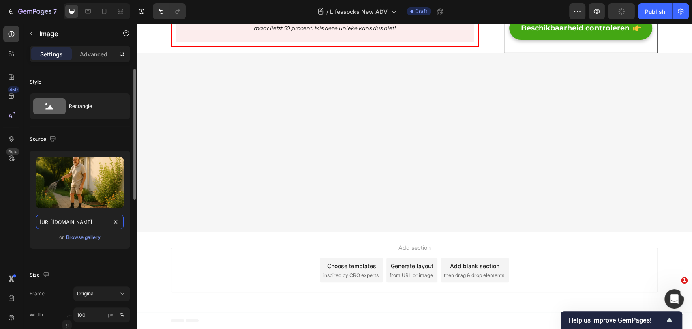
scroll to position [0, 286]
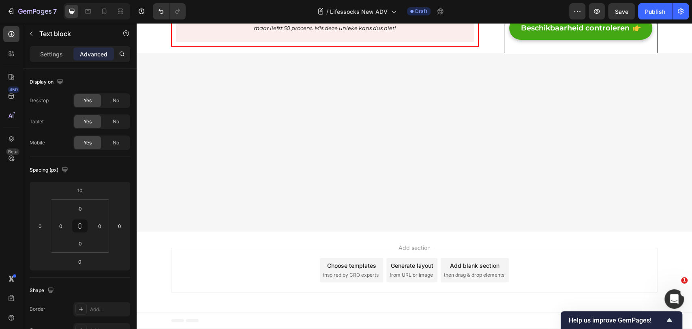
drag, startPoint x: 322, startPoint y: 213, endPoint x: 322, endPoint y: 218, distance: 5.3
type input "12"
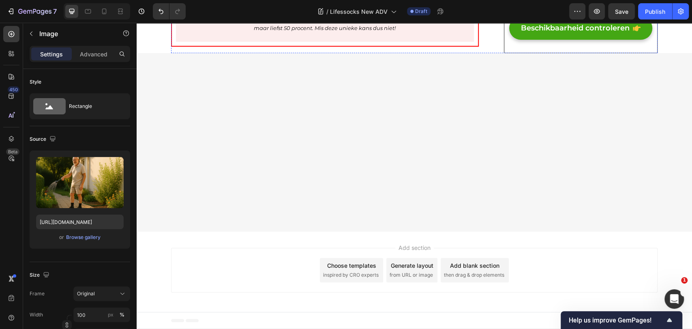
scroll to position [4925, 0]
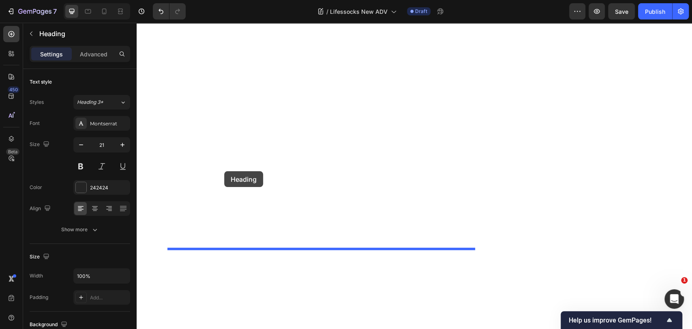
drag, startPoint x: 181, startPoint y: 210, endPoint x: 224, endPoint y: 169, distance: 59.9
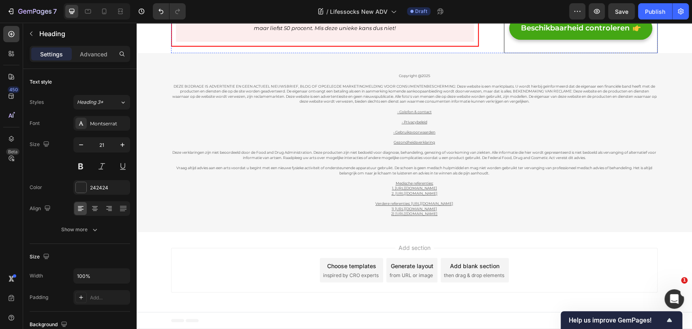
scroll to position [5346, 0]
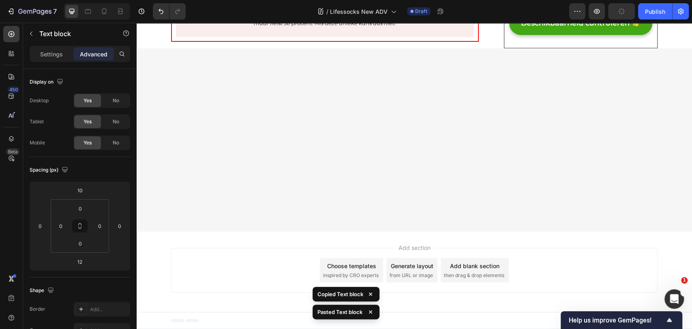
scroll to position [5277, 0]
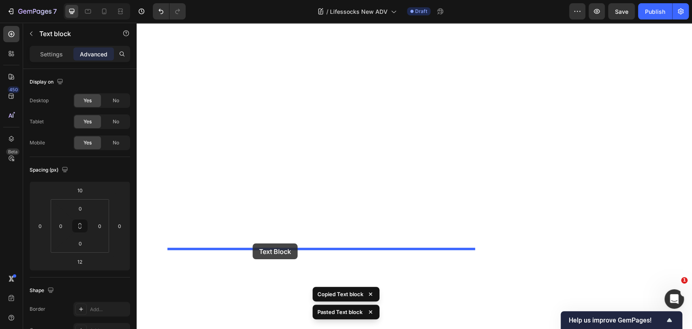
drag, startPoint x: 200, startPoint y: 45, endPoint x: 250, endPoint y: 231, distance: 193.2
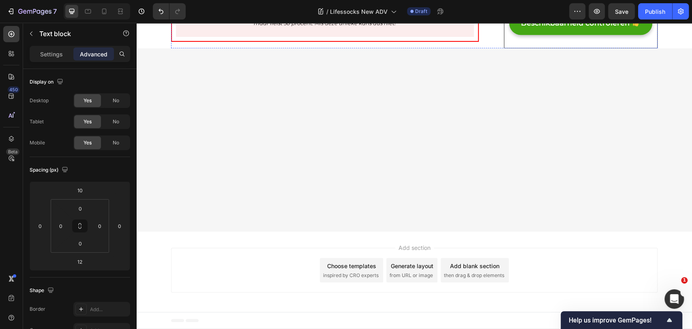
scroll to position [5499, 0]
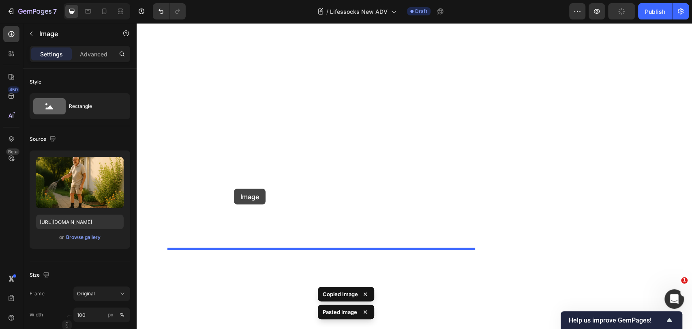
drag, startPoint x: 180, startPoint y: 117, endPoint x: 234, endPoint y: 189, distance: 89.5
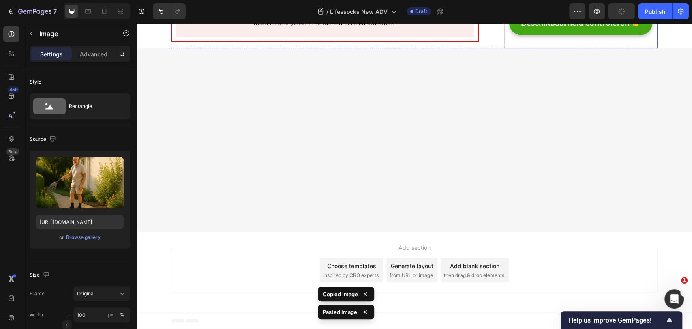
scroll to position [5425, 0]
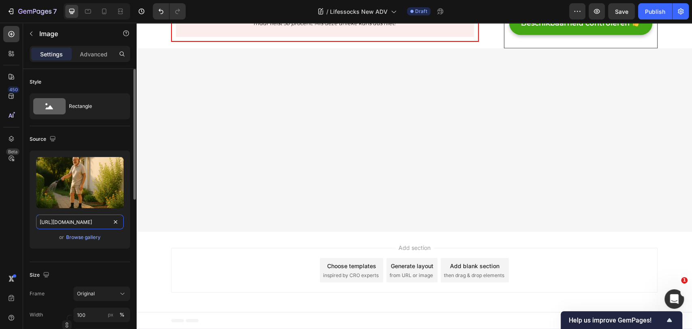
click at [75, 225] on input "[URL][DOMAIN_NAME]" at bounding box center [80, 222] width 88 height 15
paste input "42-1754306120-gempages_490884928016221026-3448bd0a-2e60-4e7c-b7d4-59de384bb261"
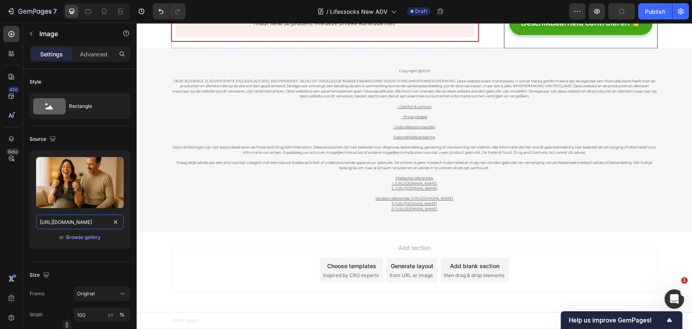
scroll to position [5605, 0]
type input "[URL][DOMAIN_NAME]"
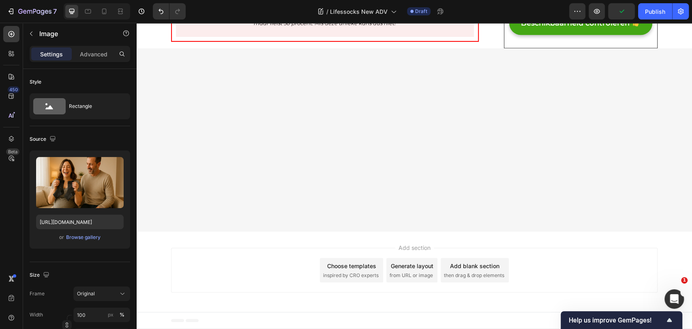
scroll to position [5380, 0]
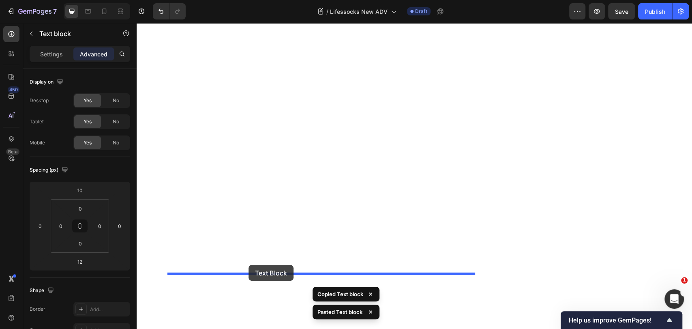
drag, startPoint x: 179, startPoint y: 257, endPoint x: 249, endPoint y: 265, distance: 70.2
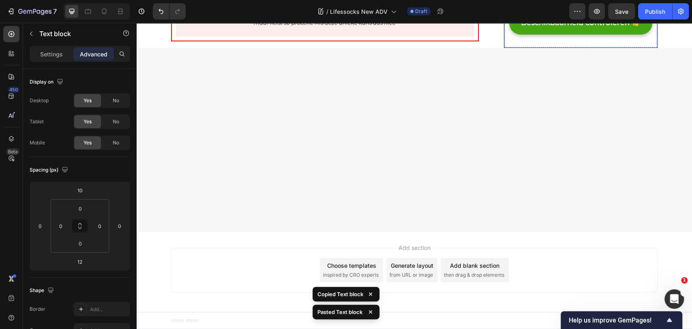
scroll to position [5662, 0]
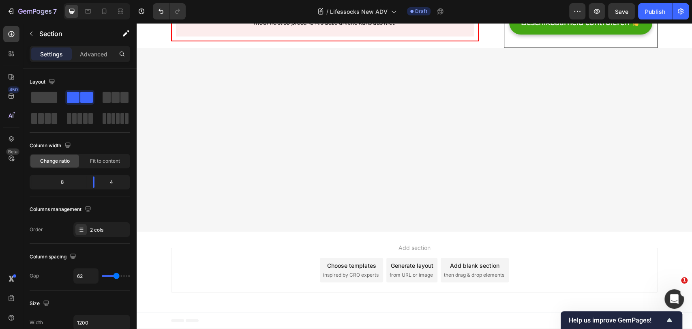
drag, startPoint x: 329, startPoint y: 304, endPoint x: 331, endPoint y: 290, distance: 14.4
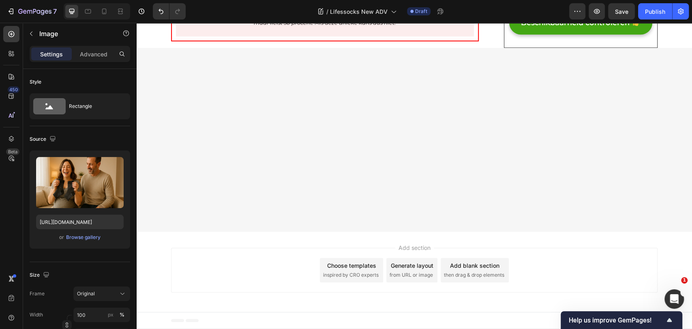
drag, startPoint x: 320, startPoint y: 318, endPoint x: 323, endPoint y: 309, distance: 9.0
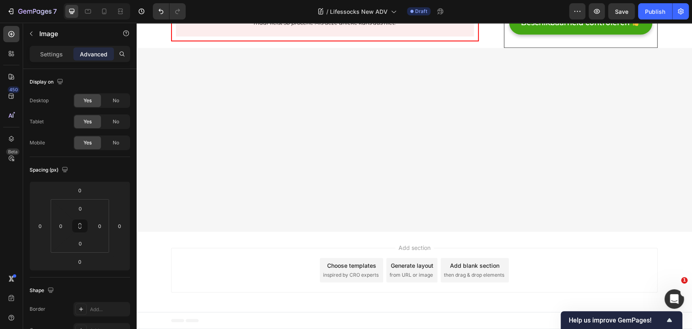
scroll to position [5392, 0]
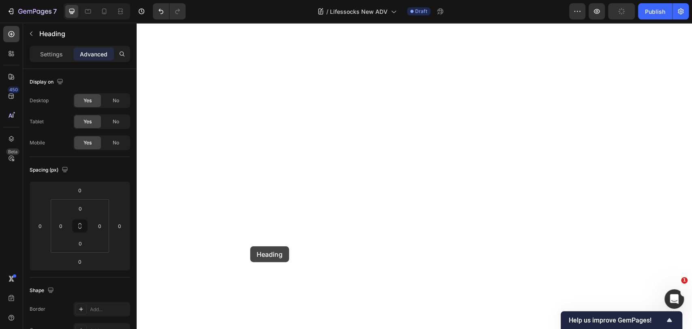
scroll to position [5752, 0]
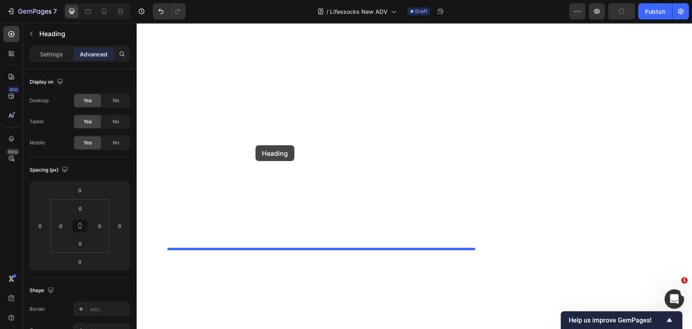
drag, startPoint x: 185, startPoint y: 161, endPoint x: 256, endPoint y: 141, distance: 73.4
type input "12"
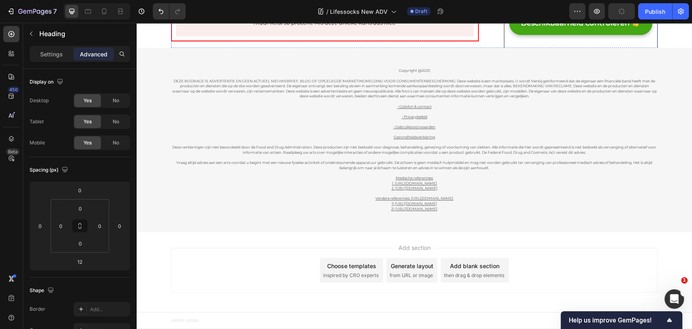
scroll to position [5728, 0]
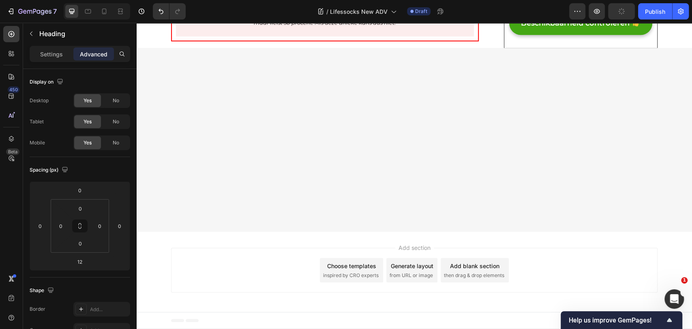
scroll to position [5593, 0]
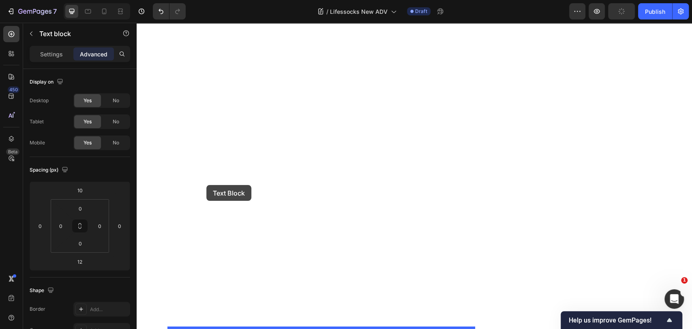
scroll to position [5756, 0]
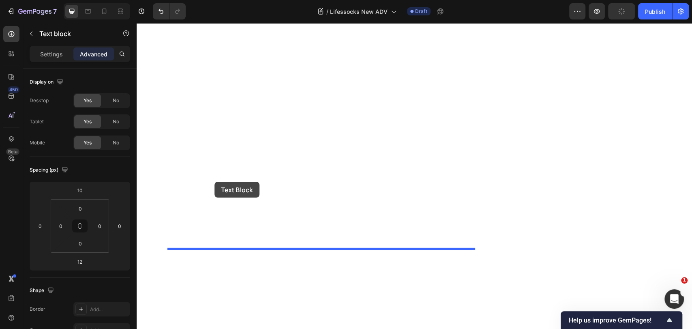
drag, startPoint x: 170, startPoint y: 285, endPoint x: 215, endPoint y: 182, distance: 112.8
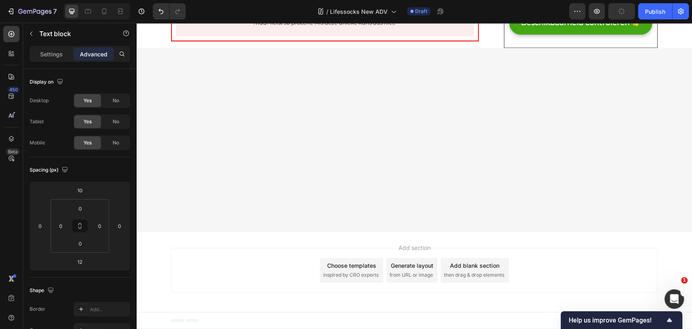
scroll to position [5846, 0]
click at [109, 150] on div "Display on Desktop Yes No Tablet Yes No Mobile Yes No" at bounding box center [80, 113] width 101 height 88
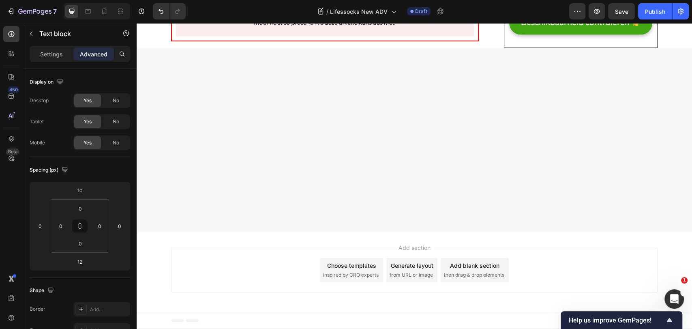
scroll to position [5665, 0]
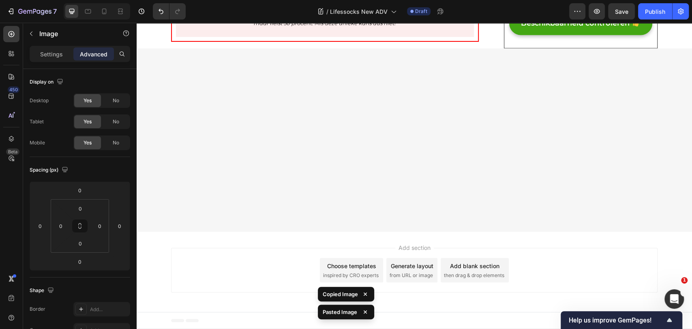
scroll to position [5790, 0]
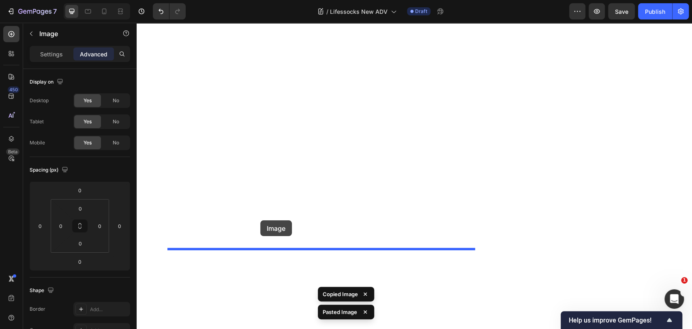
drag, startPoint x: 187, startPoint y: 69, endPoint x: 260, endPoint y: 220, distance: 167.8
type input "12"
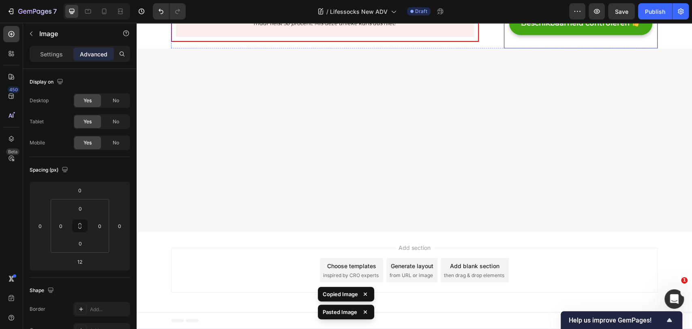
scroll to position [5856, 0]
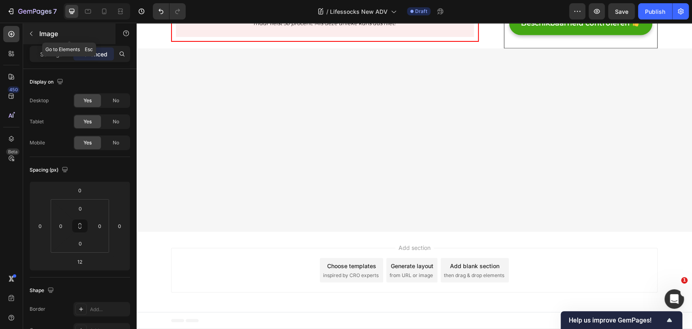
click at [43, 33] on p "Image" at bounding box center [73, 34] width 69 height 10
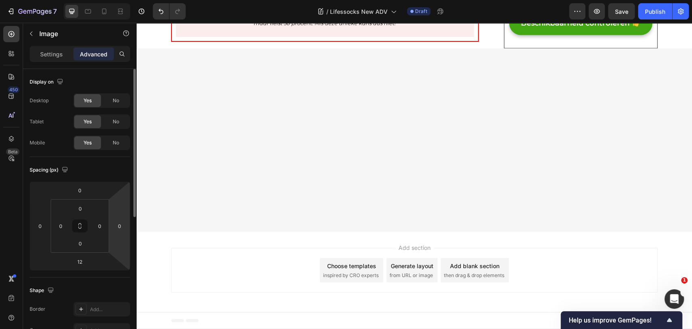
scroll to position [90, 0]
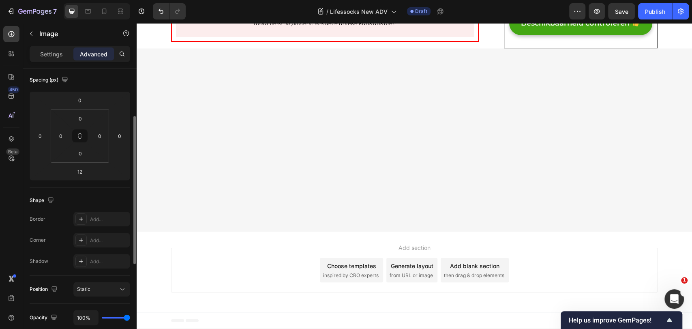
click at [51, 57] on p "Settings" at bounding box center [51, 54] width 23 height 9
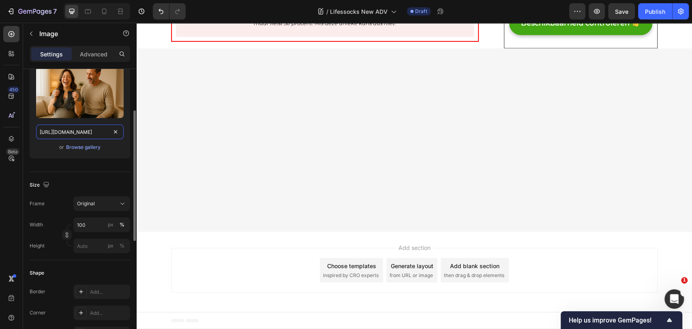
click at [73, 137] on input "[URL][DOMAIN_NAME]" at bounding box center [80, 131] width 88 height 15
paste input "51-1754306254-gempages_490884928016221026-f55dbbda-51ba-4eee-98a7-cc16b520d293"
type input "[URL][DOMAIN_NAME]"
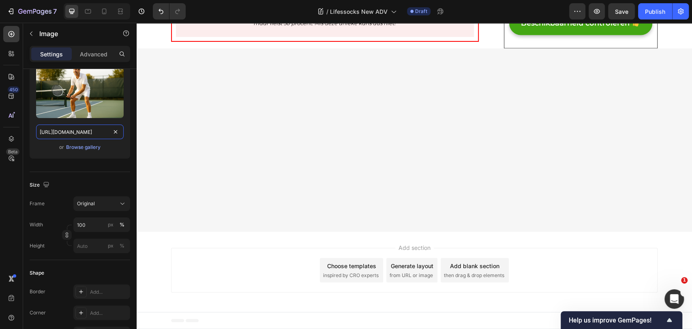
scroll to position [5901, 0]
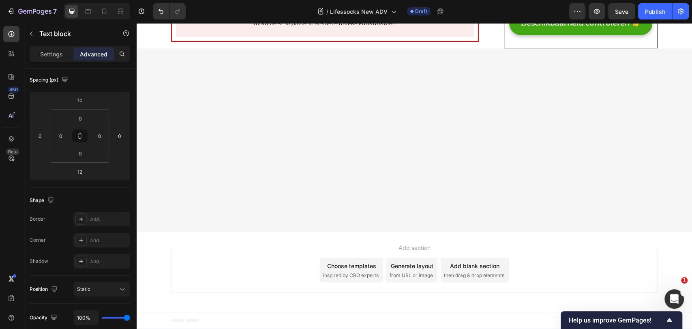
scroll to position [0, 0]
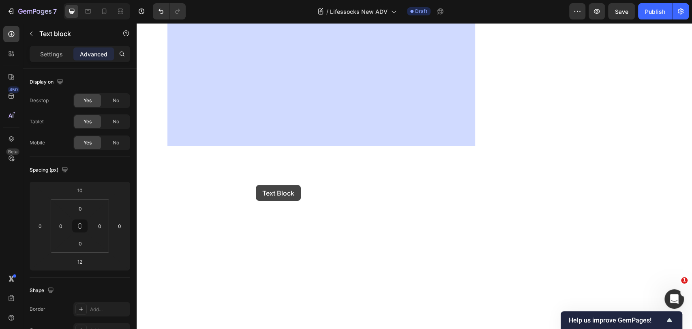
scroll to position [6318, 0]
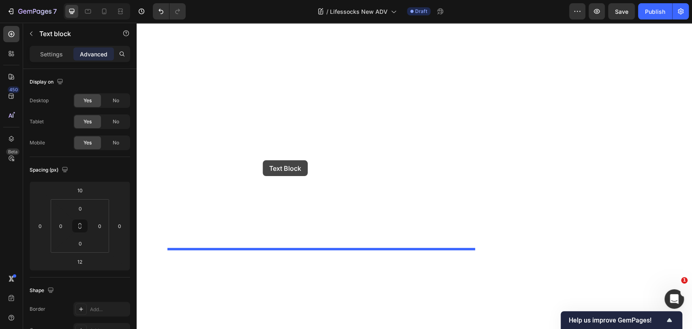
drag, startPoint x: 185, startPoint y: 45, endPoint x: 263, endPoint y: 160, distance: 139.2
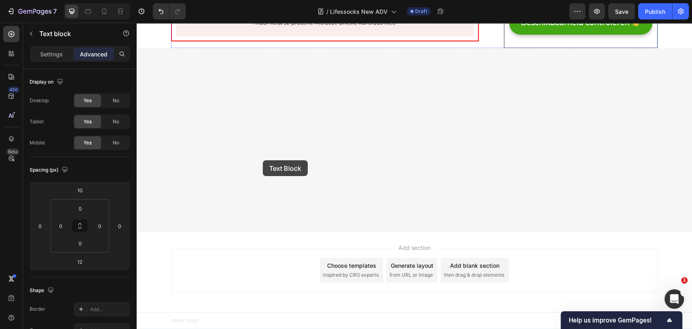
scroll to position [6134, 0]
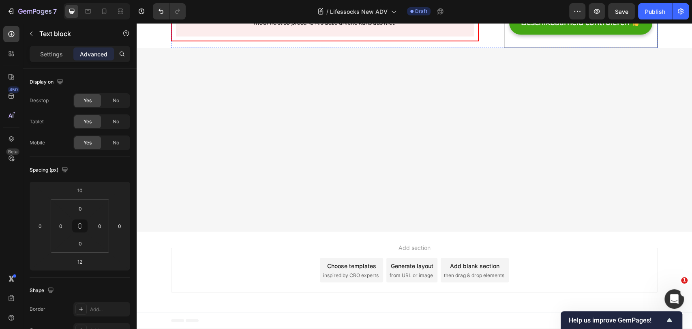
scroll to position [5728, 0]
drag, startPoint x: 264, startPoint y: 184, endPoint x: 264, endPoint y: 172, distance: 11.8
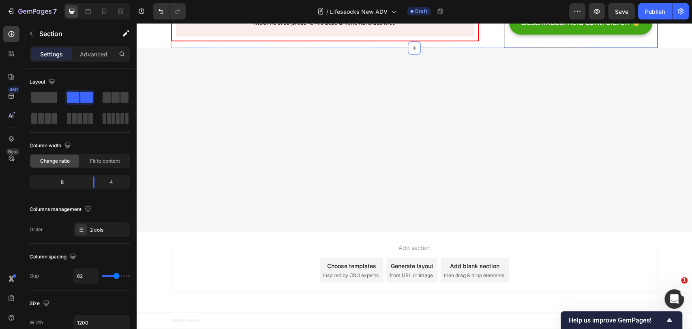
drag, startPoint x: 322, startPoint y: 182, endPoint x: 323, endPoint y: 176, distance: 6.2
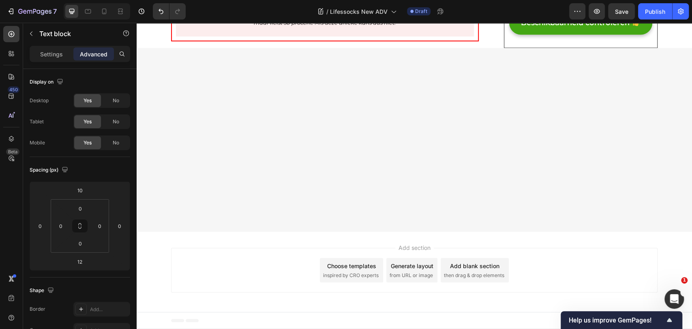
type input "20"
drag, startPoint x: 319, startPoint y: 184, endPoint x: 332, endPoint y: 163, distance: 24.4
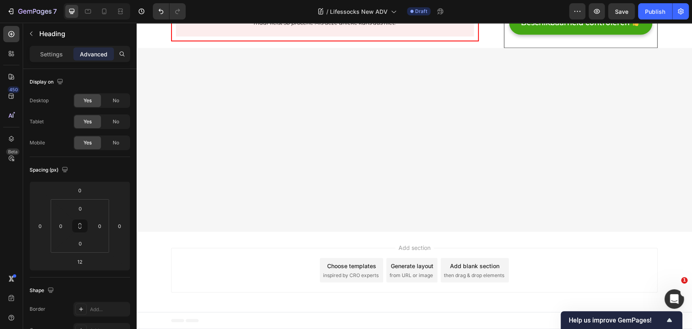
type input "0"
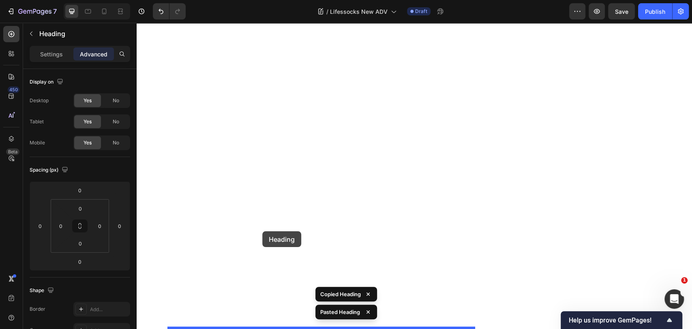
scroll to position [6269, 0]
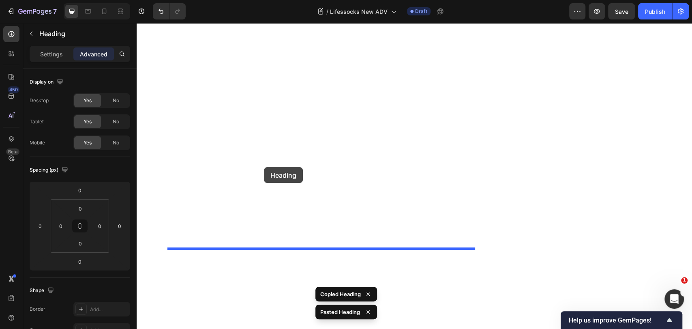
drag, startPoint x: 192, startPoint y: 175, endPoint x: 264, endPoint y: 165, distance: 72.4
type input "12"
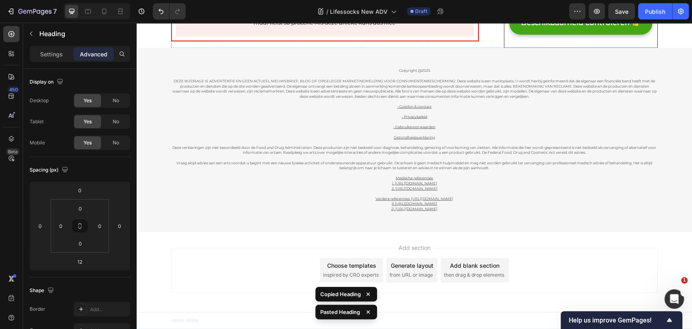
scroll to position [6245, 0]
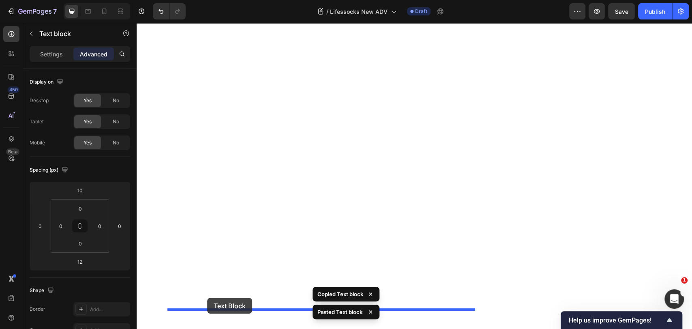
drag, startPoint x: 189, startPoint y: 170, endPoint x: 207, endPoint y: 298, distance: 129.4
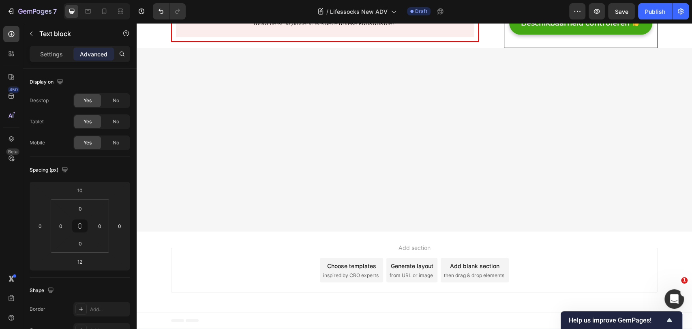
scroll to position [6411, 0]
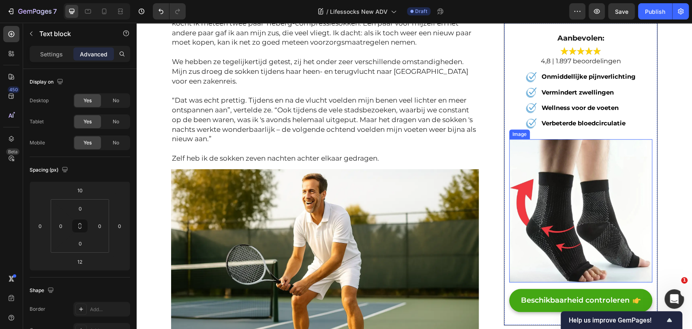
scroll to position [4653, 0]
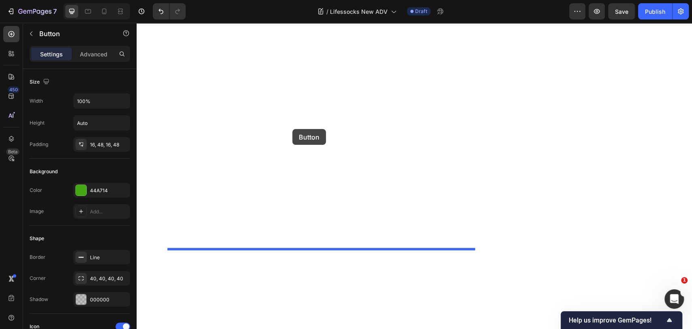
drag, startPoint x: 186, startPoint y: 146, endPoint x: 292, endPoint y: 129, distance: 108.1
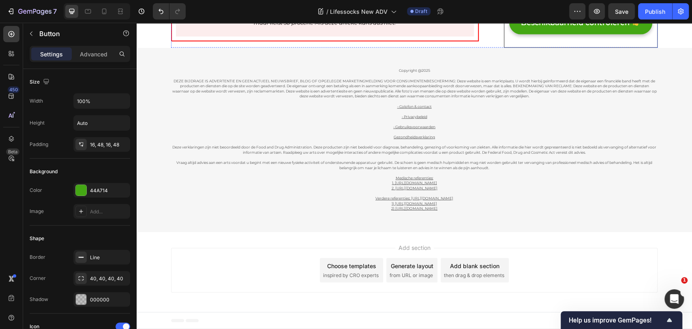
scroll to position [6462, 0]
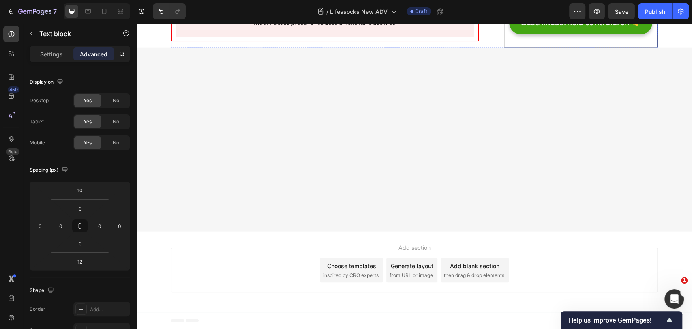
scroll to position [6237, 0]
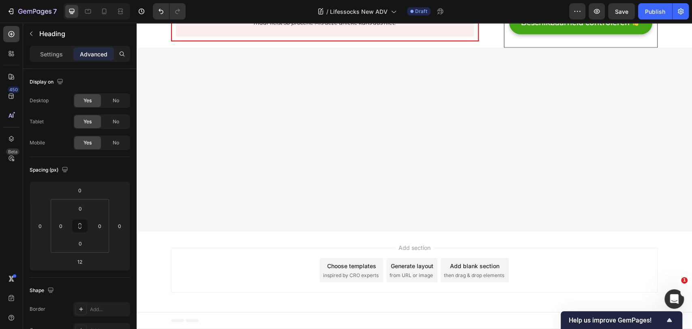
drag, startPoint x: 315, startPoint y: 200, endPoint x: 324, endPoint y: 180, distance: 21.8
type input "0"
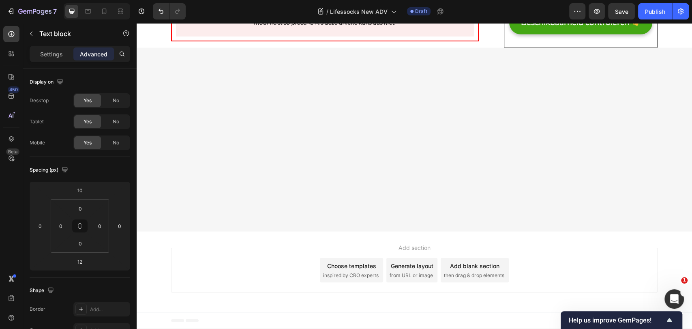
type input "20"
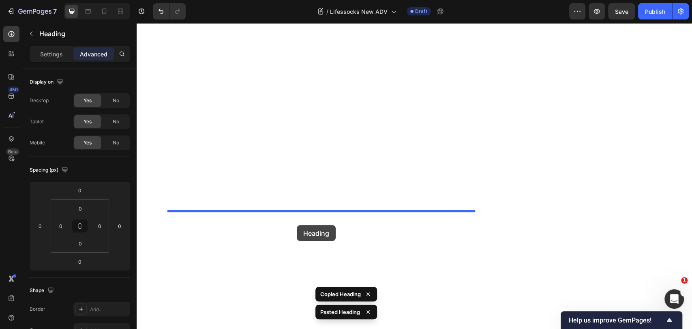
scroll to position [6553, 0]
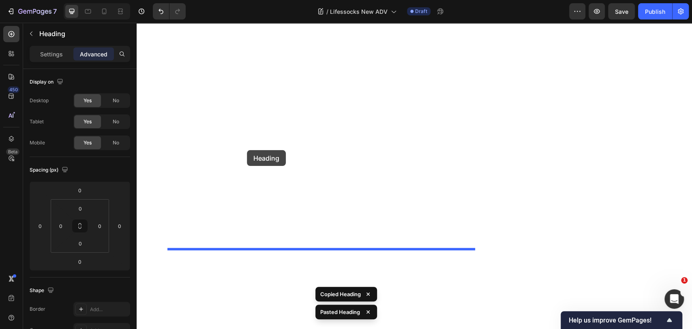
drag, startPoint x: 193, startPoint y: 146, endPoint x: 247, endPoint y: 150, distance: 54.1
type input "30"
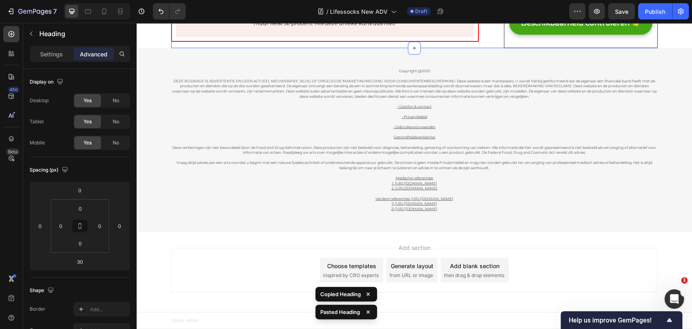
scroll to position [6540, 0]
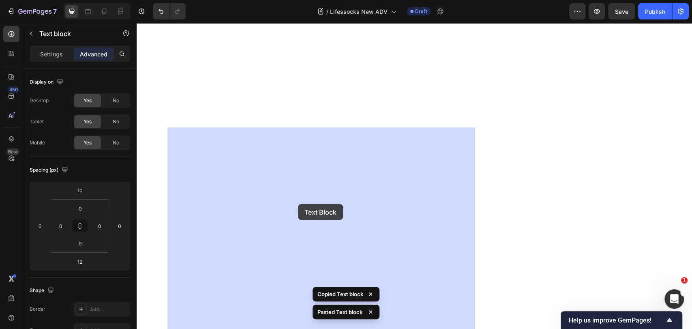
scroll to position [6675, 0]
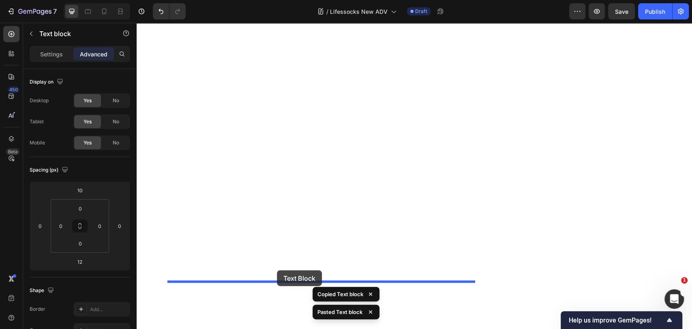
drag, startPoint x: 195, startPoint y: 118, endPoint x: 277, endPoint y: 270, distance: 173.1
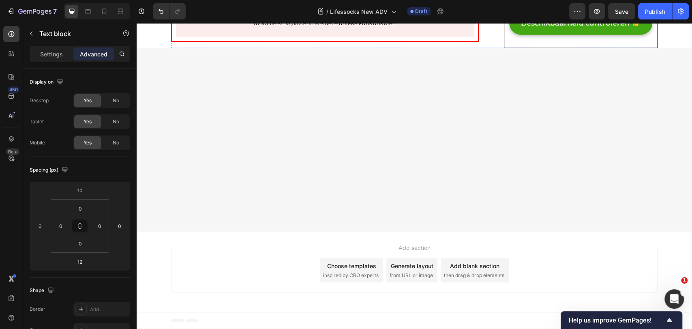
scroll to position [6542, 0]
drag, startPoint x: 319, startPoint y: 189, endPoint x: 328, endPoint y: 167, distance: 23.3
type input "0"
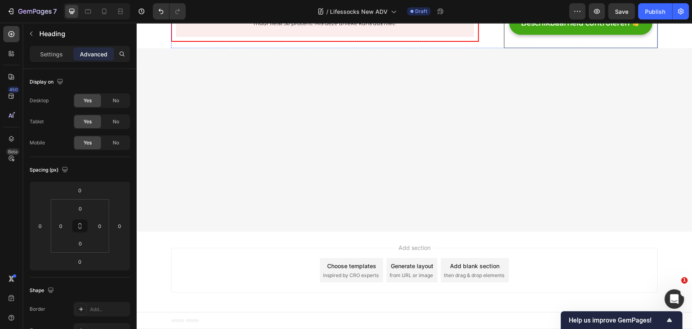
scroll to position [6677, 0]
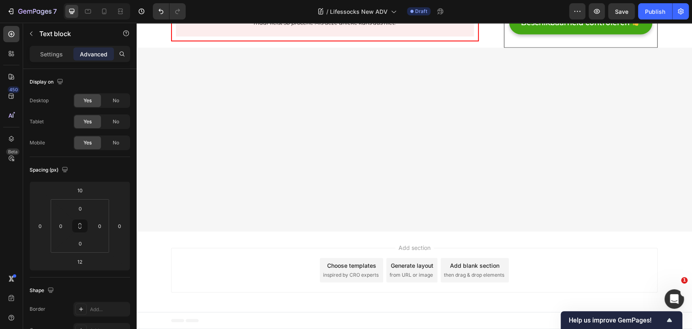
drag, startPoint x: 206, startPoint y: 123, endPoint x: 171, endPoint y: 122, distance: 35.3
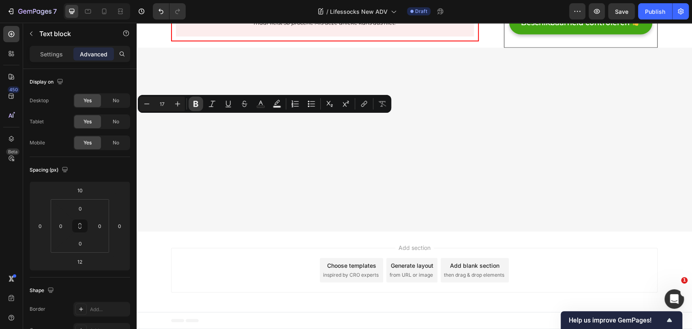
click at [193, 105] on icon "Editor contextual toolbar" at bounding box center [195, 104] width 5 height 6
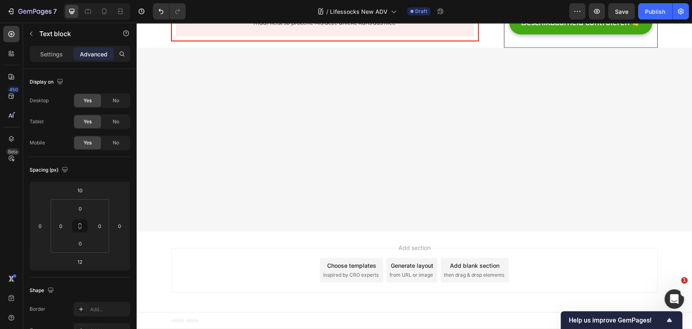
drag, startPoint x: 213, startPoint y: 150, endPoint x: 158, endPoint y: 150, distance: 55.2
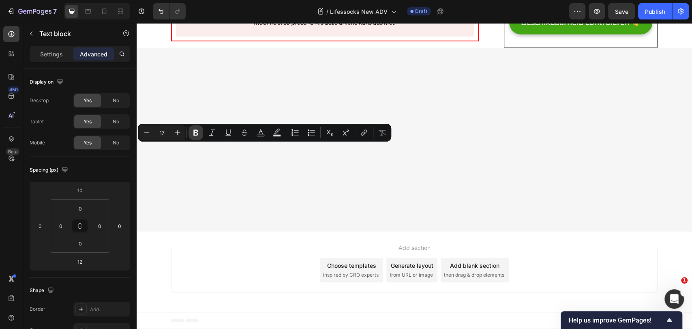
click at [196, 136] on icon "Editor contextual toolbar" at bounding box center [196, 133] width 8 height 8
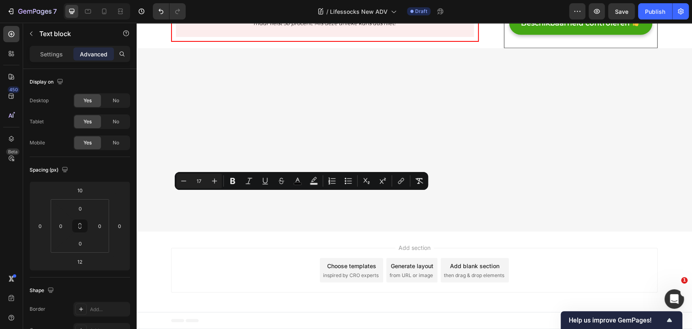
drag, startPoint x: 296, startPoint y: 196, endPoint x: 307, endPoint y: 197, distance: 11.0
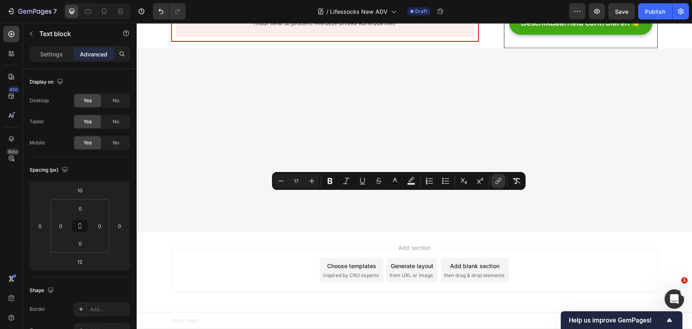
drag, startPoint x: 339, startPoint y: 198, endPoint x: 458, endPoint y: 199, distance: 118.4
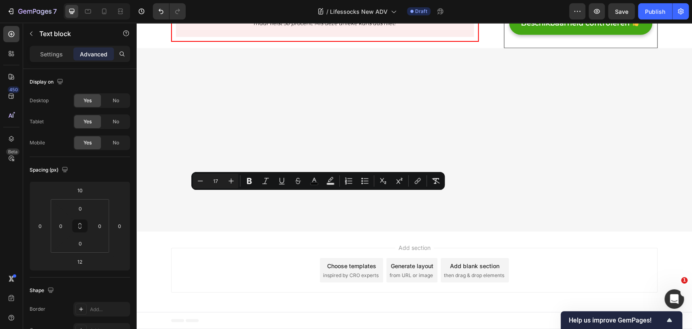
drag, startPoint x: 296, startPoint y: 196, endPoint x: 340, endPoint y: 197, distance: 44.2
click at [245, 179] on button "Bold" at bounding box center [249, 181] width 15 height 15
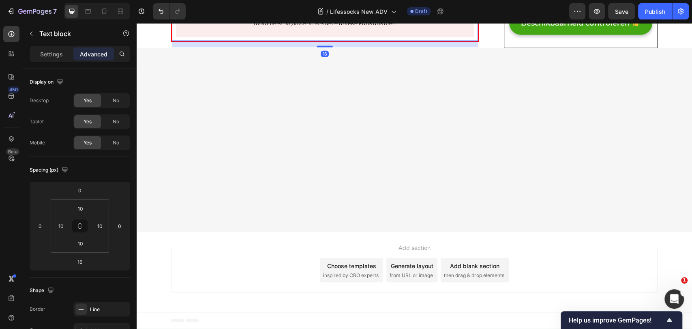
click at [212, 26] on icon "Sinds de Fitpro Ultra Smartwatch in de belangrijkste internationale media werd …" at bounding box center [324, 14] width 287 height 24
click at [202, 28] on p "Sinds de Fitpro Ultra Smartwatch in de belangrijkste internationale media werd …" at bounding box center [325, 14] width 296 height 27
click at [261, 26] on icon "Sinds de Fitpro Ultra Smartwatch in de belangrijkste internationale media werd …" at bounding box center [324, 14] width 287 height 24
click at [210, 28] on p "Sinds de Fitpro Ultra Smartwatch in de belangrijkste internationale media werd …" at bounding box center [325, 14] width 296 height 27
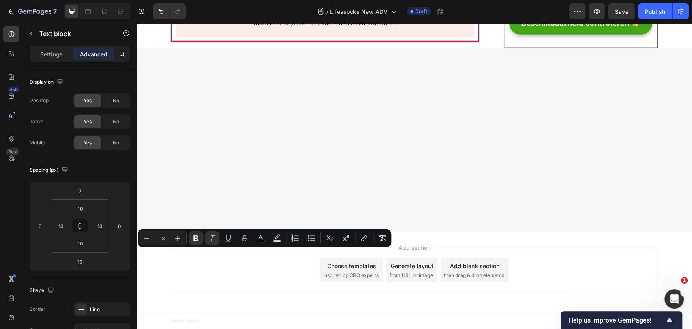
drag, startPoint x: 206, startPoint y: 253, endPoint x: 271, endPoint y: 253, distance: 65.3
click at [271, 9] on strong "Fitpro Ultra Smartwatch" at bounding box center [241, 5] width 70 height 6
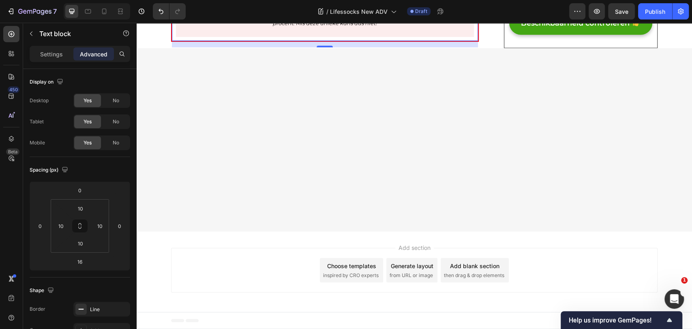
scroll to position [1099, 0]
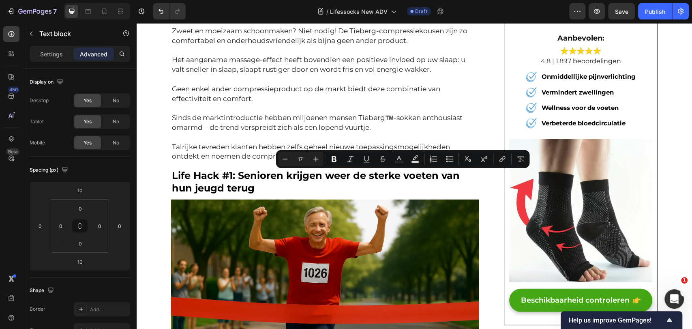
drag, startPoint x: 386, startPoint y: 174, endPoint x: 419, endPoint y: 174, distance: 32.0
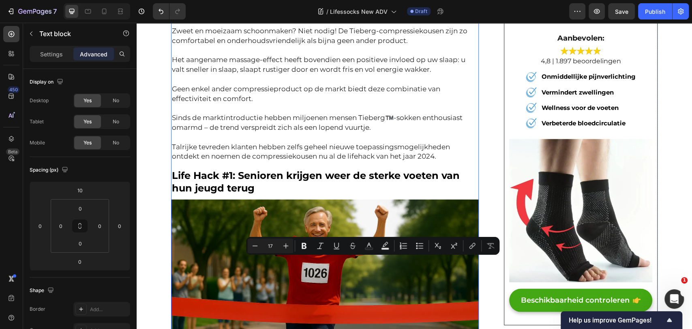
drag, startPoint x: 355, startPoint y: 260, endPoint x: 390, endPoint y: 253, distance: 35.5
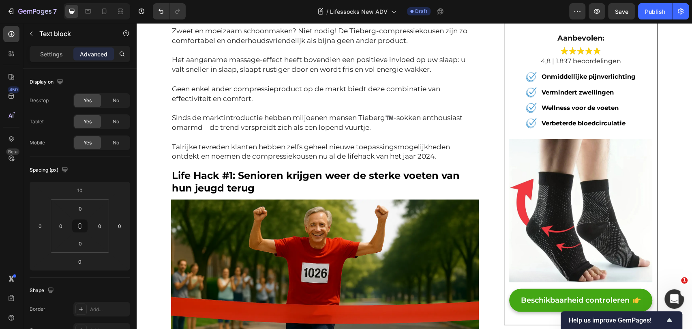
scroll to position [1895, 0]
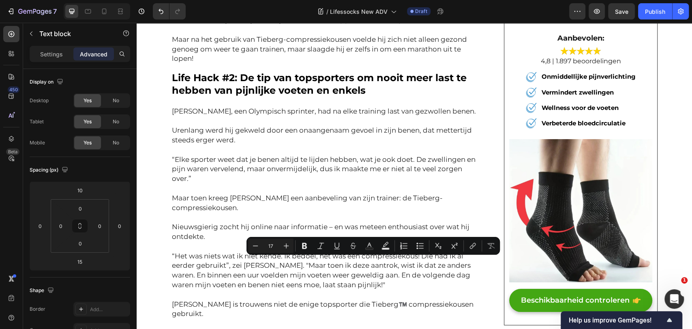
drag, startPoint x: 353, startPoint y: 263, endPoint x: 391, endPoint y: 264, distance: 37.7
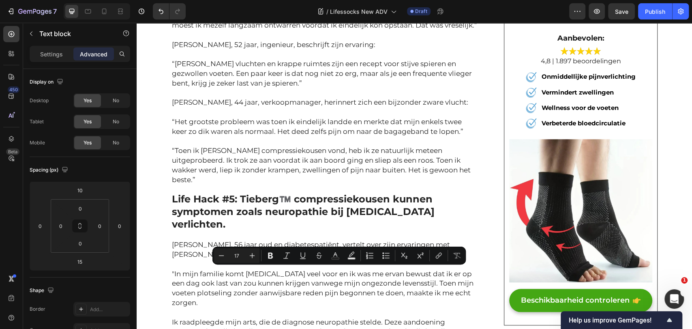
drag, startPoint x: 325, startPoint y: 271, endPoint x: 358, endPoint y: 272, distance: 32.9
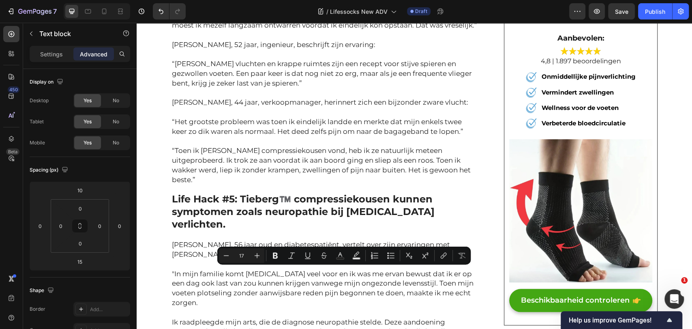
drag, startPoint x: 327, startPoint y: 272, endPoint x: 354, endPoint y: 275, distance: 27.0
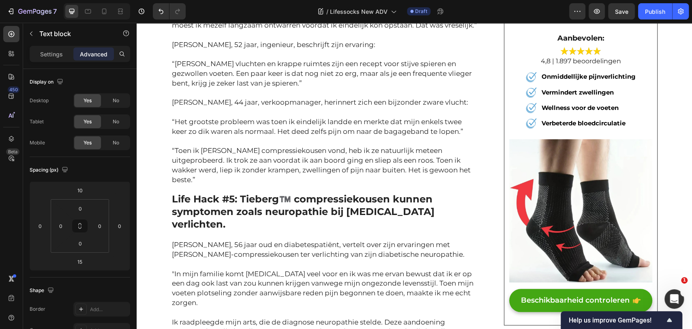
scroll to position [2949, 0]
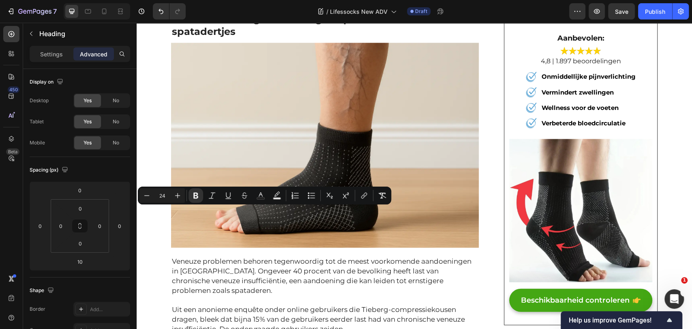
drag, startPoint x: 238, startPoint y: 214, endPoint x: 285, endPoint y: 214, distance: 46.6
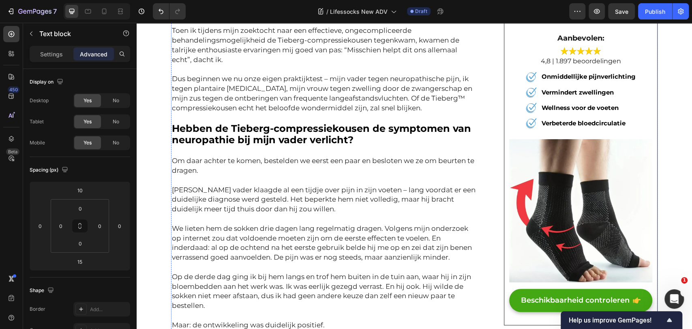
scroll to position [4247, 0]
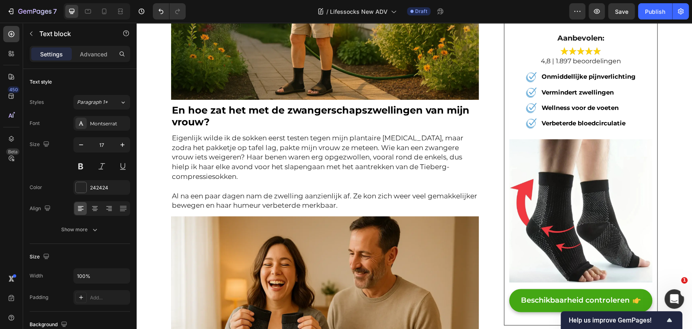
drag, startPoint x: 180, startPoint y: 174, endPoint x: 212, endPoint y: 176, distance: 31.3
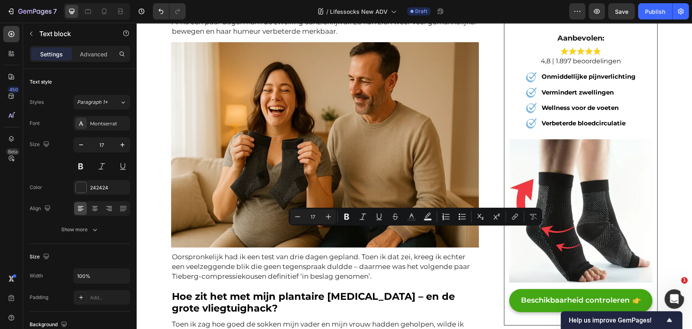
drag, startPoint x: 399, startPoint y: 234, endPoint x: 437, endPoint y: 233, distance: 37.7
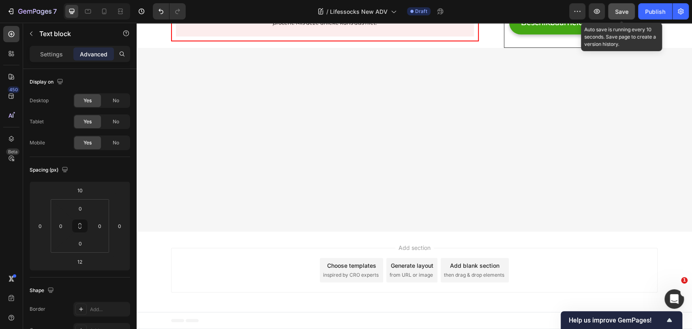
click at [624, 11] on span "Save" at bounding box center [621, 11] width 13 height 7
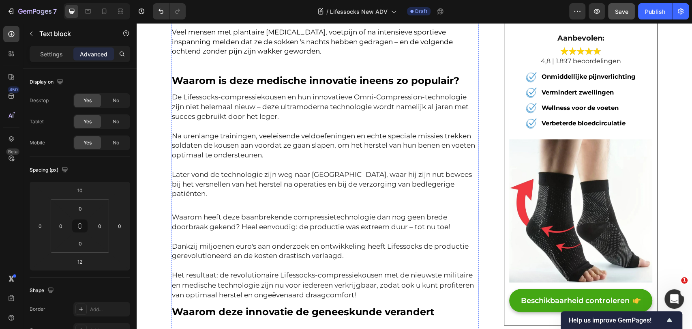
scroll to position [596, 0]
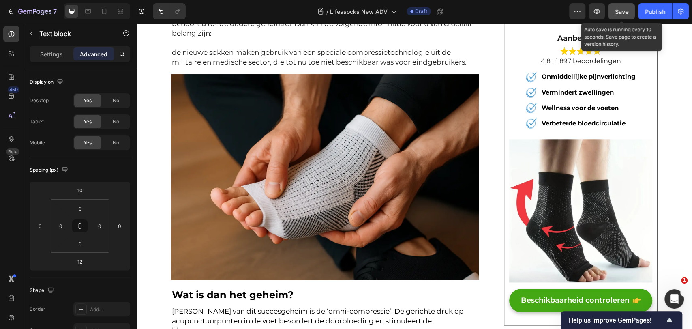
click at [621, 11] on span "Save" at bounding box center [621, 11] width 13 height 7
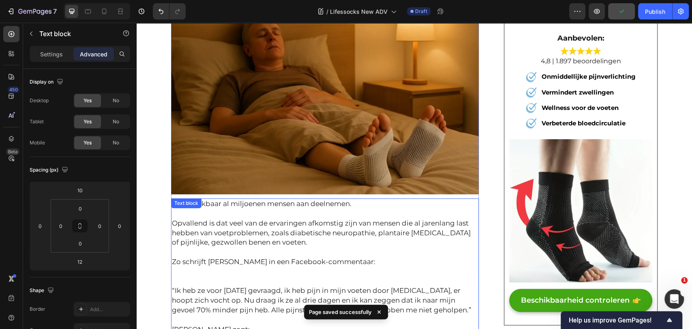
scroll to position [0, 0]
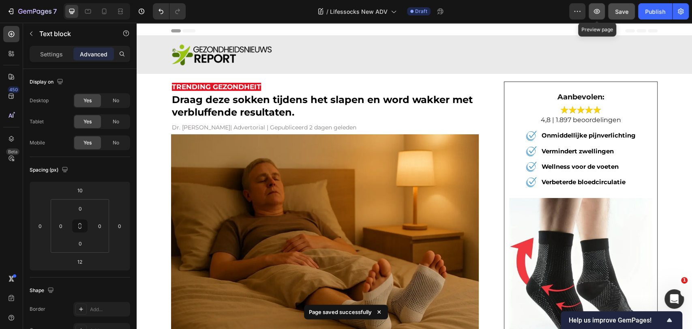
click at [601, 15] on button "button" at bounding box center [597, 11] width 16 height 16
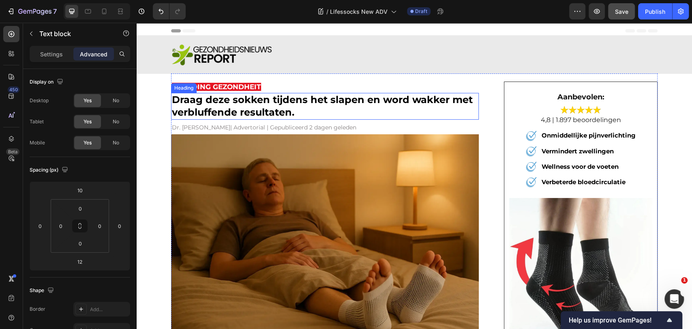
click at [241, 111] on strong "Draag deze sokken tijdens het slapen en word wakker met verbluffende resultaten." at bounding box center [322, 106] width 301 height 24
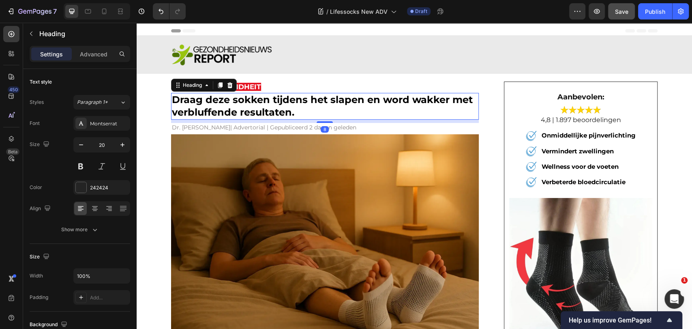
drag, startPoint x: 318, startPoint y: 123, endPoint x: 315, endPoint y: 121, distance: 4.2
click at [322, 109] on div "⁠⁠⁠⁠⁠⁠⁠ Draag deze sokken tijdens het slapen en word wakker met verbluffende re…" at bounding box center [325, 106] width 308 height 27
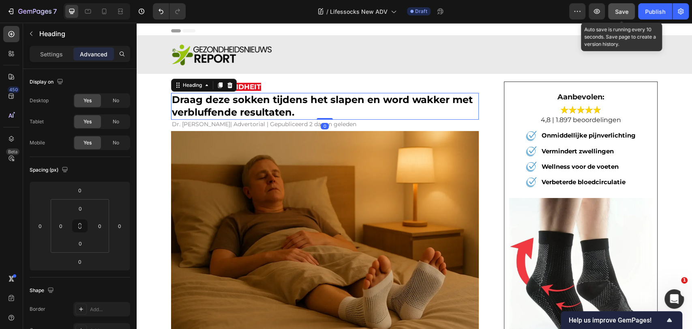
click at [626, 13] on span "Save" at bounding box center [621, 11] width 13 height 7
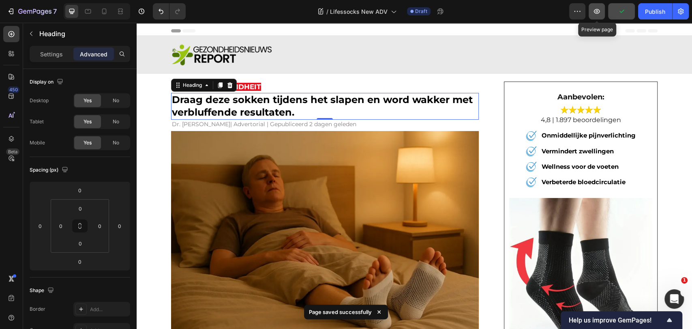
click at [603, 11] on button "button" at bounding box center [597, 11] width 16 height 16
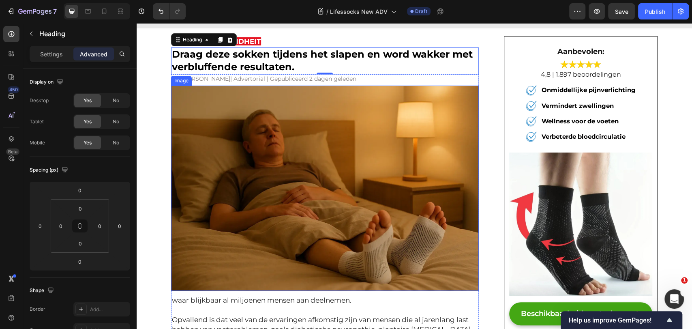
scroll to position [45, 0]
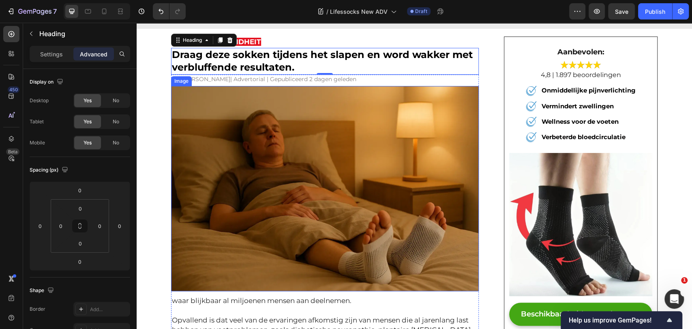
click at [263, 208] on img at bounding box center [325, 188] width 308 height 205
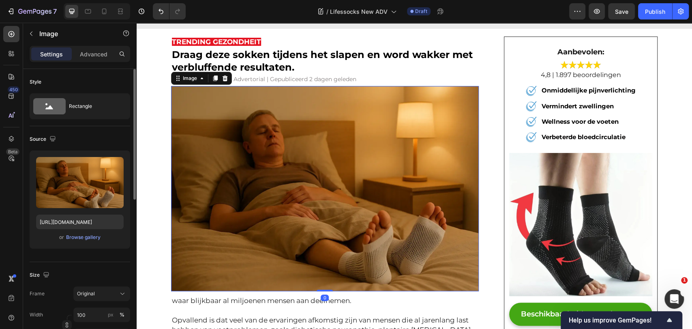
click at [66, 243] on div "Upload Image https://img.funnelish.com/15346/889202/1754605745-1754303108-gempa…" at bounding box center [80, 199] width 101 height 98
click at [67, 239] on div "Browse gallery" at bounding box center [83, 237] width 34 height 7
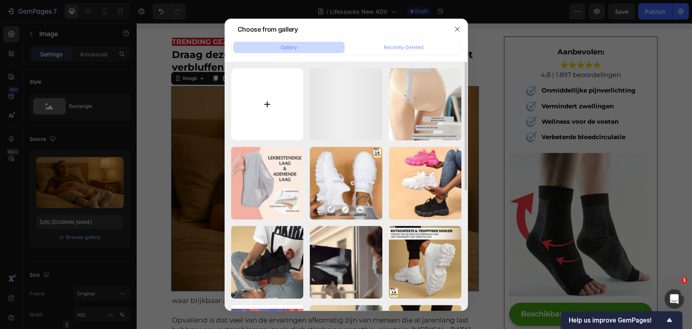
click at [284, 110] on input "file" at bounding box center [267, 104] width 73 height 73
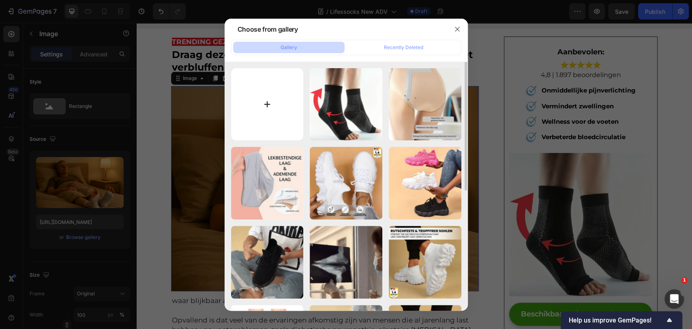
type input "C:\fakepath\ChatGPT Image Sep 27, 2025, 09_21_33 PM.png"
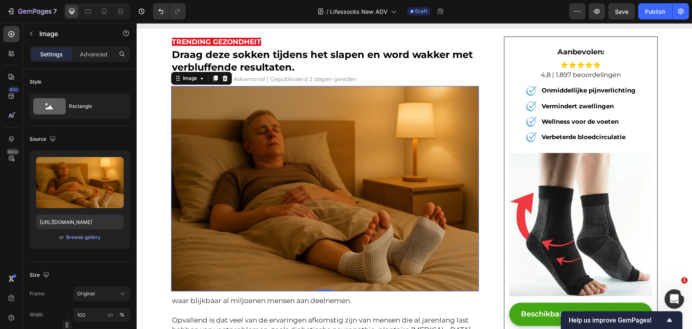
type input "https://cdn.shopify.com/s/files/1/0688/4084/9728/files/gempages_473937888170476…"
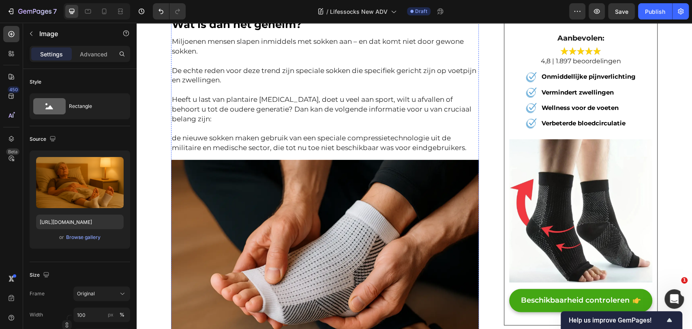
scroll to position [541, 0]
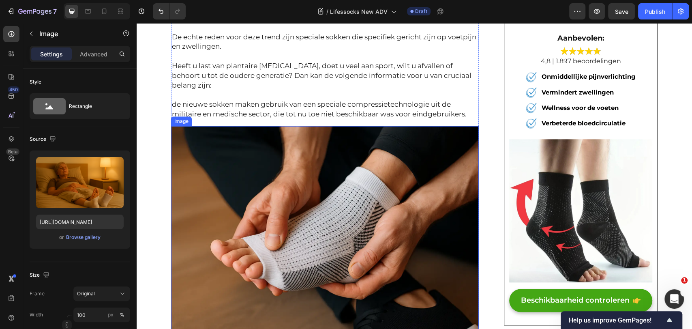
click at [219, 182] on img at bounding box center [325, 228] width 308 height 205
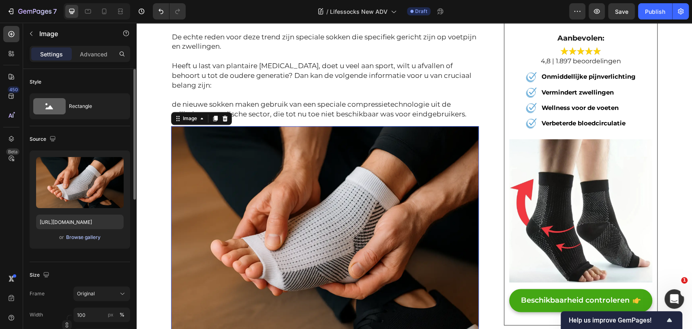
click at [76, 239] on div "Browse gallery" at bounding box center [83, 237] width 34 height 7
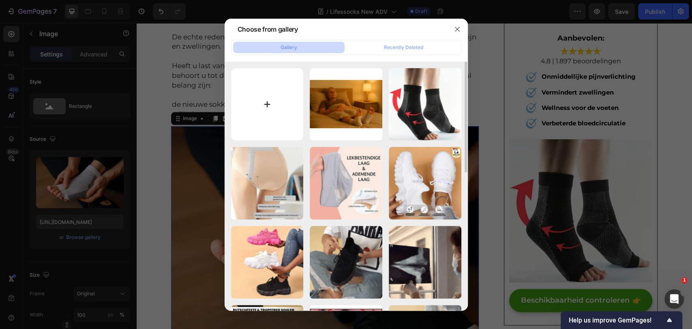
click at [300, 116] on input "file" at bounding box center [267, 104] width 73 height 73
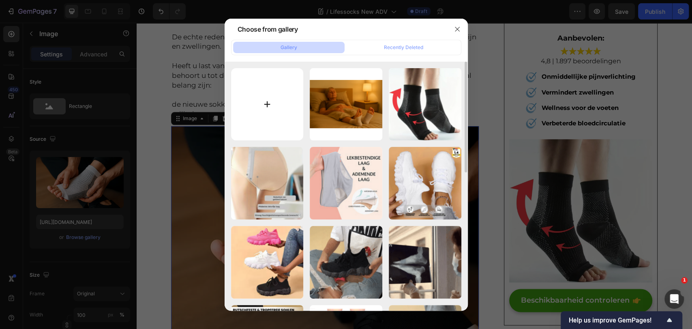
type input "C:\fakepath\ChatGPT Image Sep 27, 2025, 09_29_16 PM.png"
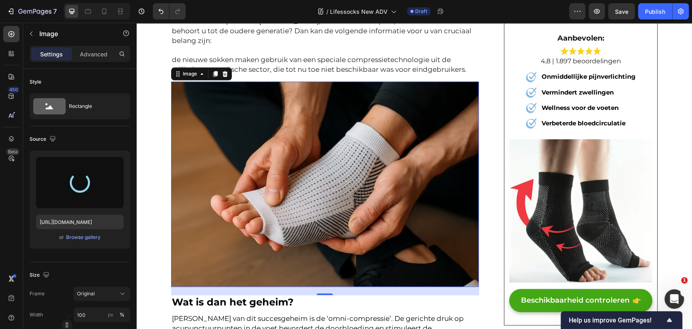
scroll to position [676, 0]
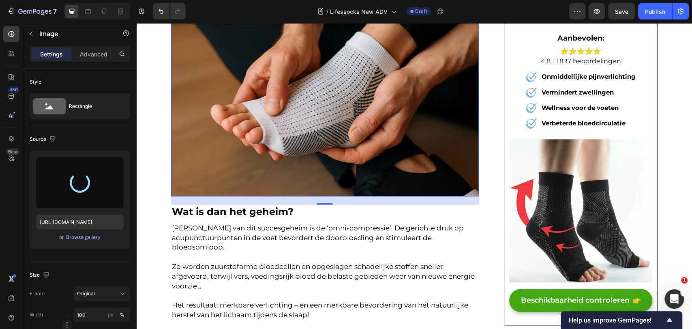
type input "https://cdn.shopify.com/s/files/1/0688/4084/9728/files/gempages_473937888170476…"
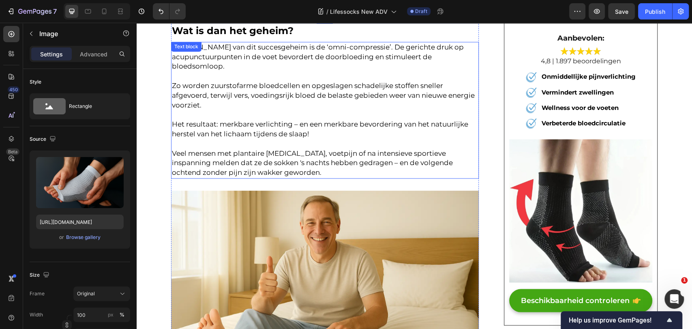
scroll to position [946, 0]
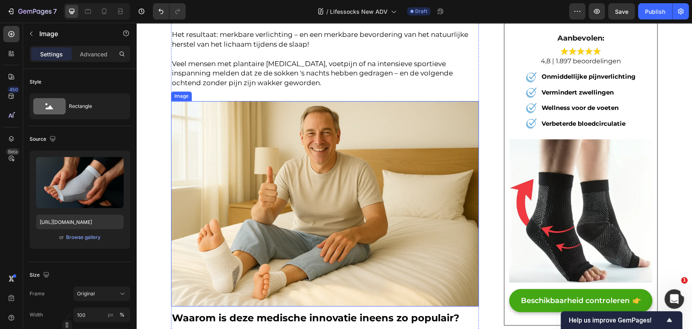
click at [262, 169] on img at bounding box center [325, 203] width 308 height 205
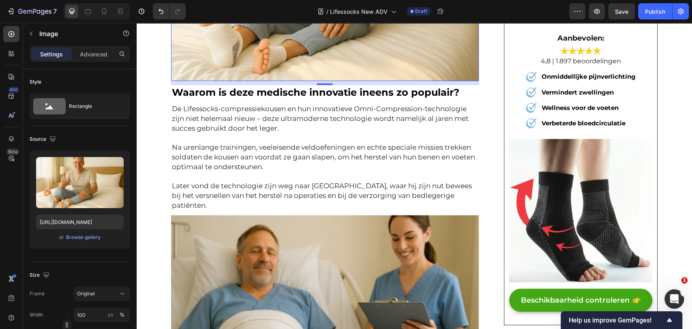
scroll to position [1397, 0]
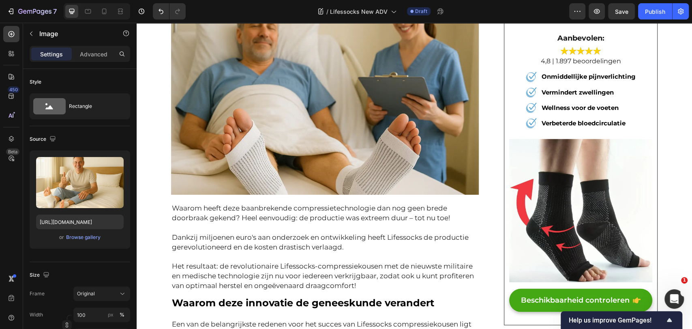
click at [239, 150] on img at bounding box center [325, 92] width 308 height 205
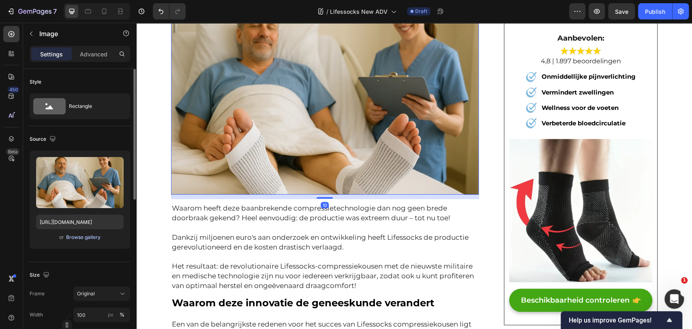
click at [75, 239] on div "Browse gallery" at bounding box center [83, 237] width 34 height 7
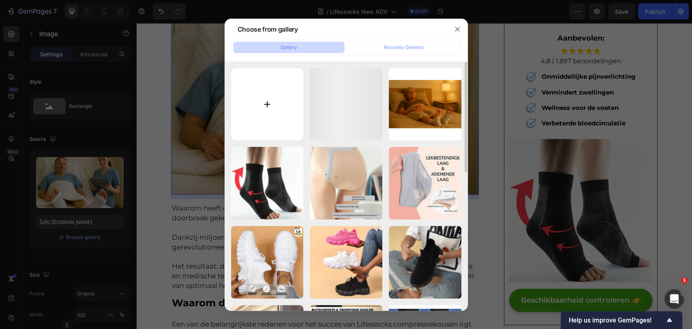
click at [247, 108] on input "file" at bounding box center [267, 104] width 73 height 73
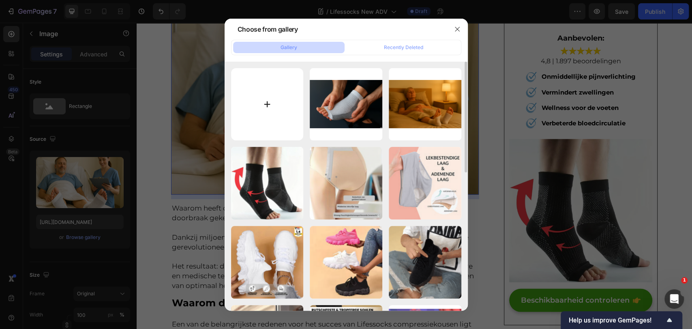
type input "C:\fakepath\ChatGPT Image Sep 27, 2025, 09_34_14 PM.png"
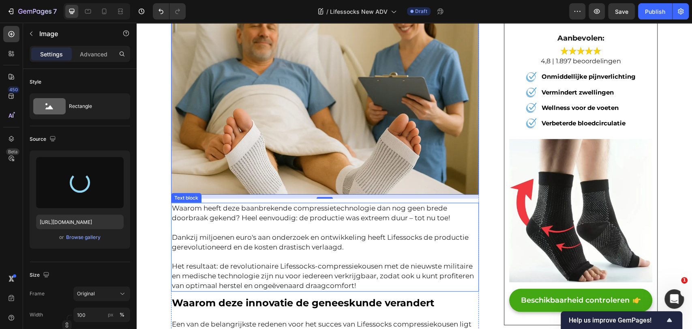
type input "https://cdn.shopify.com/s/files/1/0688/4084/9728/files/gempages_473937888170476…"
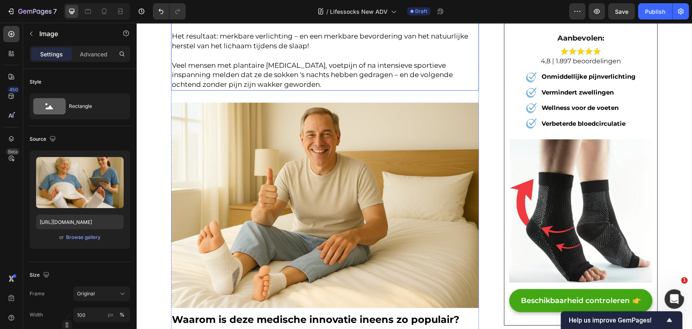
scroll to position [946, 0]
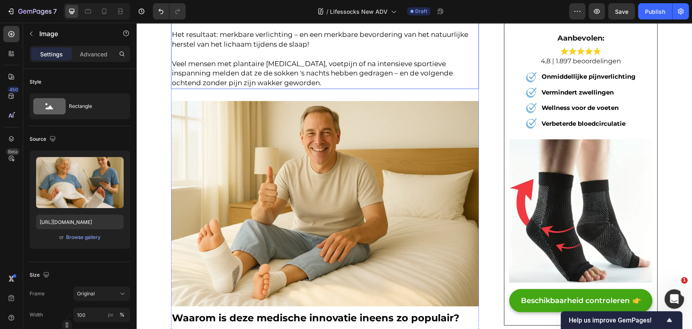
click at [341, 182] on img at bounding box center [325, 203] width 308 height 205
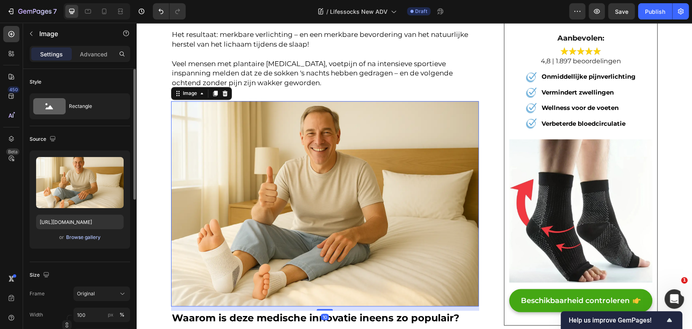
click at [71, 234] on div "Browse gallery" at bounding box center [83, 237] width 34 height 7
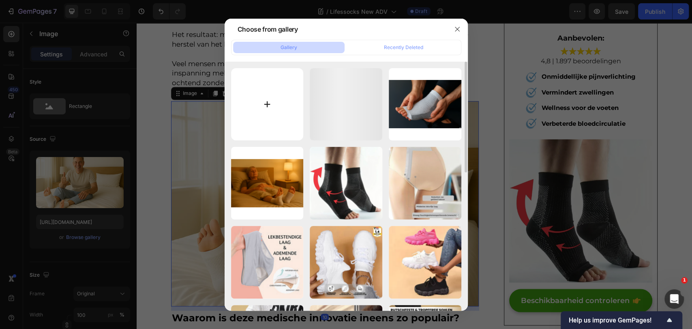
click at [266, 88] on input "file" at bounding box center [267, 104] width 73 height 73
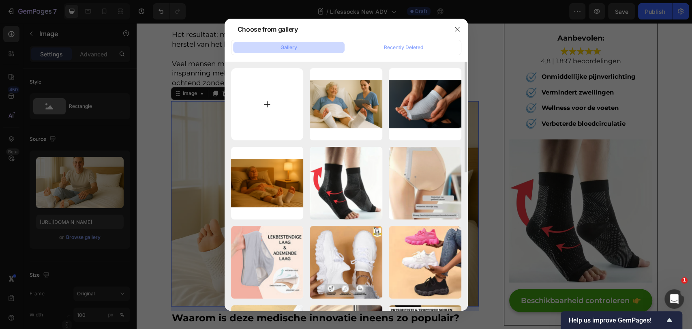
type input "C:\fakepath\ChatGPT Image Sep 27, 2025, 09_36_53 PM.png"
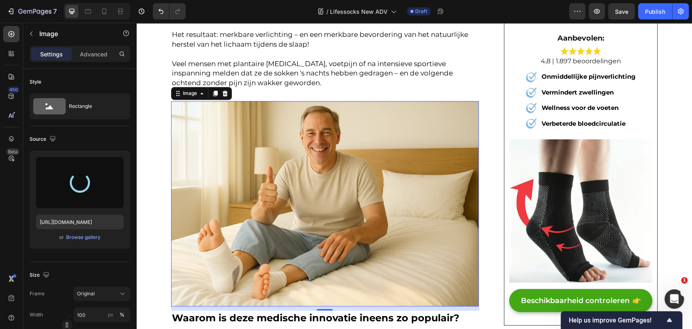
type input "https://cdn.shopify.com/s/files/1/0688/4084/9728/files/gempages_473937888170476…"
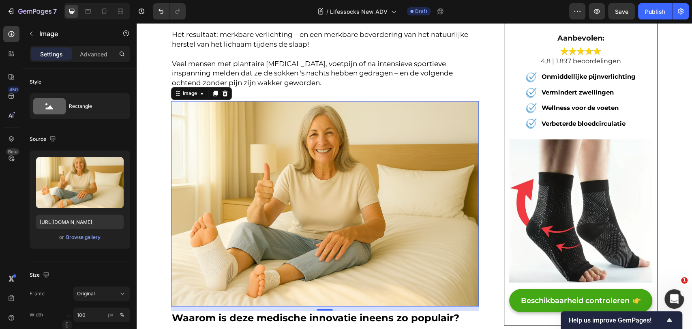
click at [278, 206] on img at bounding box center [325, 203] width 308 height 205
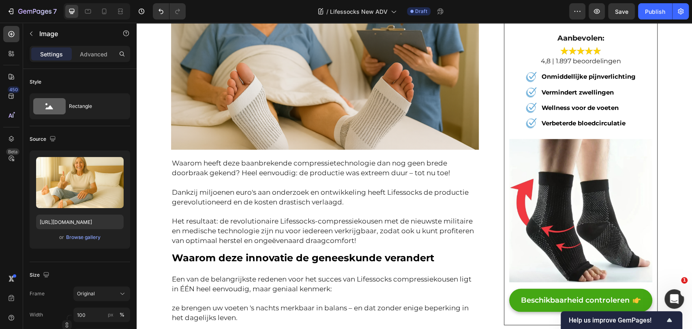
scroll to position [1757, 0]
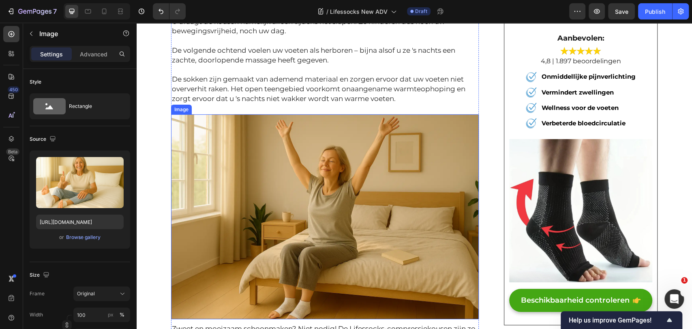
click at [237, 178] on img at bounding box center [325, 216] width 308 height 205
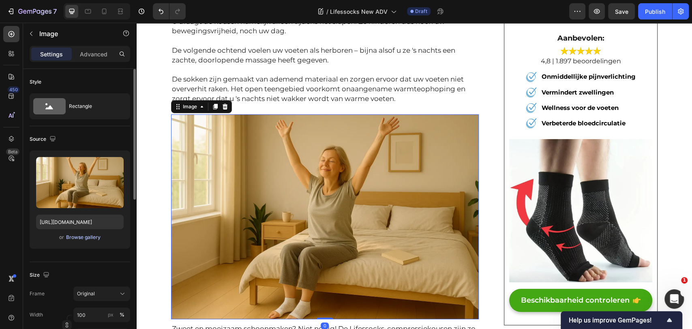
click at [75, 238] on div "Browse gallery" at bounding box center [83, 237] width 34 height 7
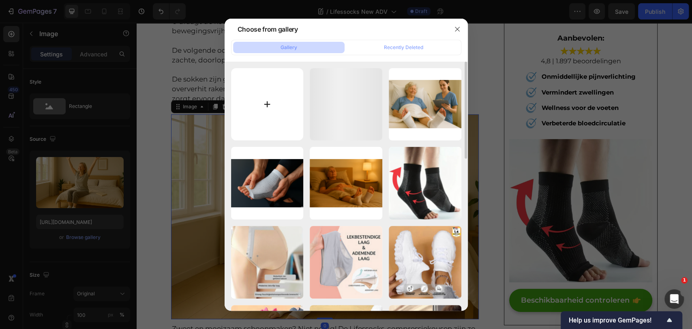
click at [258, 96] on input "file" at bounding box center [267, 104] width 73 height 73
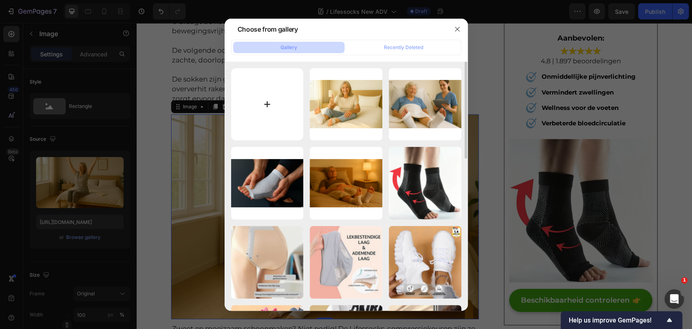
type input "C:\fakepath\ChatGPT Image Sep 27, 2025, 09_40_01 PM.png"
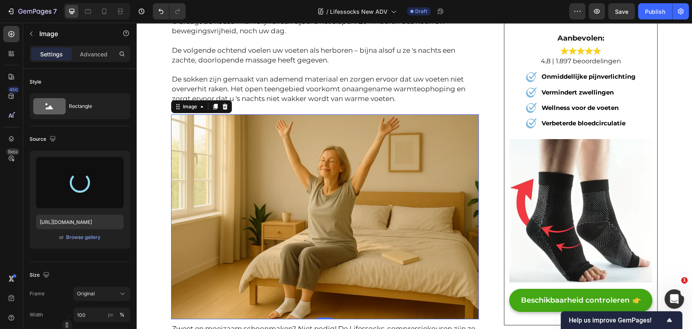
type input "https://cdn.shopify.com/s/files/1/0688/4084/9728/files/gempages_473937888170476…"
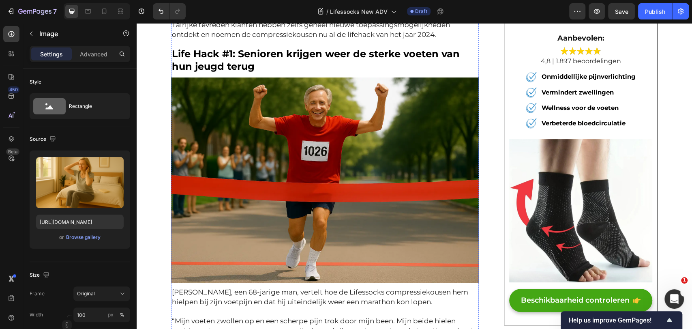
scroll to position [2163, 0]
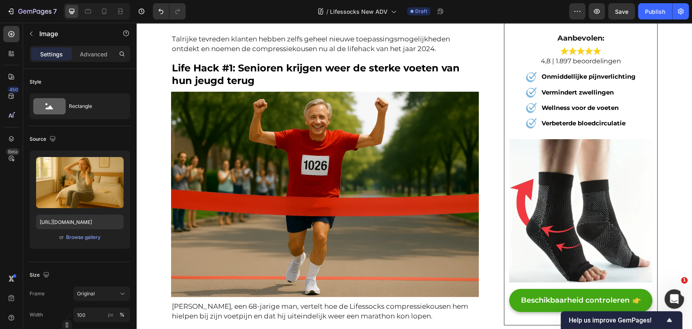
click at [270, 173] on img at bounding box center [325, 194] width 308 height 205
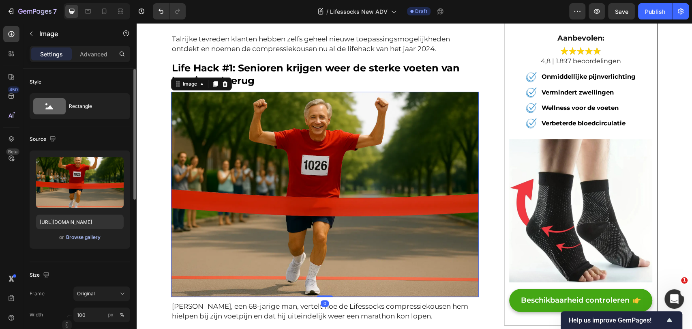
click at [75, 238] on div "Browse gallery" at bounding box center [83, 237] width 34 height 7
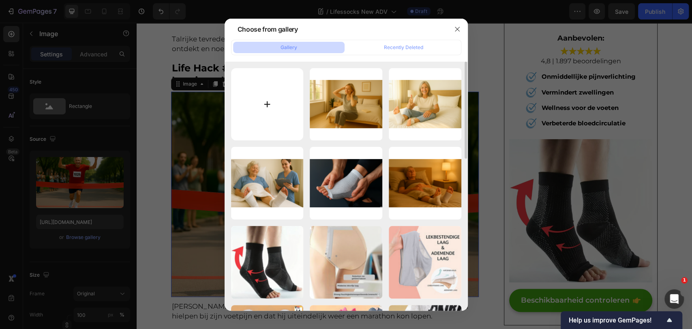
click at [281, 125] on input "file" at bounding box center [267, 104] width 73 height 73
type input "C:\fakepath\ChatGPT Image Sep 27, 2025, 09_42_58 PM.png"
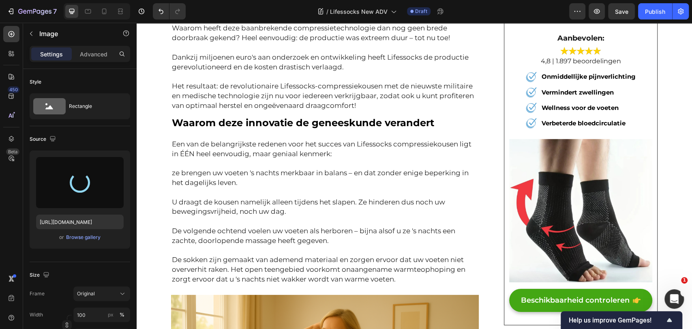
type input "https://cdn.shopify.com/s/files/1/0688/4084/9728/files/gempages_473937888170476…"
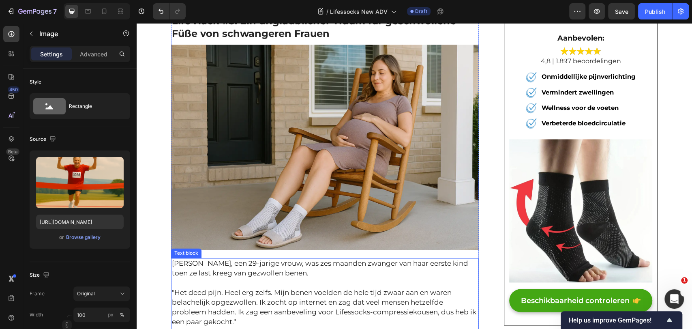
scroll to position [2839, 0]
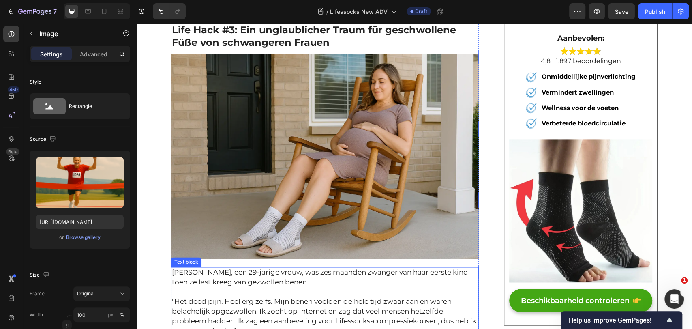
click at [303, 109] on img at bounding box center [325, 156] width 308 height 205
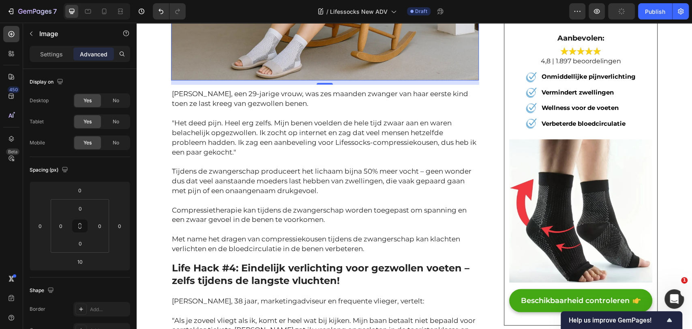
scroll to position [2793, 0]
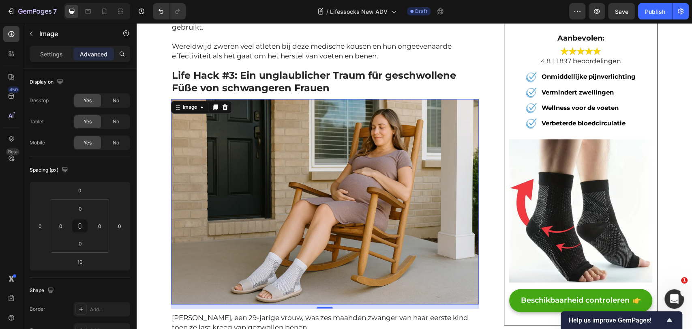
click at [290, 217] on img at bounding box center [325, 201] width 308 height 205
click at [28, 36] on button "button" at bounding box center [31, 33] width 13 height 13
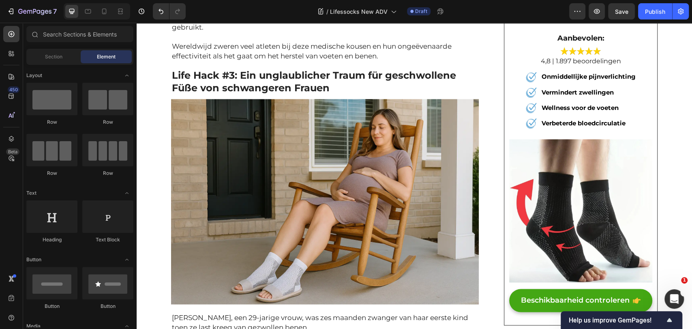
click at [230, 159] on img at bounding box center [325, 201] width 308 height 205
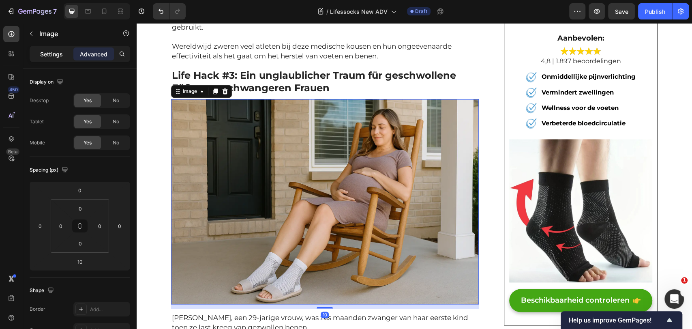
click at [69, 55] on div "Settings" at bounding box center [51, 53] width 41 height 13
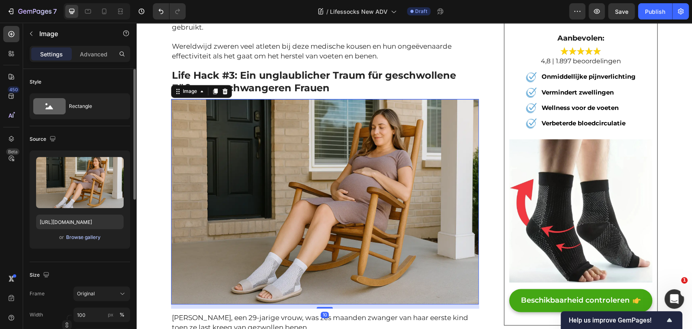
click at [80, 237] on div "Browse gallery" at bounding box center [83, 237] width 34 height 7
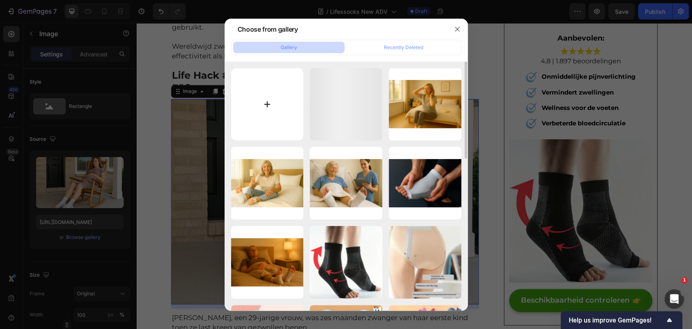
click at [261, 112] on input "file" at bounding box center [267, 104] width 73 height 73
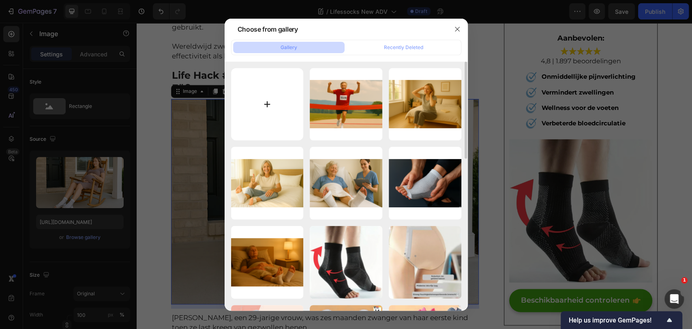
type input "C:\fakepath\ChatGPT Image Sep 27, 2025, 09_44_38 PM.png"
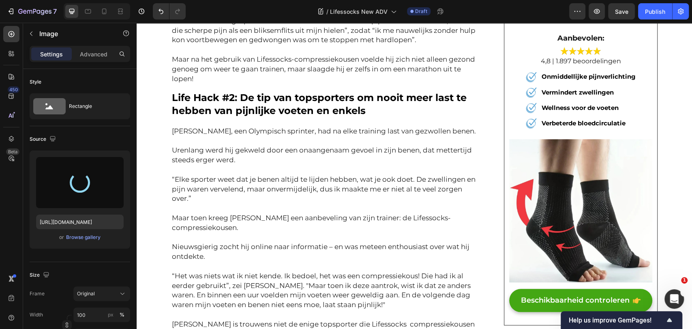
type input "https://cdn.shopify.com/s/files/1/0688/4084/9728/files/gempages_473937888170476…"
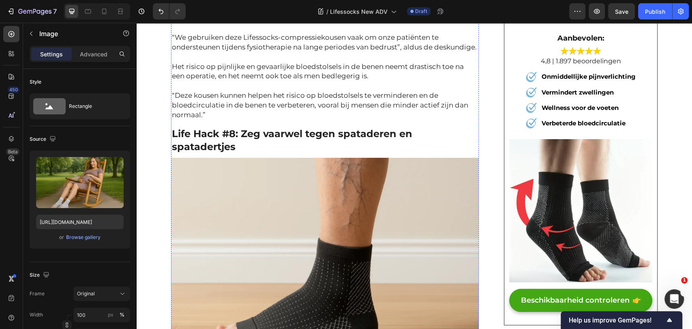
scroll to position [3965, 0]
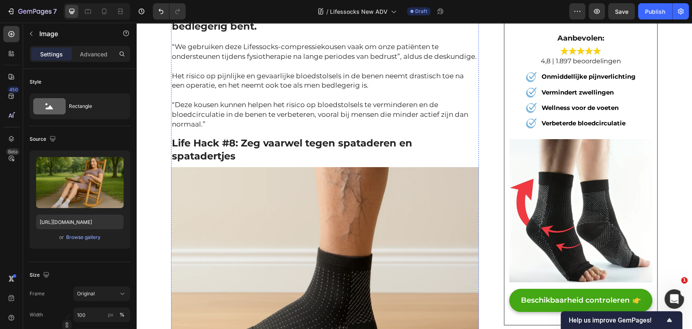
click at [335, 167] on img at bounding box center [325, 269] width 308 height 205
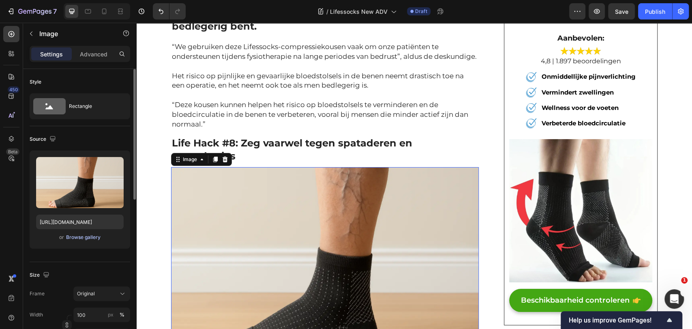
click at [79, 238] on div "Browse gallery" at bounding box center [83, 237] width 34 height 7
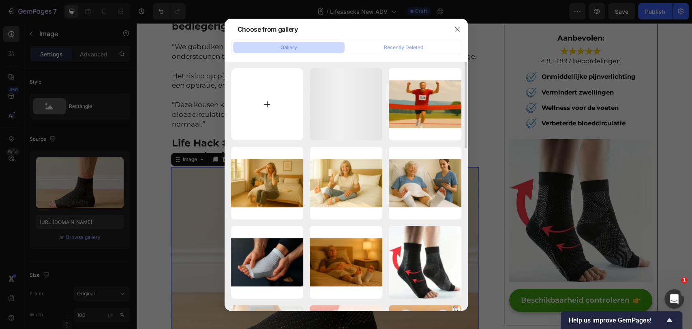
click at [269, 108] on input "file" at bounding box center [267, 104] width 73 height 73
type input "C:\fakepath\ChatGPT Image Sep 27, 2025, 09_45_58 PM.png"
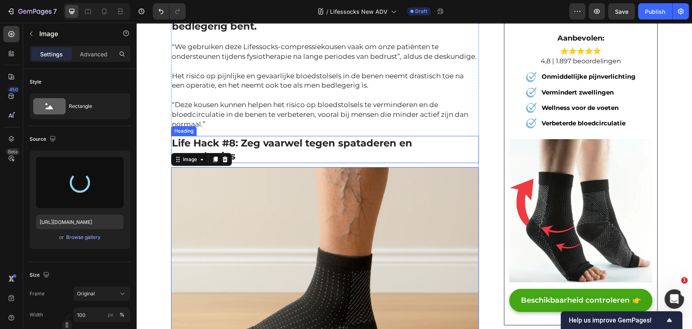
type input "https://cdn.shopify.com/s/files/1/0688/4084/9728/files/gempages_473937888170476…"
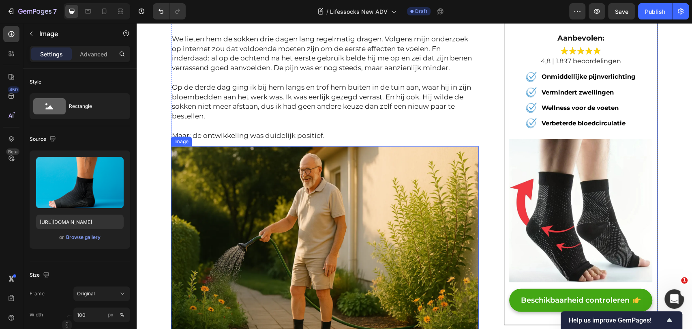
scroll to position [5226, 0]
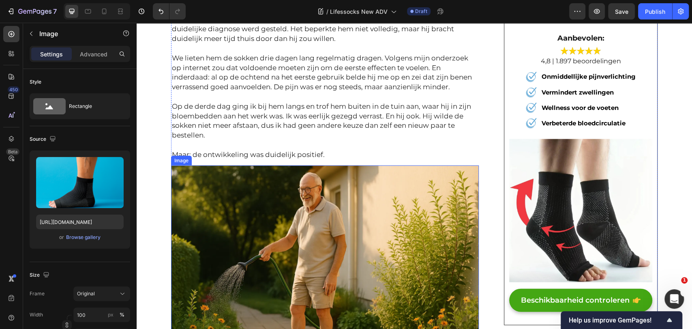
click at [334, 201] on img at bounding box center [325, 267] width 308 height 205
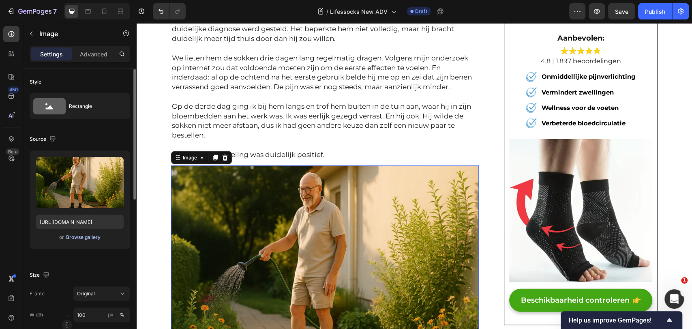
click at [77, 235] on div "Browse gallery" at bounding box center [83, 237] width 34 height 7
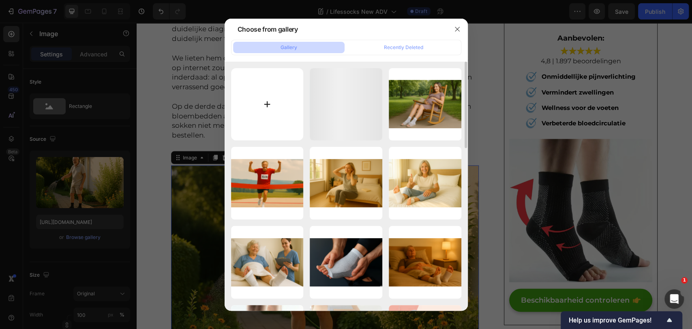
click at [259, 105] on input "file" at bounding box center [267, 104] width 73 height 73
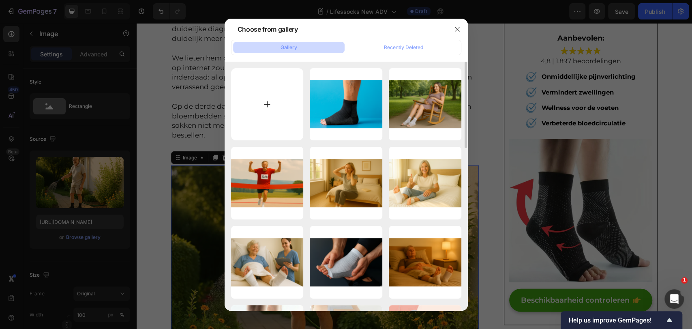
type input "C:\fakepath\ChatGPT Image Sep 27, 2025, 09_48_28 PM.png"
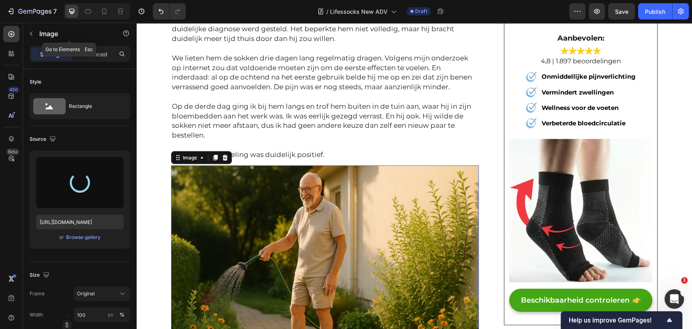
type input "https://cdn.shopify.com/s/files/1/0688/4084/9728/files/gempages_473937888170476…"
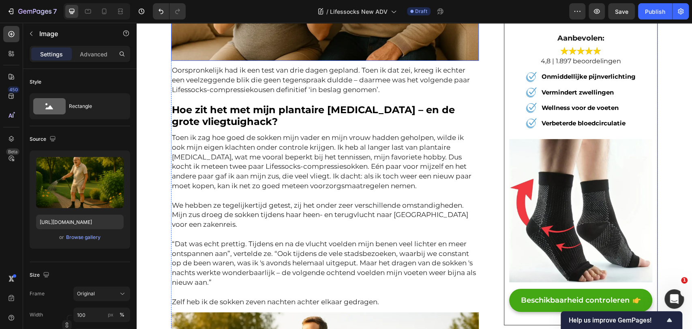
scroll to position [6083, 0]
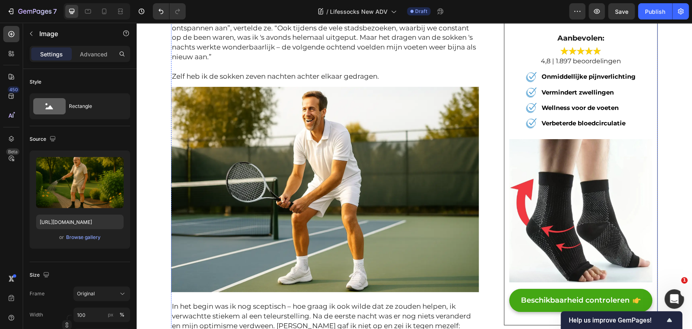
click at [288, 161] on img at bounding box center [325, 189] width 308 height 205
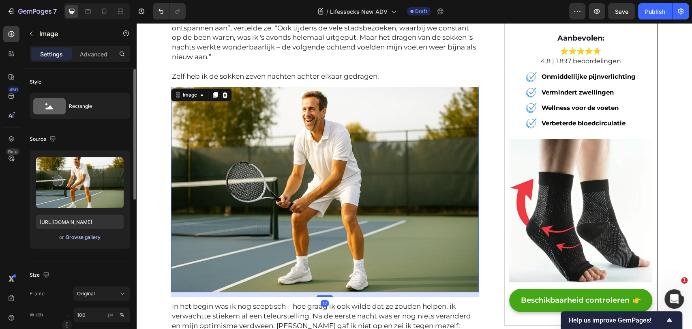
click at [94, 234] on div "Browse gallery" at bounding box center [83, 237] width 34 height 7
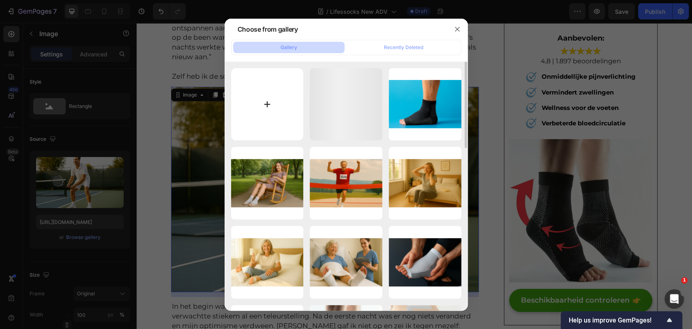
click at [252, 105] on input "file" at bounding box center [267, 104] width 73 height 73
type input "C:\fakepath\ChatGPT Image Sep 27, 2025, 09_51_33 PM.png"
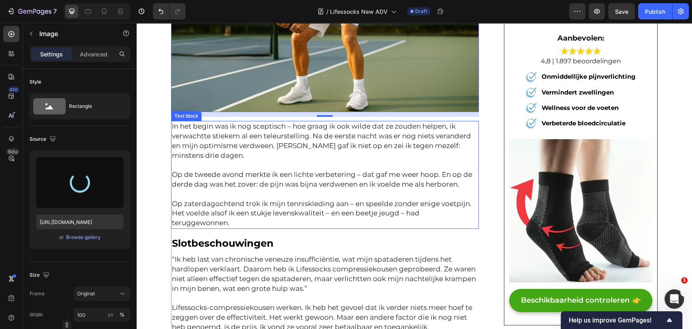
type input "https://cdn.shopify.com/s/files/1/0688/4084/9728/files/gempages_473937888170476…"
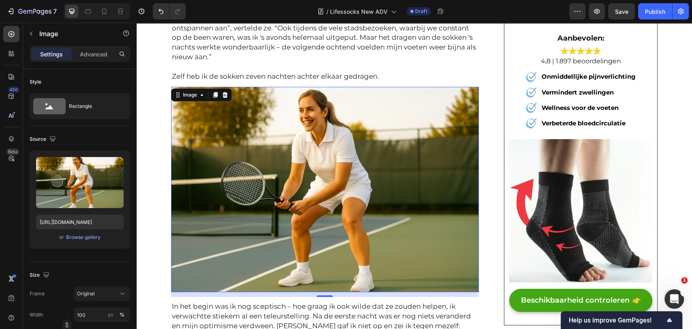
click at [362, 126] on img at bounding box center [325, 189] width 308 height 205
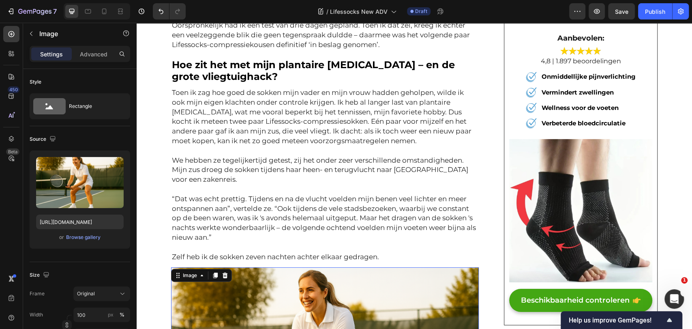
scroll to position [5722, 0]
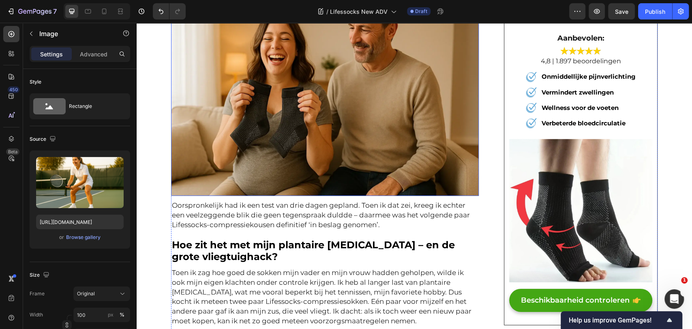
click at [351, 77] on img at bounding box center [325, 93] width 308 height 205
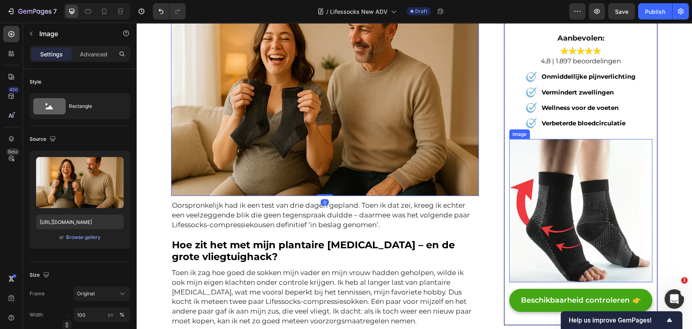
click at [544, 187] on img at bounding box center [580, 210] width 143 height 143
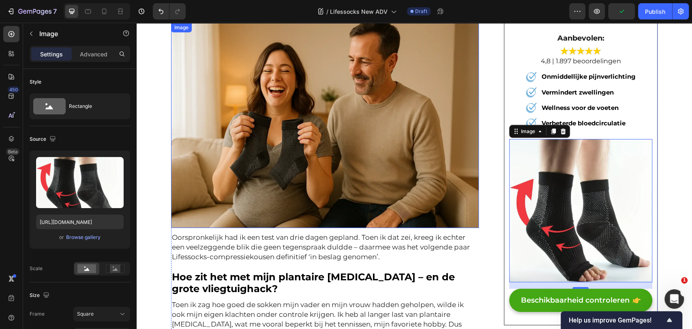
scroll to position [5632, 0]
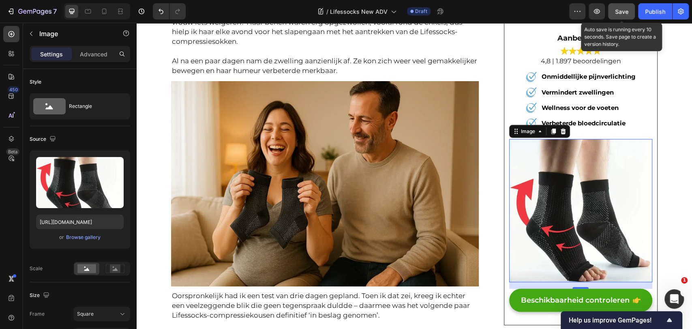
click at [616, 13] on span "Save" at bounding box center [621, 11] width 13 height 7
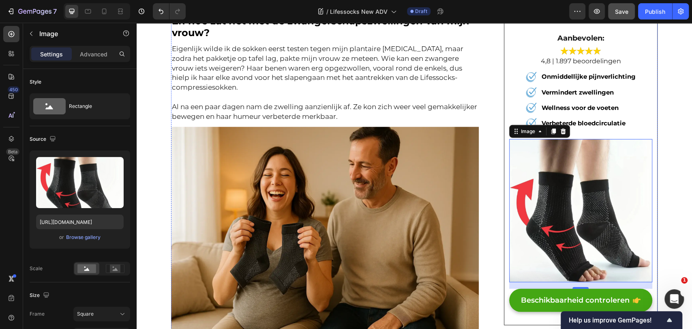
scroll to position [5587, 0]
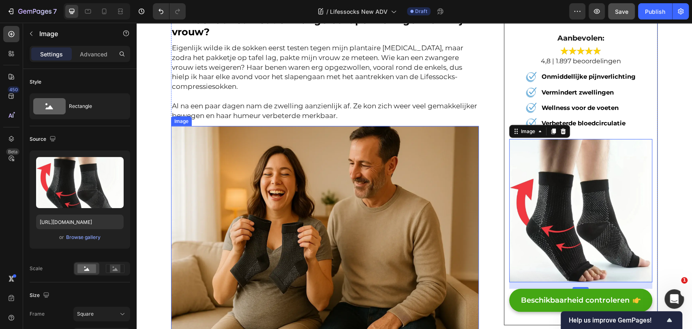
click at [291, 158] on img at bounding box center [325, 228] width 308 height 205
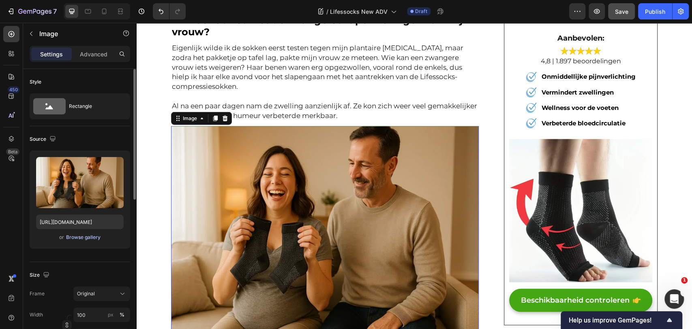
click at [69, 239] on div "Browse gallery" at bounding box center [83, 237] width 34 height 7
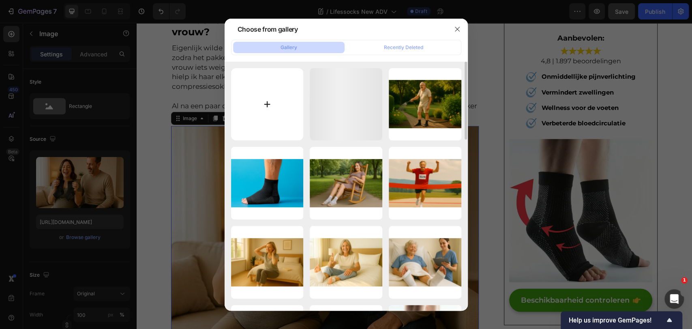
click at [270, 94] on input "file" at bounding box center [267, 104] width 73 height 73
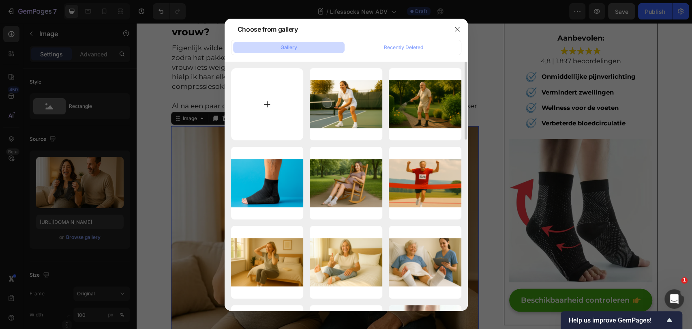
type input "C:\fakepath\ChatGPT Image Sep 27, 2025, 09_54_37 PM.png"
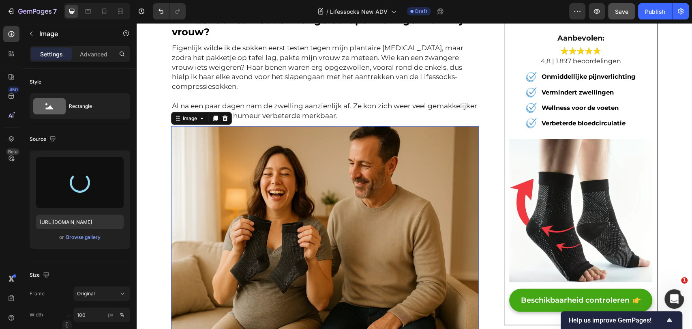
type input "https://cdn.shopify.com/s/files/1/0688/4084/9728/files/gempages_473937888170476…"
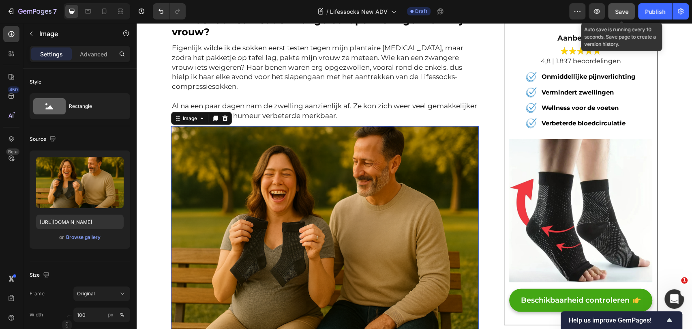
click at [616, 11] on span "Save" at bounding box center [621, 11] width 13 height 7
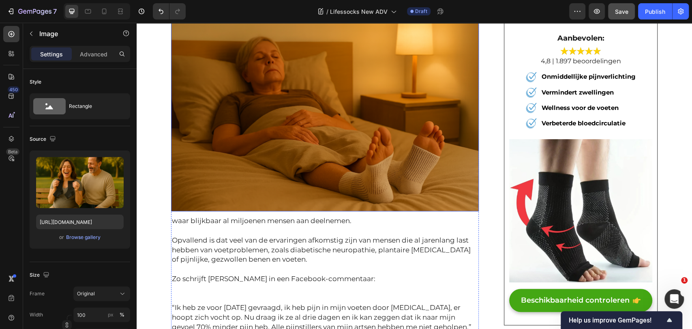
scroll to position [225, 0]
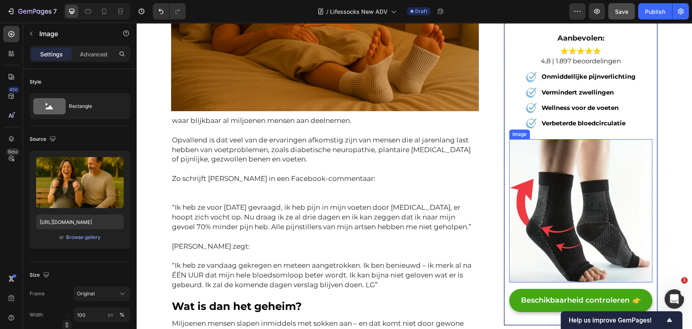
click at [561, 190] on img at bounding box center [580, 210] width 143 height 143
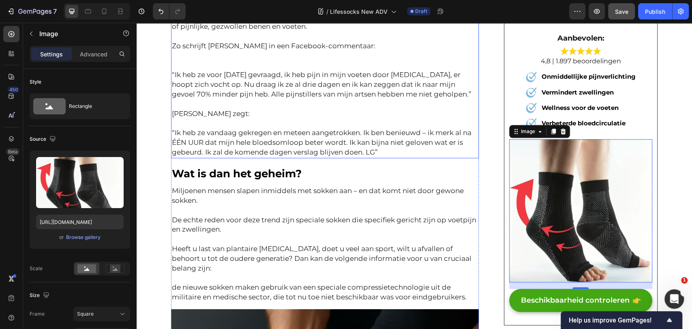
scroll to position [360, 0]
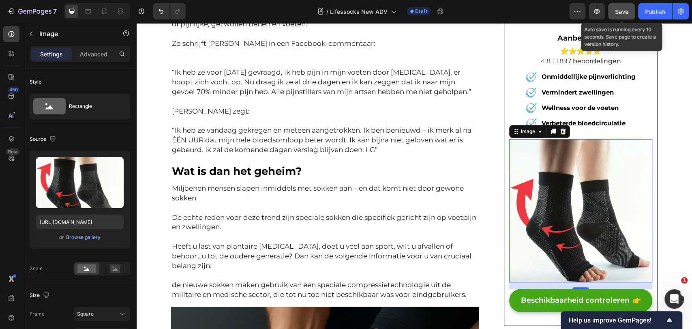
click at [620, 11] on span "Save" at bounding box center [621, 11] width 13 height 7
click at [601, 7] on button "button" at bounding box center [597, 11] width 16 height 16
